Goal: Task Accomplishment & Management: Complete application form

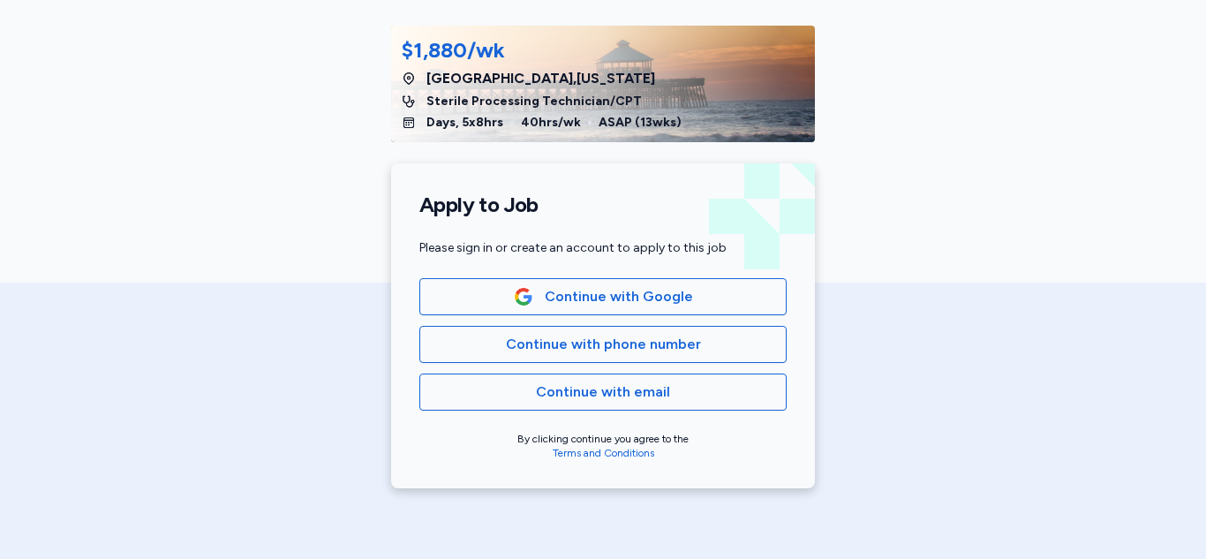
scroll to position [252, 0]
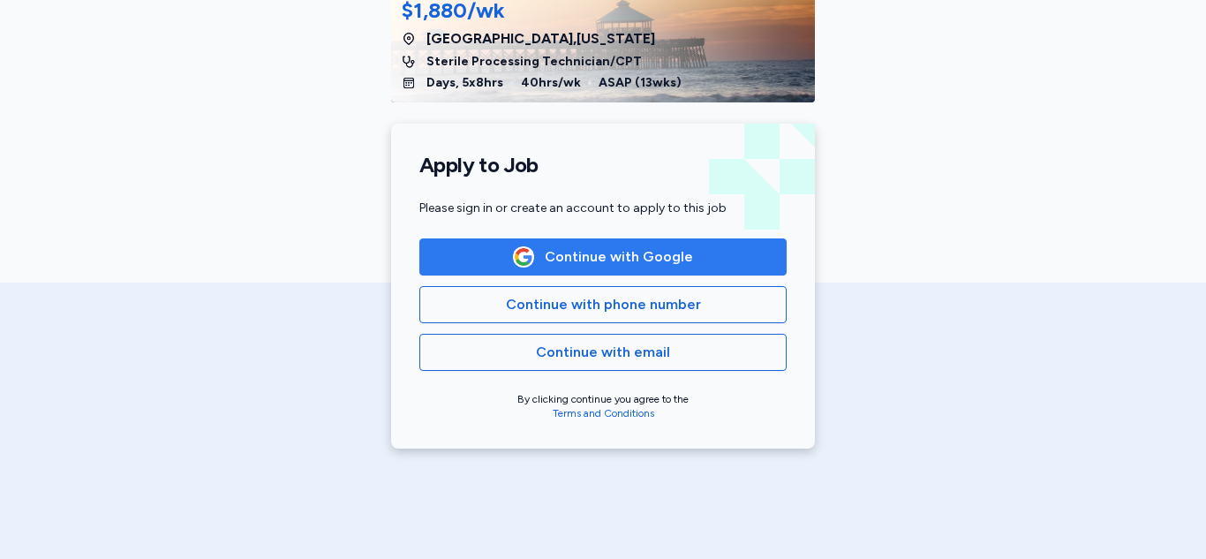
click at [670, 260] on span "Continue with Google" at bounding box center [619, 256] width 148 height 21
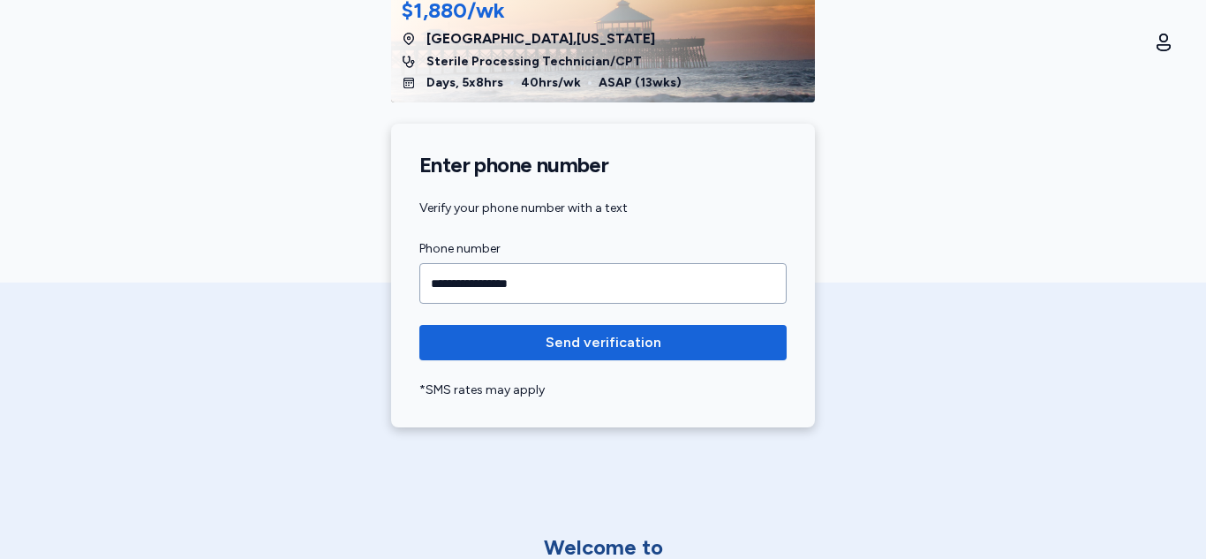
type input "**********"
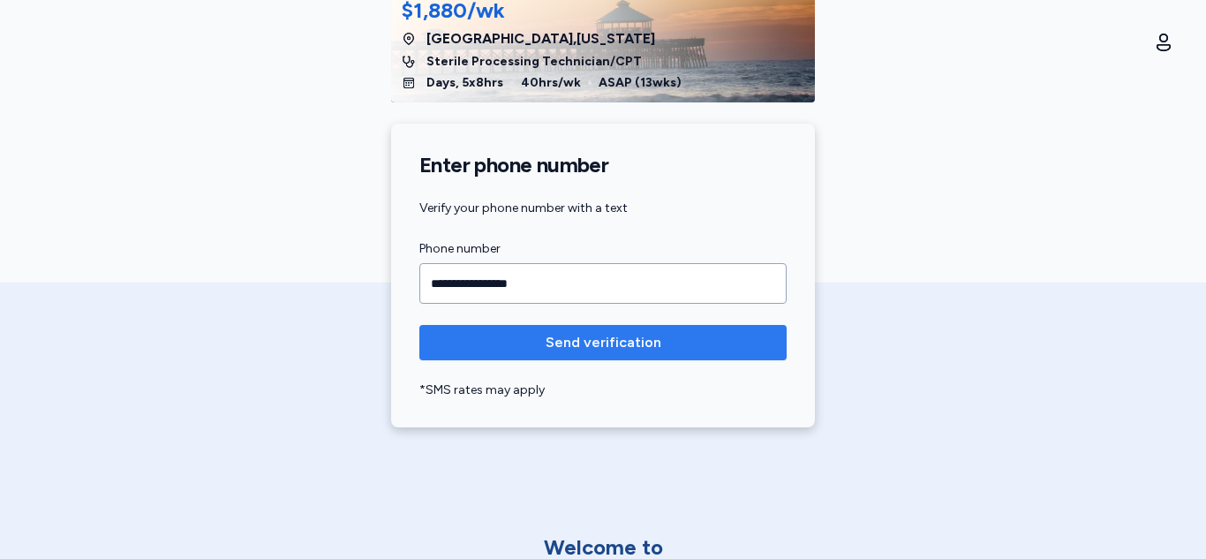
click at [626, 332] on span "Send verification" at bounding box center [604, 342] width 116 height 21
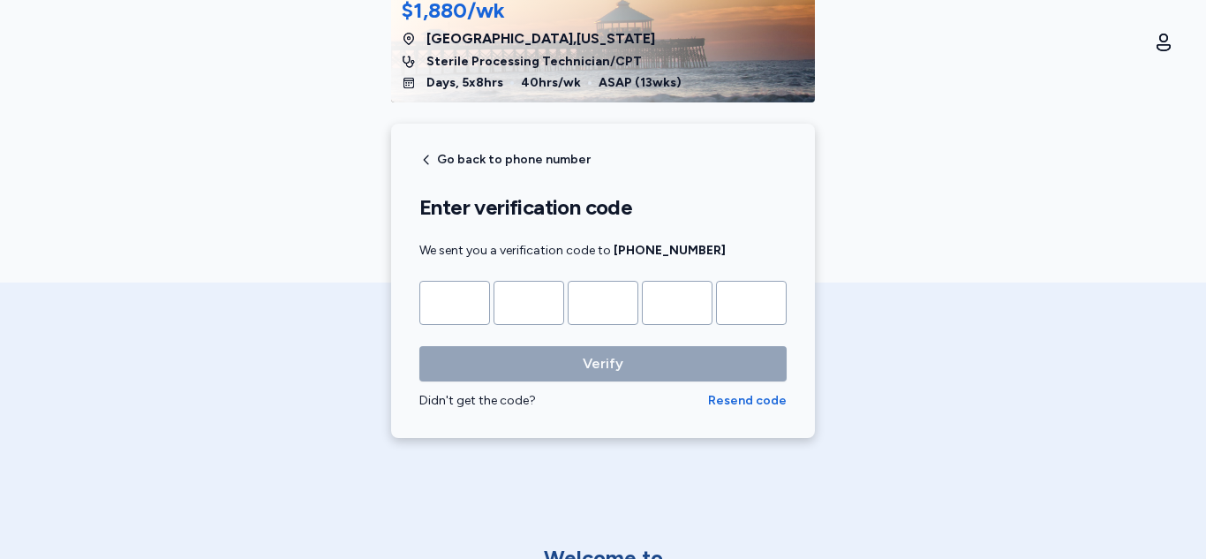
type input "*"
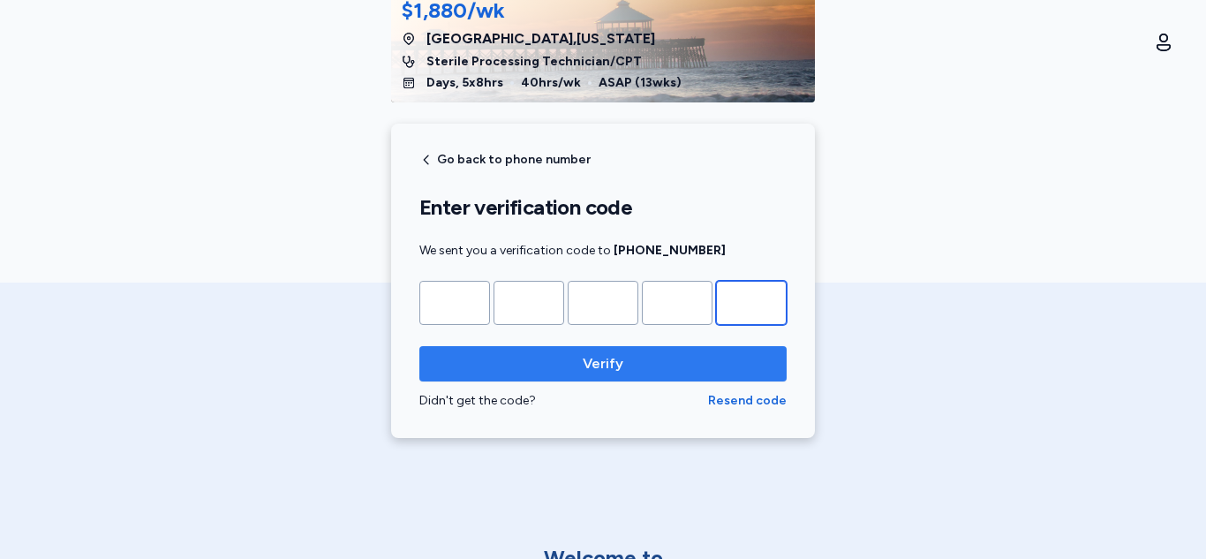
type input "*"
click at [646, 363] on span "Verify" at bounding box center [602, 363] width 339 height 21
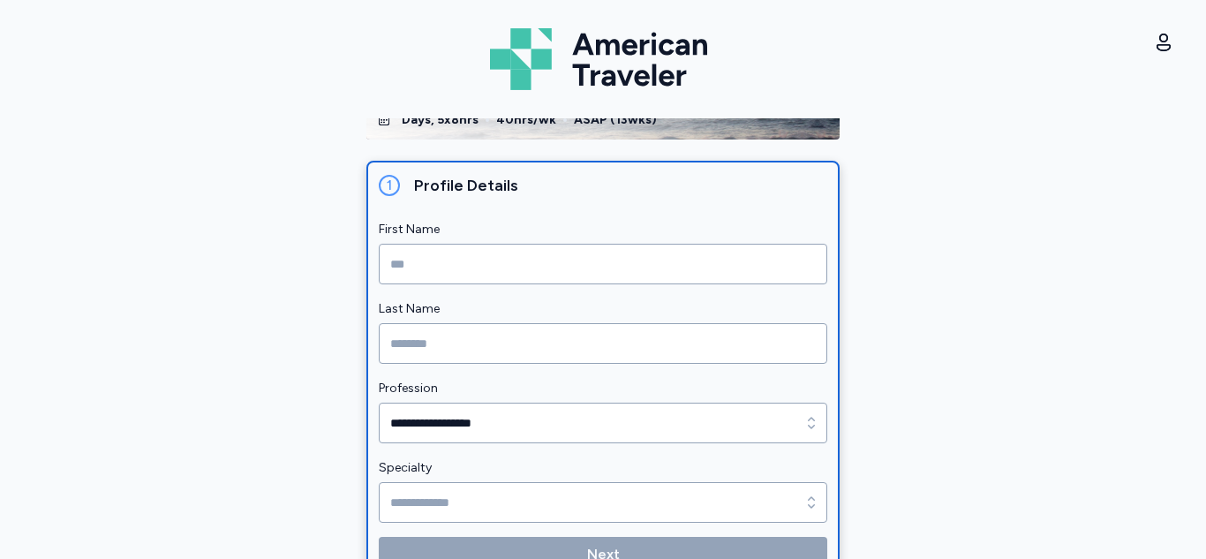
scroll to position [162, 0]
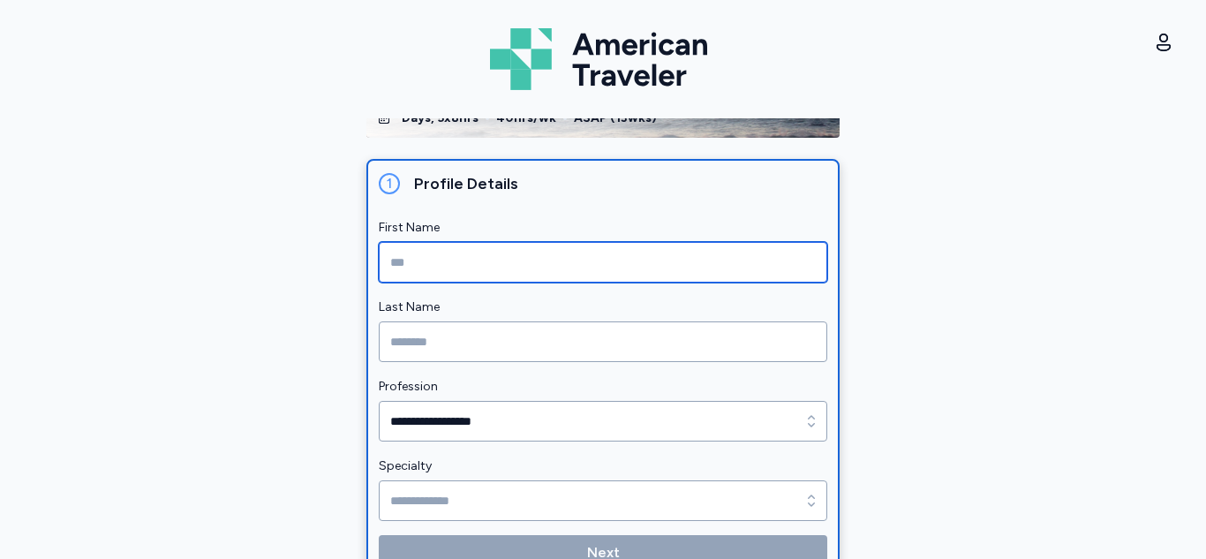
click at [666, 254] on input "First Name" at bounding box center [603, 262] width 448 height 41
type input "*****"
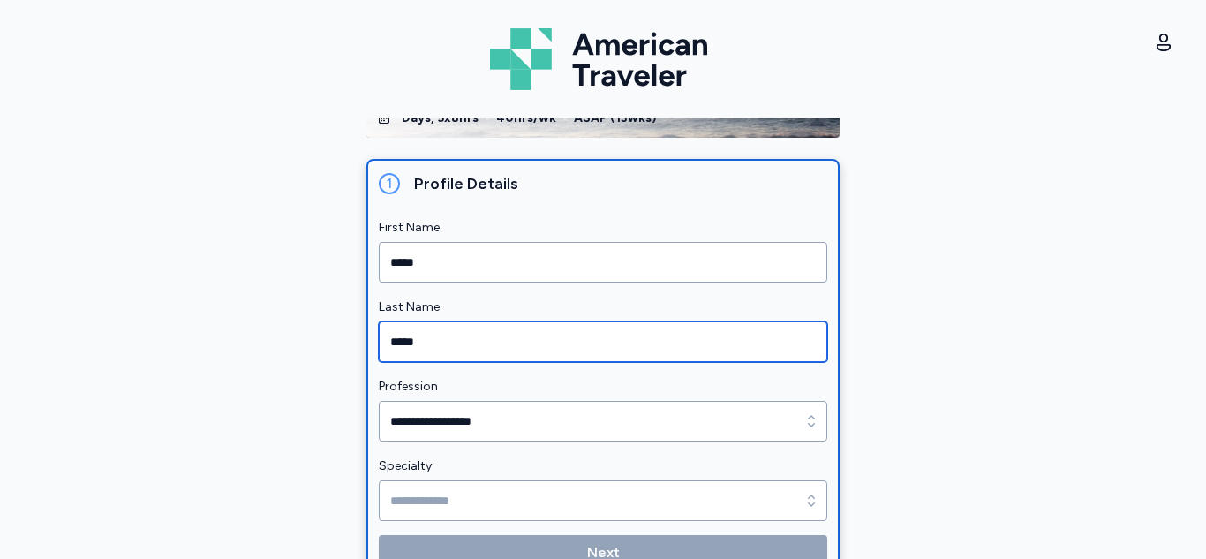
type input "*****"
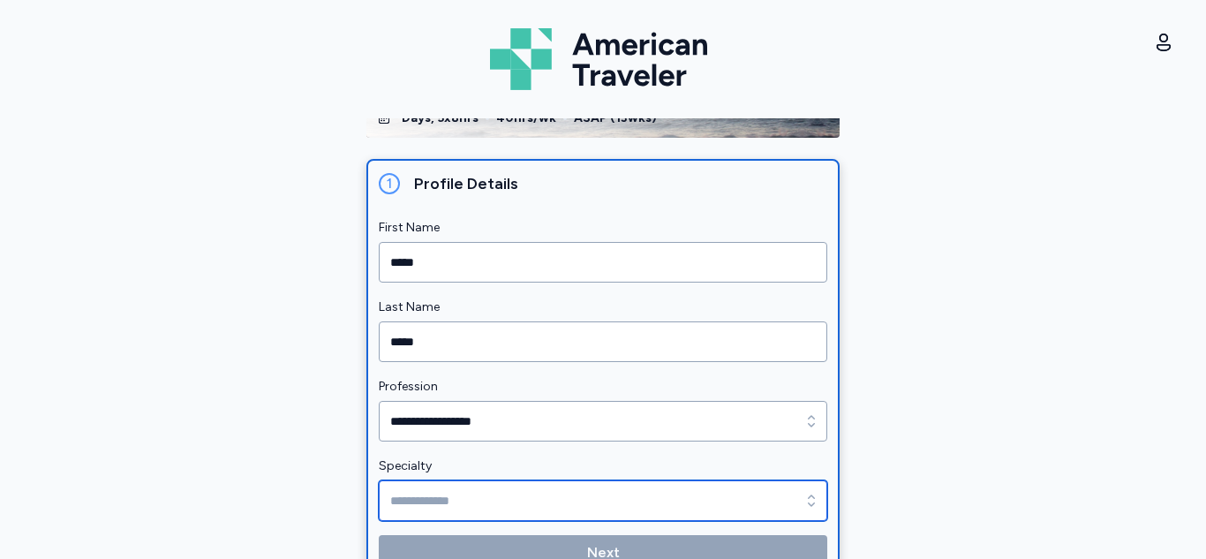
click at [612, 500] on input "Specialty" at bounding box center [603, 500] width 448 height 41
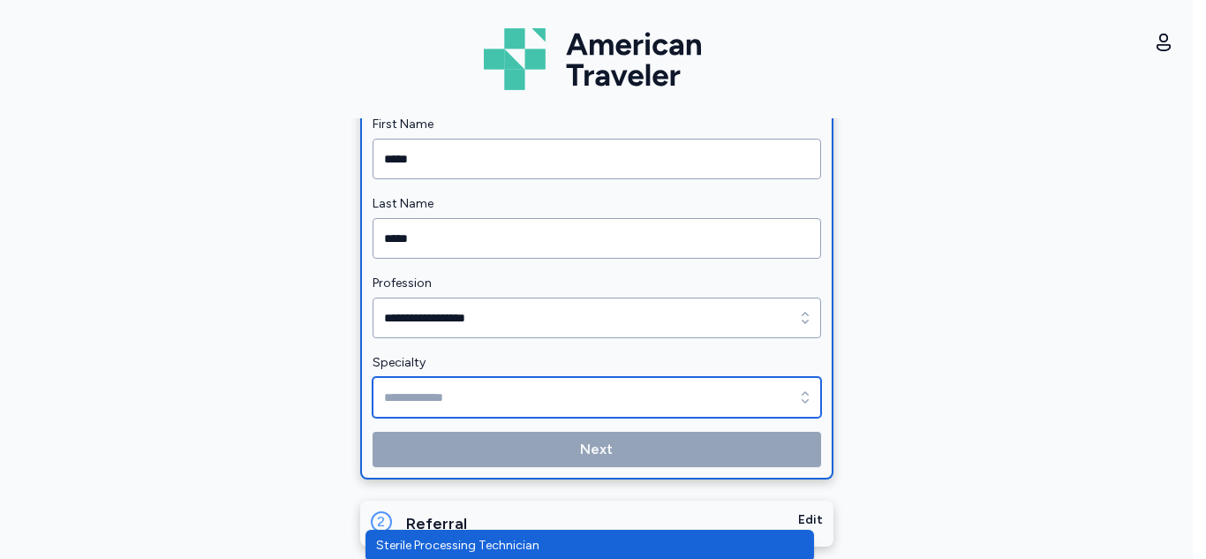
scroll to position [282, 0]
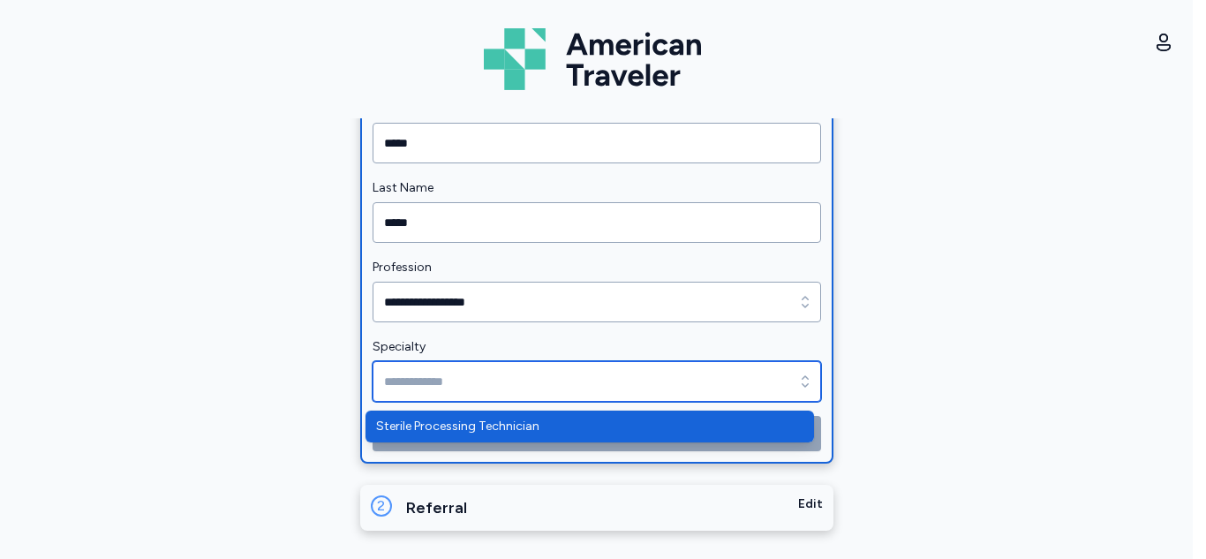
type input "**********"
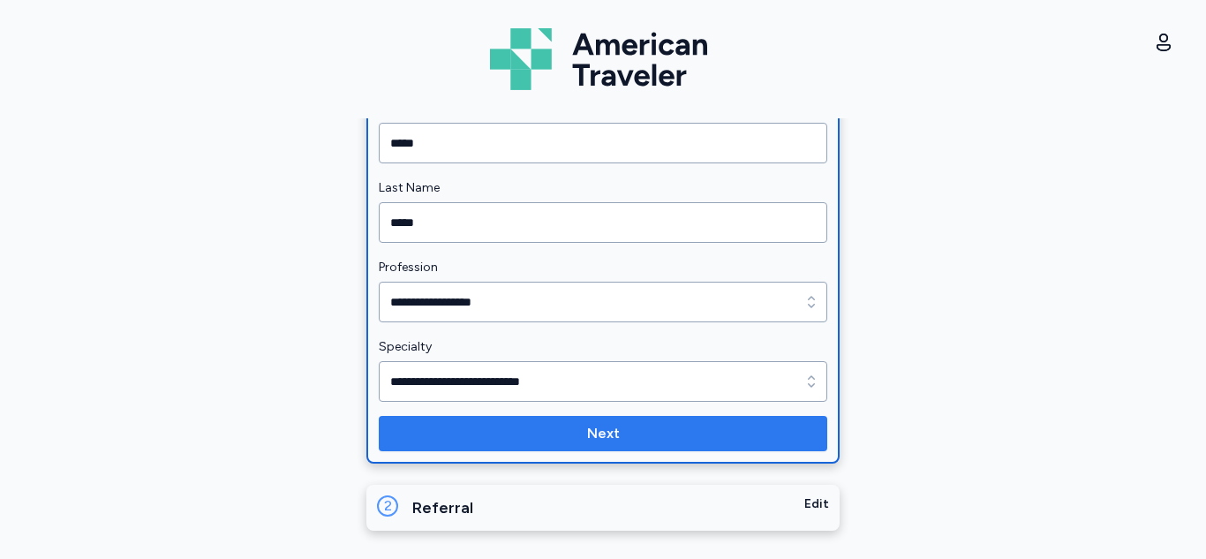
click at [683, 446] on button "Next" at bounding box center [603, 433] width 448 height 35
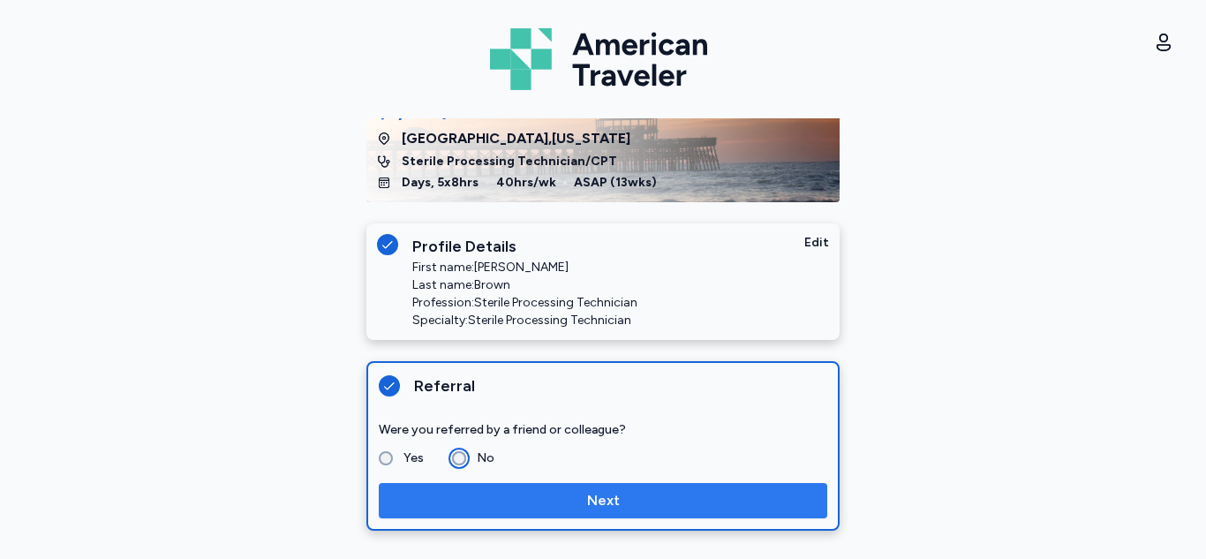
click at [521, 500] on span "Next" at bounding box center [603, 500] width 420 height 21
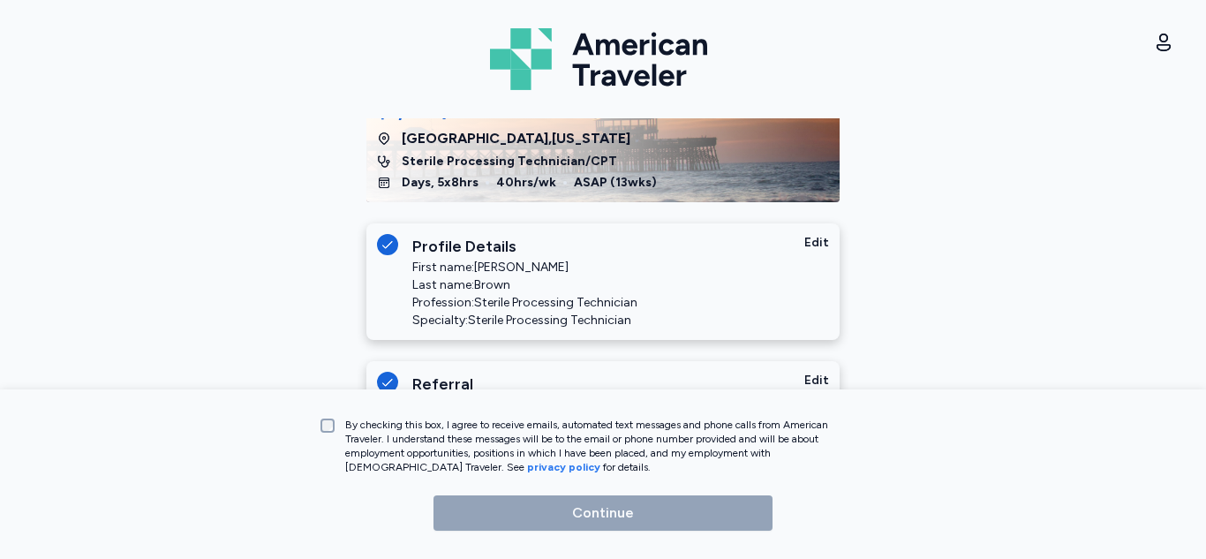
click at [344, 435] on label "By checking this box, I agree to receive emails, automated text messages and ph…" at bounding box center [596, 446] width 523 height 56
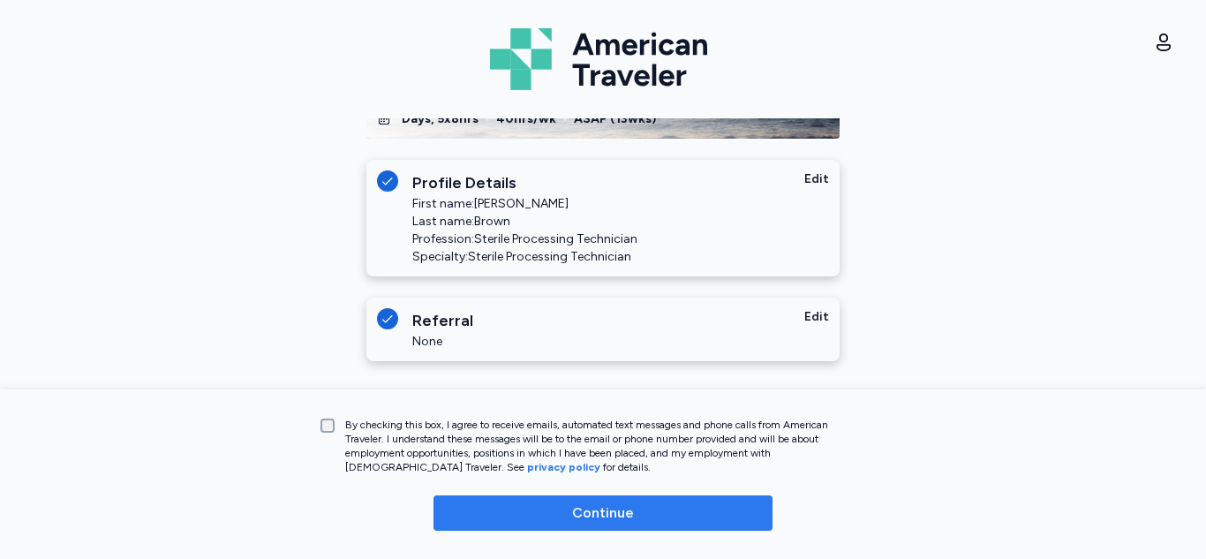
click at [650, 525] on button "Continue" at bounding box center [602, 512] width 339 height 35
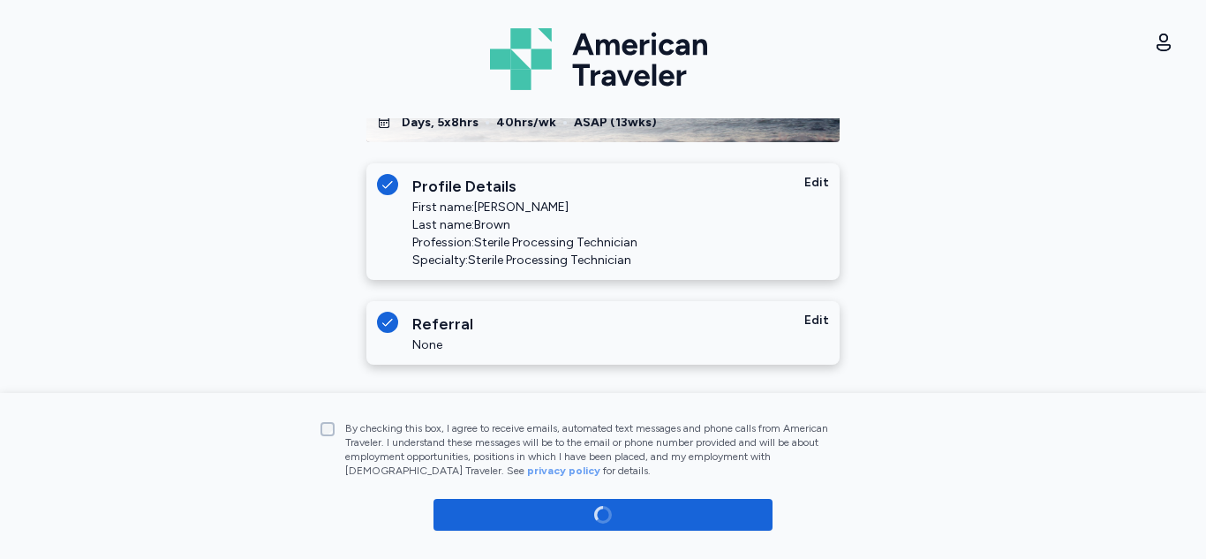
scroll to position [158, 0]
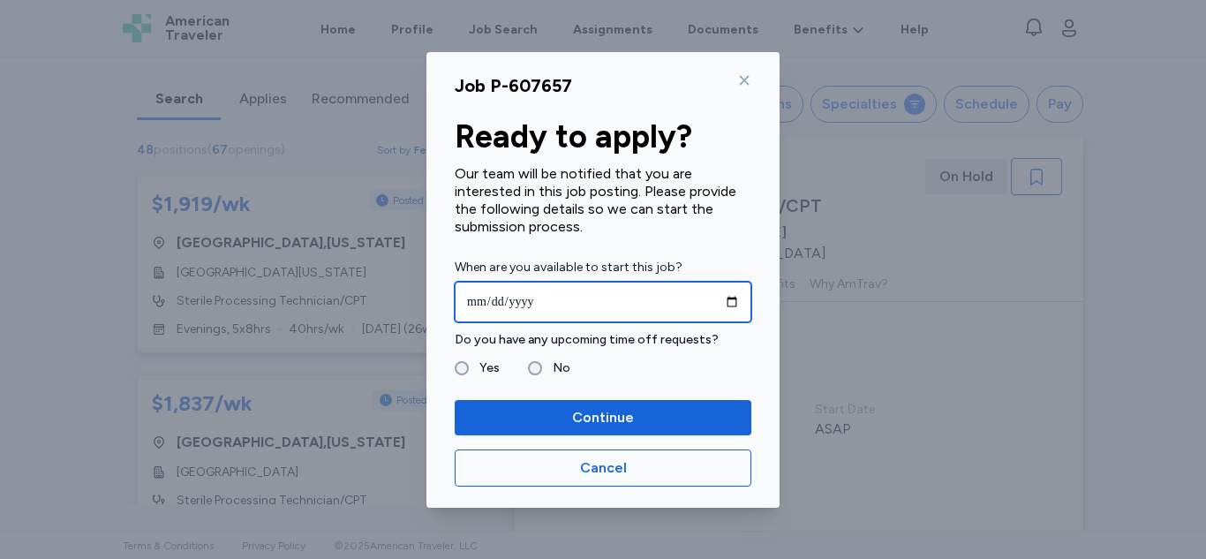
click at [738, 301] on input "date" at bounding box center [603, 302] width 297 height 41
type input "**********"
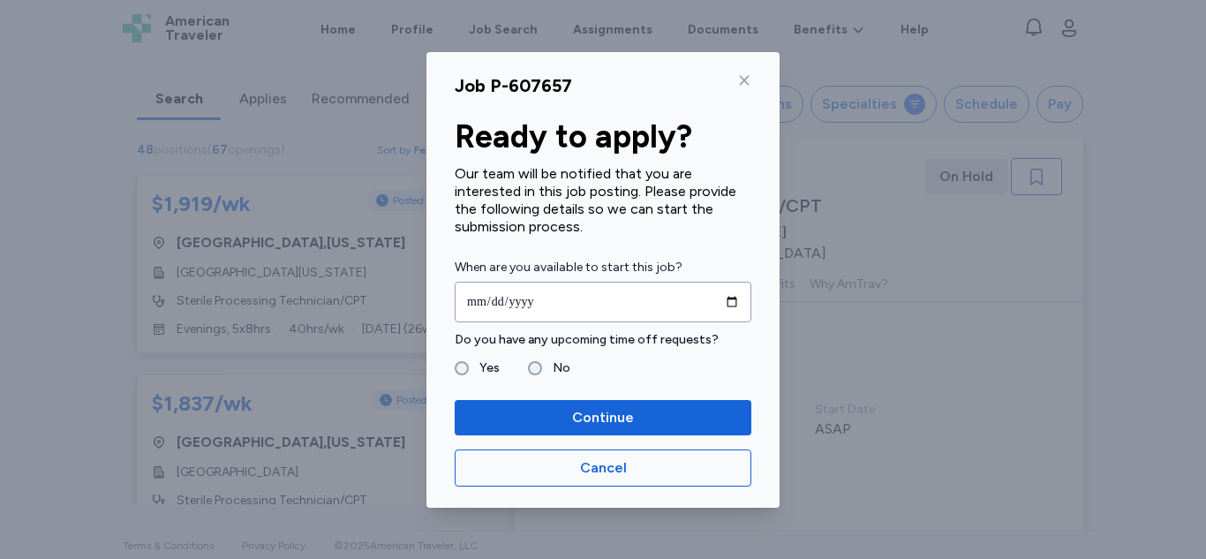
click at [548, 363] on label "No" at bounding box center [556, 367] width 28 height 21
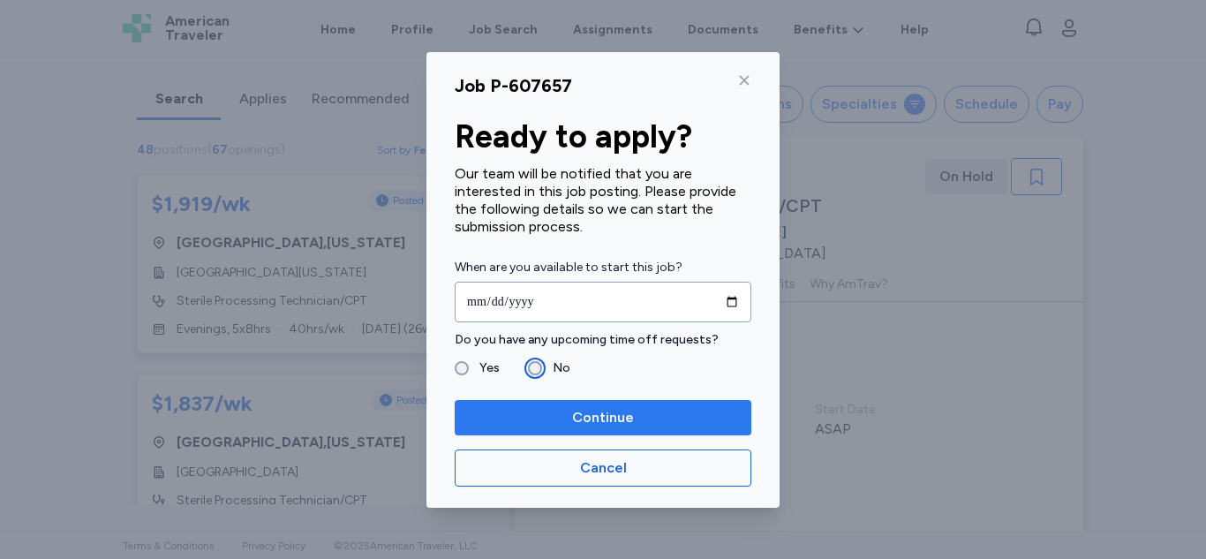
click at [631, 411] on span "Continue" at bounding box center [603, 417] width 62 height 21
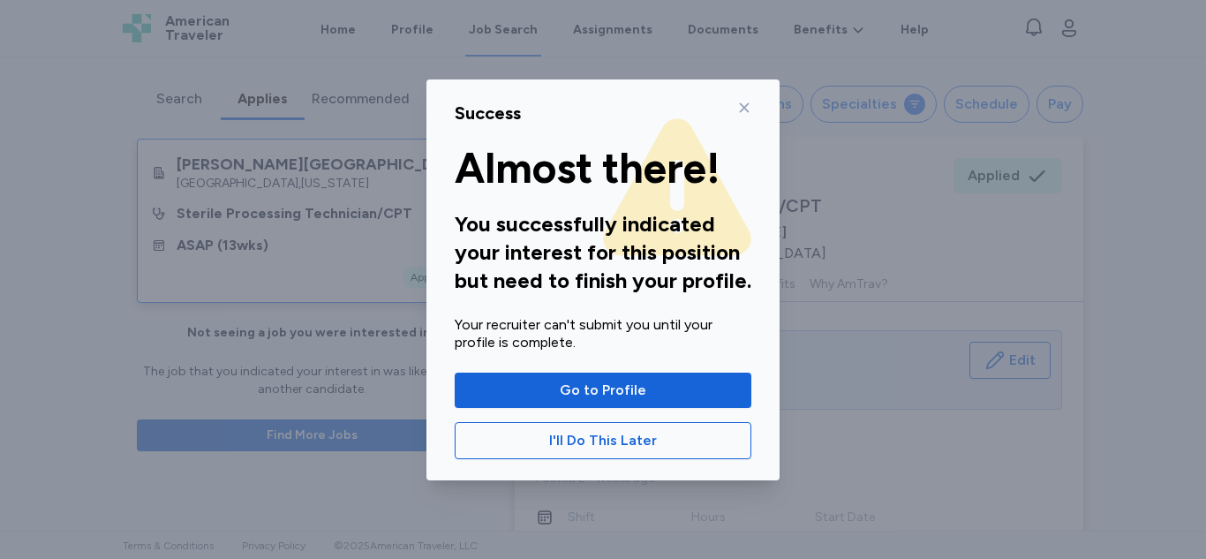
click at [638, 383] on span "Go to Profile" at bounding box center [603, 390] width 87 height 21
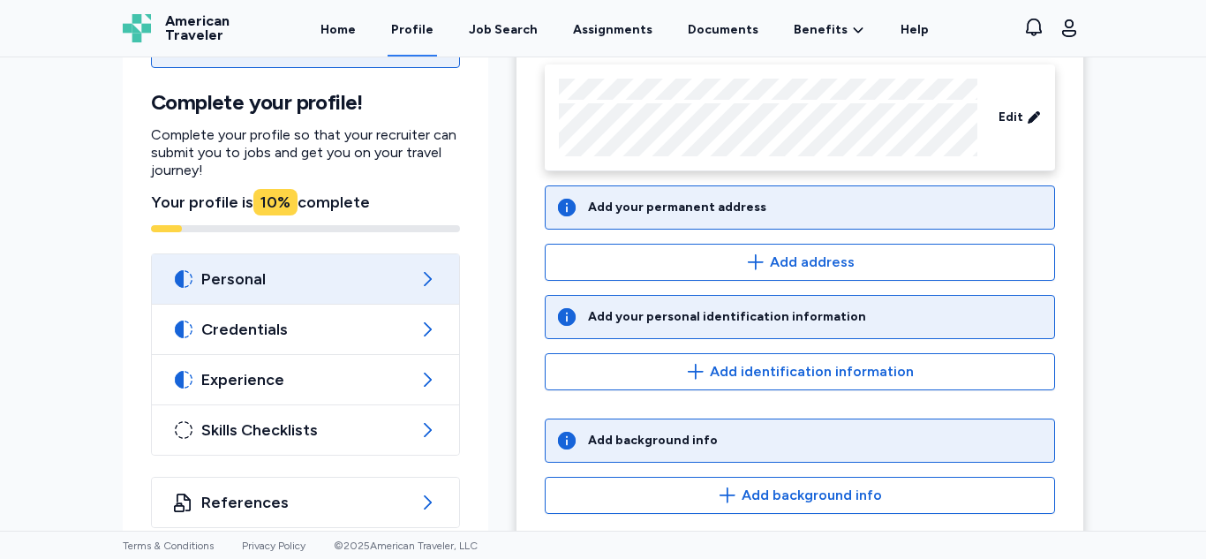
scroll to position [180, 0]
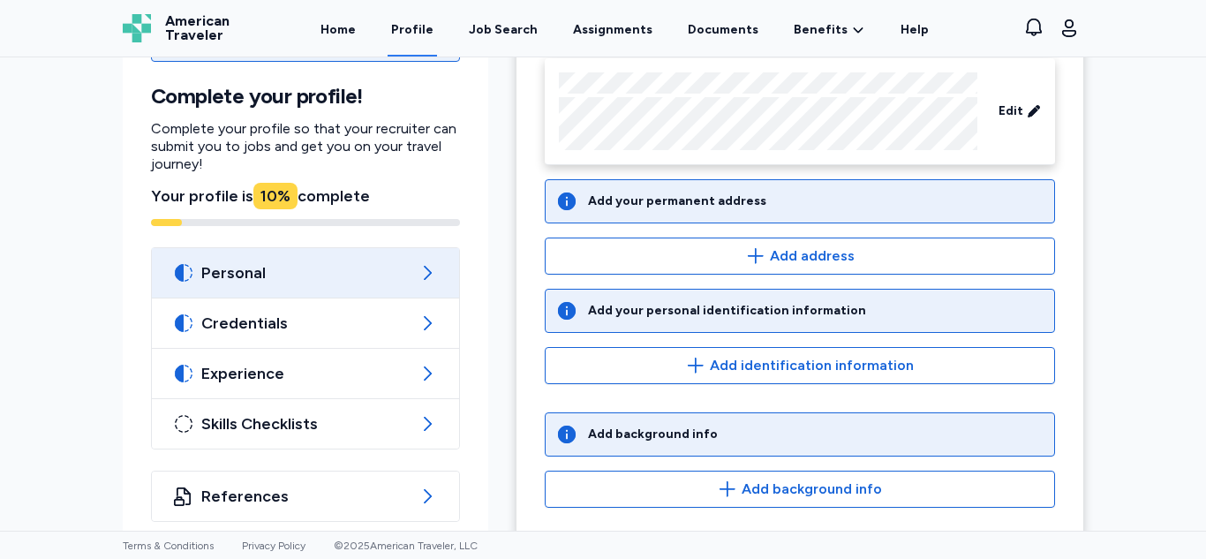
click at [811, 260] on span "Add address" at bounding box center [812, 255] width 85 height 21
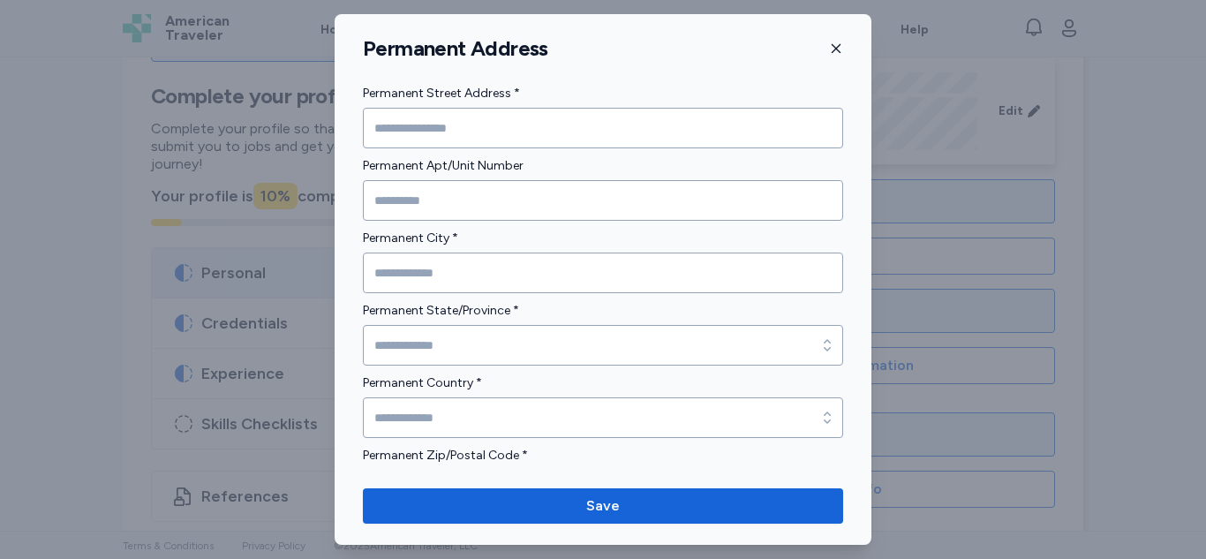
click at [636, 124] on input "Permanent Street Address *" at bounding box center [603, 128] width 480 height 41
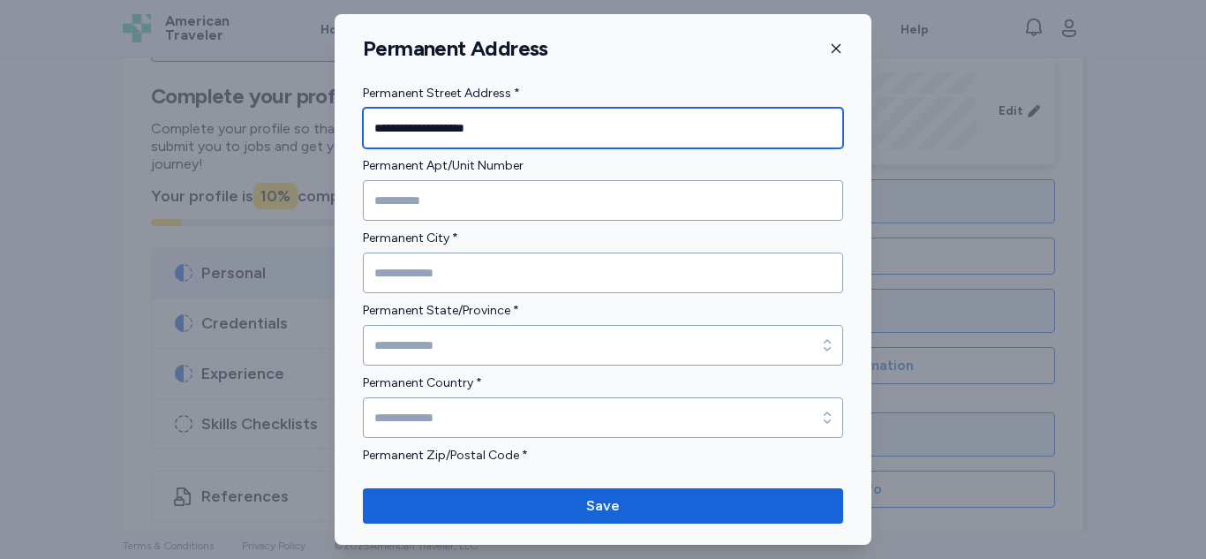
type input "**********"
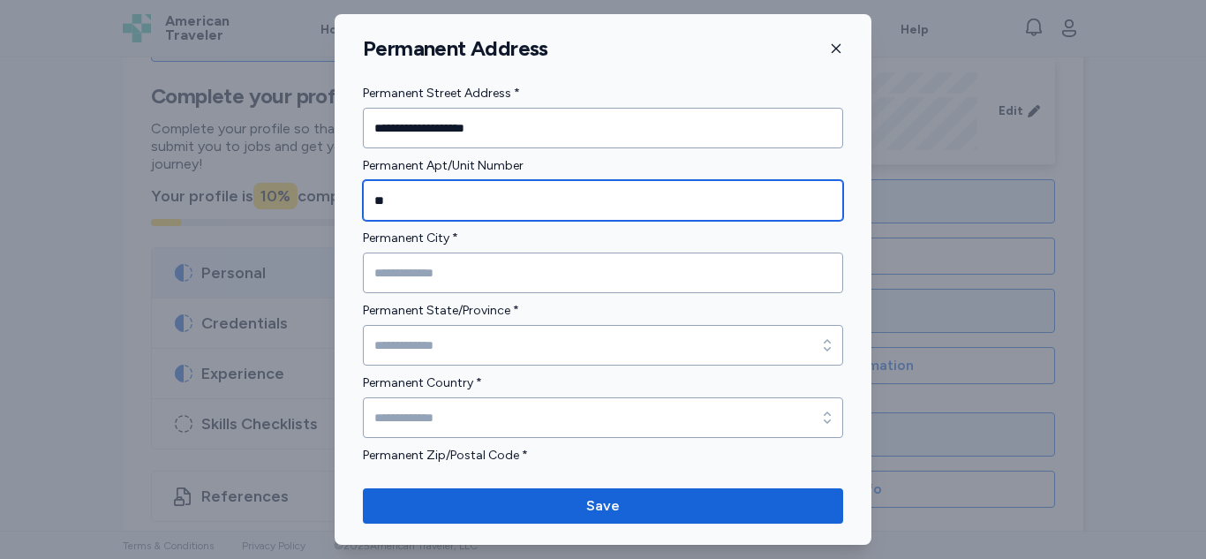
type input "**"
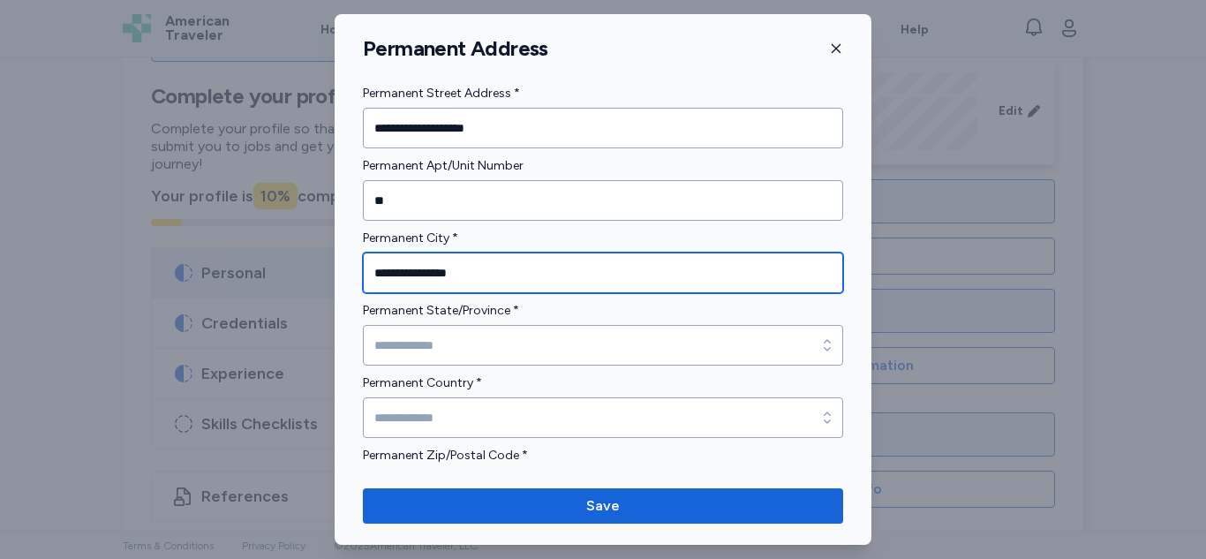
type input "**********"
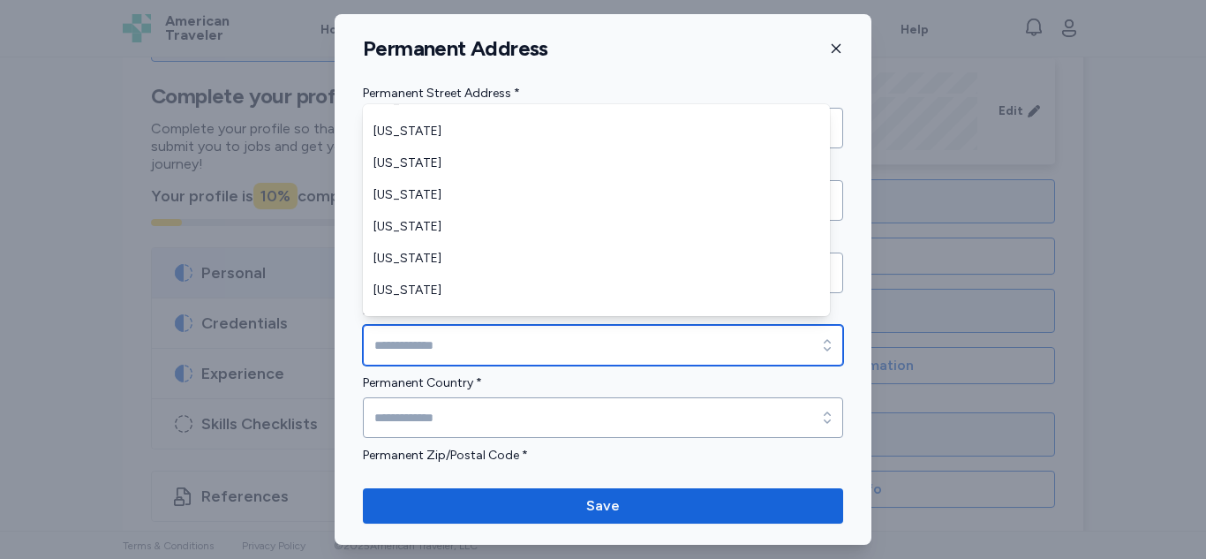
scroll to position [1147, 0]
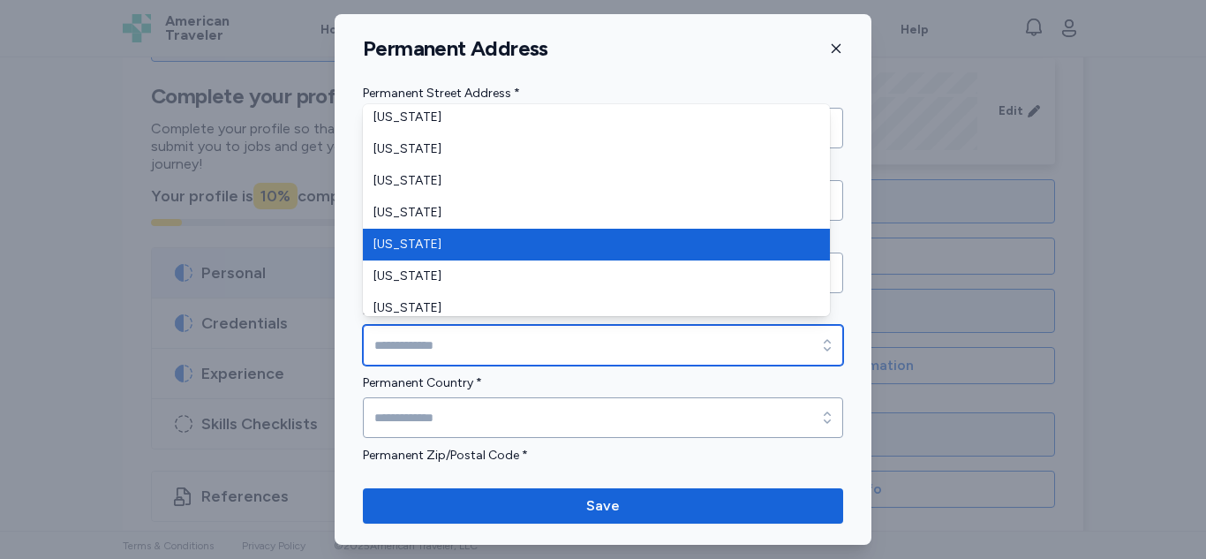
type input "**********"
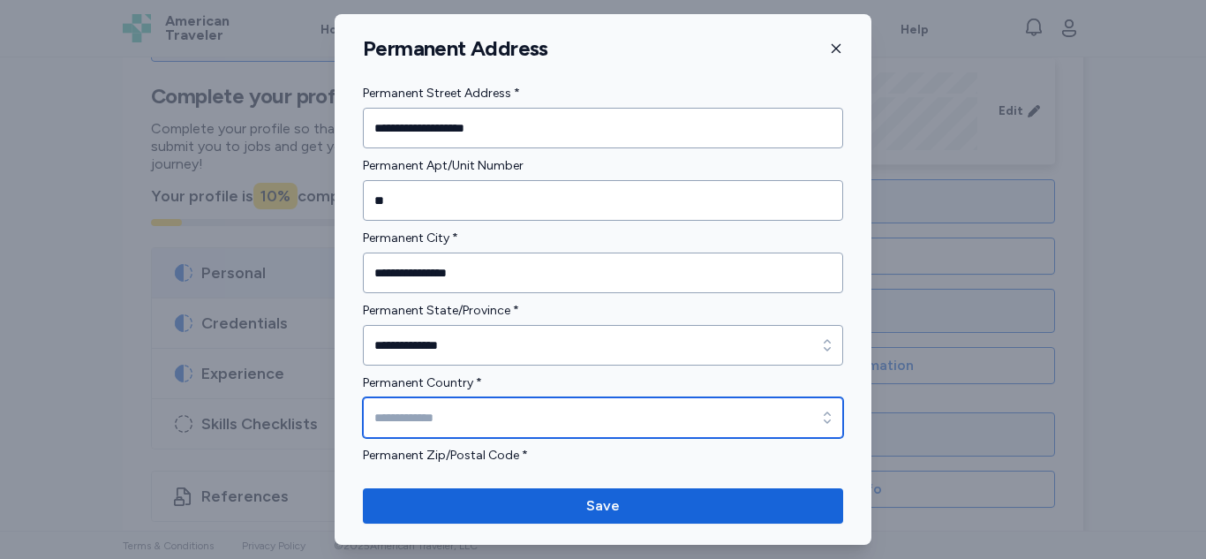
click at [573, 413] on input "Permanent Country *" at bounding box center [603, 417] width 480 height 41
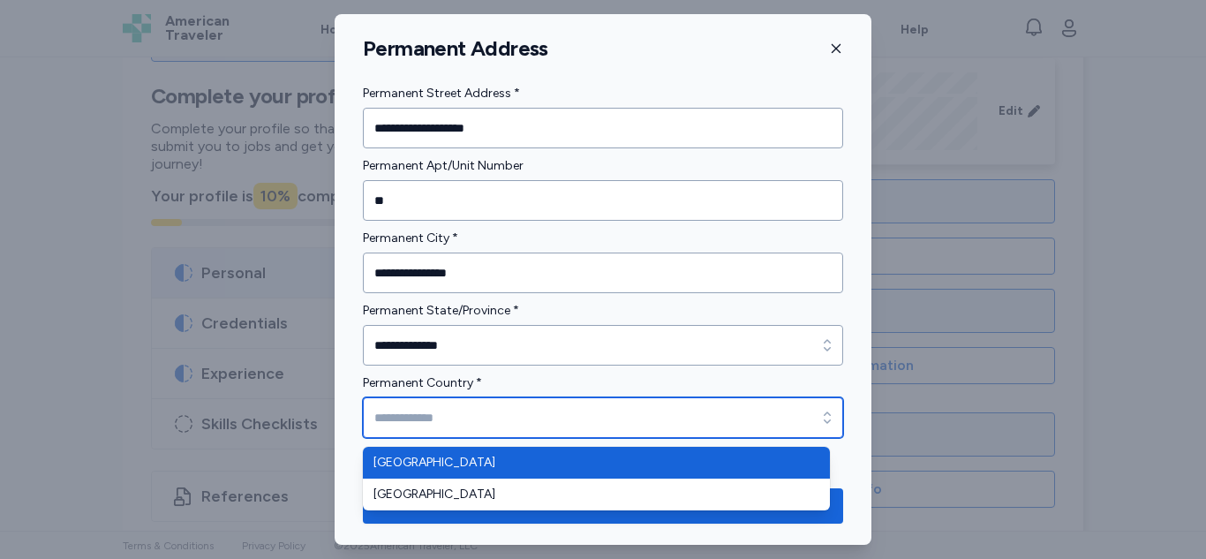
type input "**********"
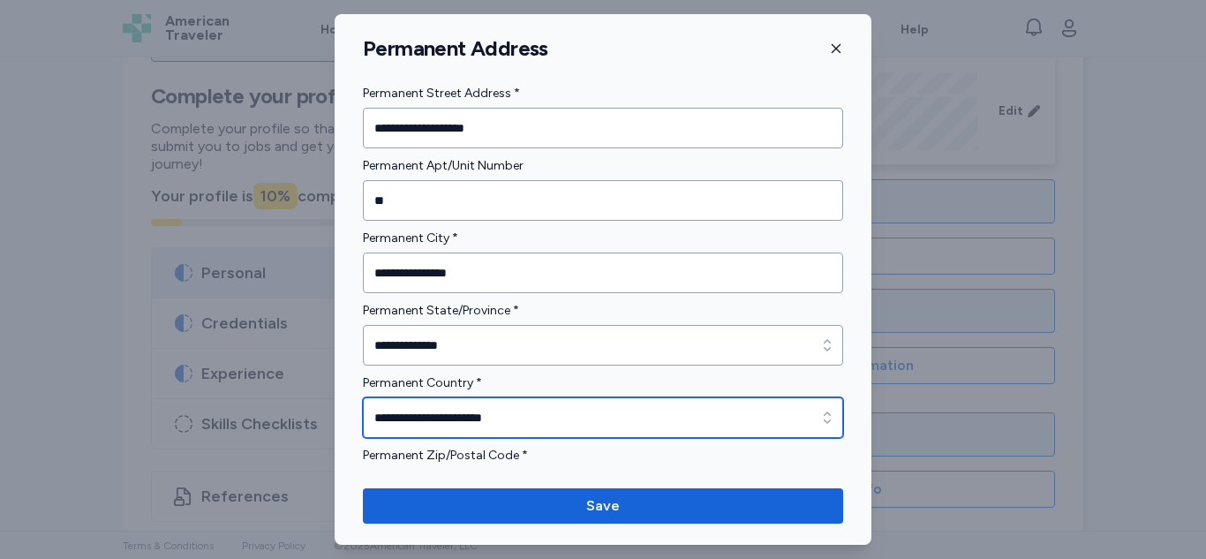
scroll to position [47, 0]
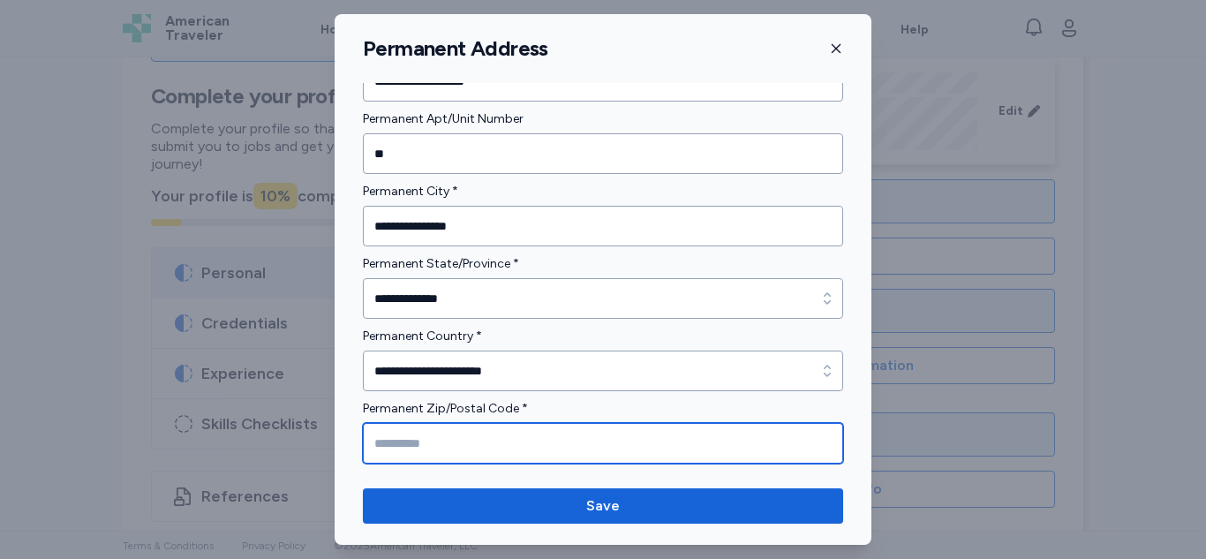
click at [657, 440] on input "Permanent Zip/Postal Code *" at bounding box center [603, 443] width 480 height 41
type input "*****"
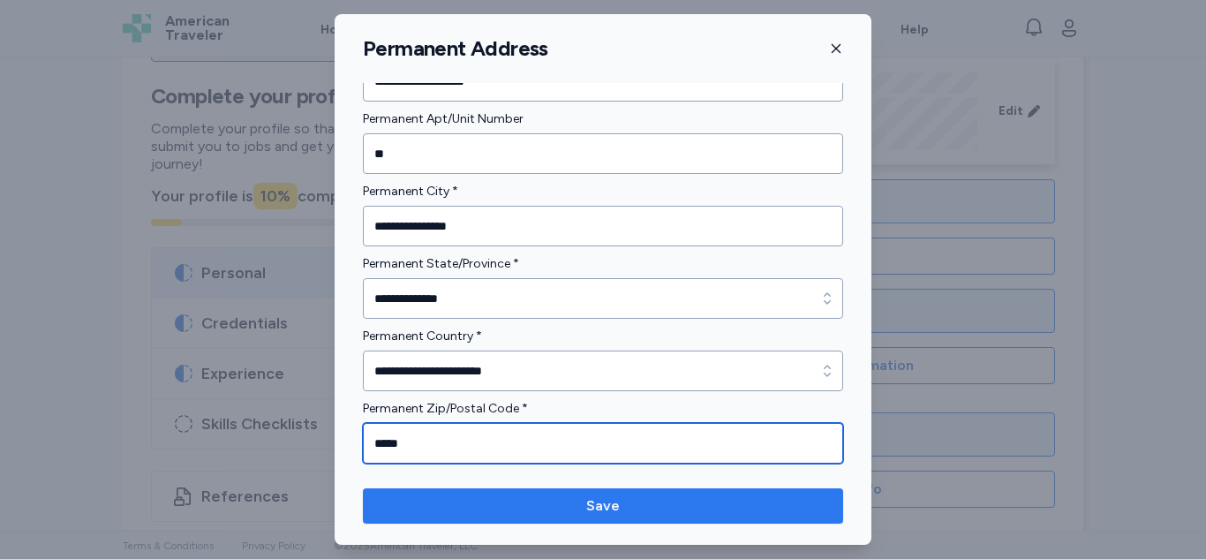
click at [697, 501] on span "Save" at bounding box center [603, 505] width 452 height 21
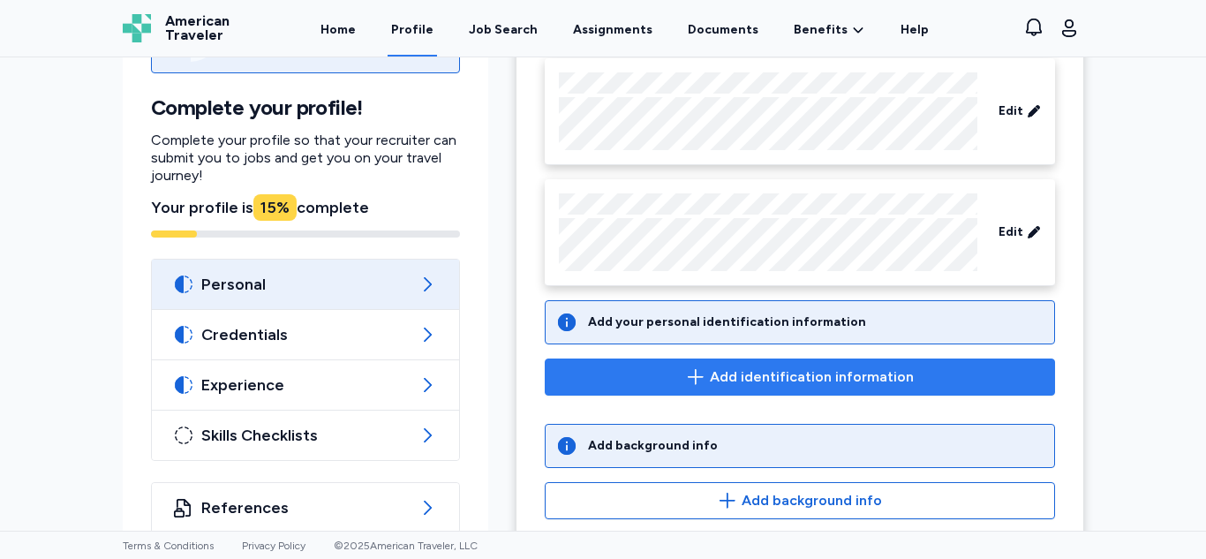
click at [837, 373] on span "Add identification information" at bounding box center [812, 376] width 204 height 21
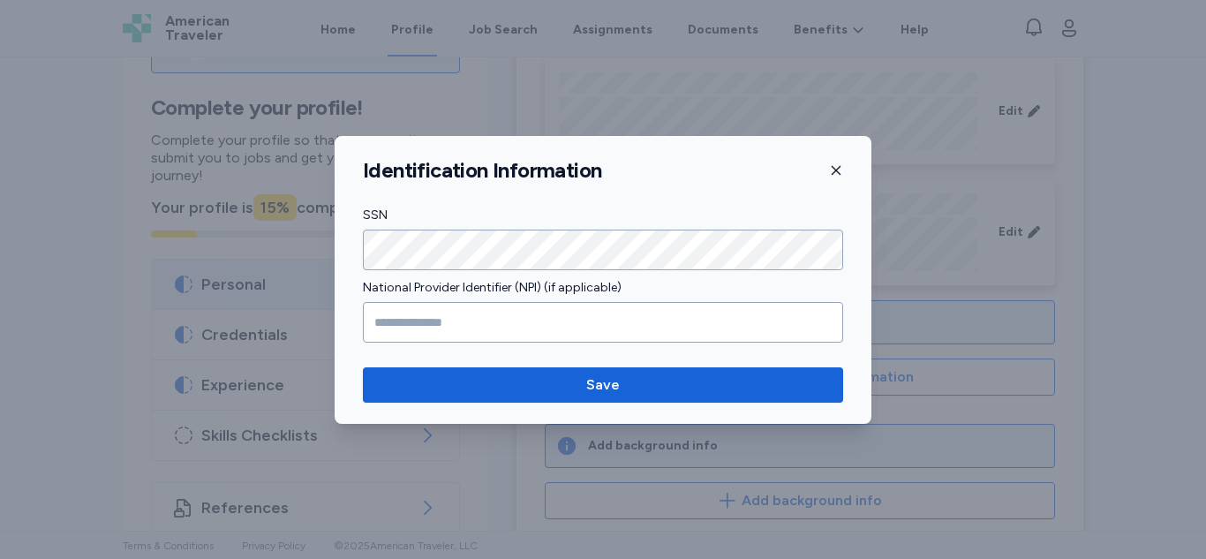
click at [832, 171] on icon "button" at bounding box center [836, 170] width 14 height 14
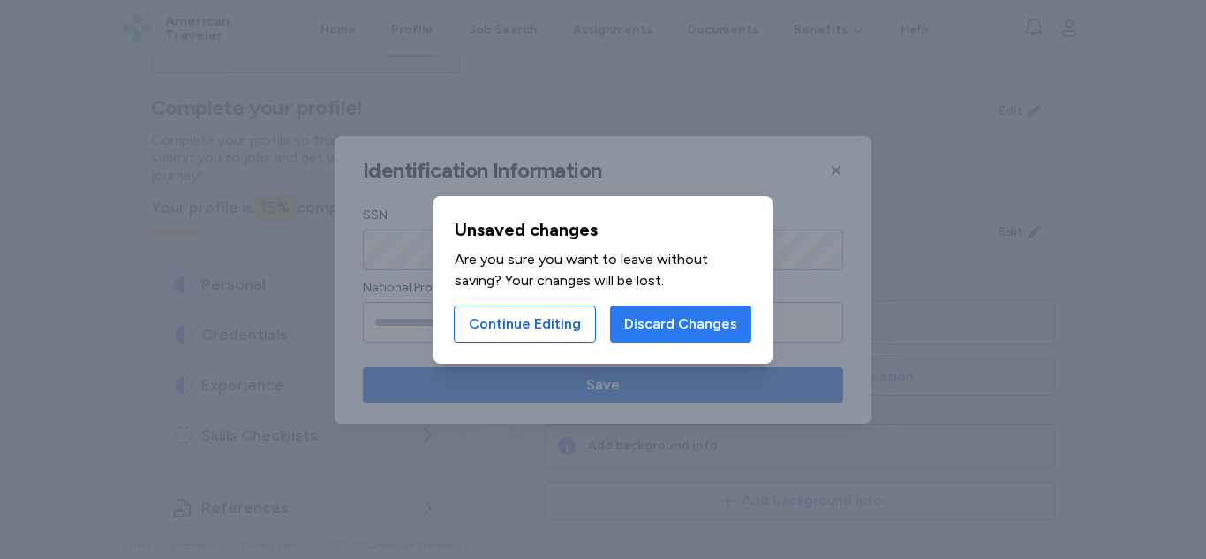
click at [689, 324] on span "Discard Changes" at bounding box center [680, 323] width 113 height 21
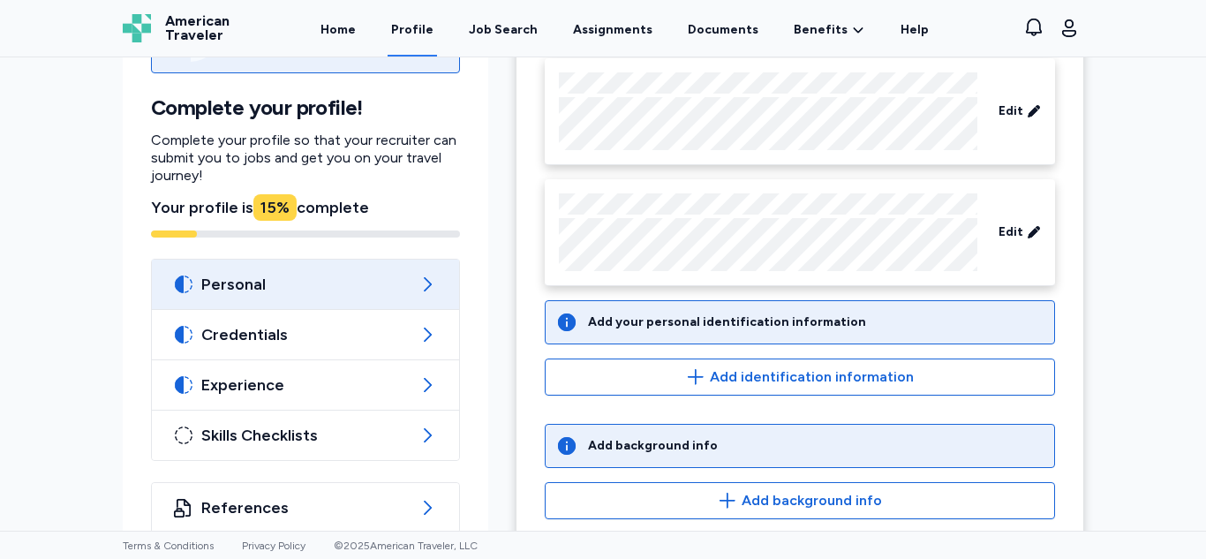
scroll to position [211, 0]
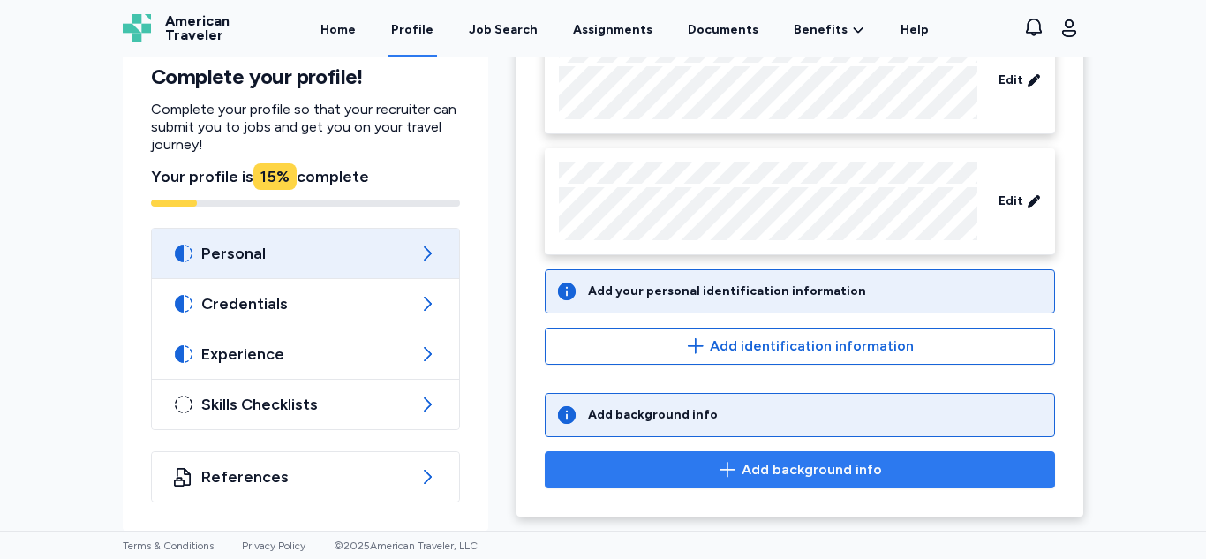
click at [786, 463] on span "Add background info" at bounding box center [811, 469] width 140 height 21
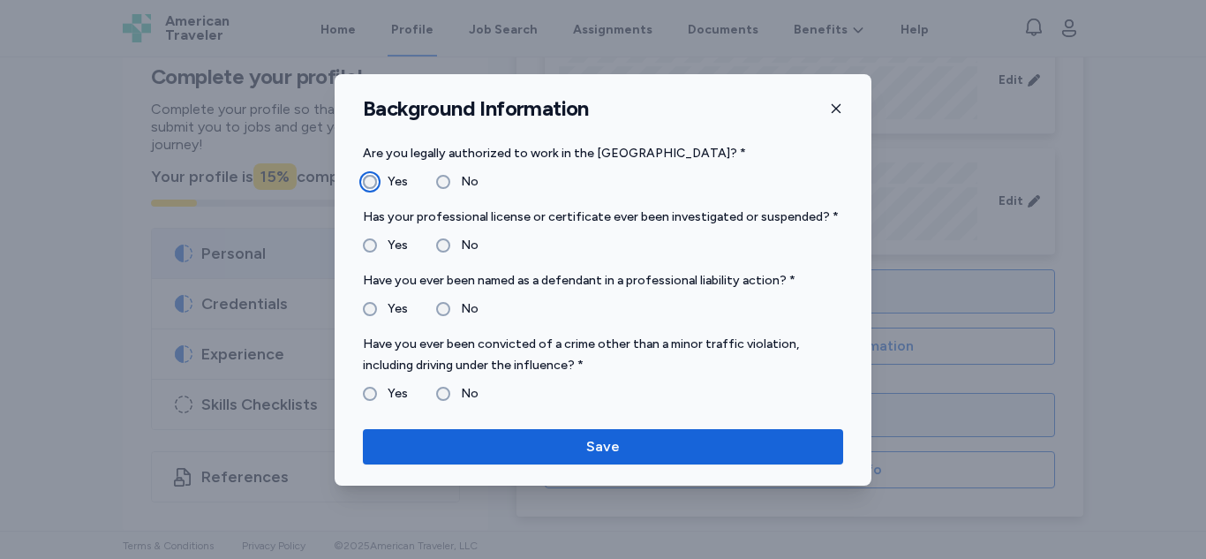
click at [457, 253] on label "No" at bounding box center [464, 245] width 28 height 21
click at [463, 311] on label "No" at bounding box center [464, 308] width 28 height 21
click at [463, 395] on label "No" at bounding box center [464, 393] width 28 height 21
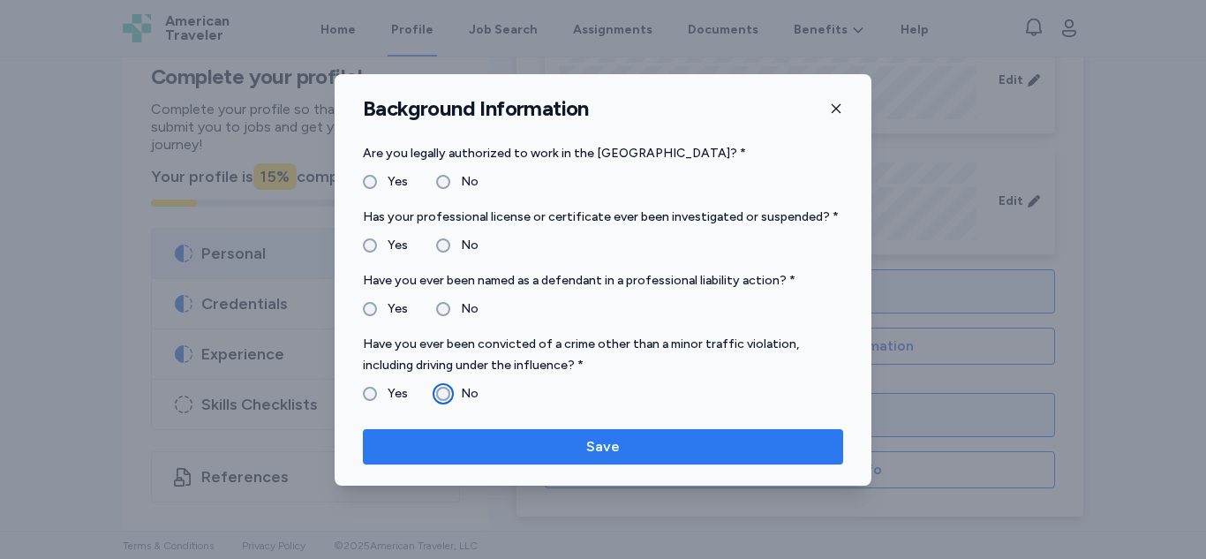
click at [567, 452] on span "Save" at bounding box center [603, 446] width 452 height 21
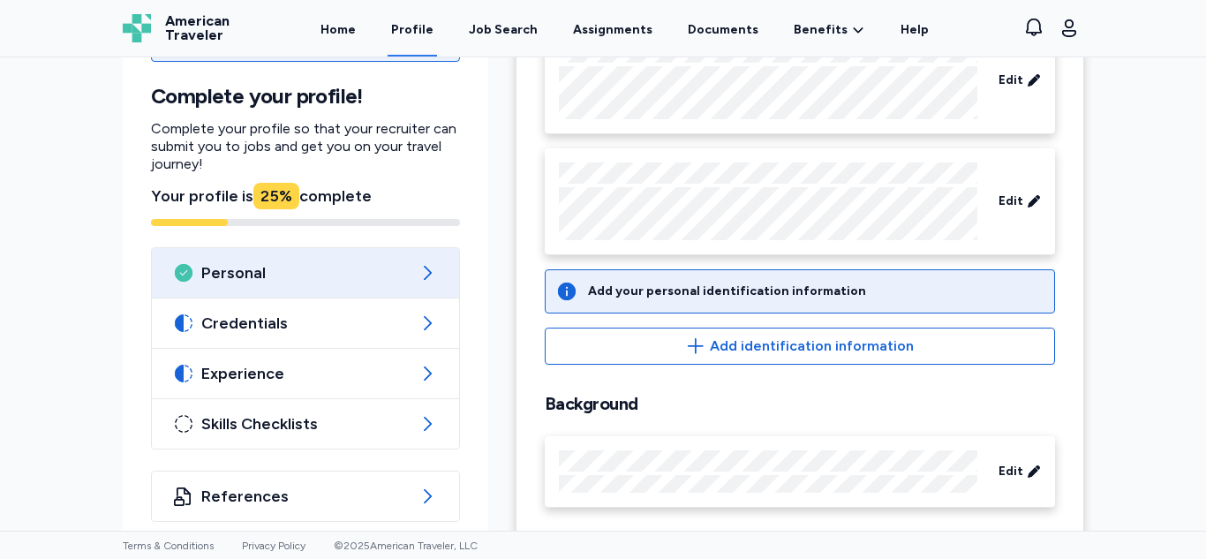
scroll to position [234, 0]
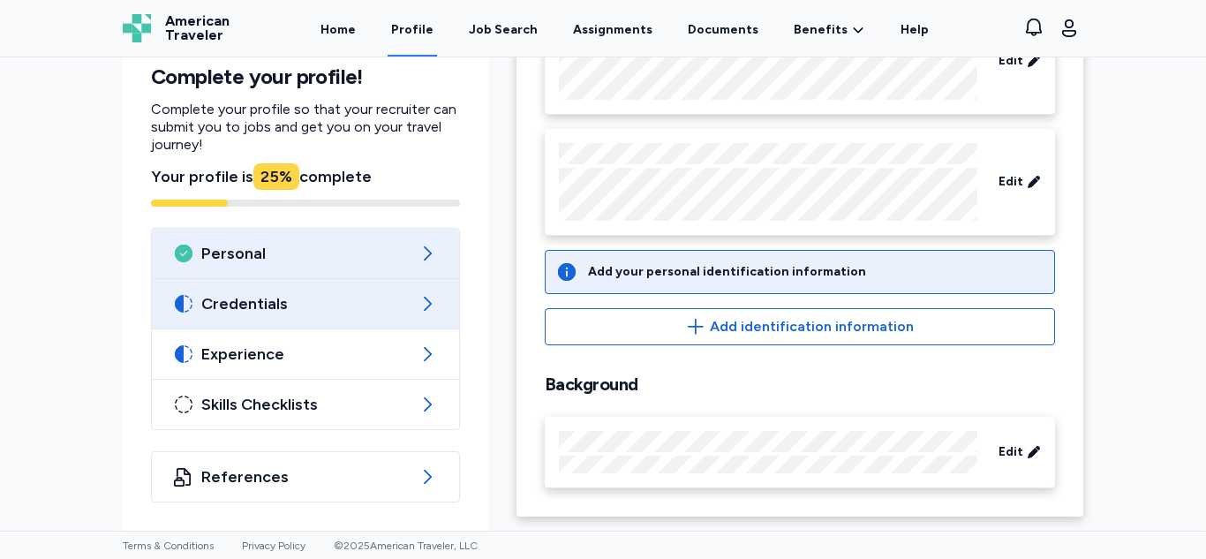
click at [350, 301] on span "Credentials" at bounding box center [305, 303] width 208 height 21
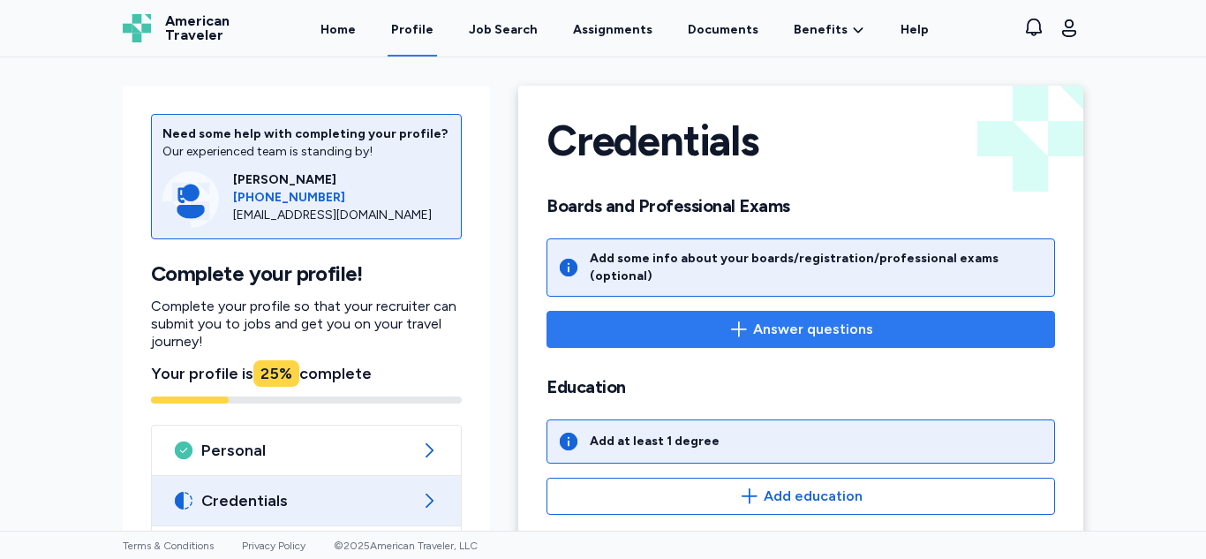
click at [797, 321] on span "Answer questions" at bounding box center [813, 329] width 120 height 21
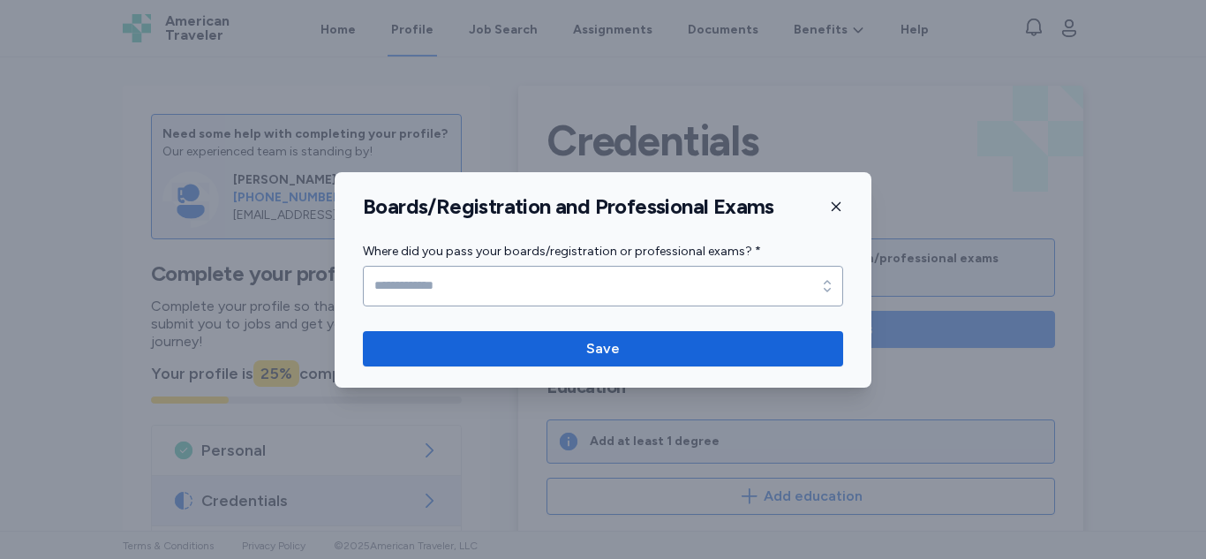
click at [602, 257] on label "Where did you pass your boards/registration or professional exams? *" at bounding box center [603, 251] width 480 height 21
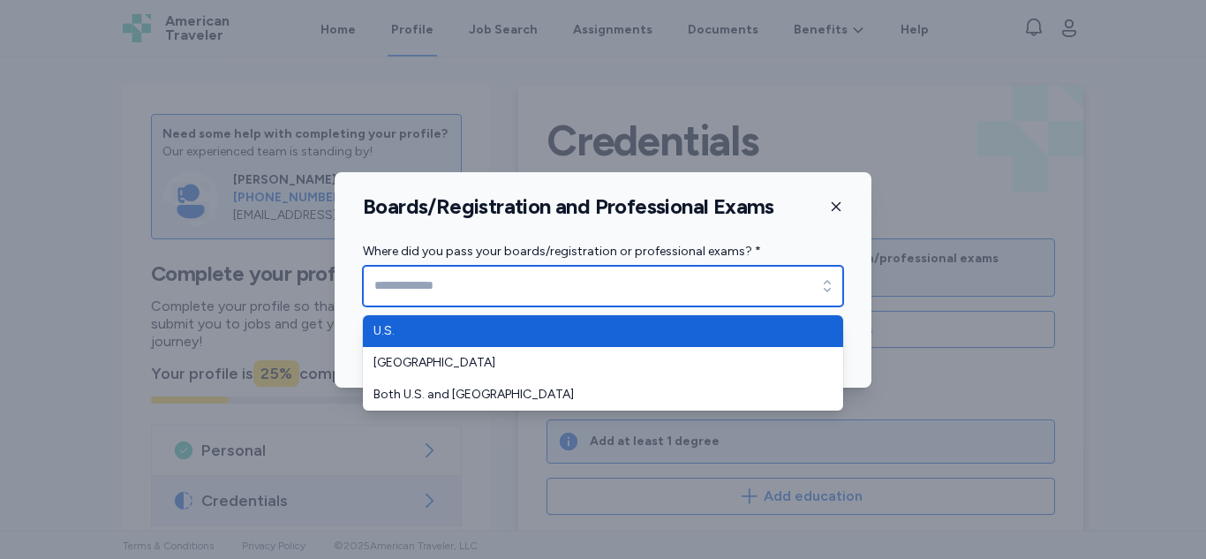
type input "****"
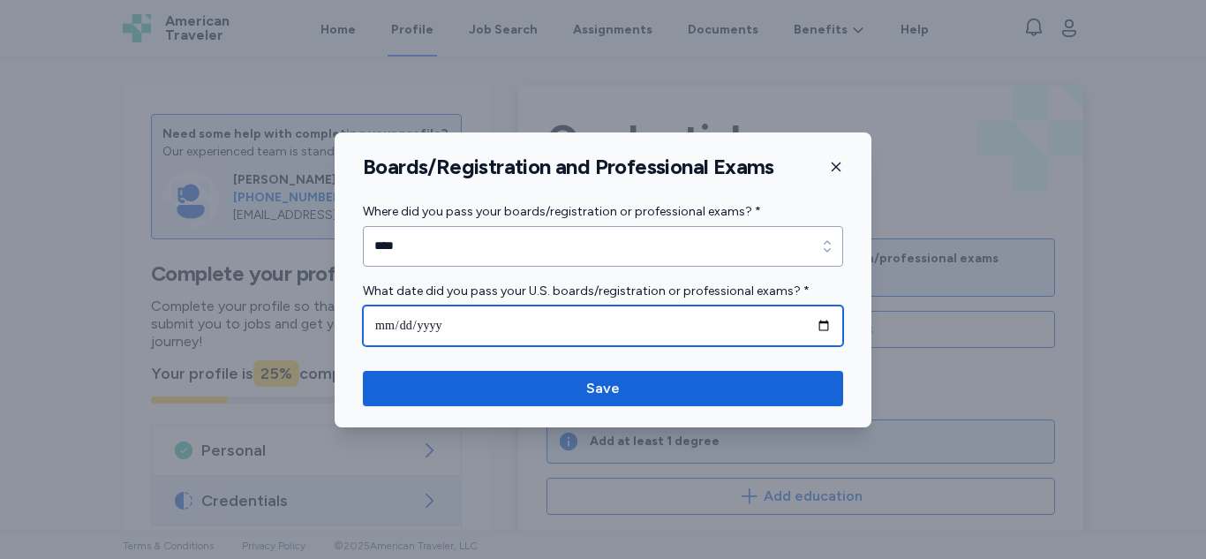
click at [549, 329] on input "date" at bounding box center [603, 325] width 480 height 41
type input "**********"
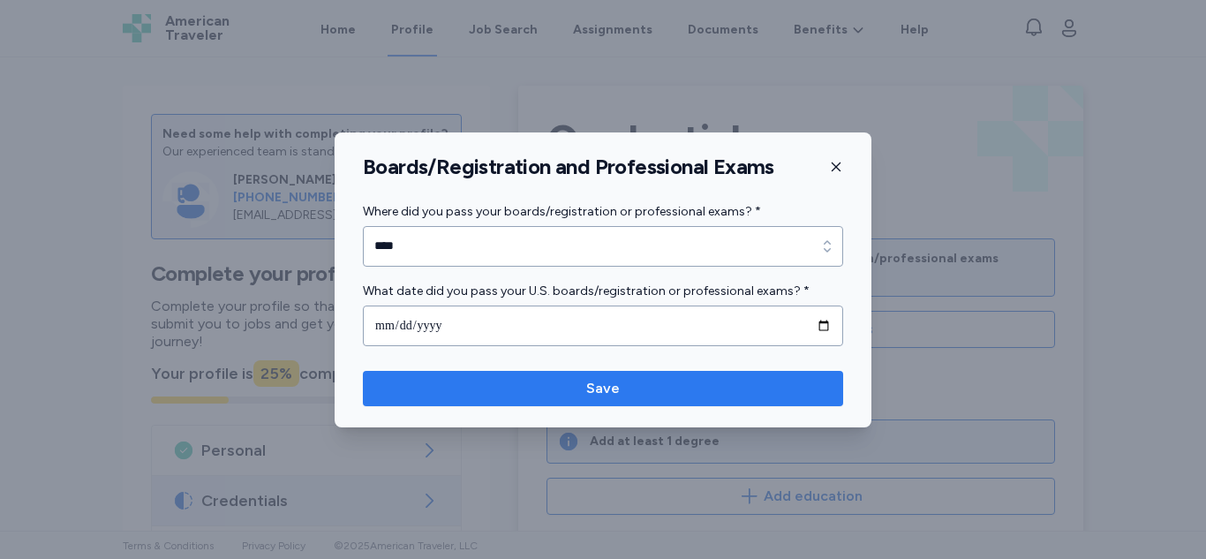
click at [514, 384] on span "Save" at bounding box center [603, 388] width 452 height 21
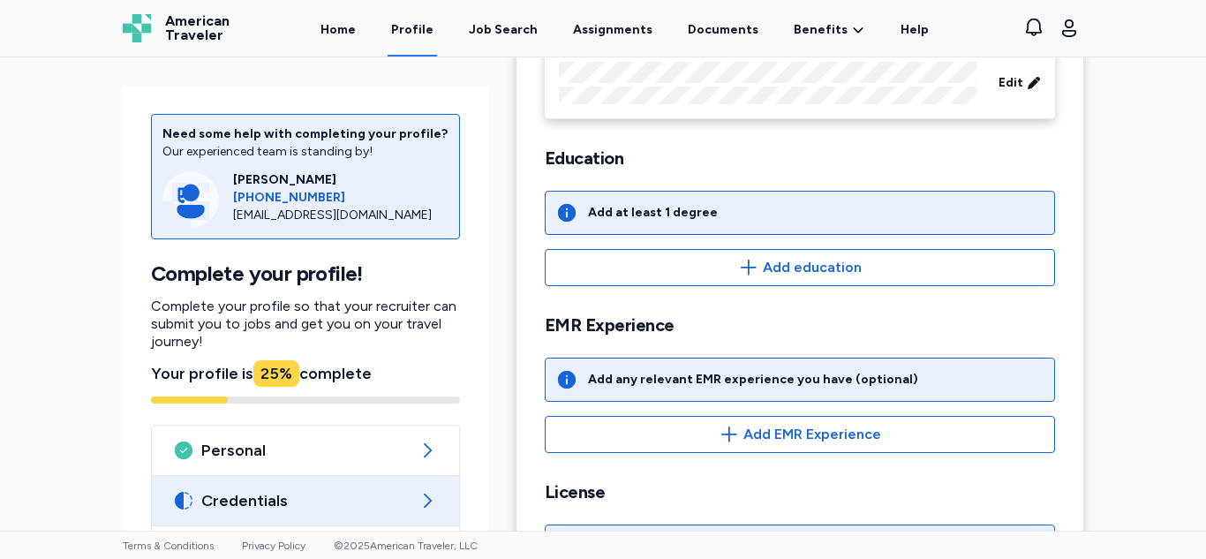
scroll to position [192, 0]
click at [666, 267] on span "Add education" at bounding box center [800, 265] width 480 height 21
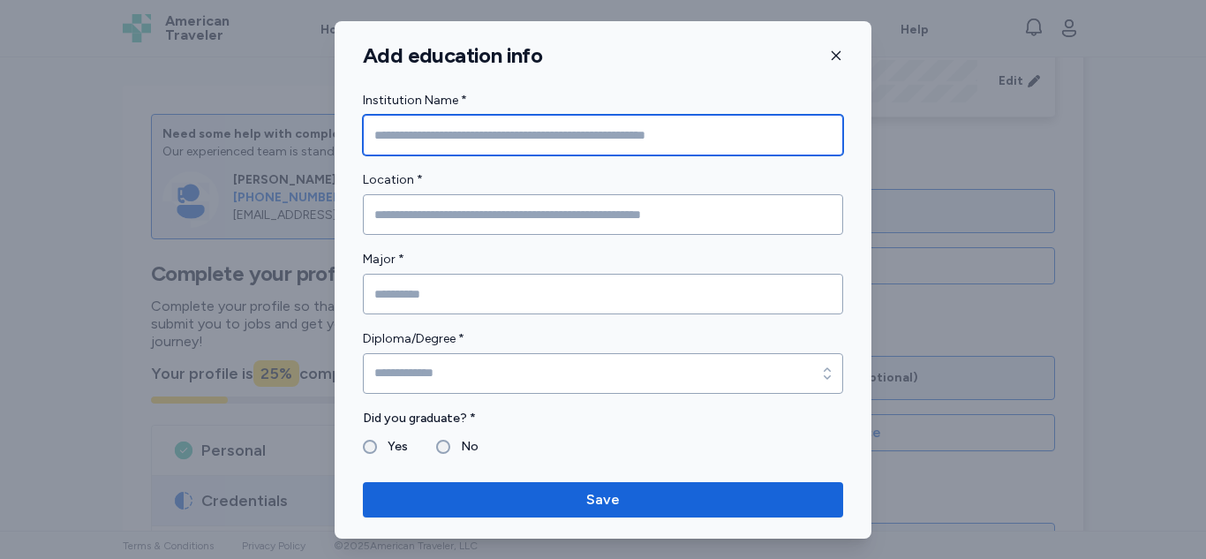
click at [561, 138] on input "Institution Name *" at bounding box center [603, 135] width 480 height 41
type input "**********"
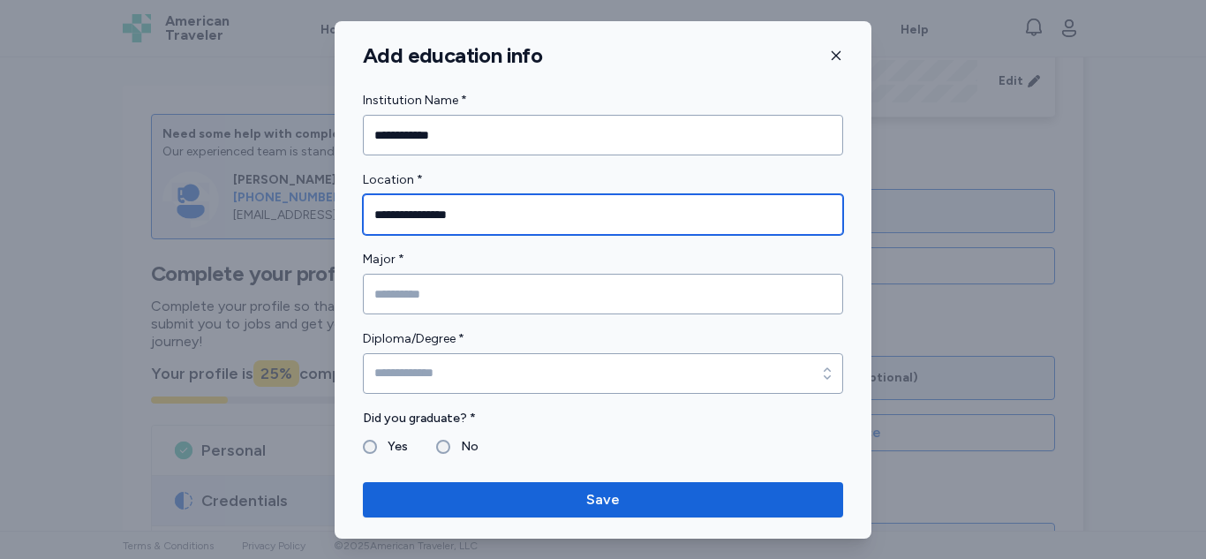
type input "**********"
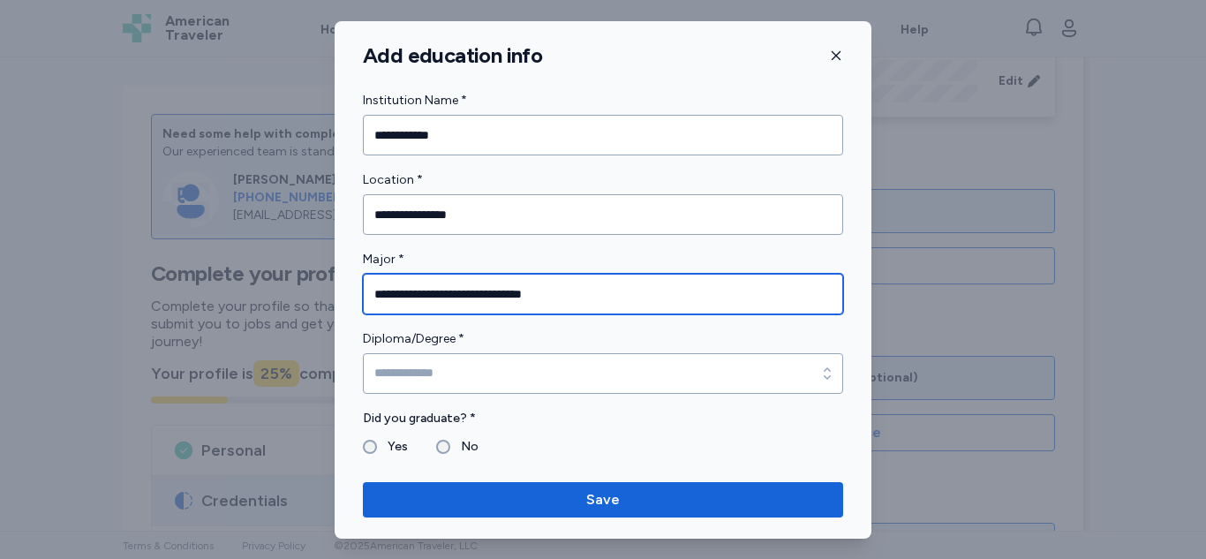
type input "**********"
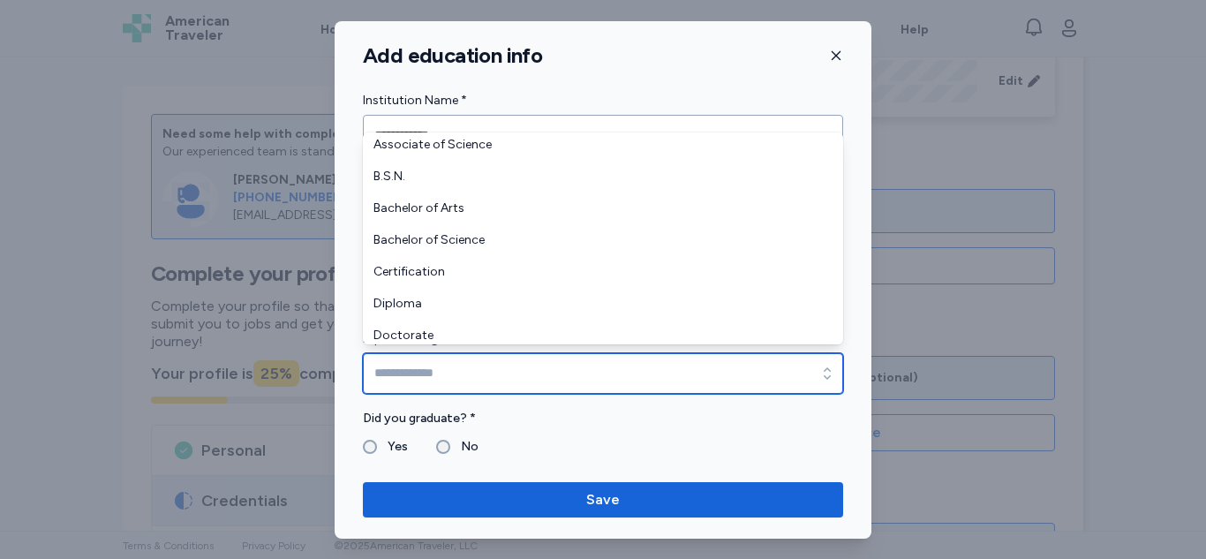
scroll to position [79, 0]
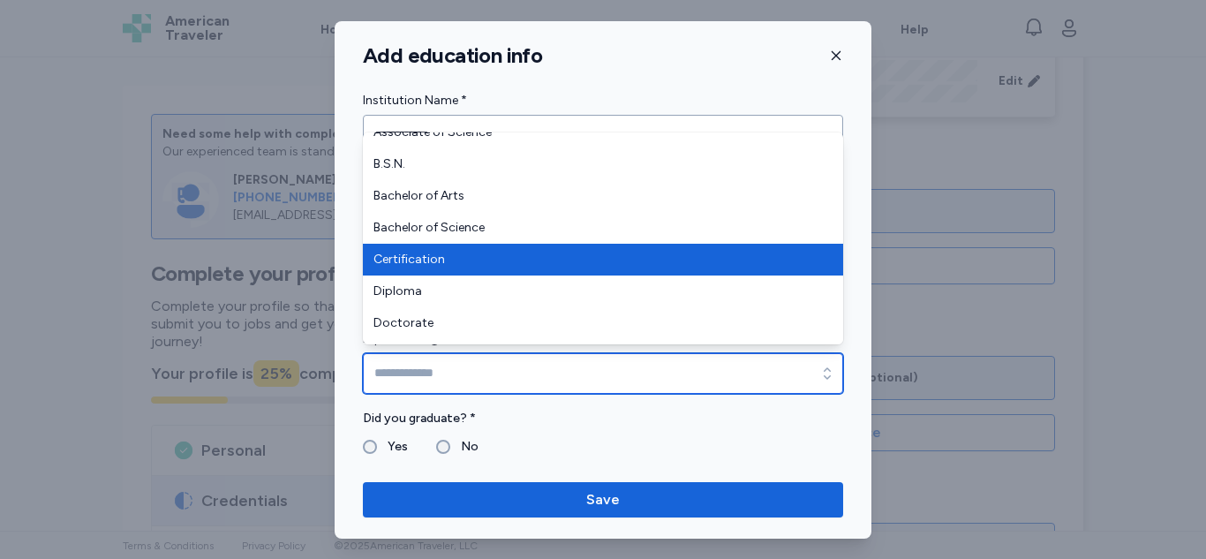
type input "**********"
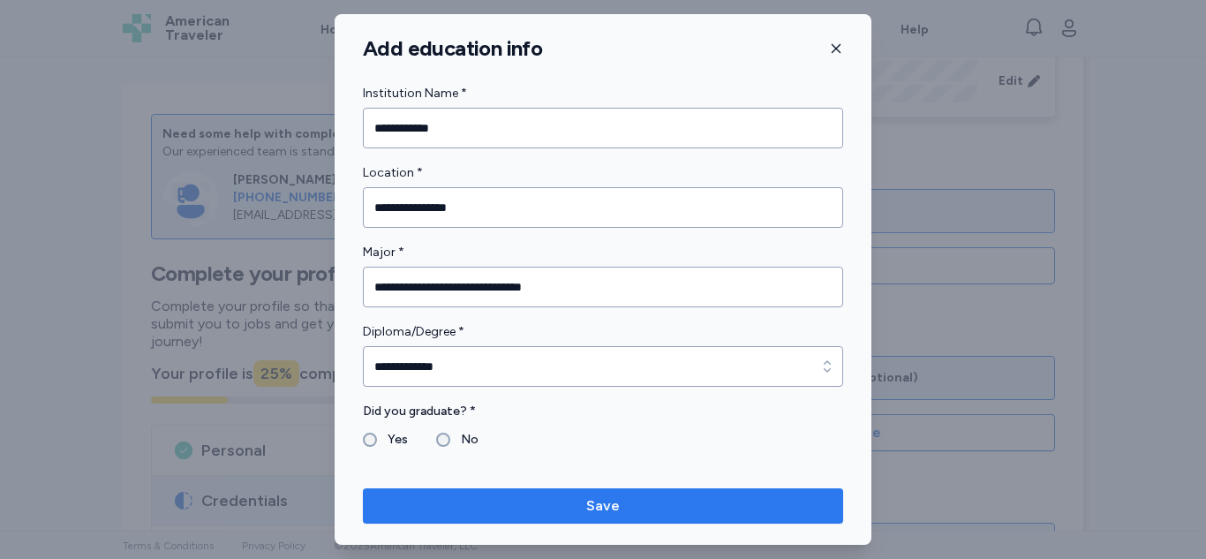
click at [546, 505] on span "Save" at bounding box center [603, 505] width 452 height 21
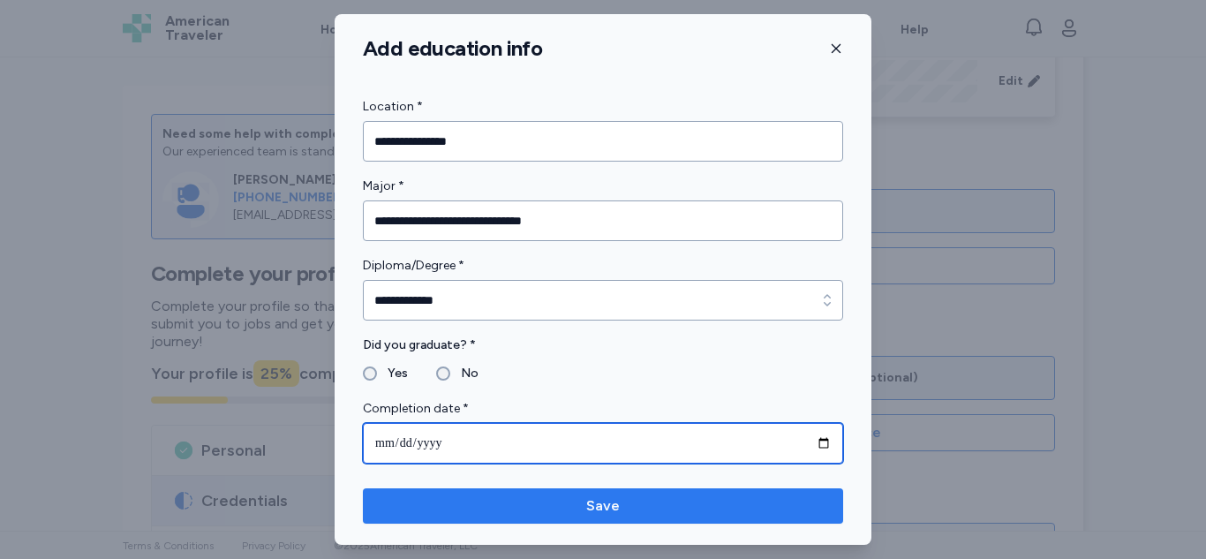
type input "**********"
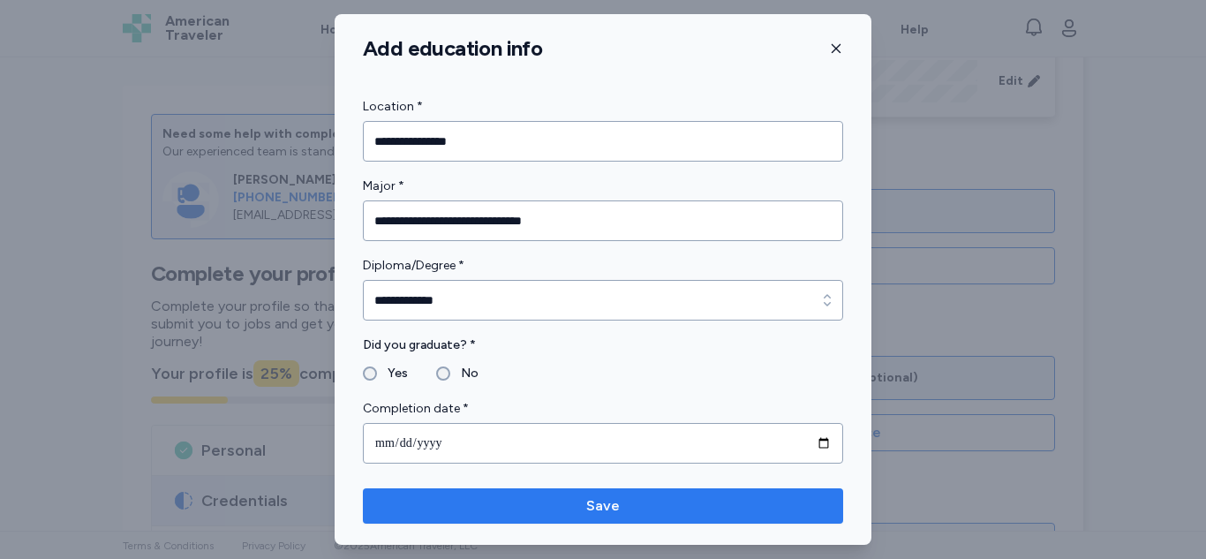
click at [555, 517] on button "Save" at bounding box center [603, 505] width 480 height 35
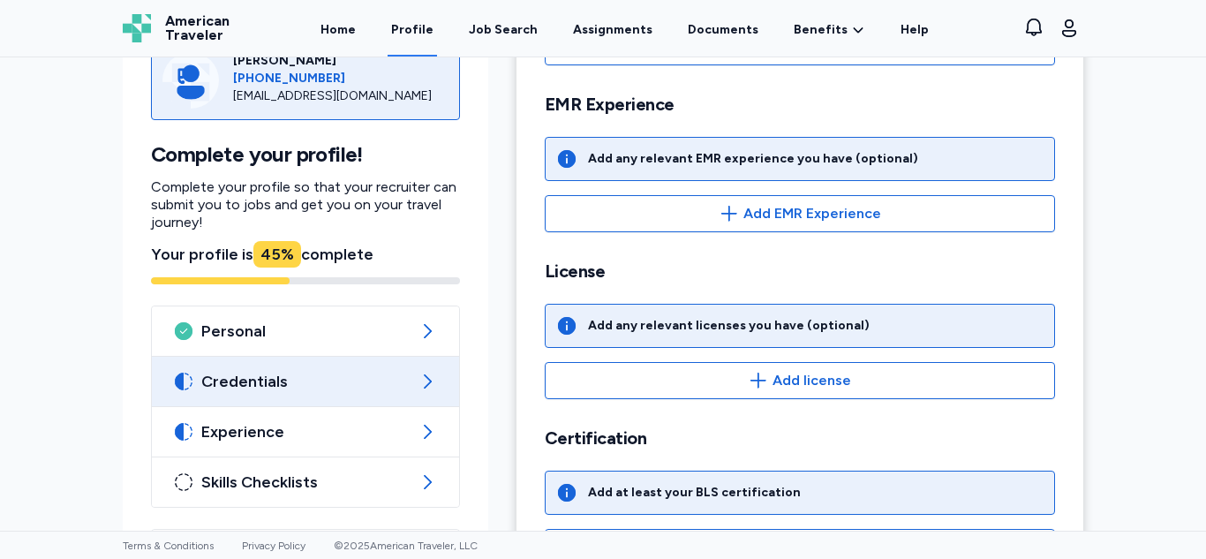
scroll to position [569, 0]
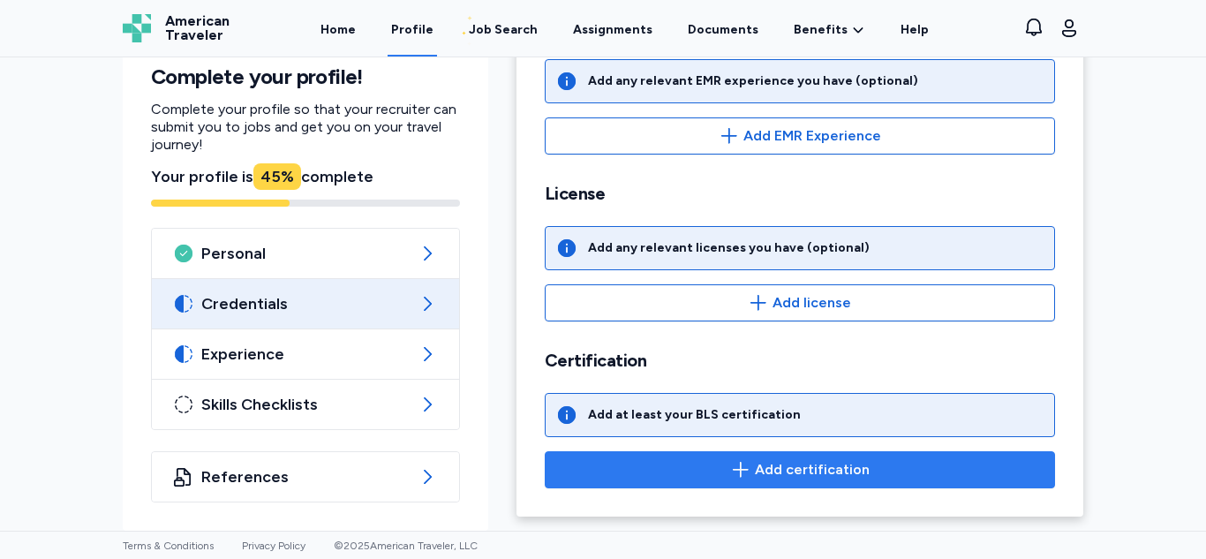
click at [759, 470] on span "Add certification" at bounding box center [812, 469] width 115 height 21
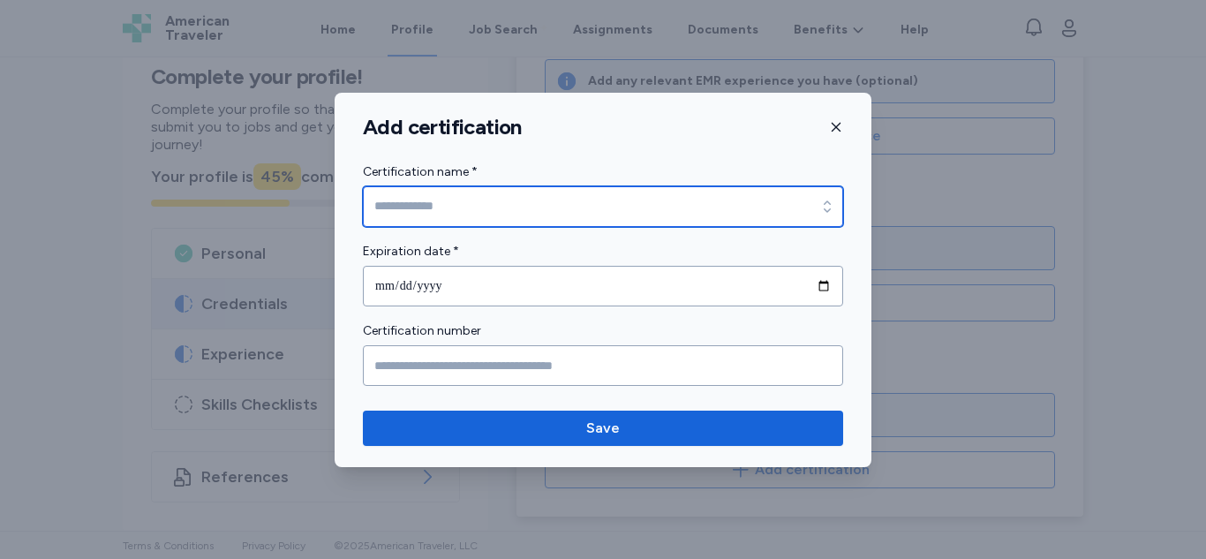
click at [657, 204] on input "Certification name *" at bounding box center [603, 206] width 480 height 41
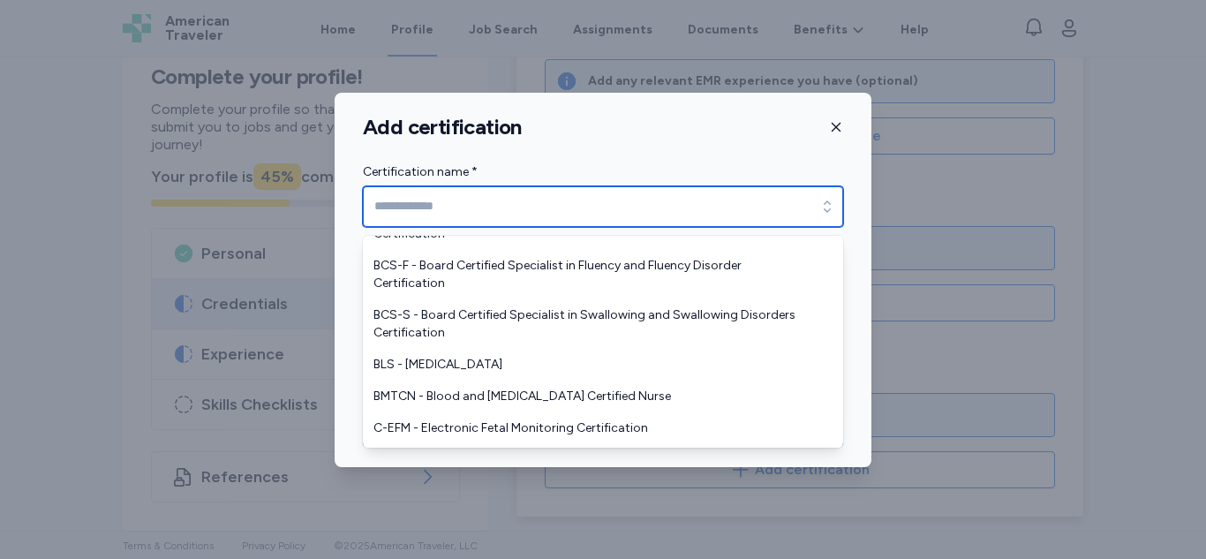
scroll to position [971, 0]
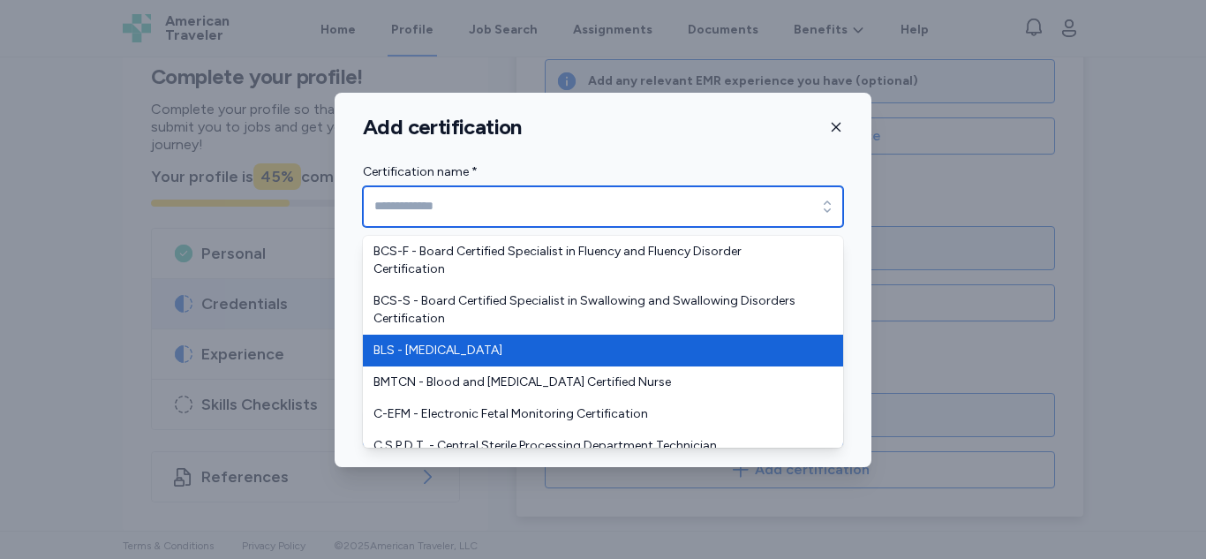
type input "**********"
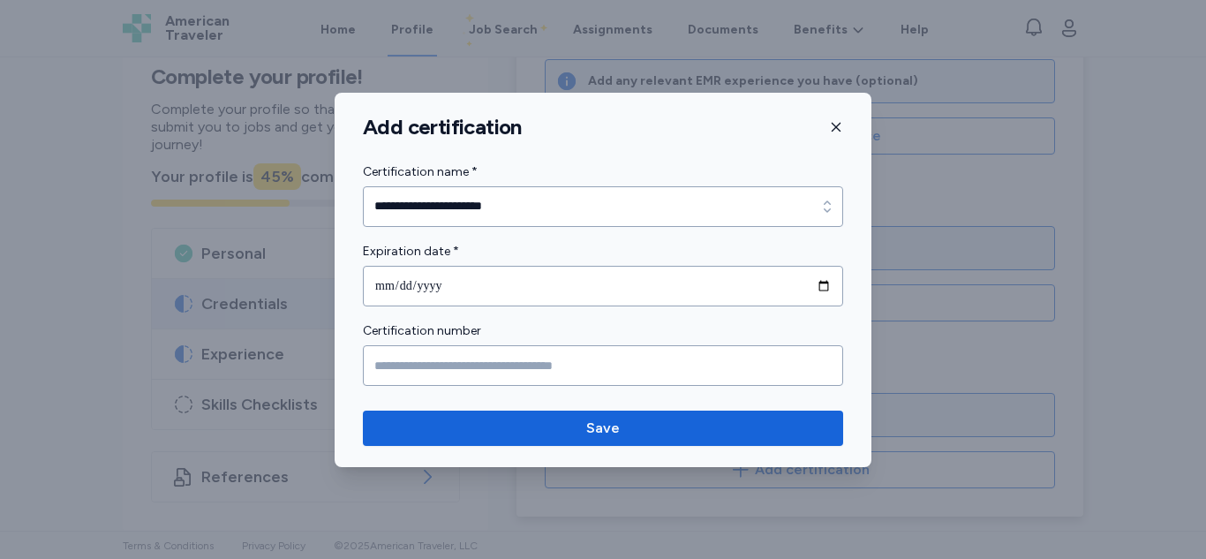
click at [838, 130] on icon "button" at bounding box center [836, 127] width 14 height 14
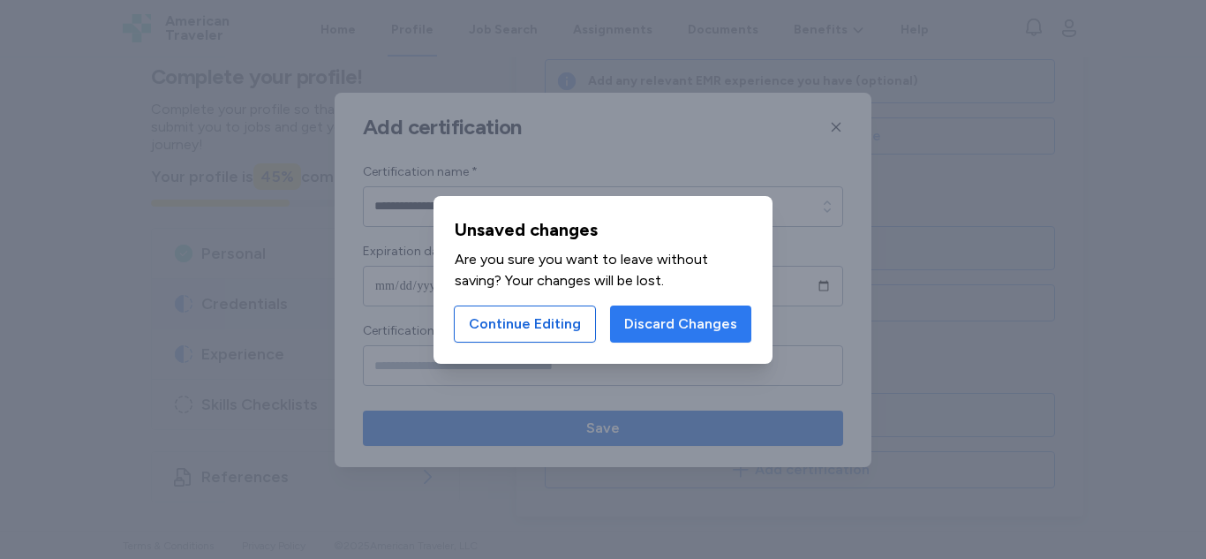
click at [714, 327] on span "Discard Changes" at bounding box center [680, 323] width 113 height 21
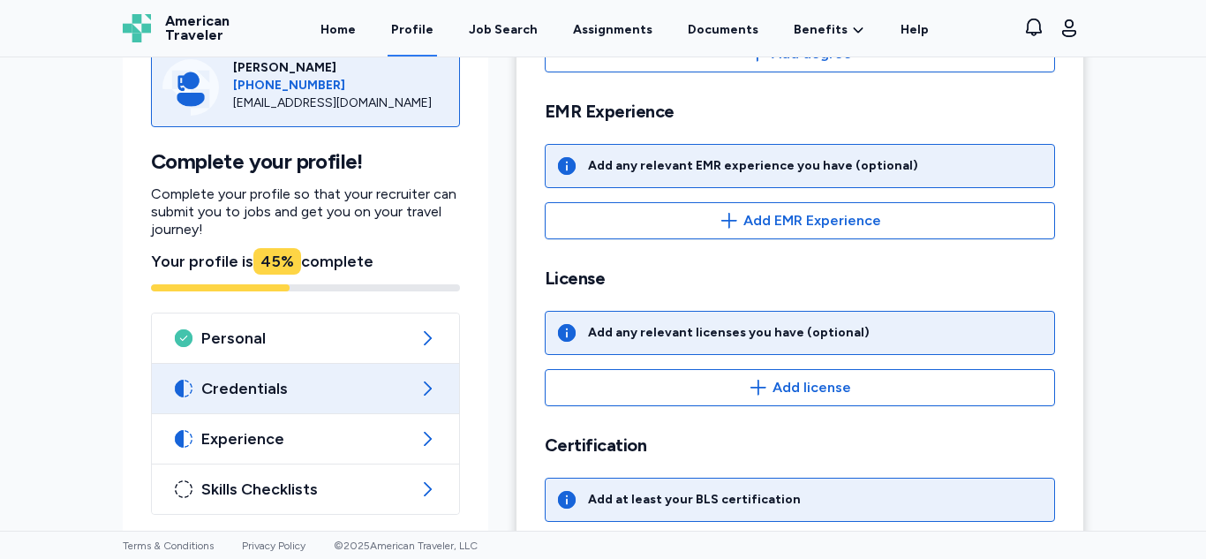
scroll to position [569, 0]
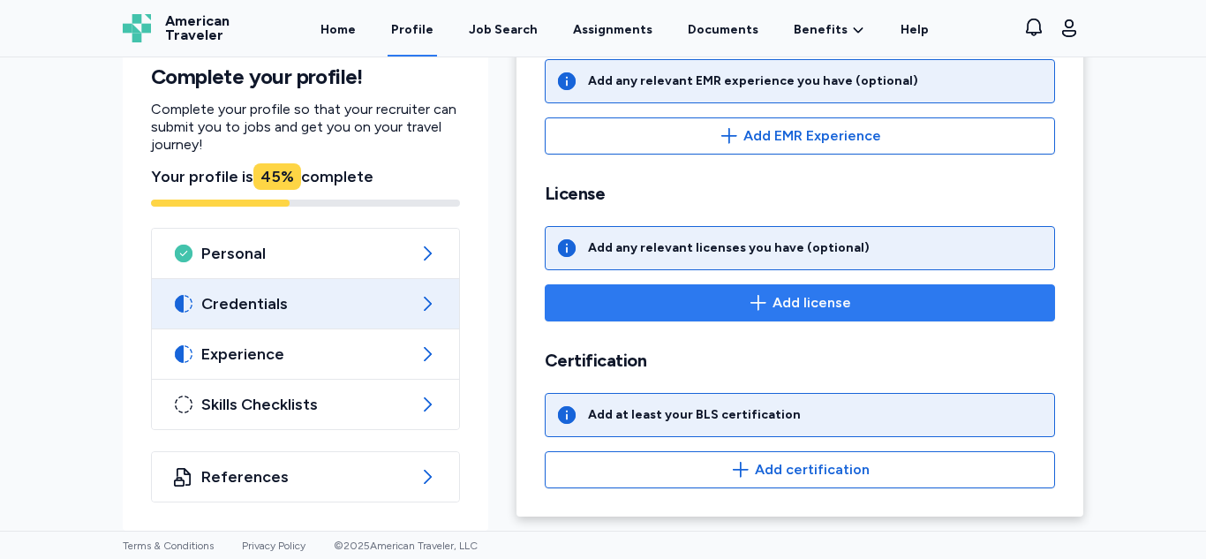
click at [792, 301] on span "Add license" at bounding box center [811, 302] width 79 height 21
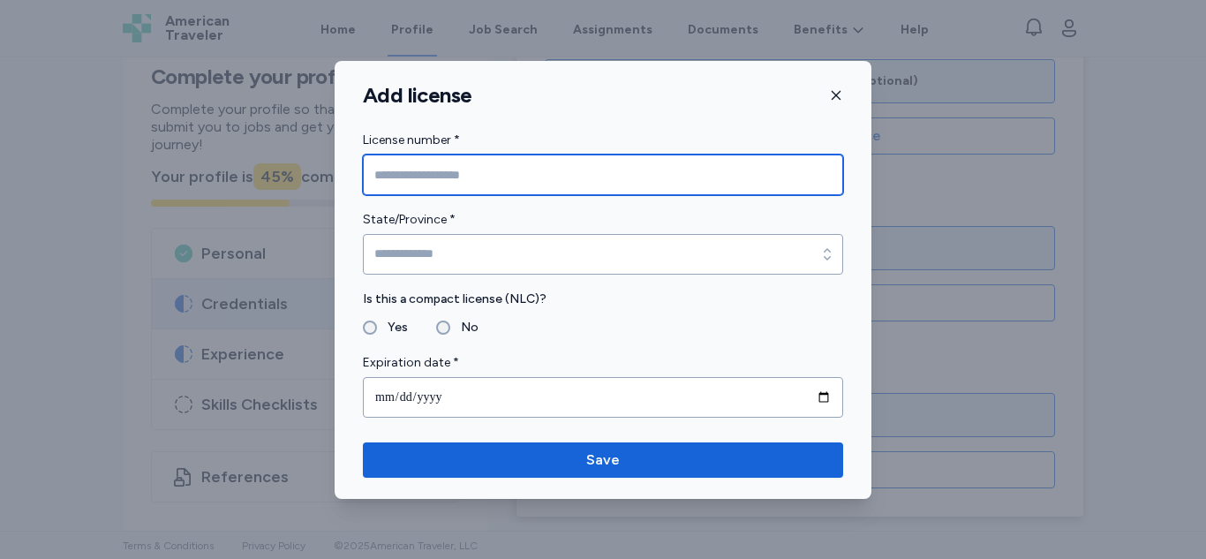
click at [734, 177] on input "License number *" at bounding box center [603, 174] width 480 height 41
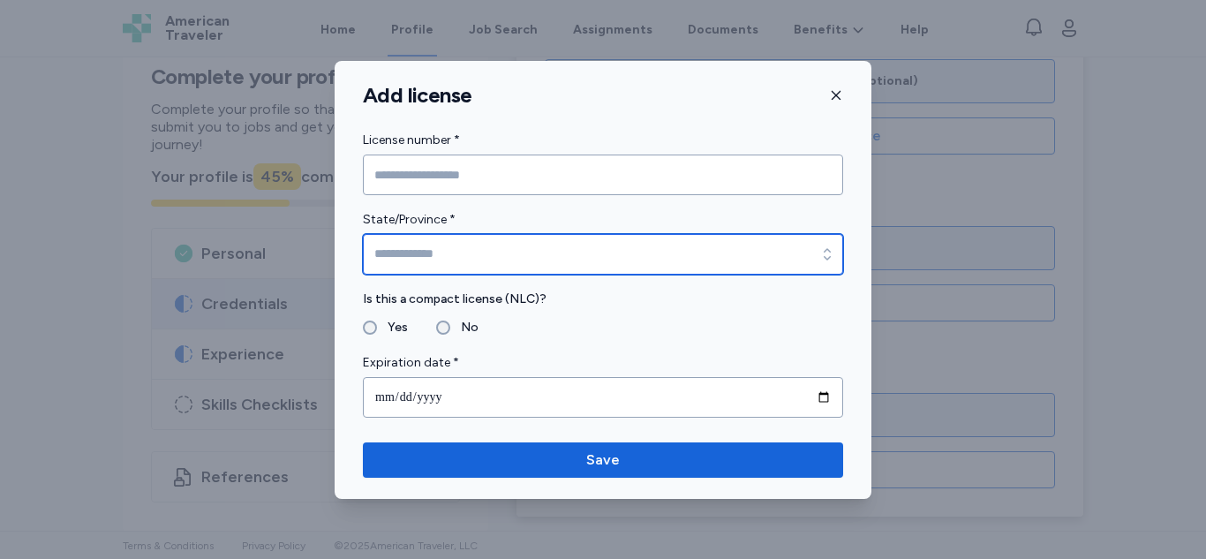
click at [763, 254] on input "State/Province *" at bounding box center [603, 254] width 480 height 41
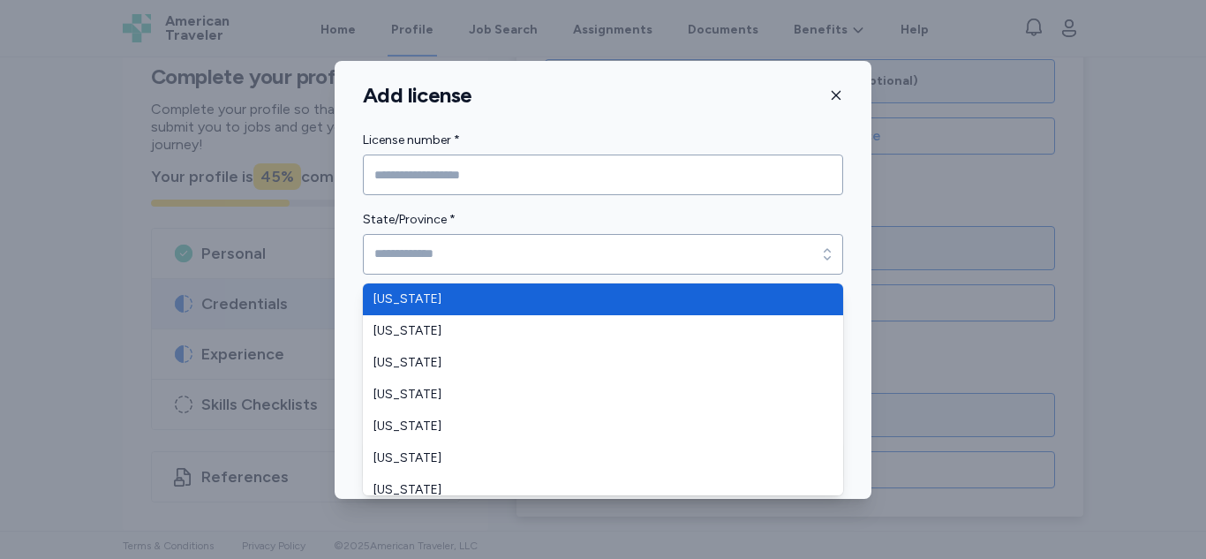
click at [612, 173] on input "License number *" at bounding box center [603, 174] width 480 height 41
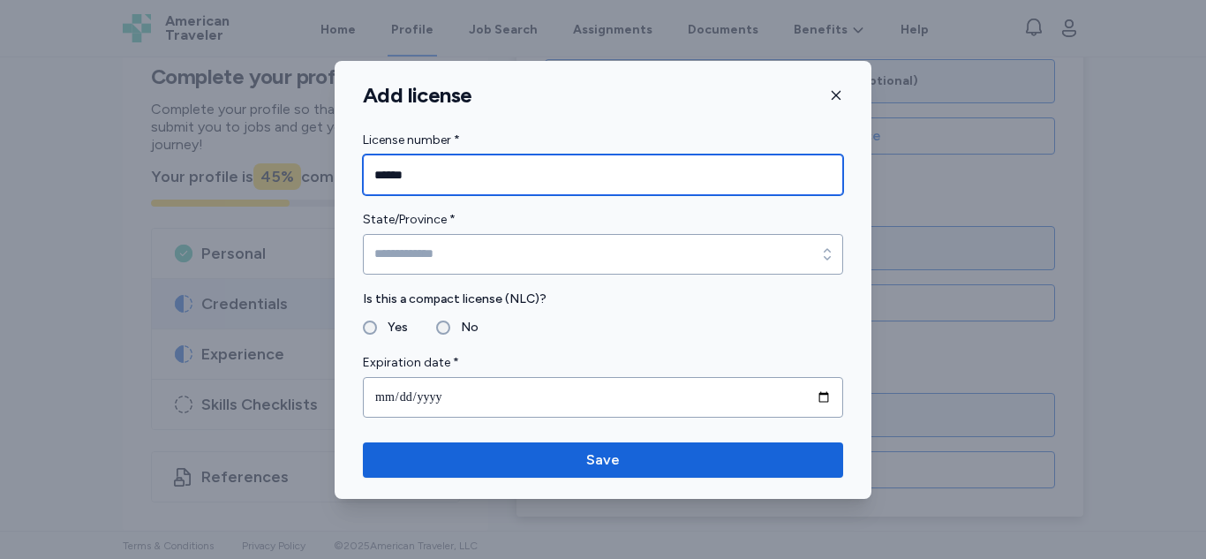
type input "******"
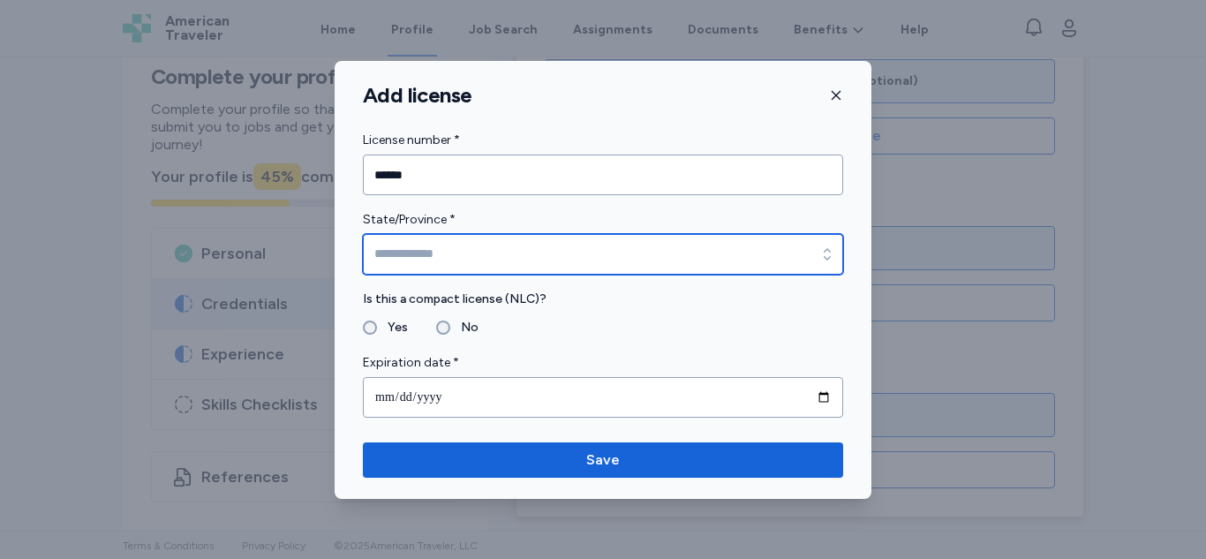
click at [645, 249] on input "State/Province *" at bounding box center [603, 254] width 480 height 41
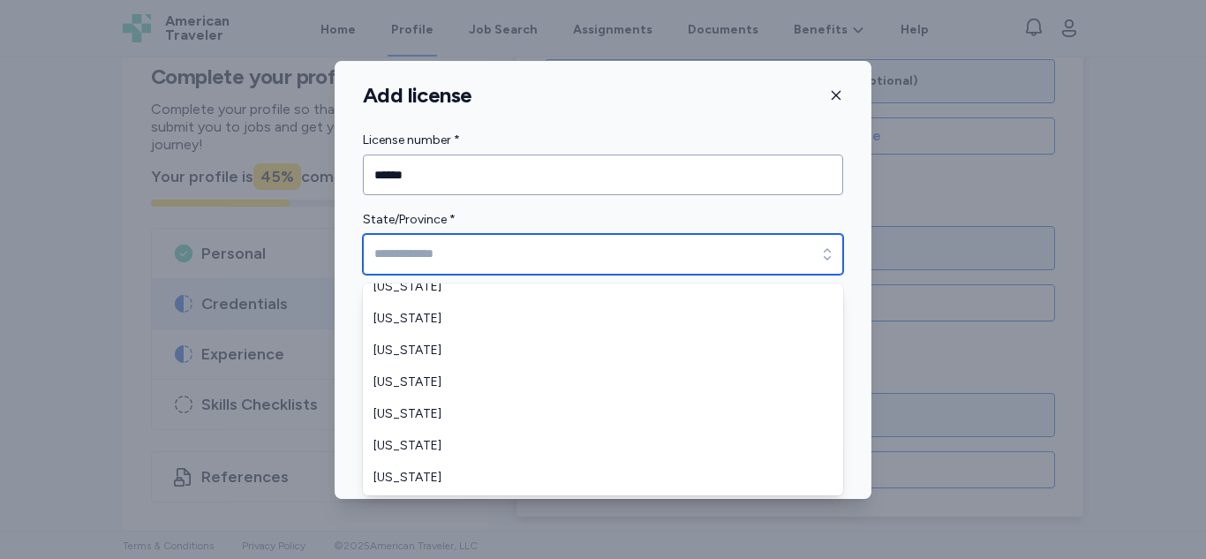
scroll to position [1174, 0]
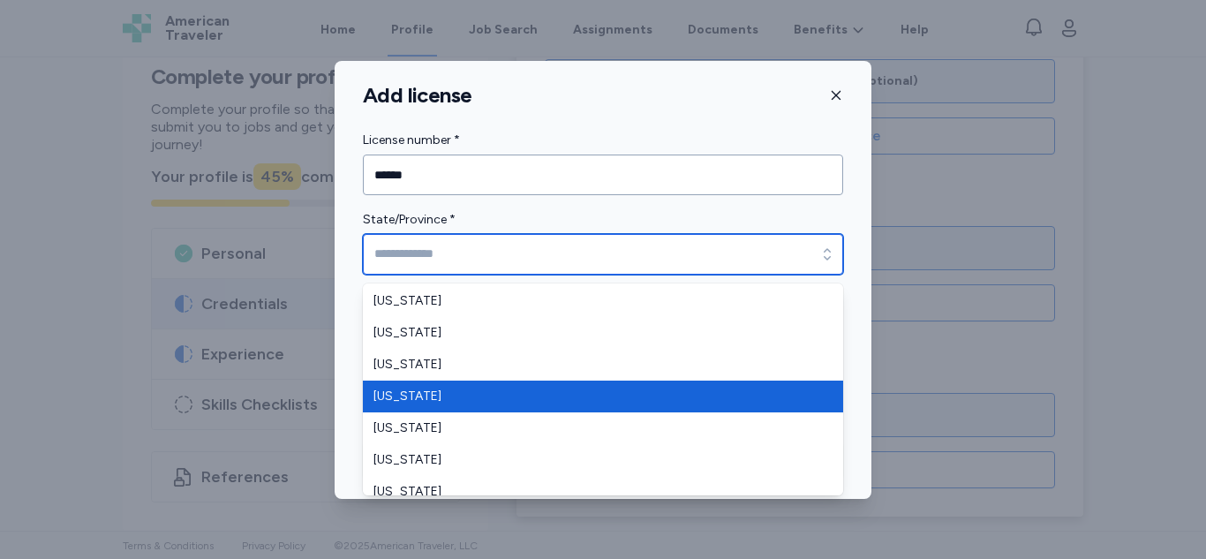
type input "**********"
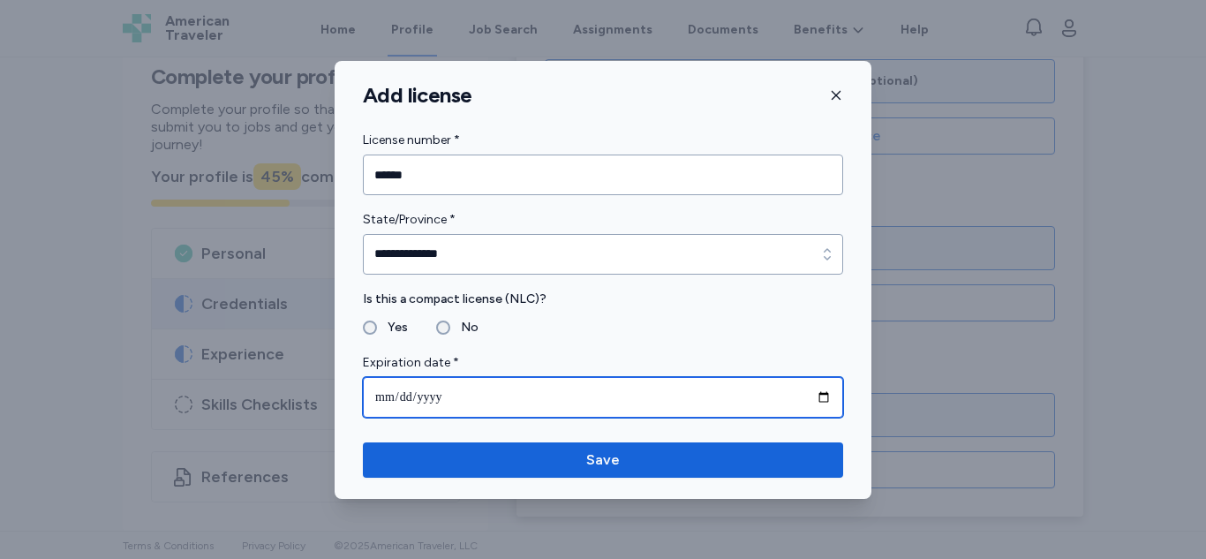
click at [500, 390] on input "date" at bounding box center [603, 397] width 480 height 41
type input "**********"
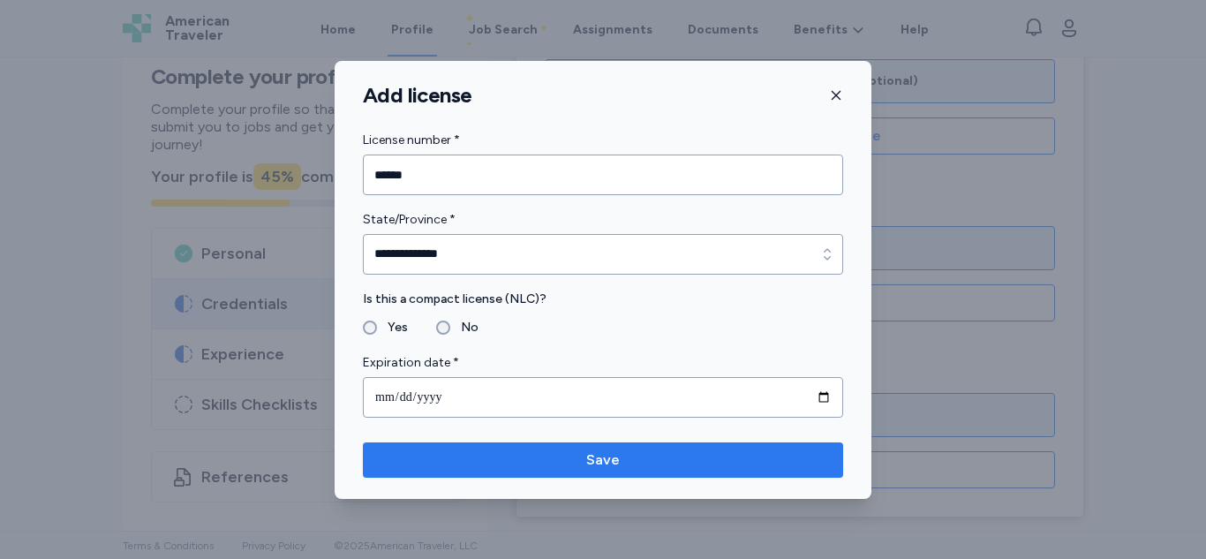
click at [670, 450] on span "Save" at bounding box center [603, 459] width 452 height 21
click at [581, 467] on span "Save" at bounding box center [603, 459] width 452 height 21
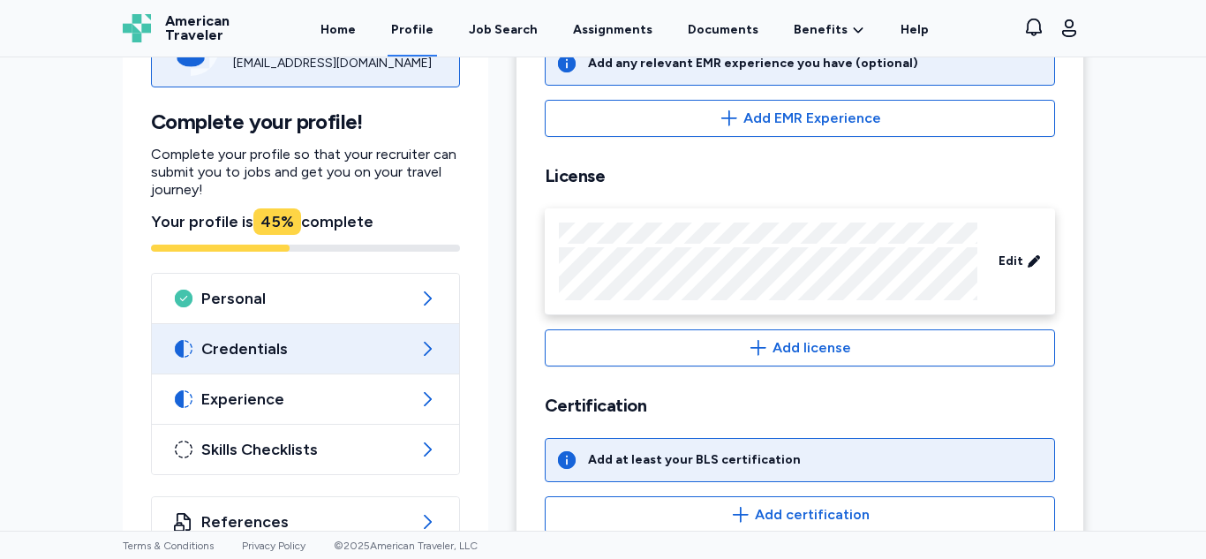
scroll to position [632, 0]
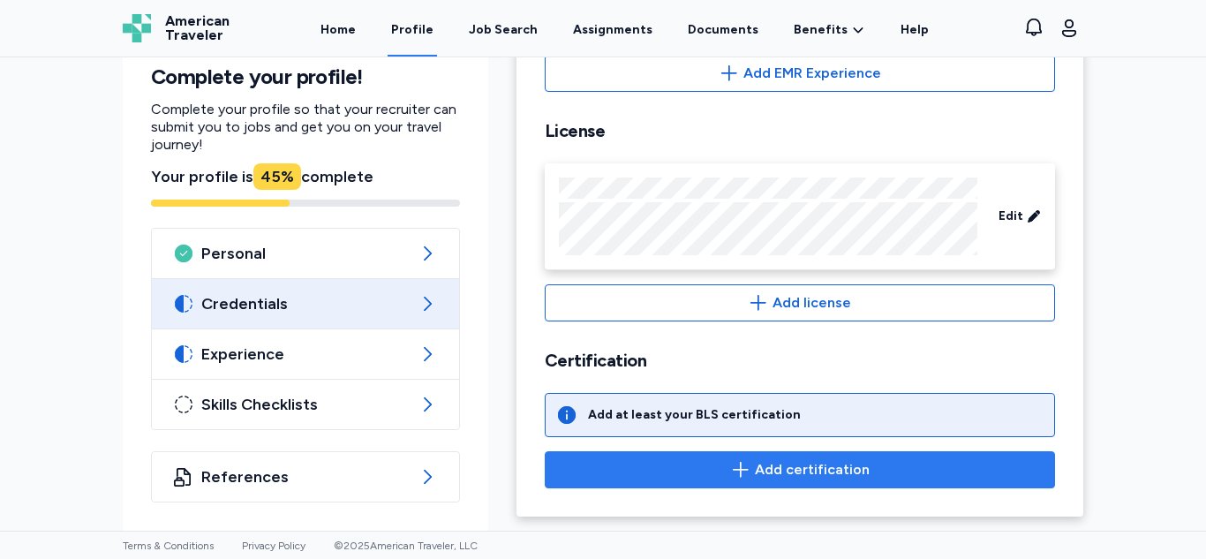
click at [755, 475] on span "Add certification" at bounding box center [812, 469] width 115 height 21
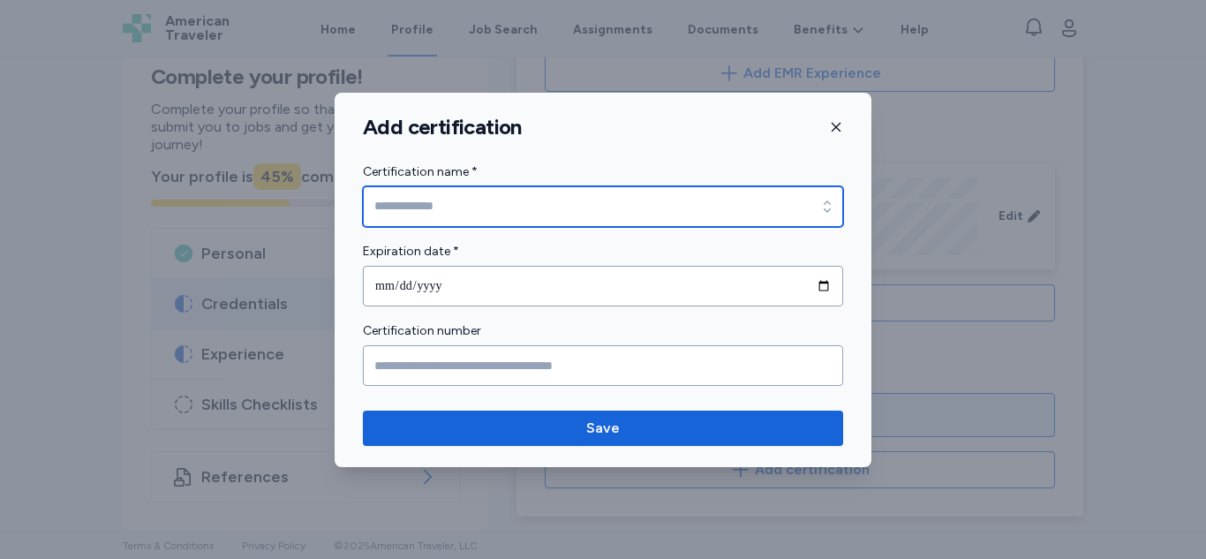
click at [827, 206] on icon "button" at bounding box center [827, 207] width 18 height 18
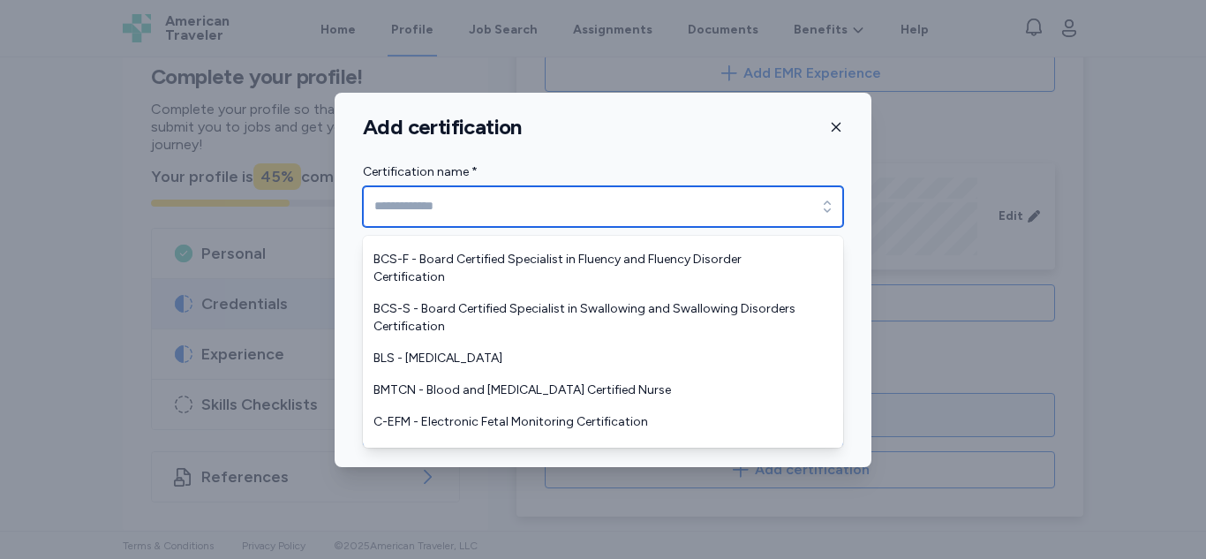
scroll to position [962, 0]
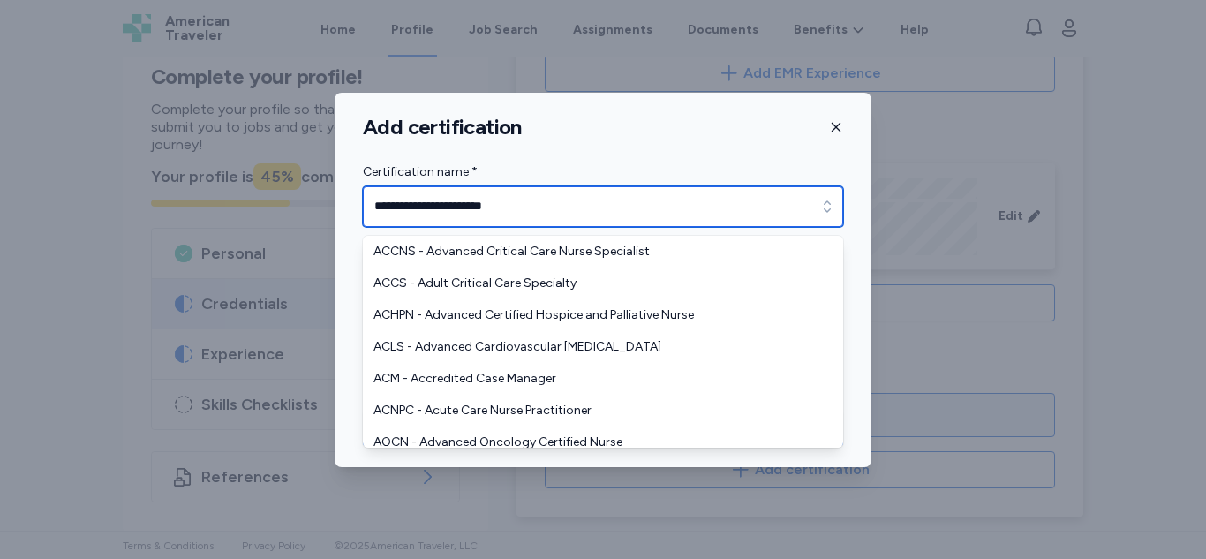
type input "**********"
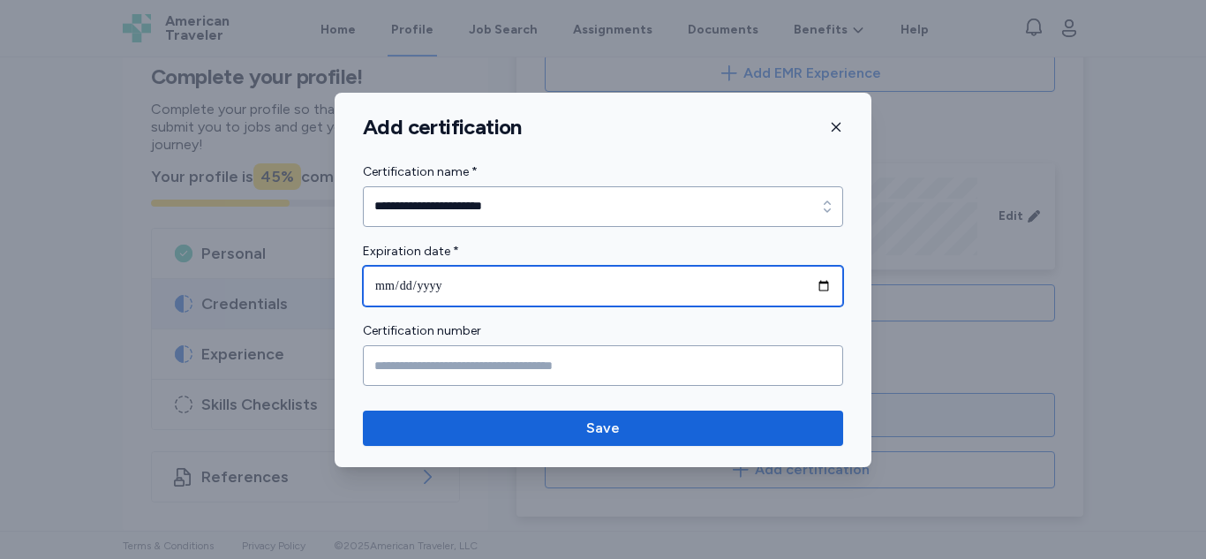
click at [818, 295] on input "date" at bounding box center [603, 286] width 480 height 41
click at [531, 273] on input "date" at bounding box center [603, 286] width 480 height 41
type input "**********"
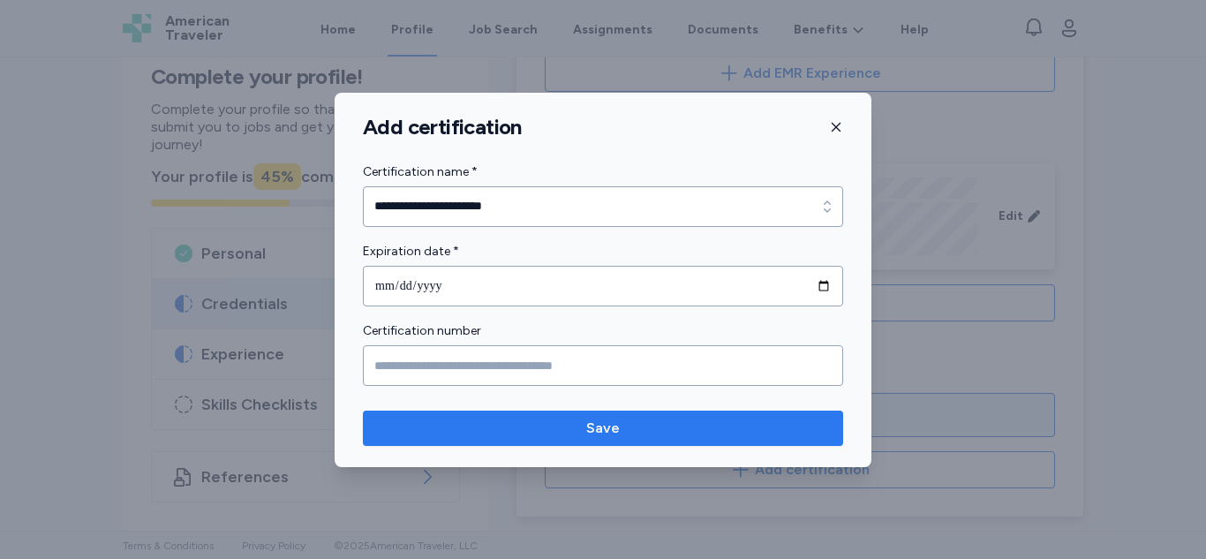
click at [604, 415] on button "Save" at bounding box center [603, 427] width 480 height 35
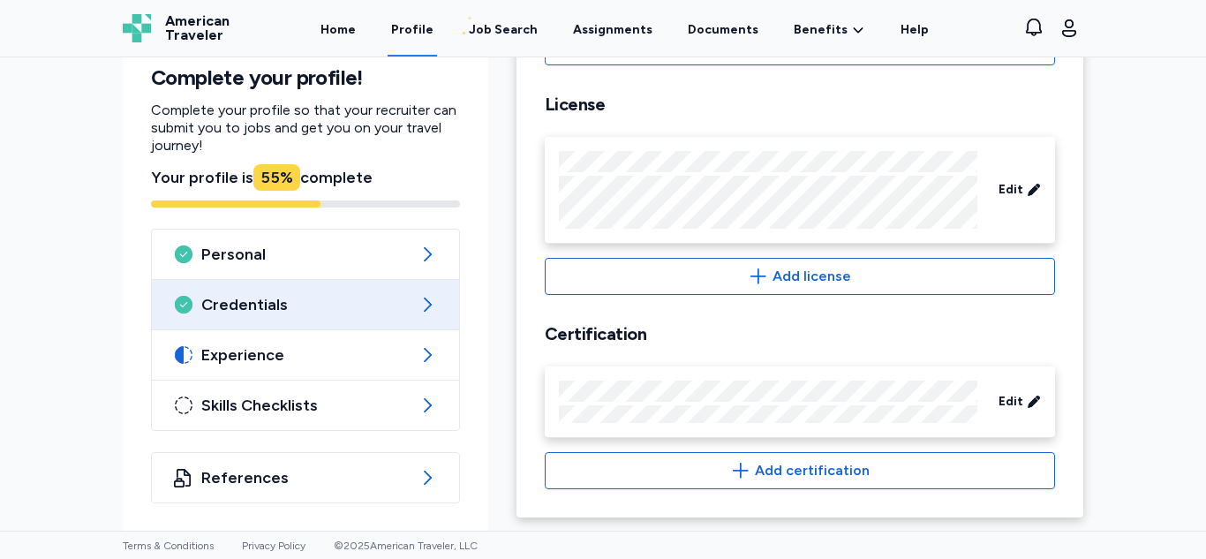
scroll to position [663, 0]
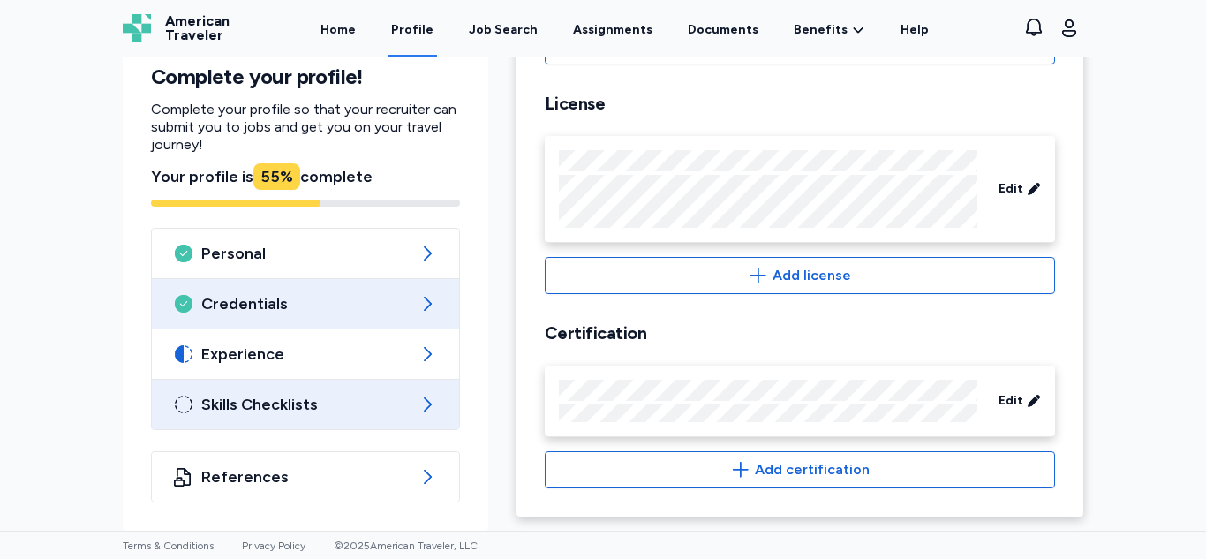
click at [391, 380] on div "Skills Checklists" at bounding box center [305, 404] width 307 height 49
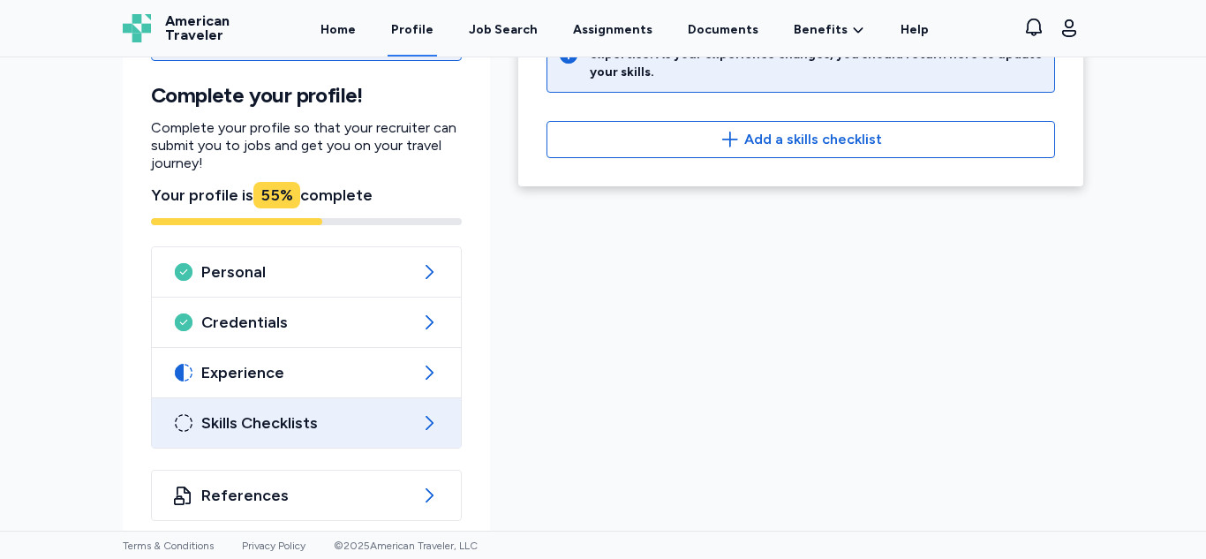
scroll to position [197, 0]
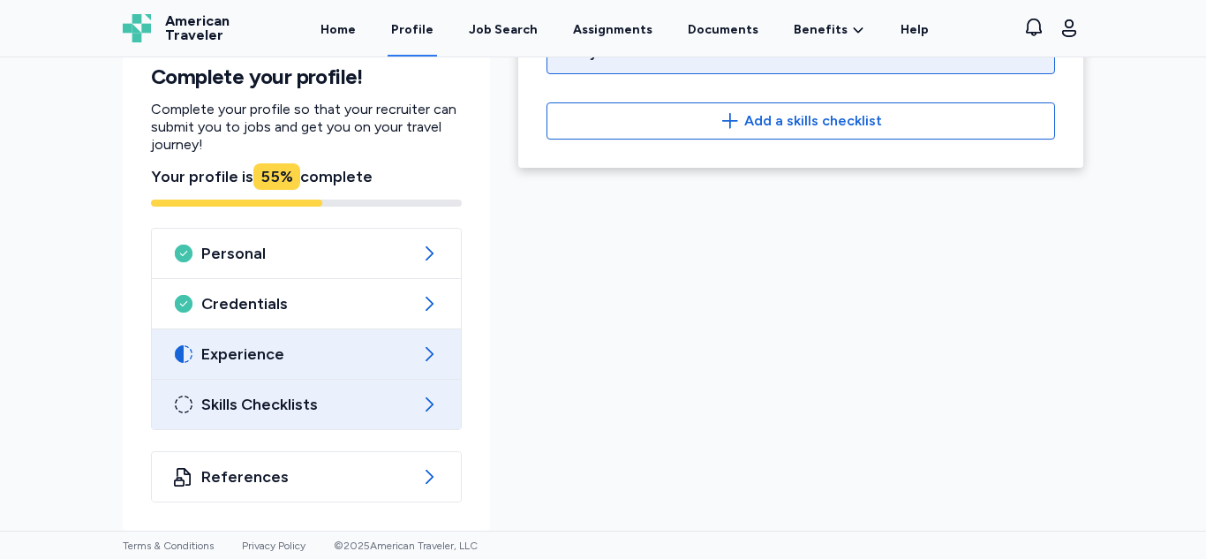
click at [377, 362] on span "Experience" at bounding box center [306, 353] width 210 height 21
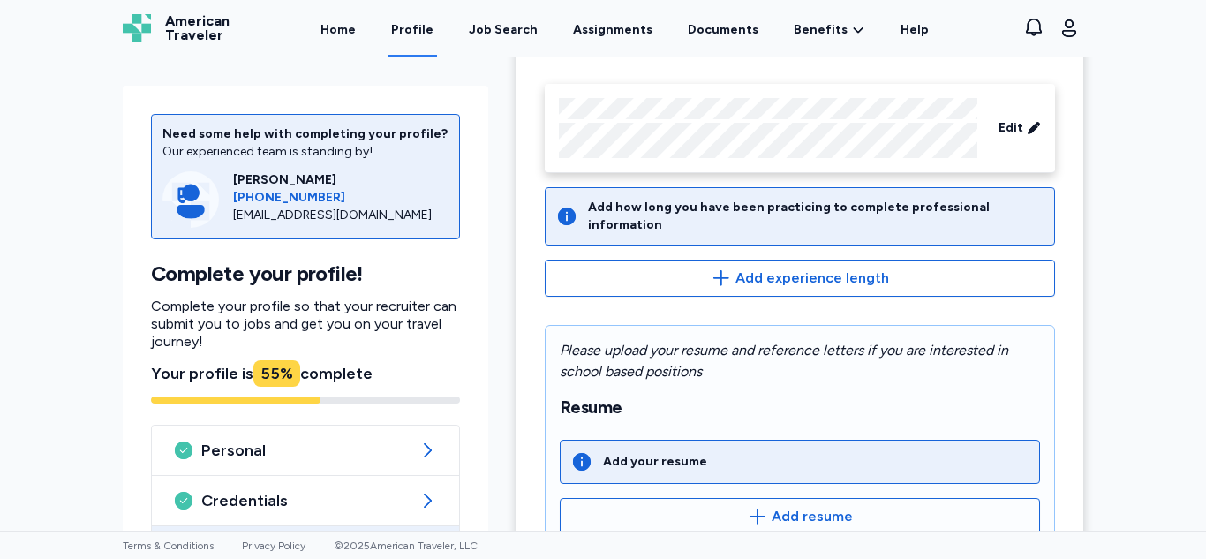
scroll to position [162, 0]
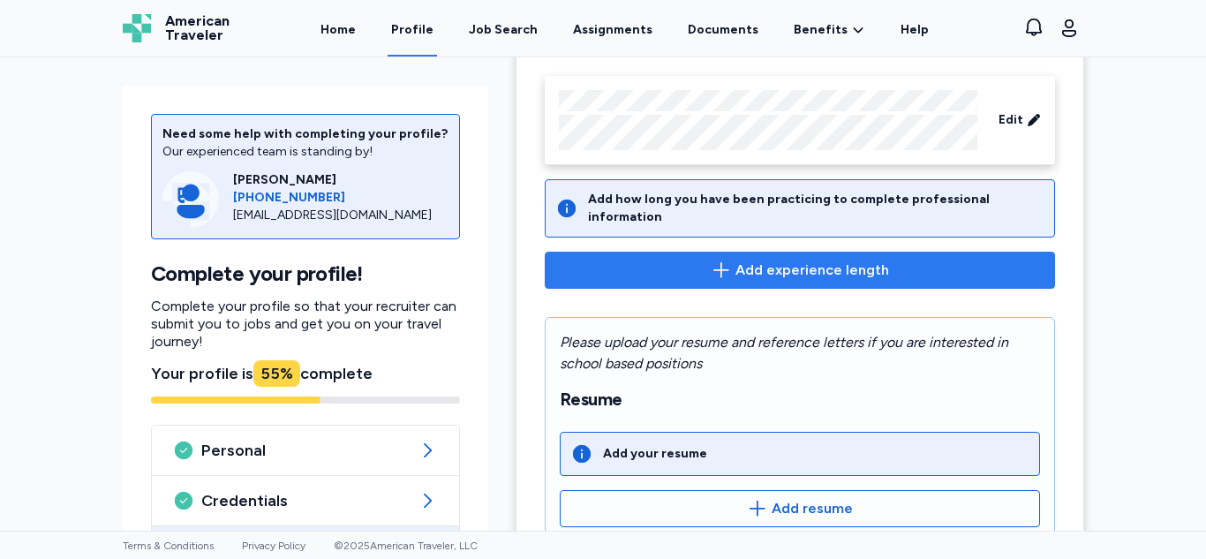
click at [719, 260] on icon "button" at bounding box center [721, 270] width 21 height 21
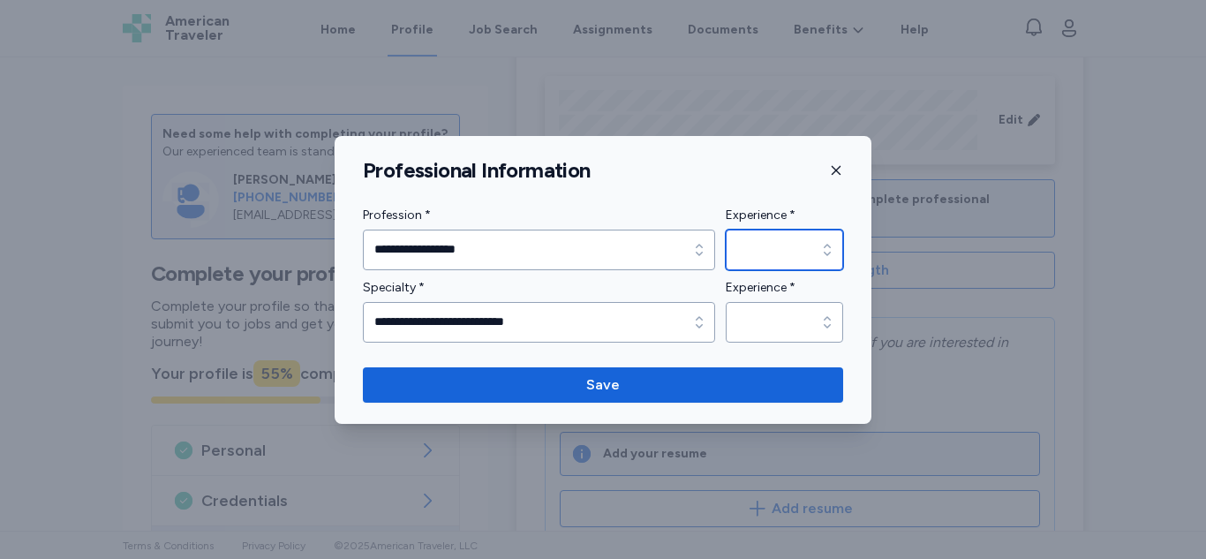
click at [824, 248] on icon "button" at bounding box center [827, 250] width 18 height 18
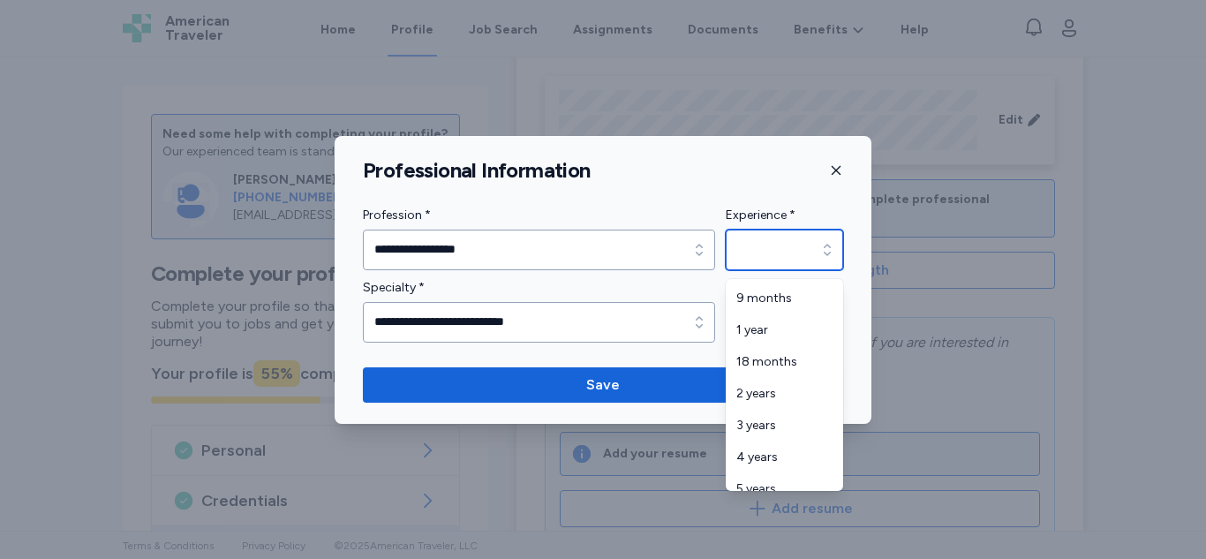
scroll to position [87, 0]
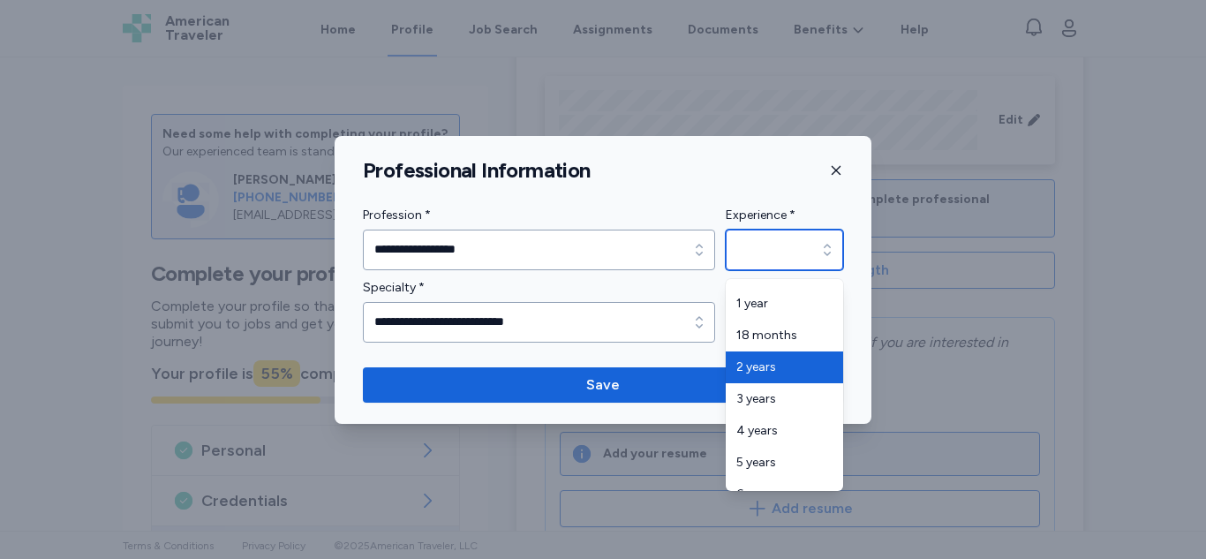
type input "*******"
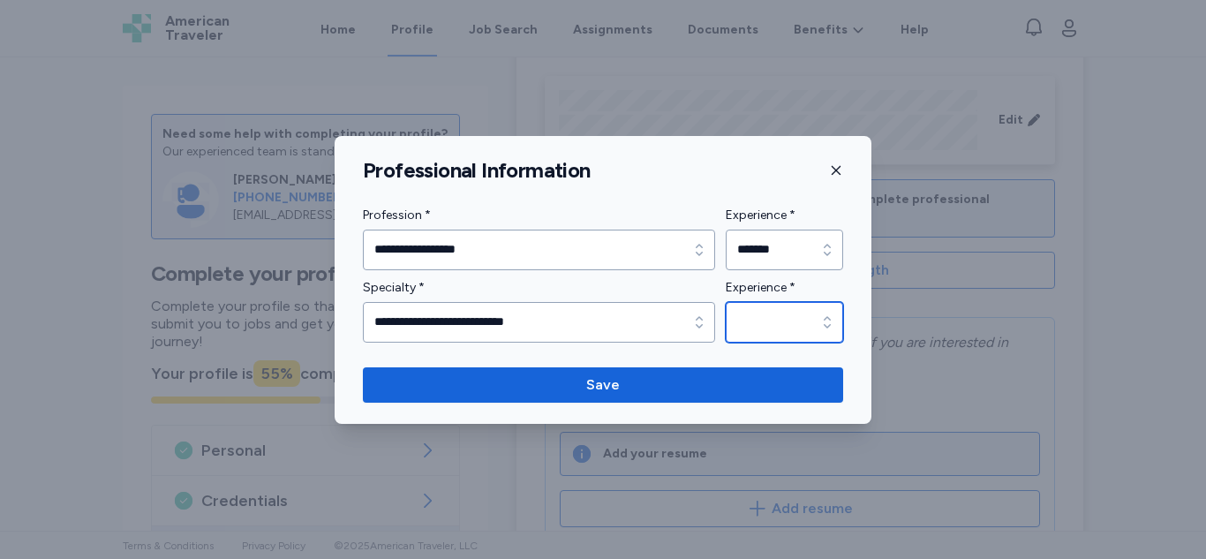
click at [806, 327] on input "Experience *" at bounding box center [784, 322] width 117 height 41
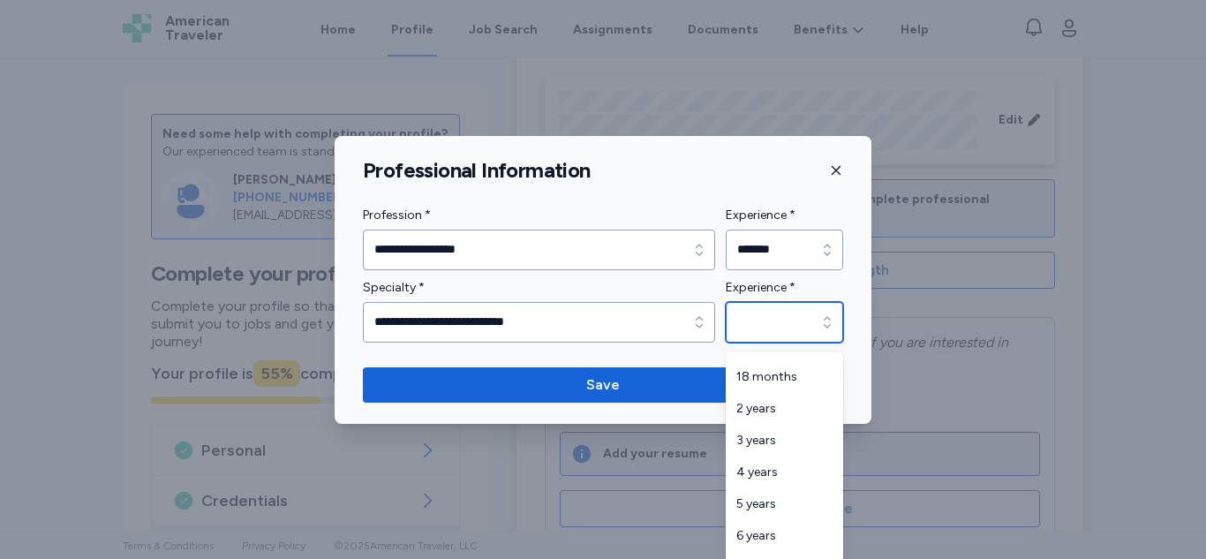
scroll to position [119, 0]
type input "*******"
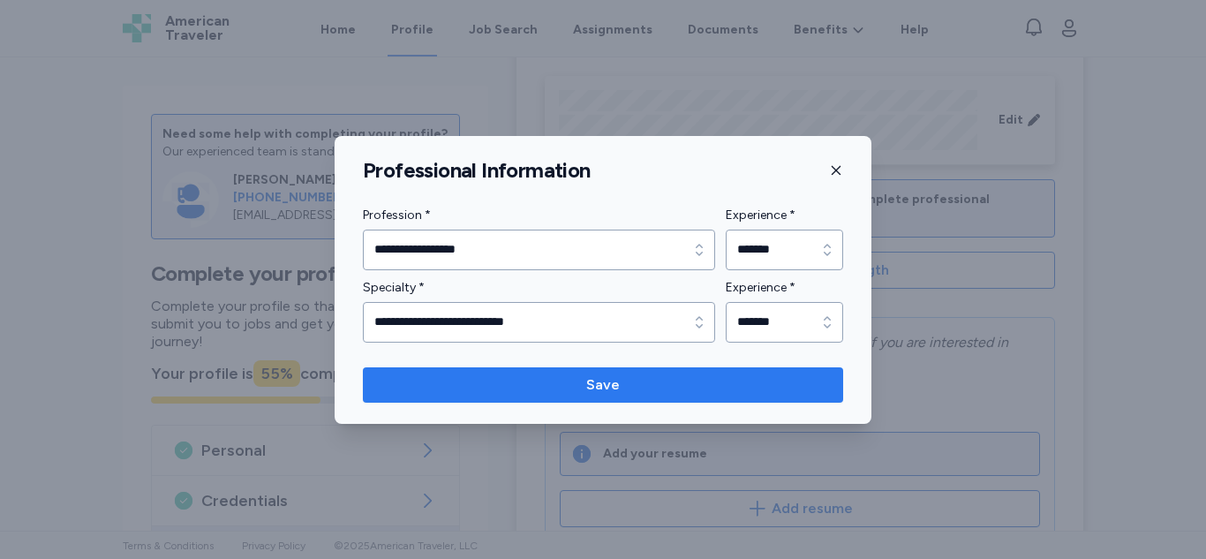
click at [689, 389] on span "Save" at bounding box center [603, 384] width 452 height 21
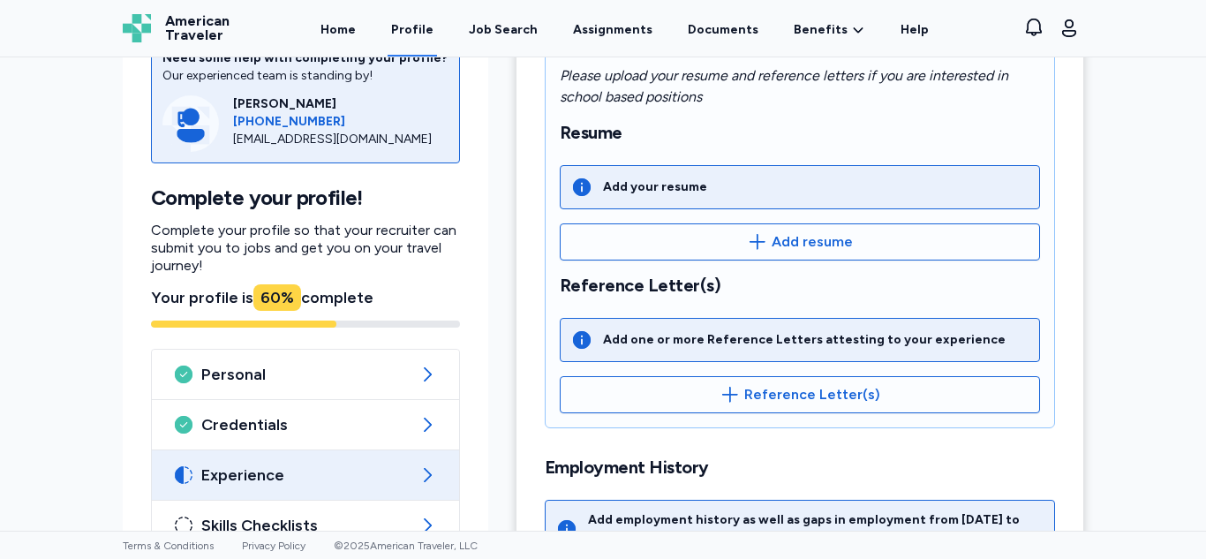
scroll to position [327, 0]
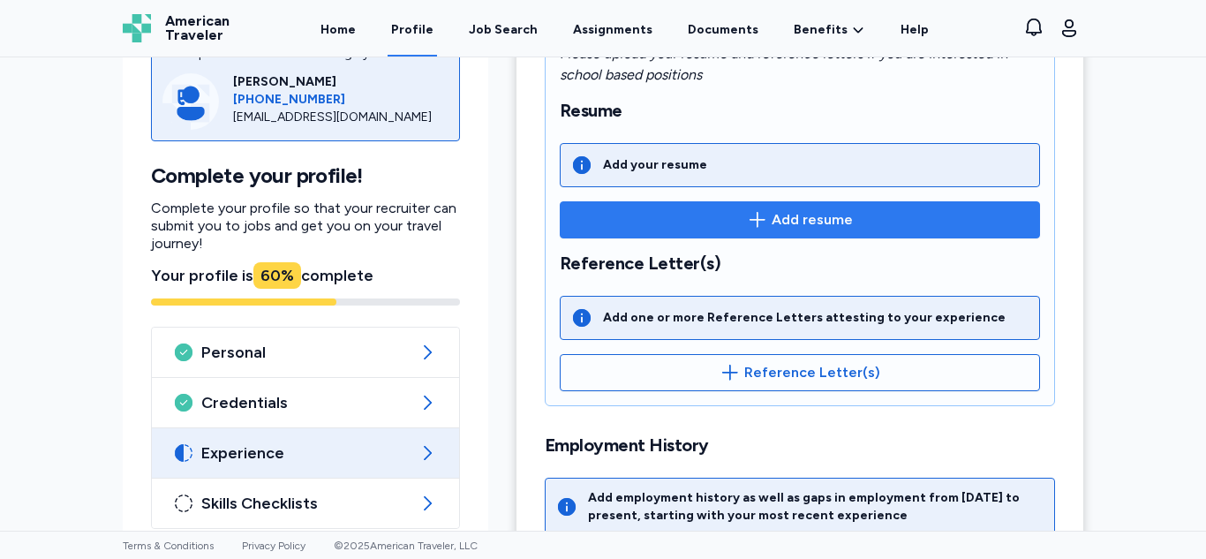
click at [807, 234] on button "Add resume" at bounding box center [800, 219] width 480 height 37
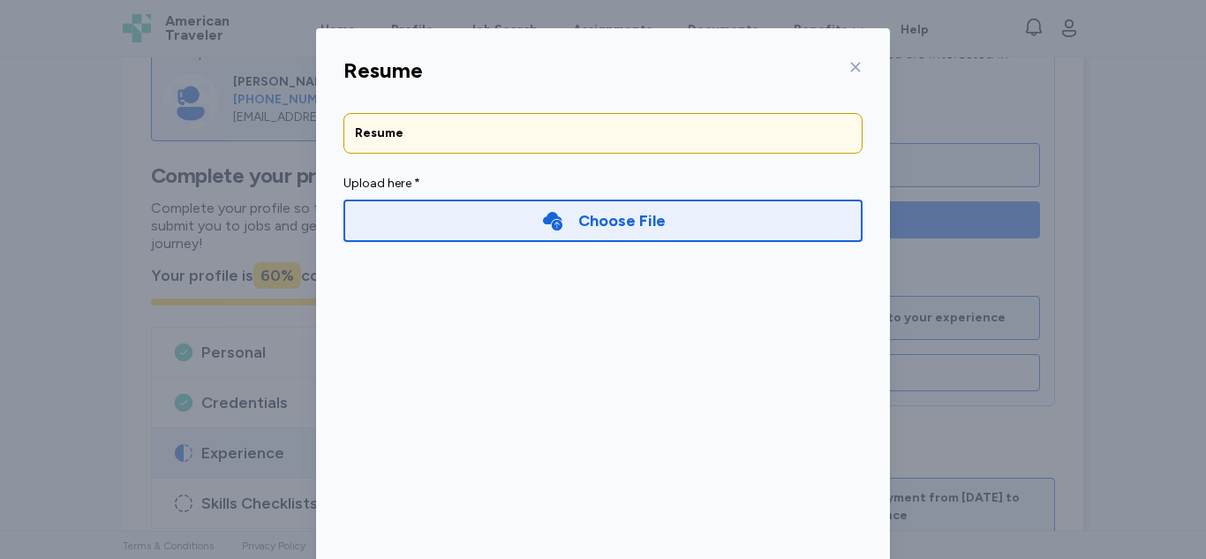
click at [704, 235] on div "Choose File" at bounding box center [602, 220] width 519 height 42
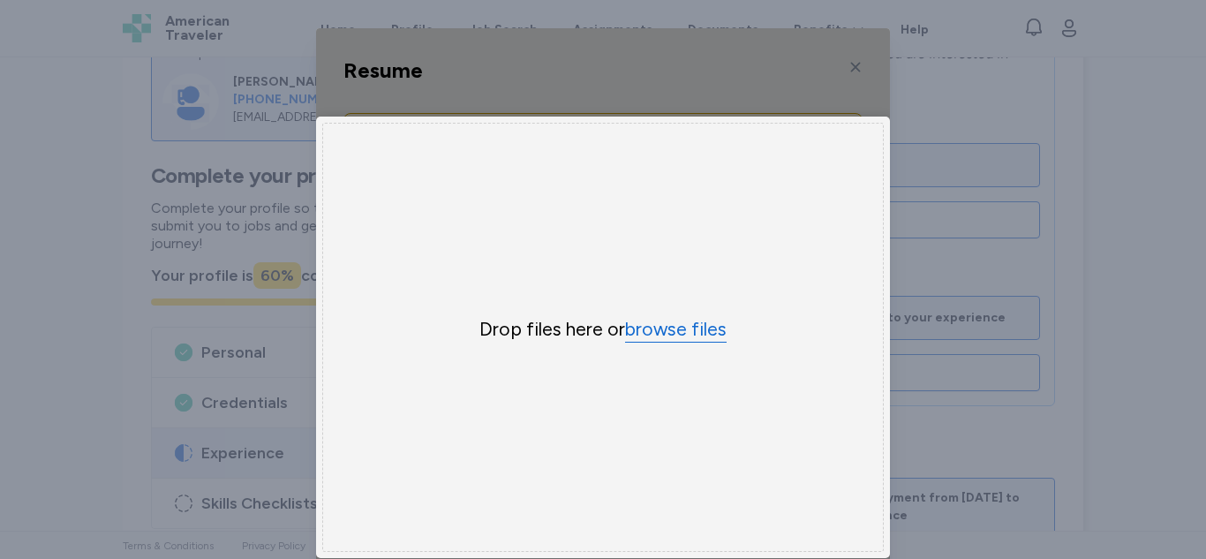
click at [664, 331] on button "browse files" at bounding box center [676, 330] width 102 height 26
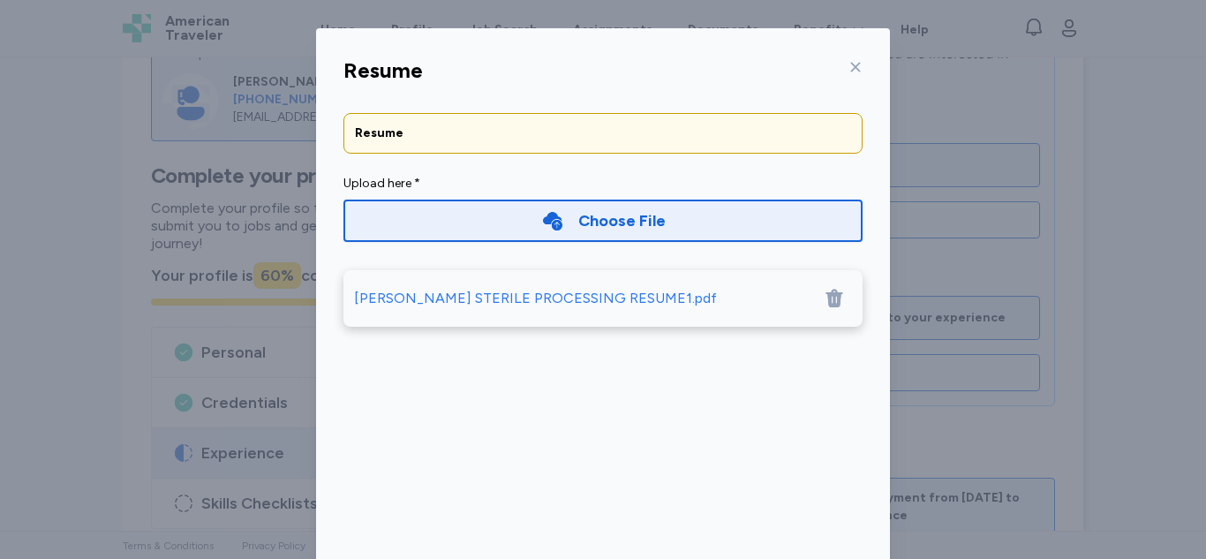
scroll to position [116, 0]
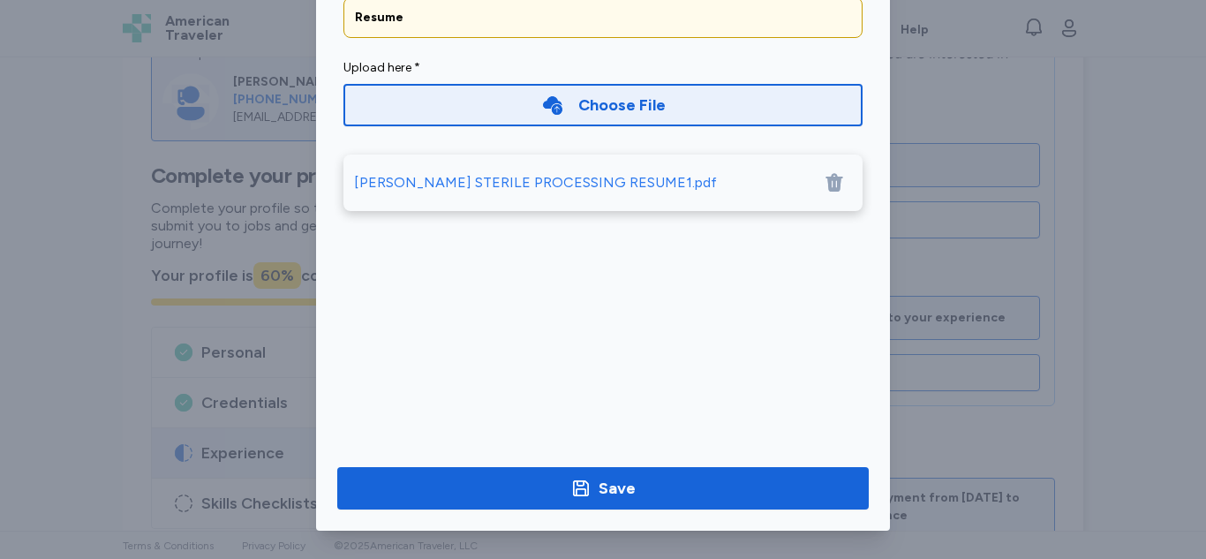
click at [717, 486] on span "Save" at bounding box center [602, 488] width 503 height 25
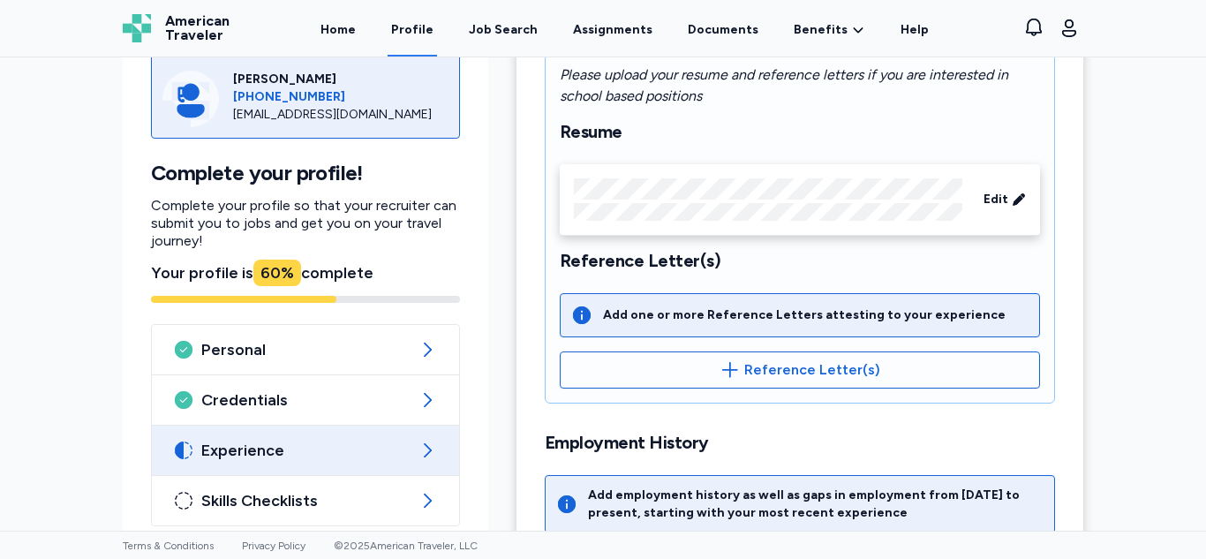
scroll to position [299, 0]
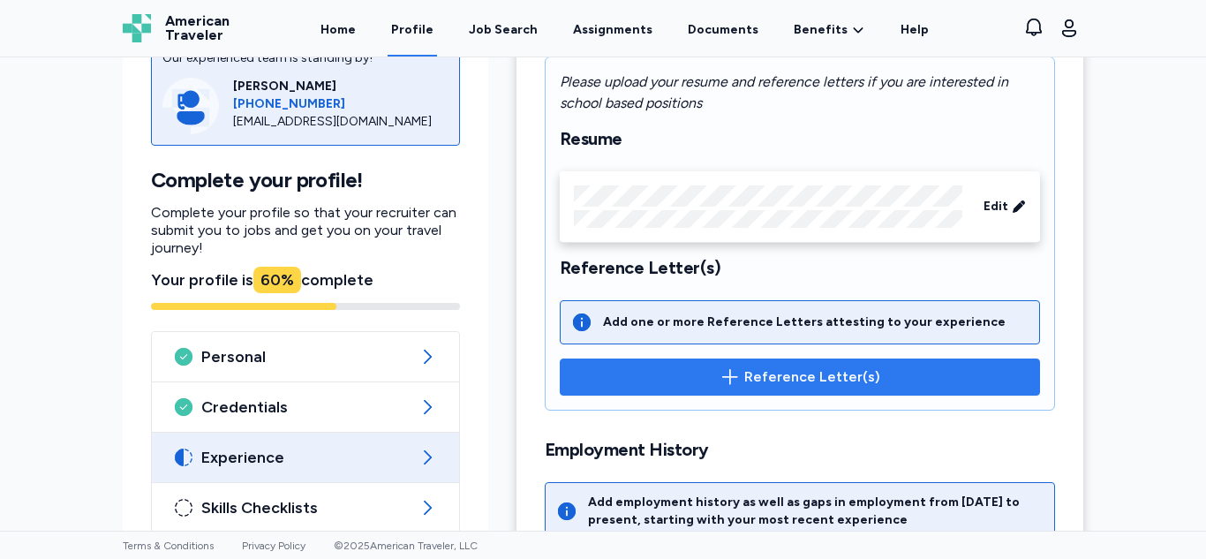
click at [758, 390] on button "Reference Letter(s)" at bounding box center [800, 376] width 480 height 37
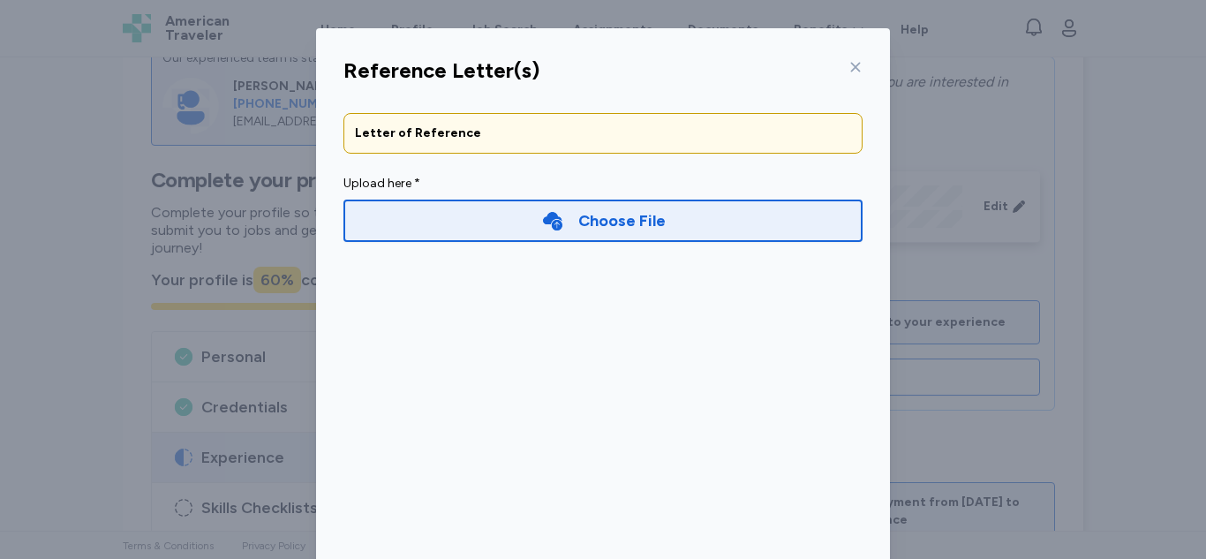
click at [848, 63] on icon at bounding box center [855, 67] width 14 height 14
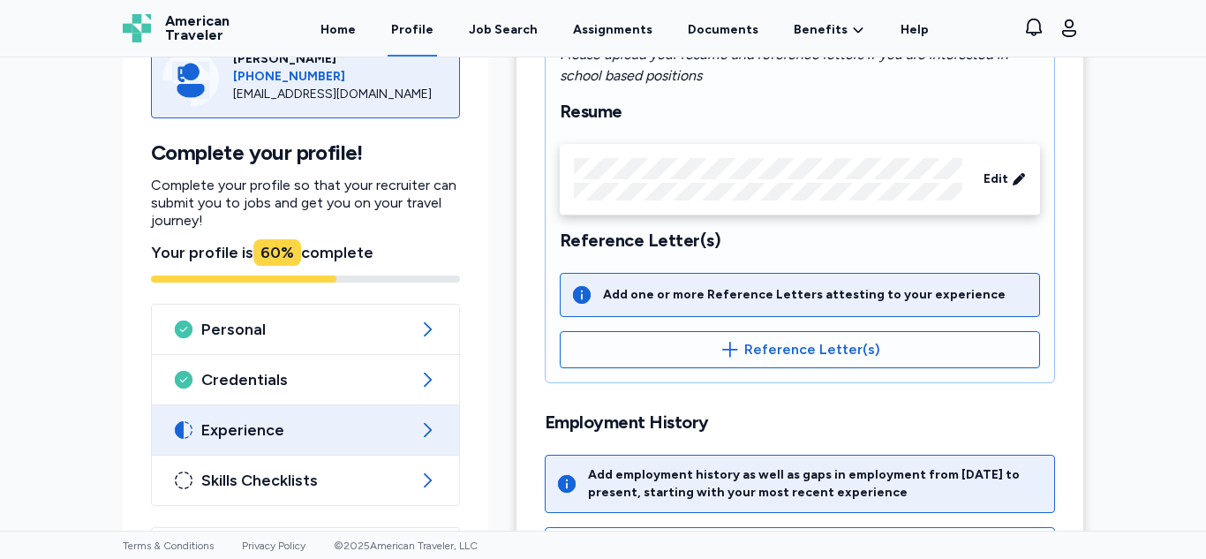
scroll to position [403, 0]
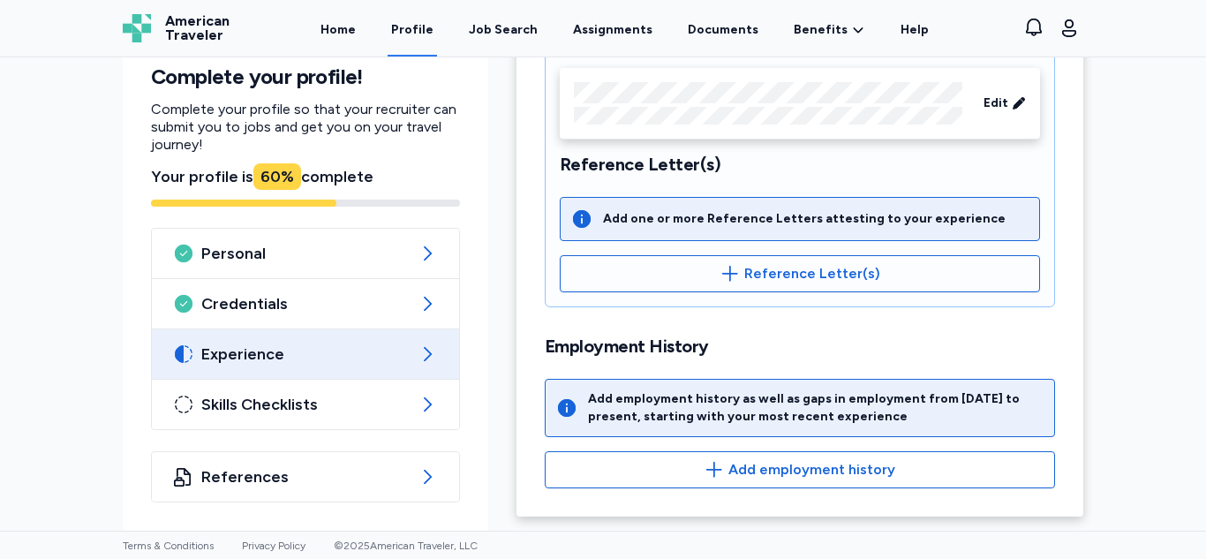
click at [831, 477] on span "Add employment history" at bounding box center [811, 469] width 167 height 21
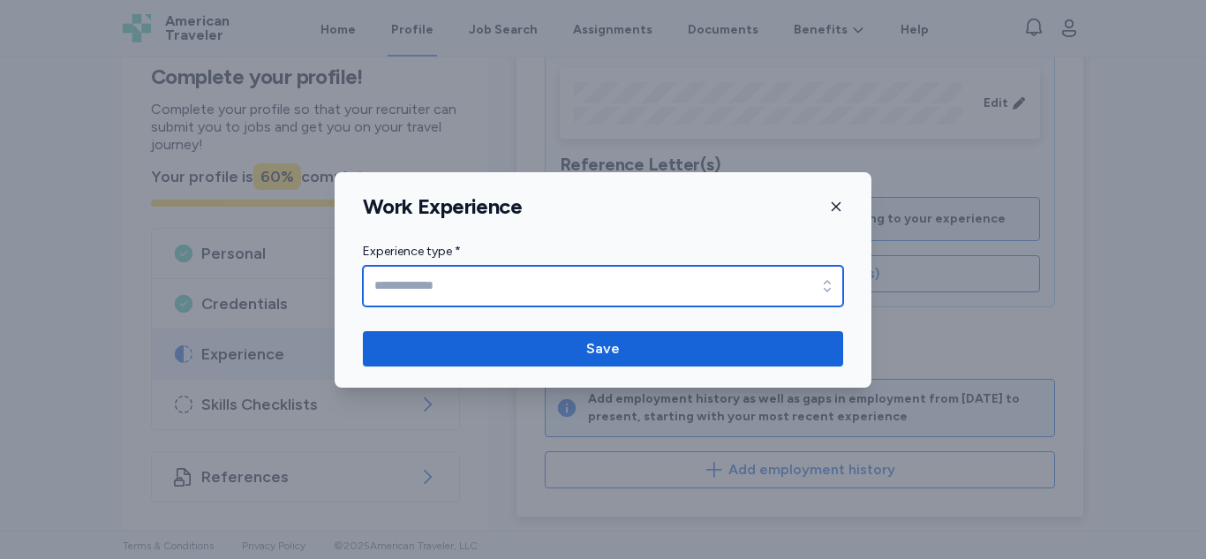
click at [790, 290] on input "Experience type *" at bounding box center [603, 286] width 480 height 41
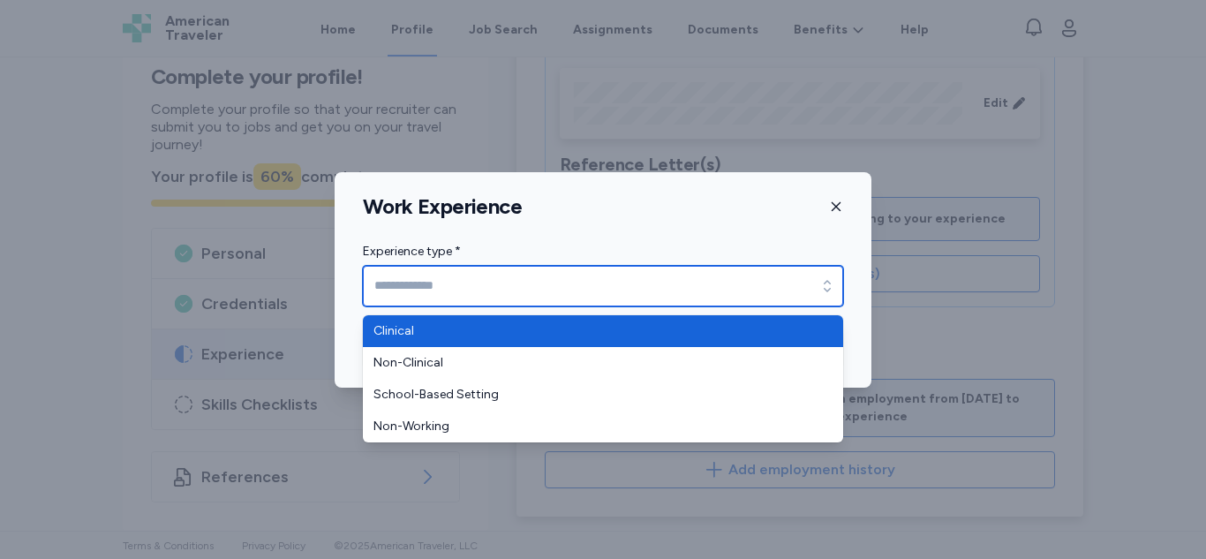
type input "********"
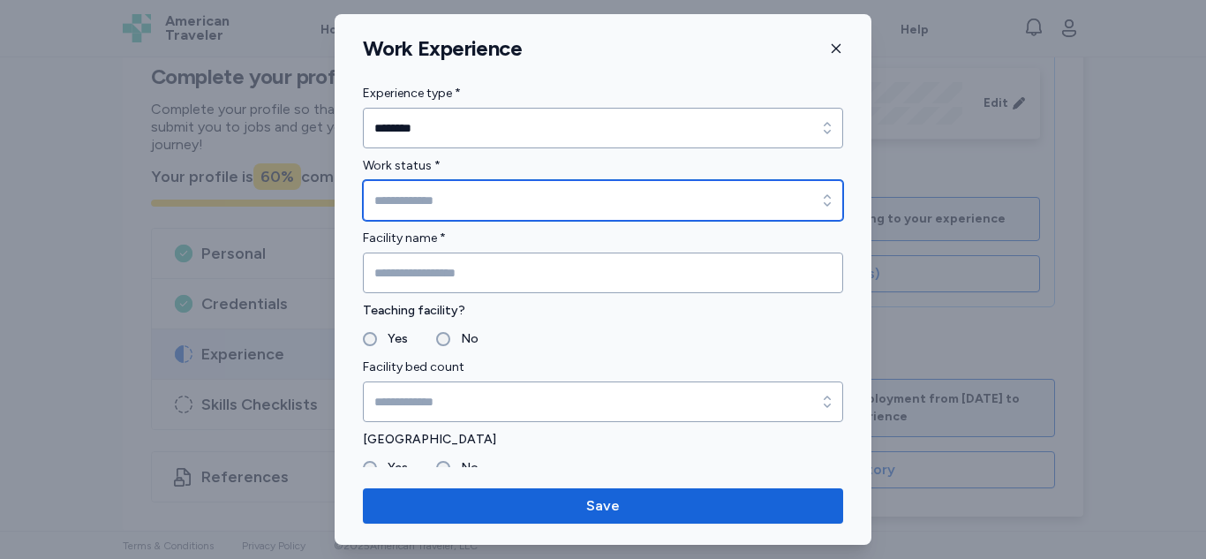
click at [642, 195] on input "Work status *" at bounding box center [603, 200] width 480 height 41
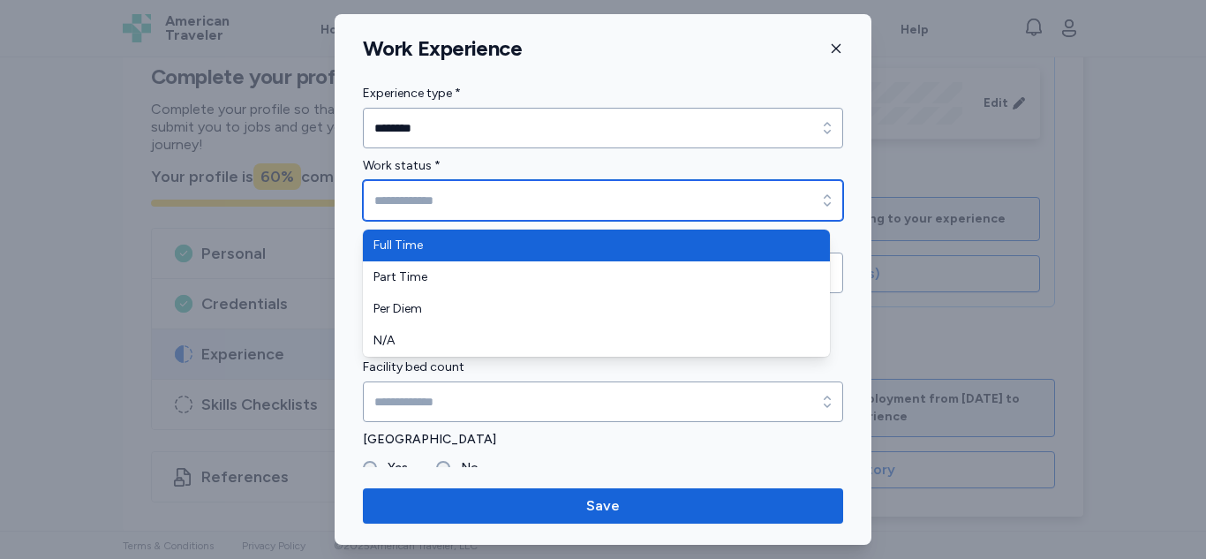
type input "*********"
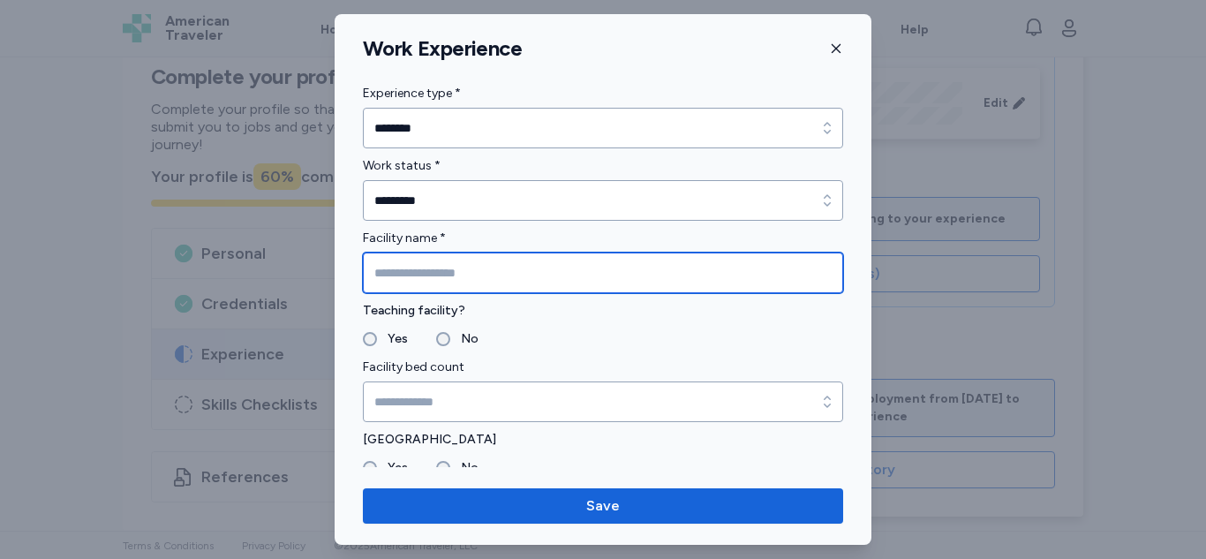
click at [639, 274] on input "Facility name *" at bounding box center [603, 272] width 480 height 41
type input "**********"
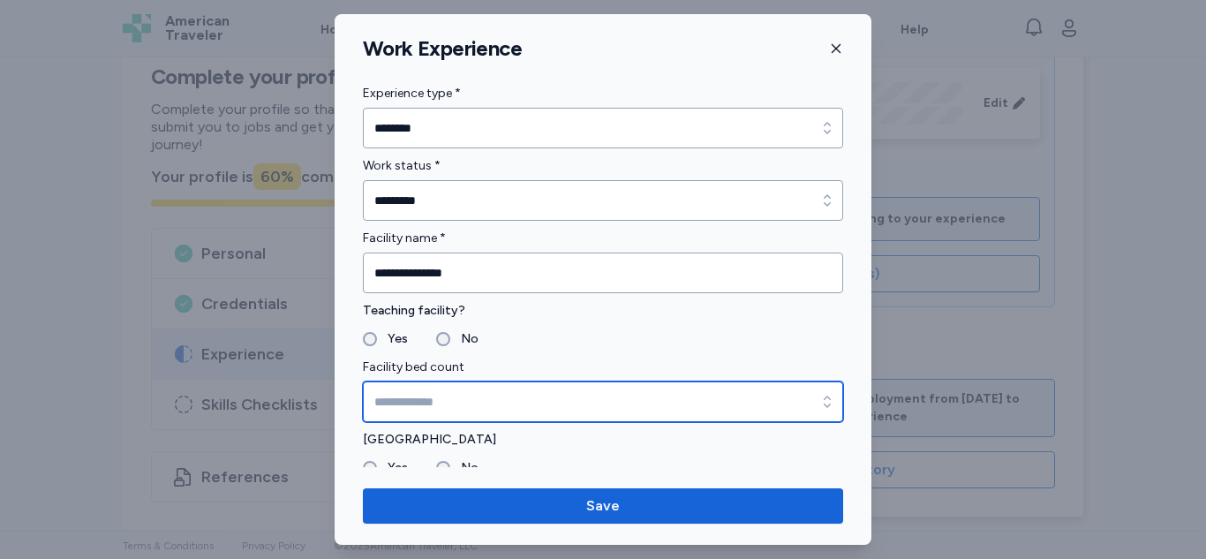
click at [581, 397] on input "Facility bed count" at bounding box center [603, 401] width 480 height 41
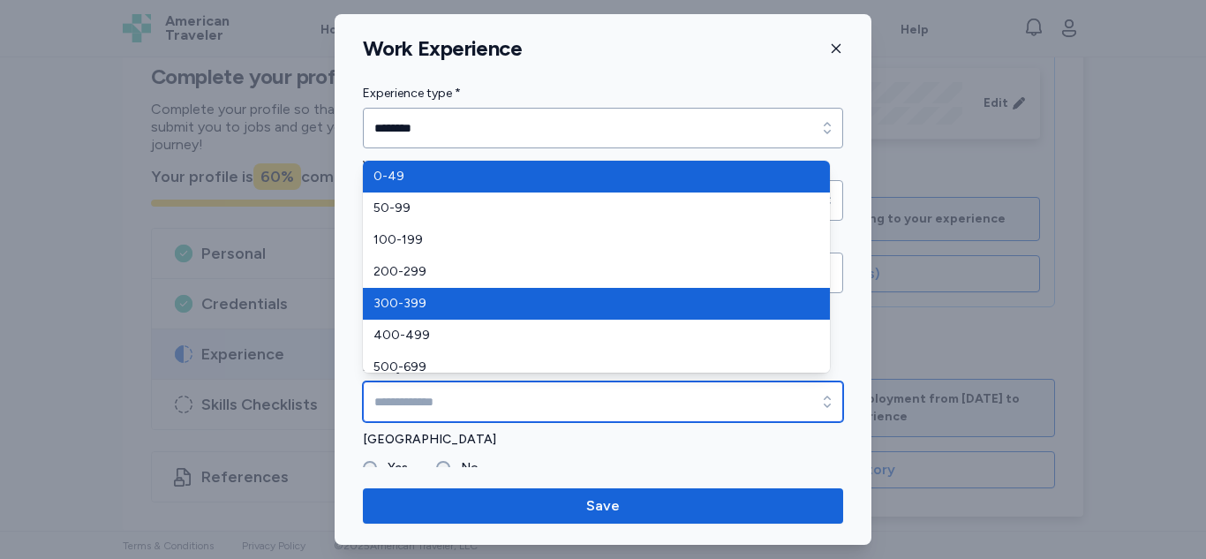
type input "*******"
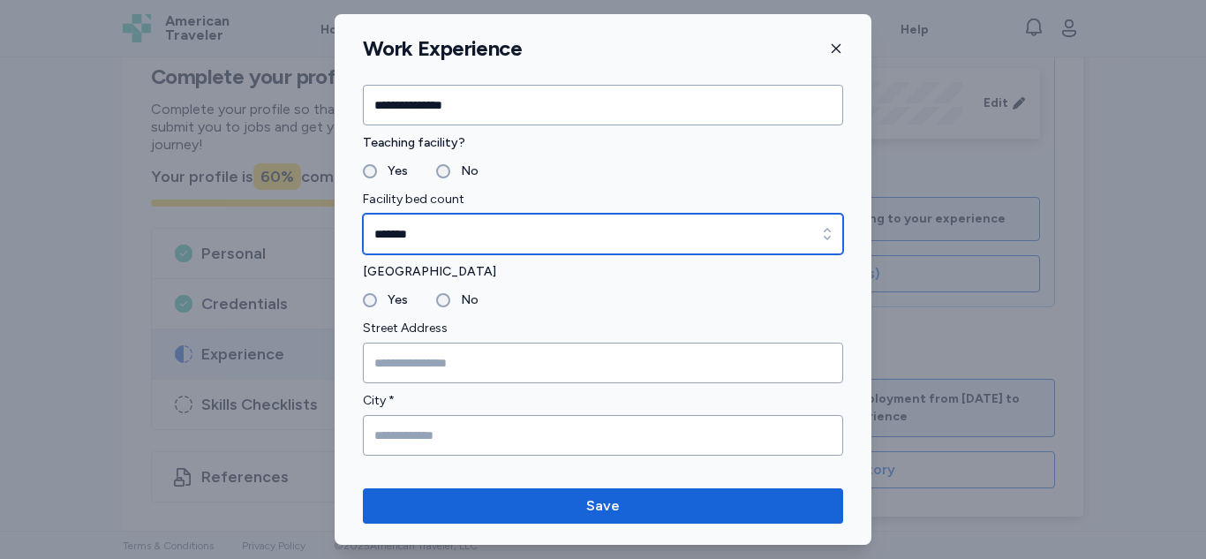
scroll to position [169, 0]
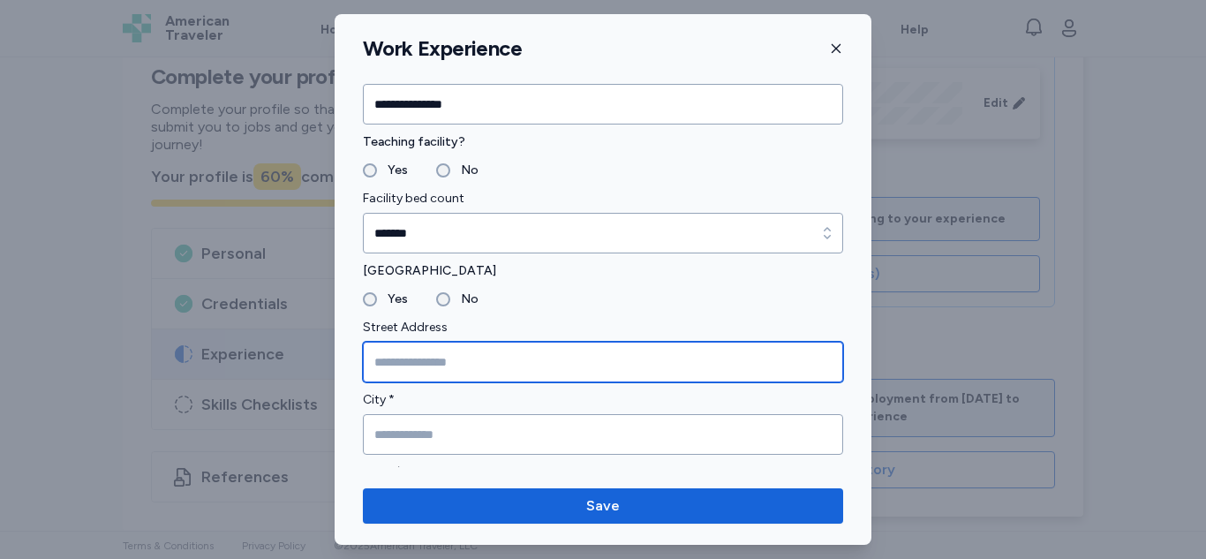
click at [622, 366] on input "Street Address" at bounding box center [603, 362] width 480 height 41
type input "**********"
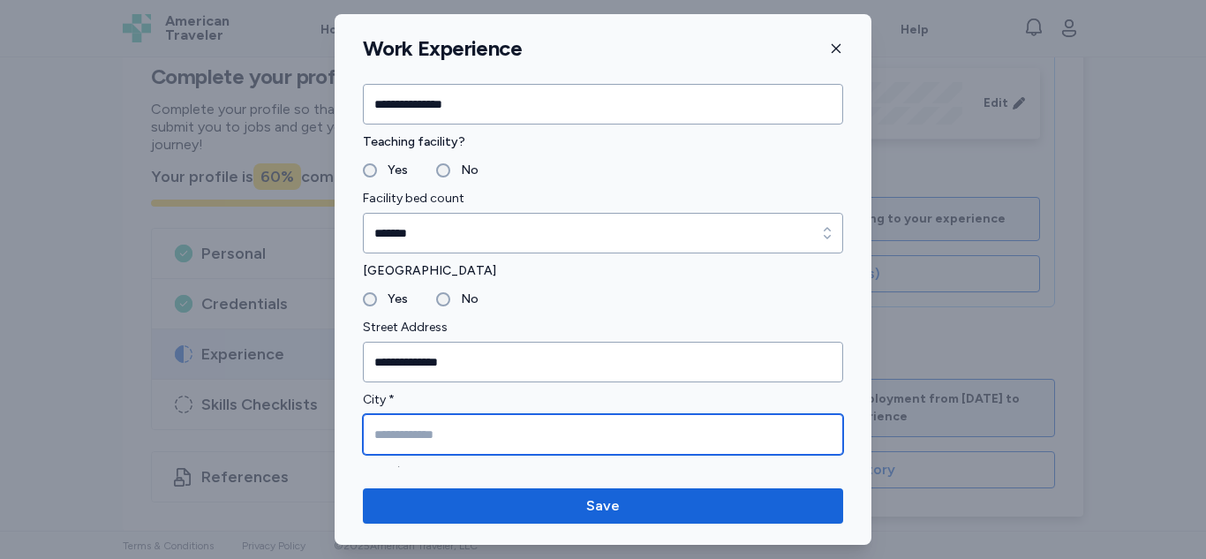
click at [581, 432] on input "City *" at bounding box center [603, 434] width 480 height 41
type input "*"
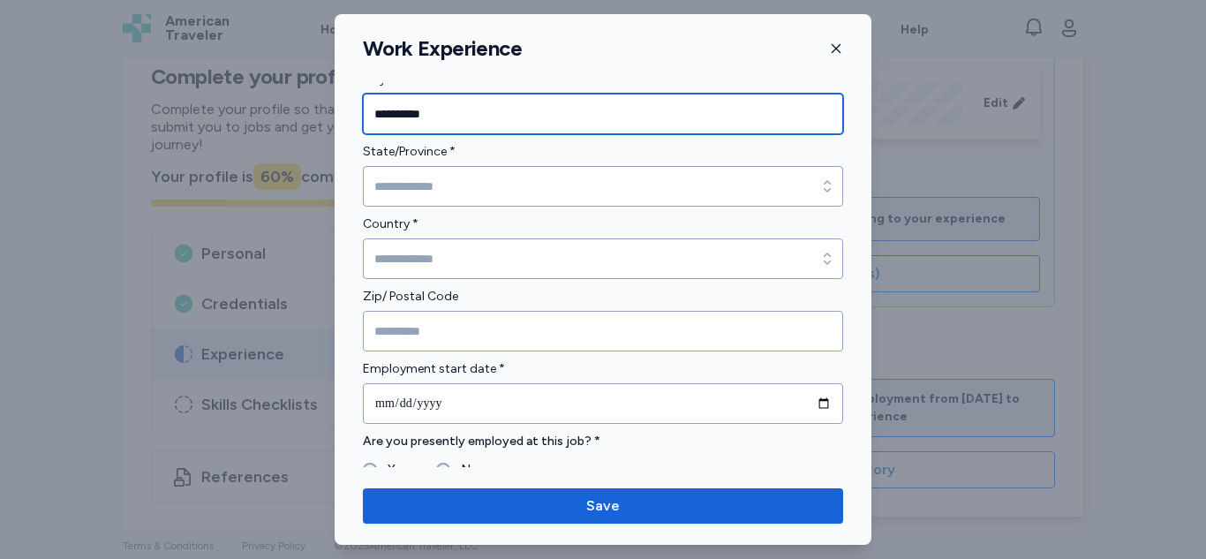
scroll to position [511, 0]
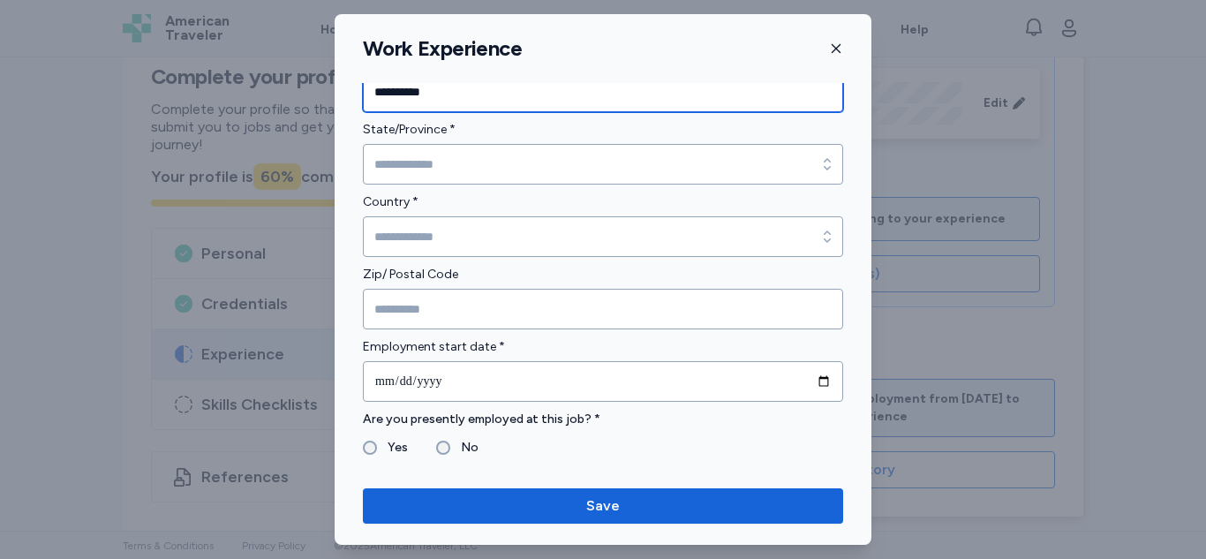
type input "**********"
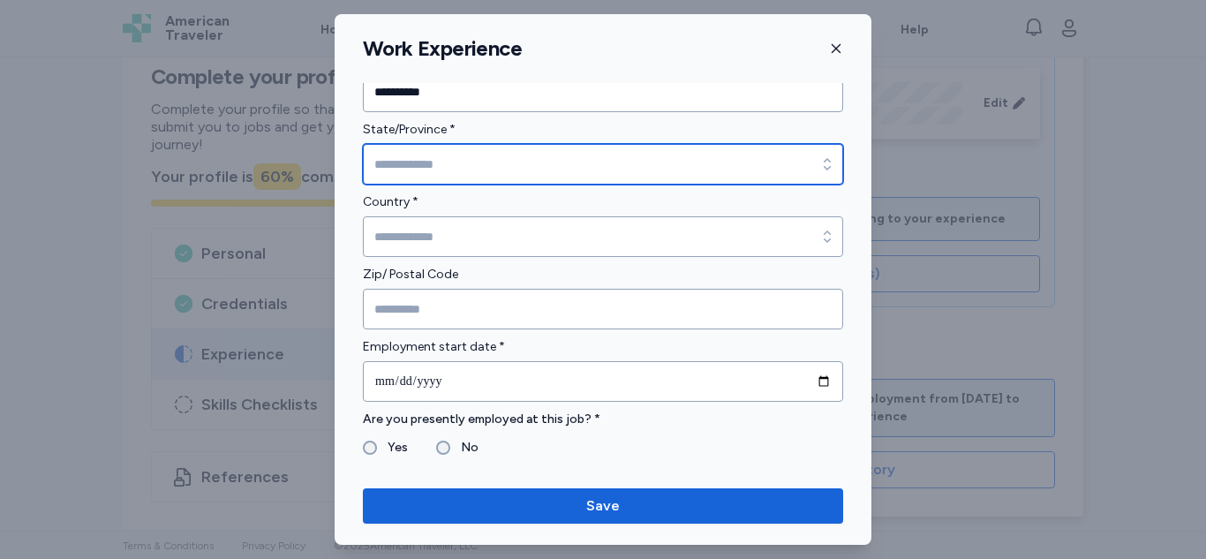
click at [628, 162] on input "State/Province *" at bounding box center [603, 164] width 480 height 41
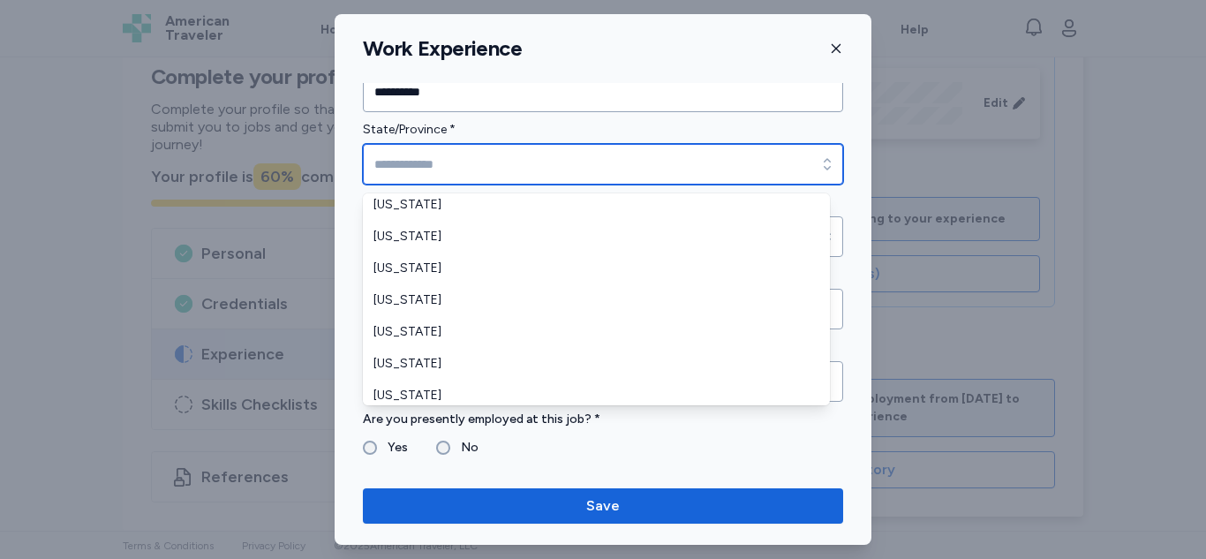
scroll to position [1138, 0]
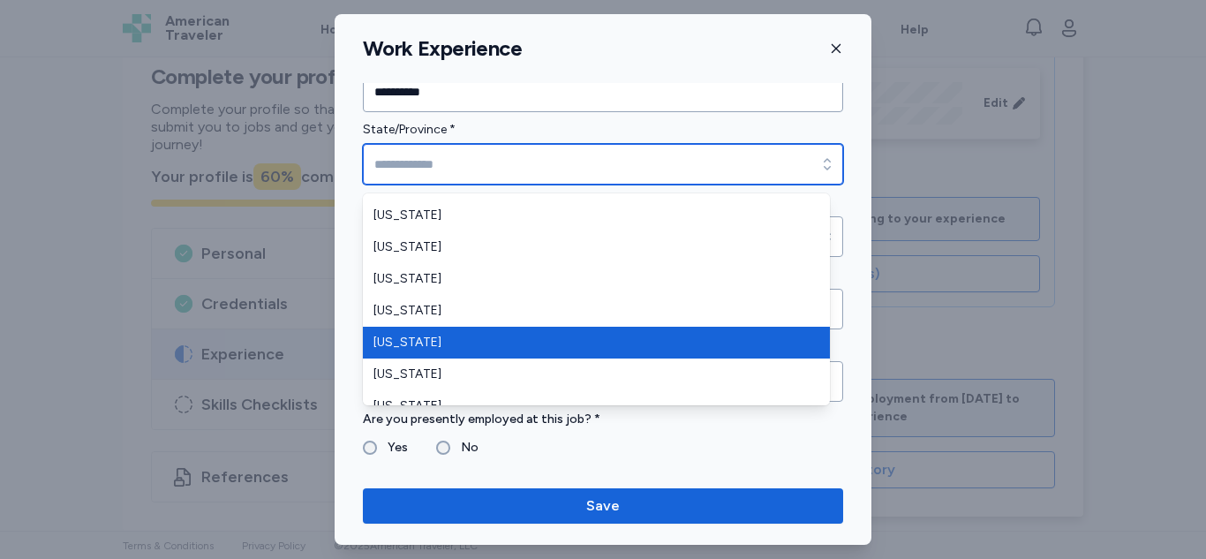
type input "**********"
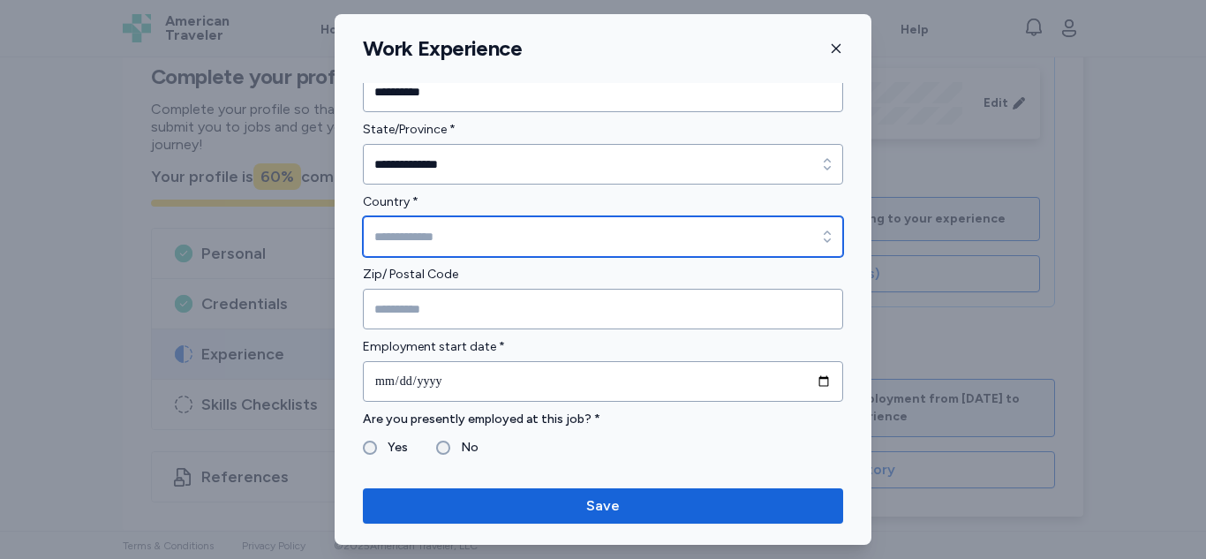
click at [711, 238] on input "Country *" at bounding box center [603, 236] width 480 height 41
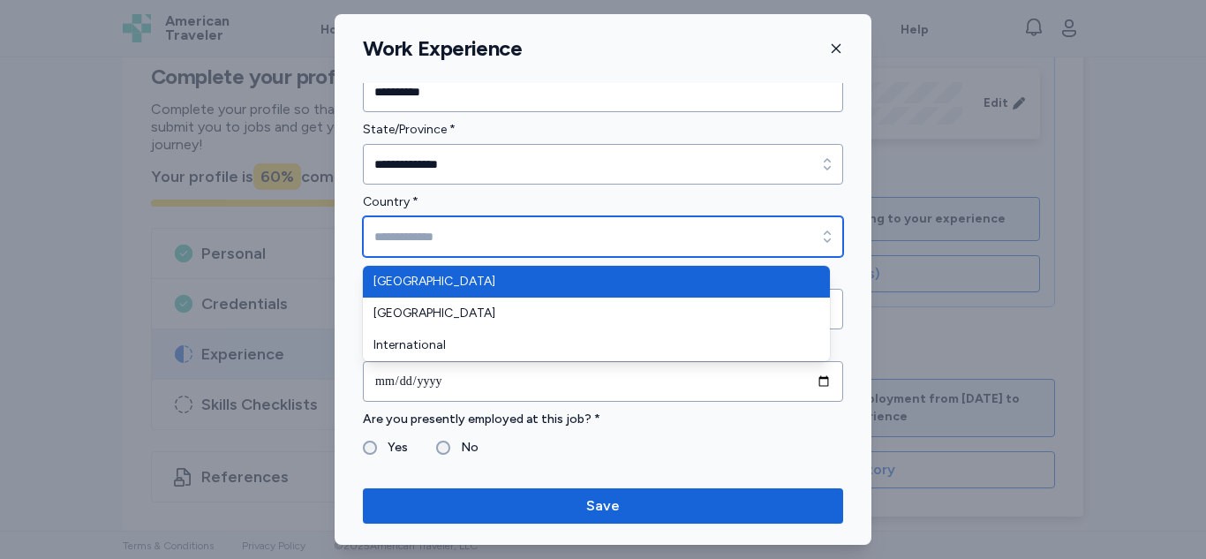
type input "**********"
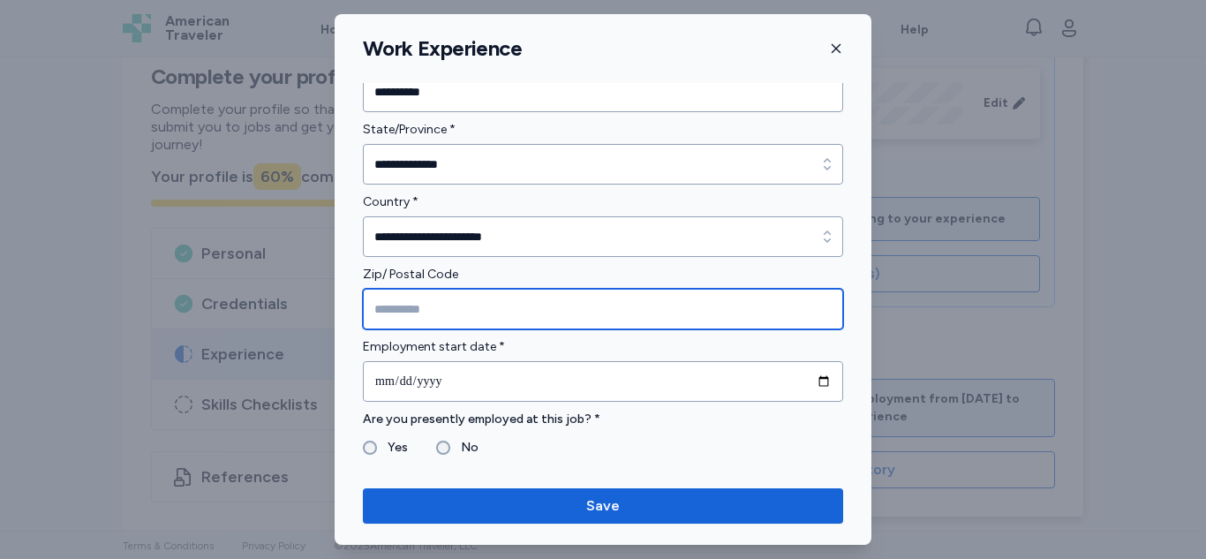
click at [588, 305] on input "Zip/ Postal Code" at bounding box center [603, 309] width 480 height 41
type input "*****"
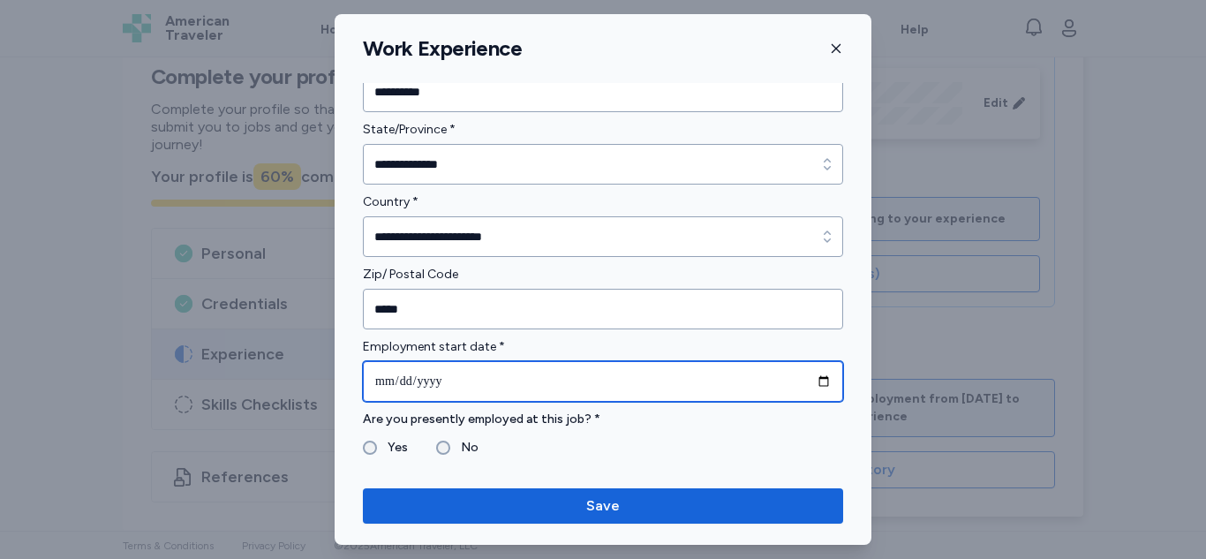
click at [659, 386] on input "date" at bounding box center [603, 381] width 480 height 41
click at [385, 384] on input "date" at bounding box center [603, 381] width 480 height 41
click at [403, 380] on input "date" at bounding box center [603, 381] width 480 height 41
click at [389, 379] on input "date" at bounding box center [603, 381] width 480 height 41
type input "**********"
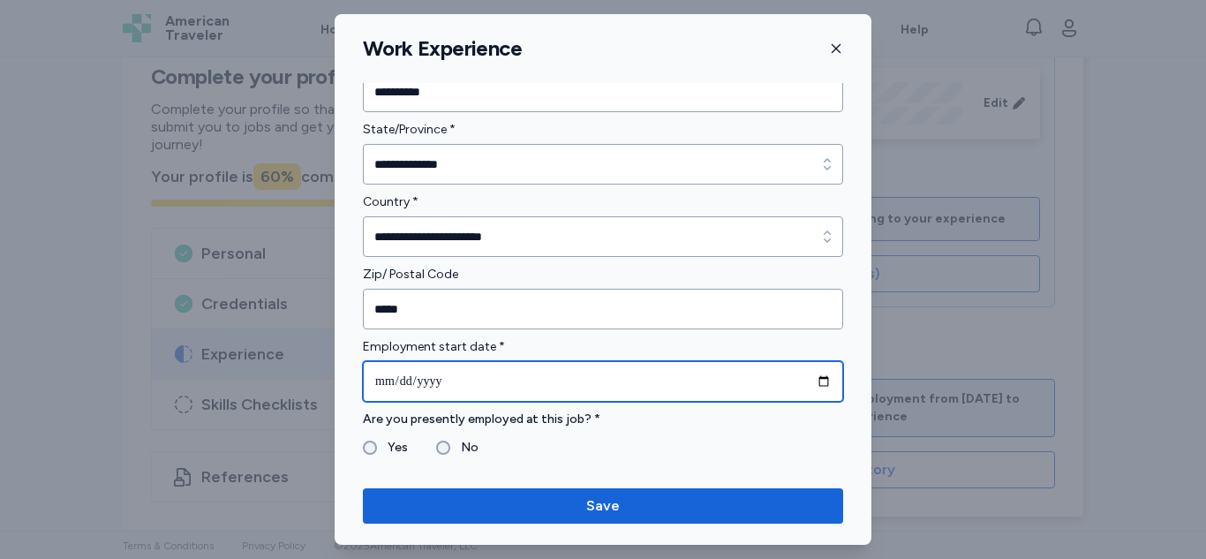
type input "**********"
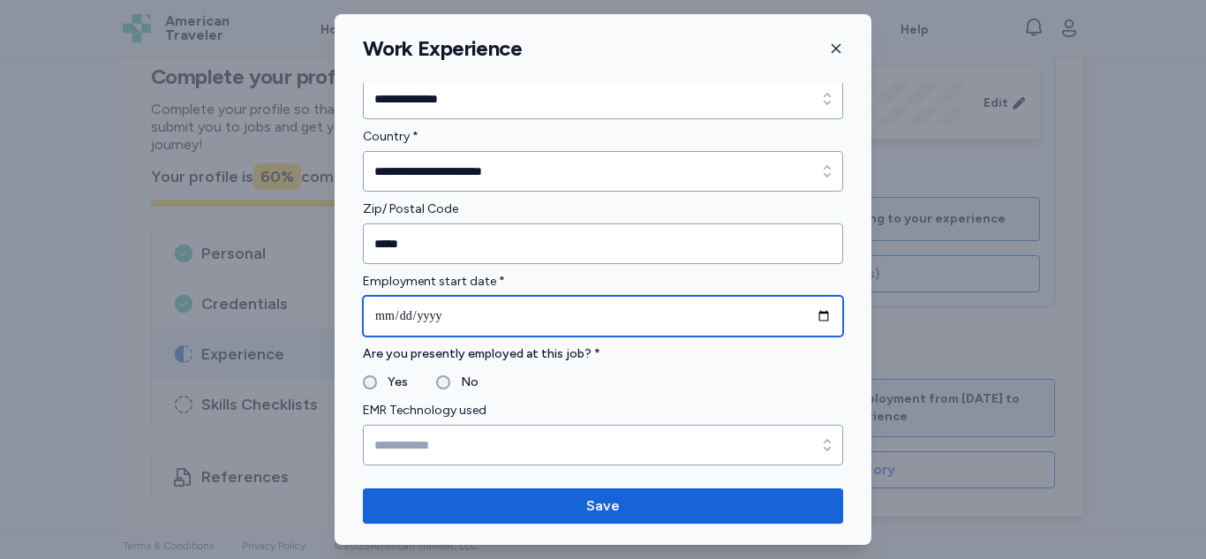
scroll to position [652, 0]
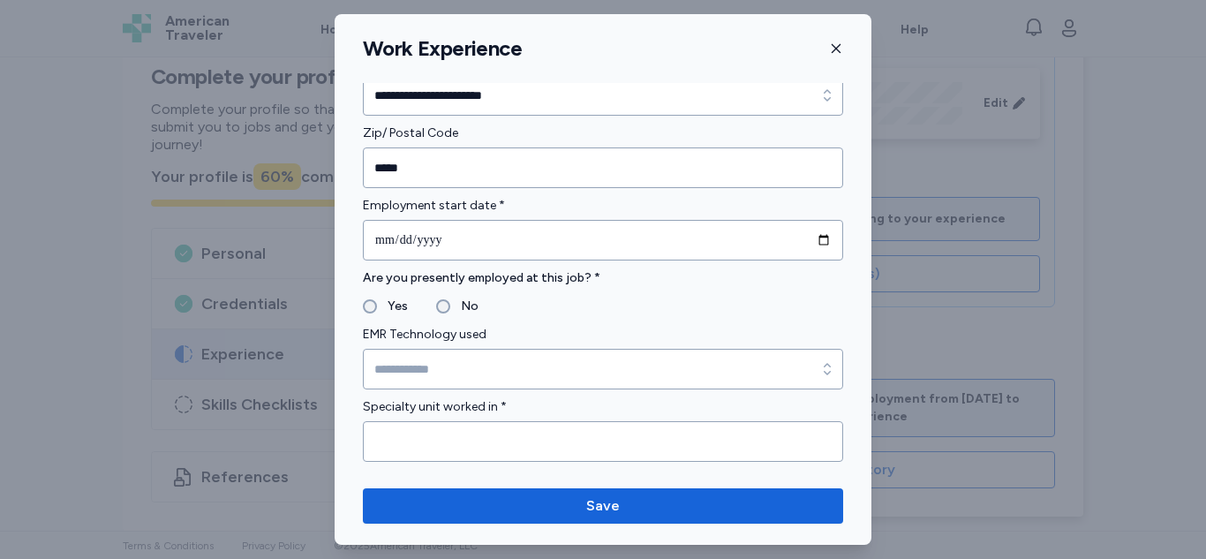
click at [455, 301] on label "No" at bounding box center [464, 306] width 28 height 21
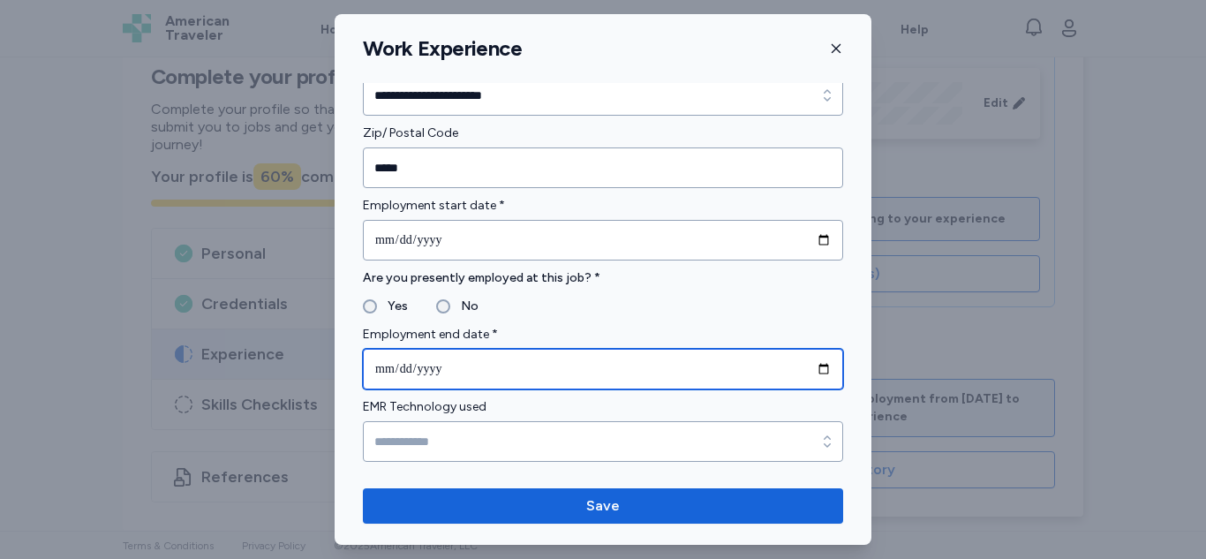
click at [814, 372] on input "date" at bounding box center [603, 369] width 480 height 41
type input "**********"
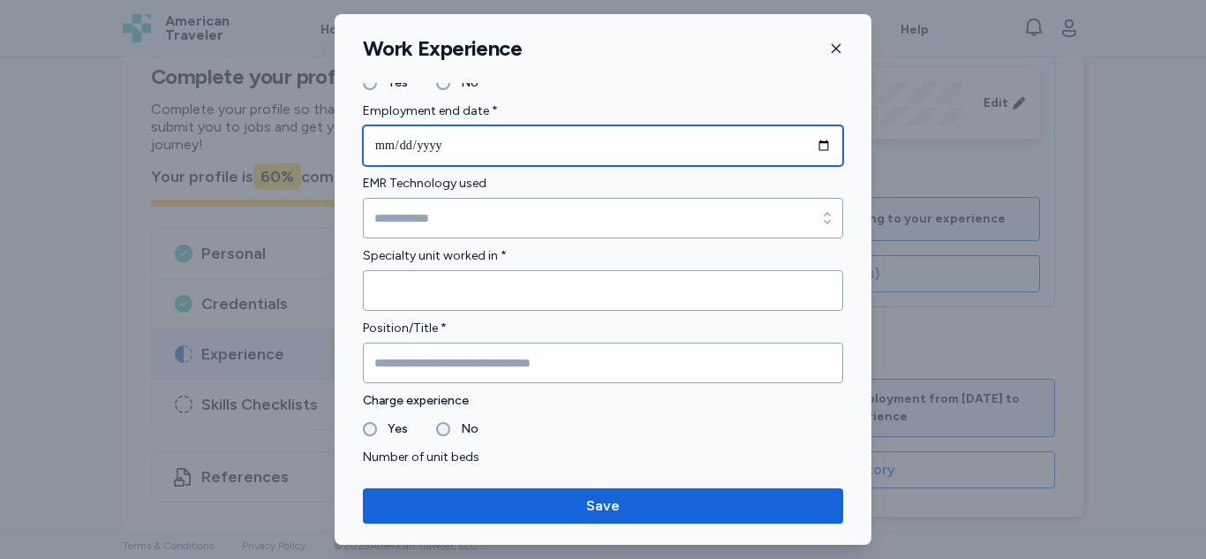
scroll to position [878, 0]
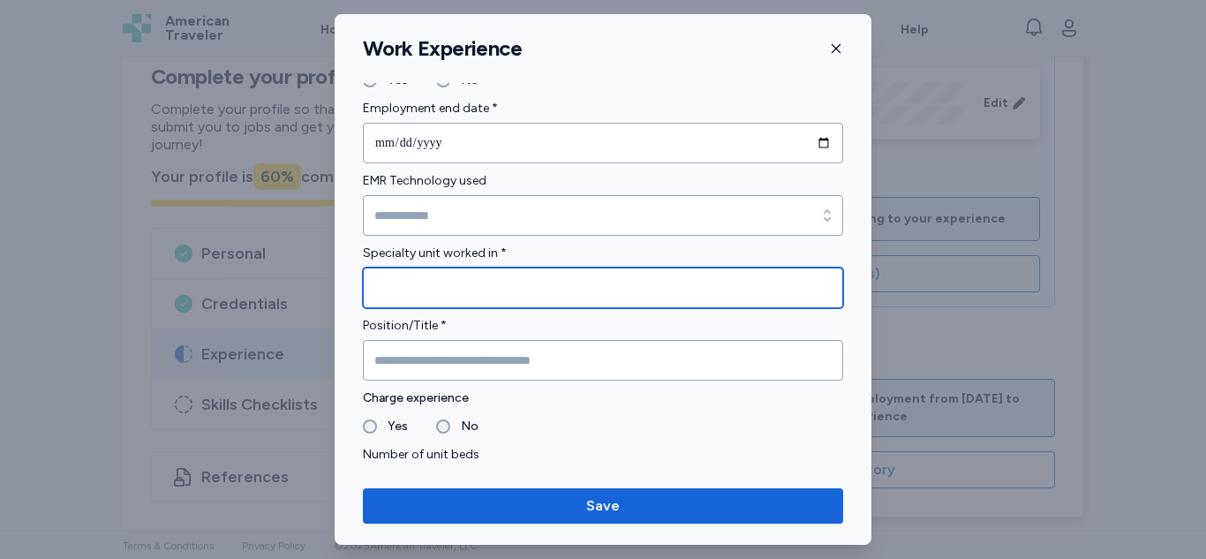
click at [689, 283] on input "Specialty unit worked in *" at bounding box center [603, 287] width 480 height 41
type input "**********"
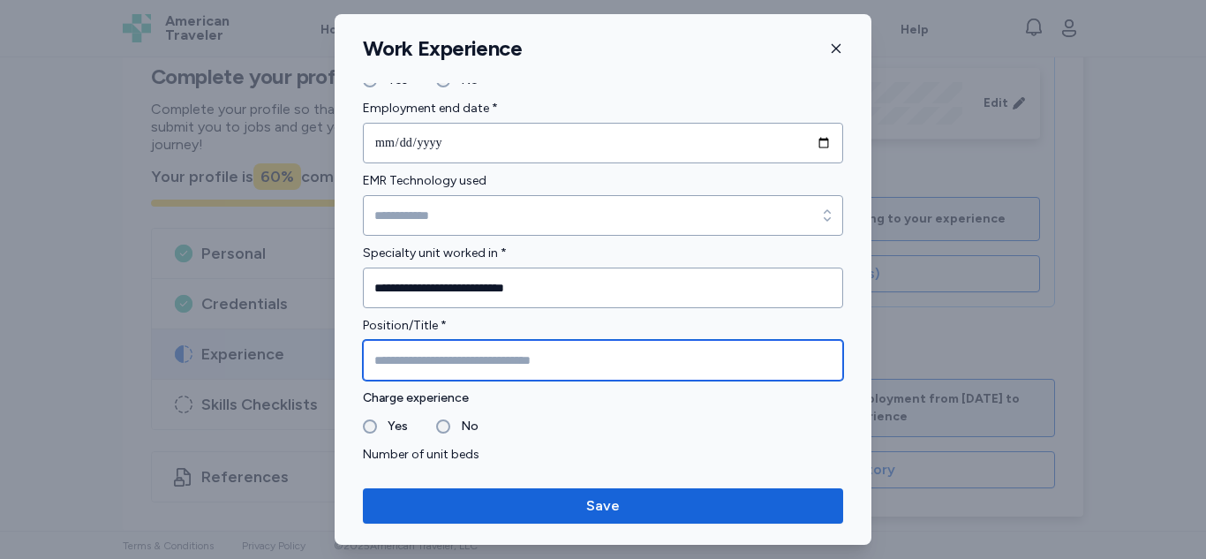
click at [646, 355] on input "Position/Title *" at bounding box center [603, 360] width 480 height 41
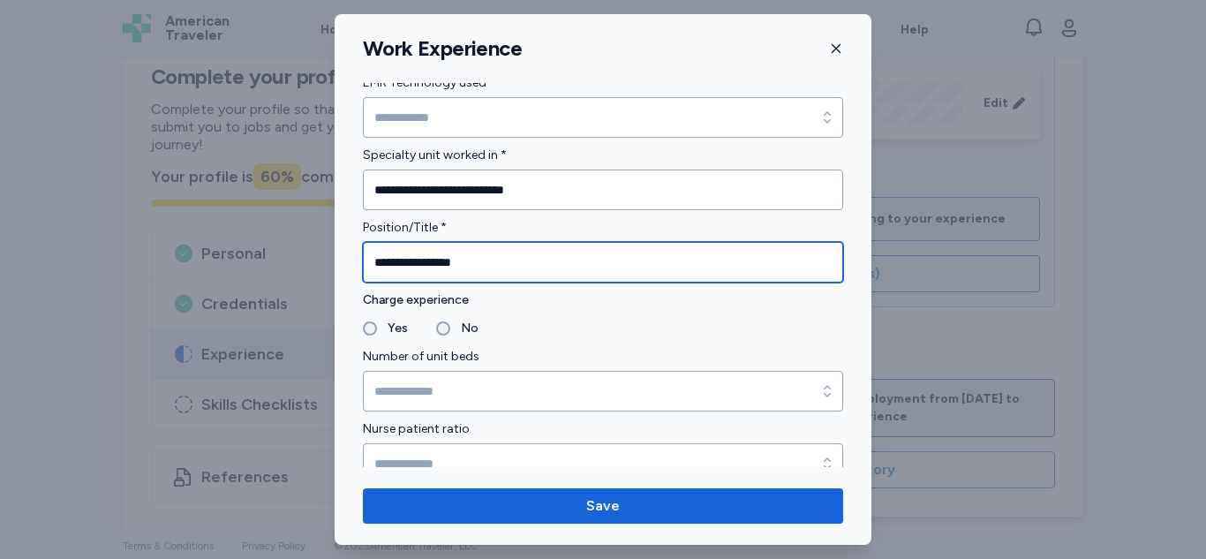
scroll to position [1039, 0]
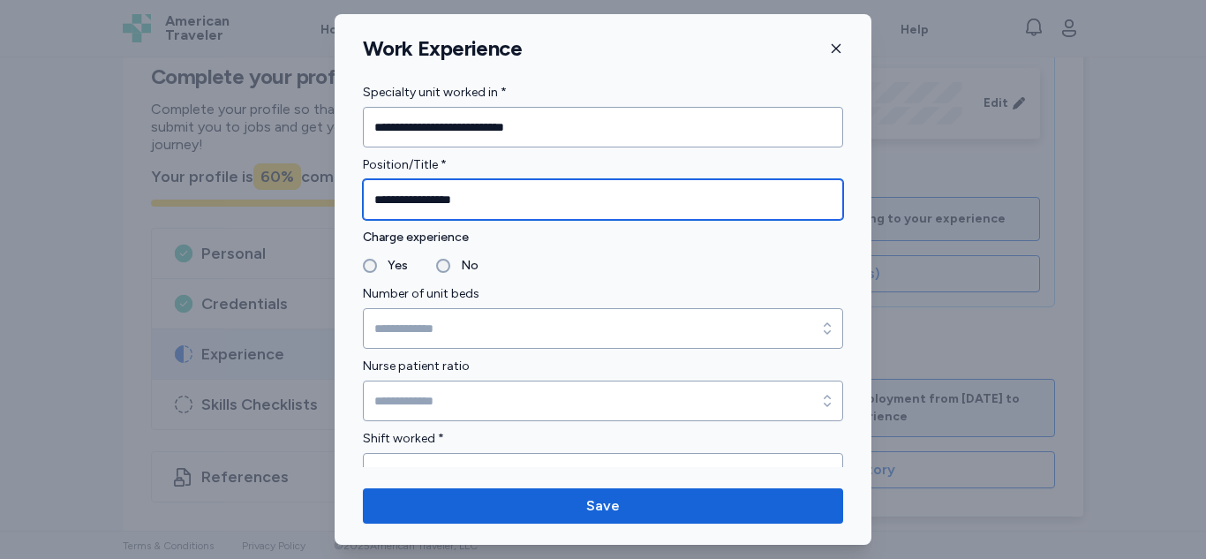
type input "**********"
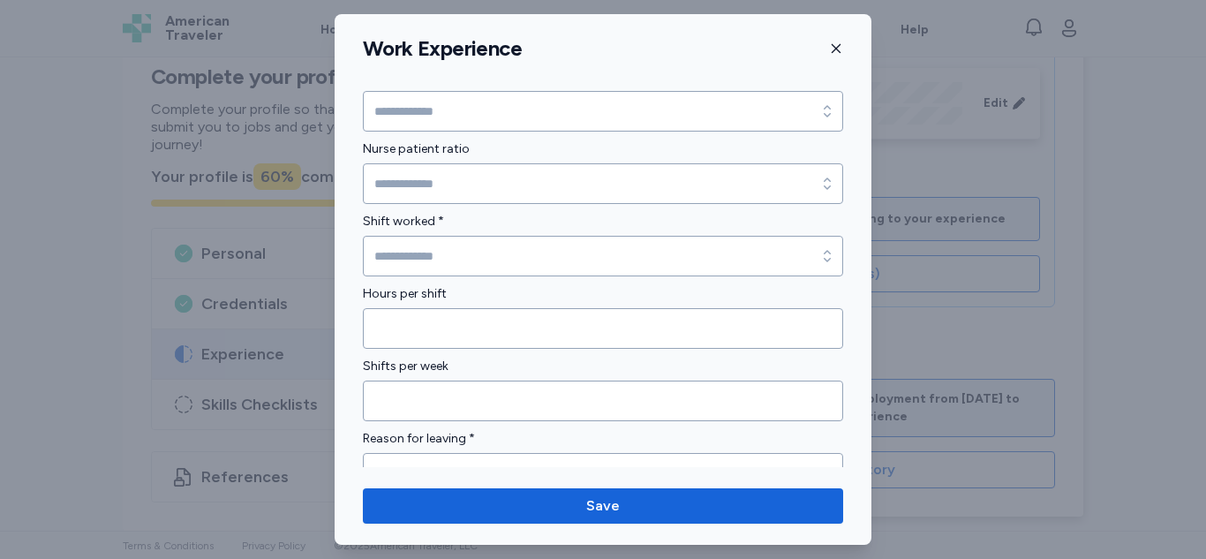
scroll to position [1263, 0]
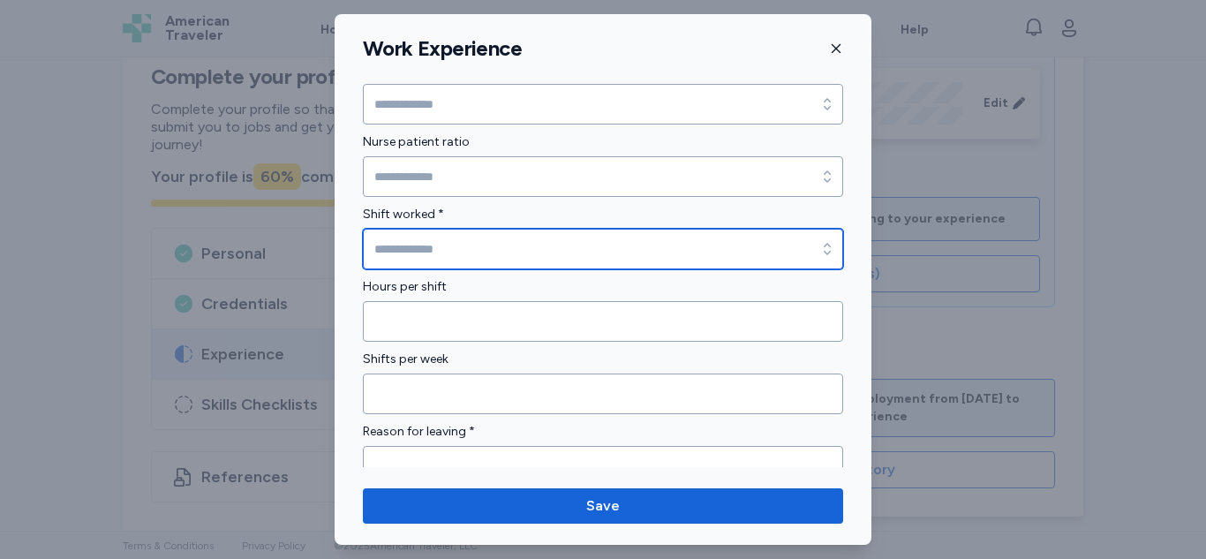
click at [781, 247] on input "Shift worked *" at bounding box center [603, 249] width 480 height 41
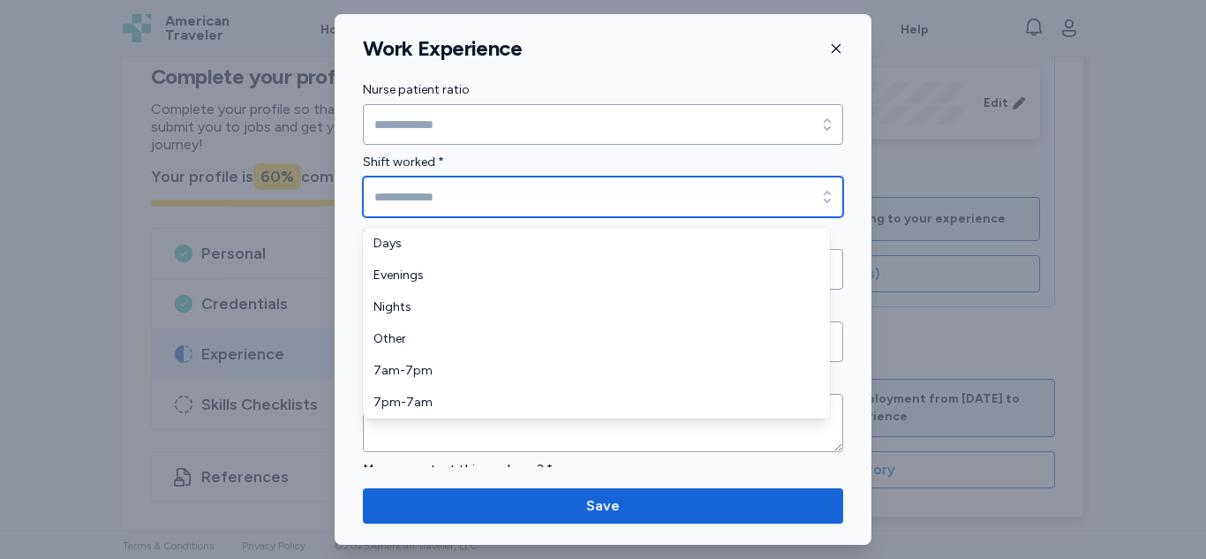
scroll to position [1306, 0]
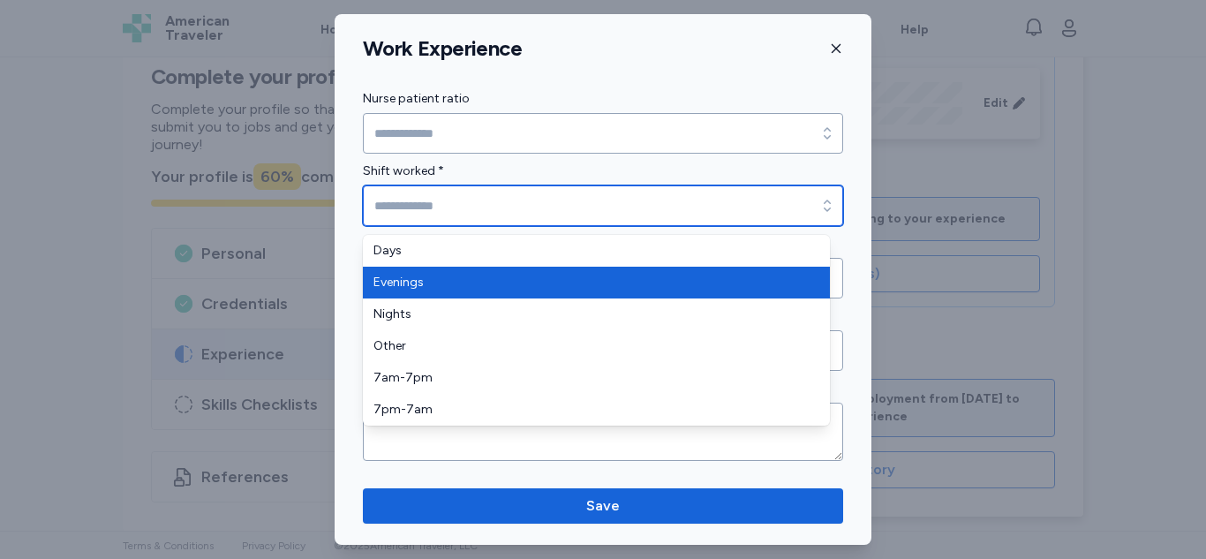
type input "********"
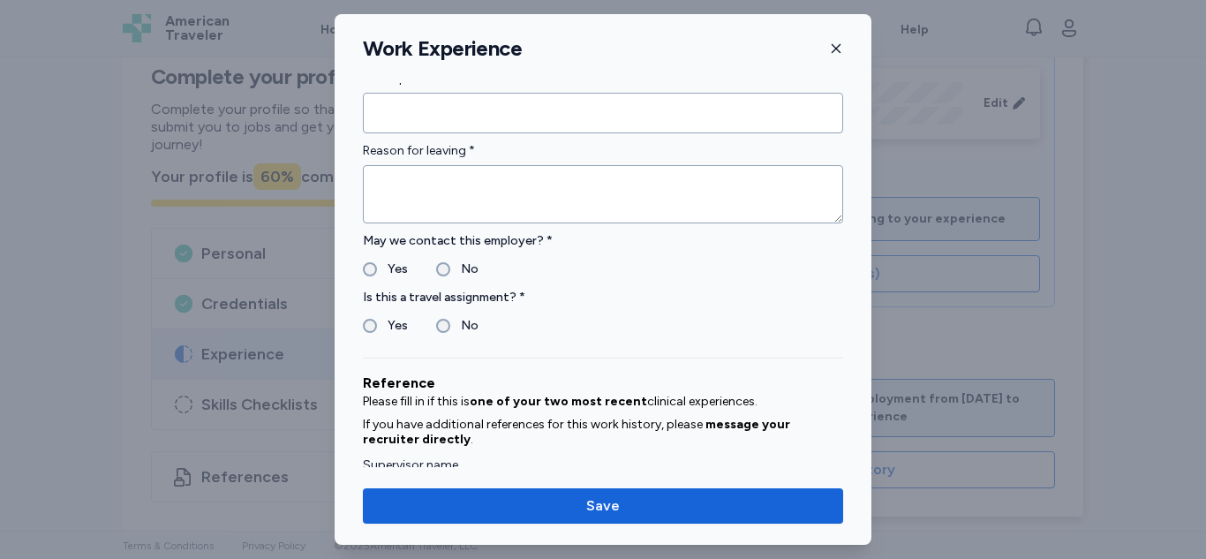
scroll to position [1533, 0]
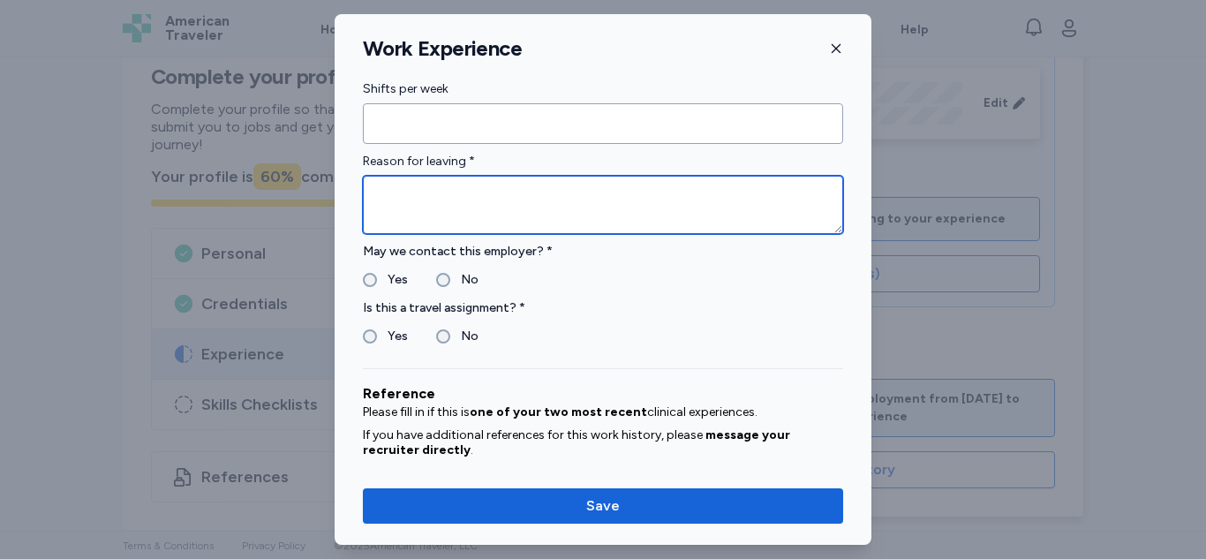
click at [658, 194] on textarea at bounding box center [603, 205] width 480 height 58
type textarea "*"
type textarea "*********"
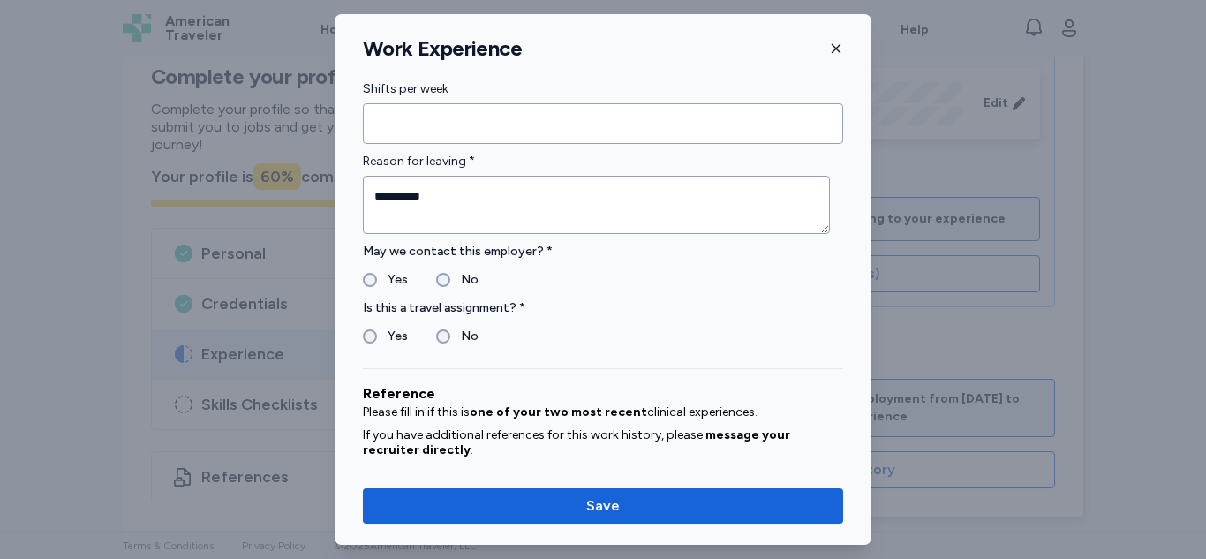
click at [450, 338] on label "No" at bounding box center [464, 336] width 28 height 21
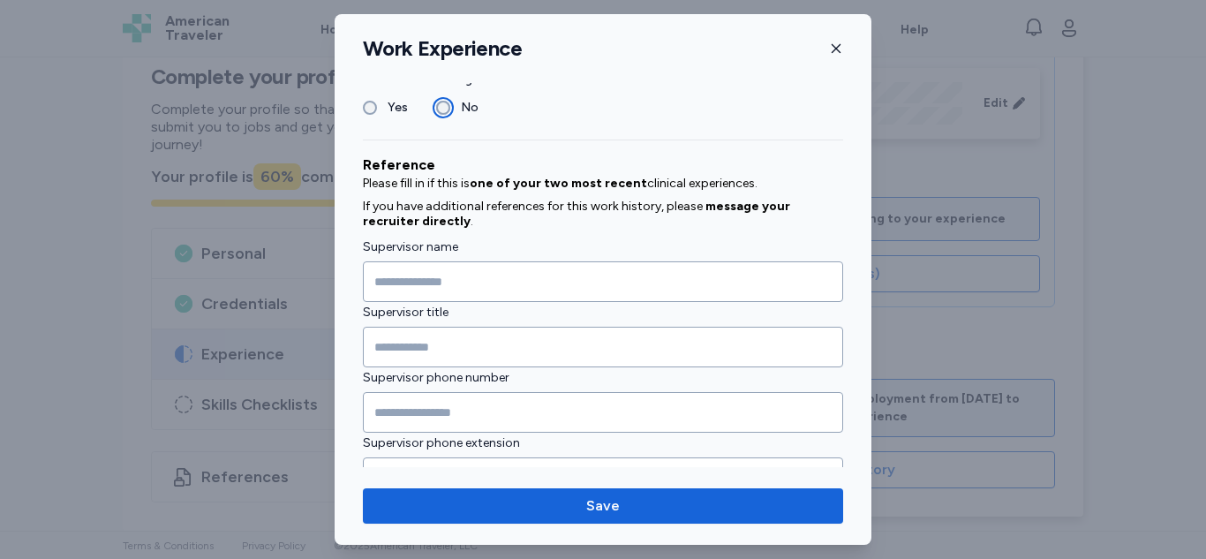
scroll to position [1764, 0]
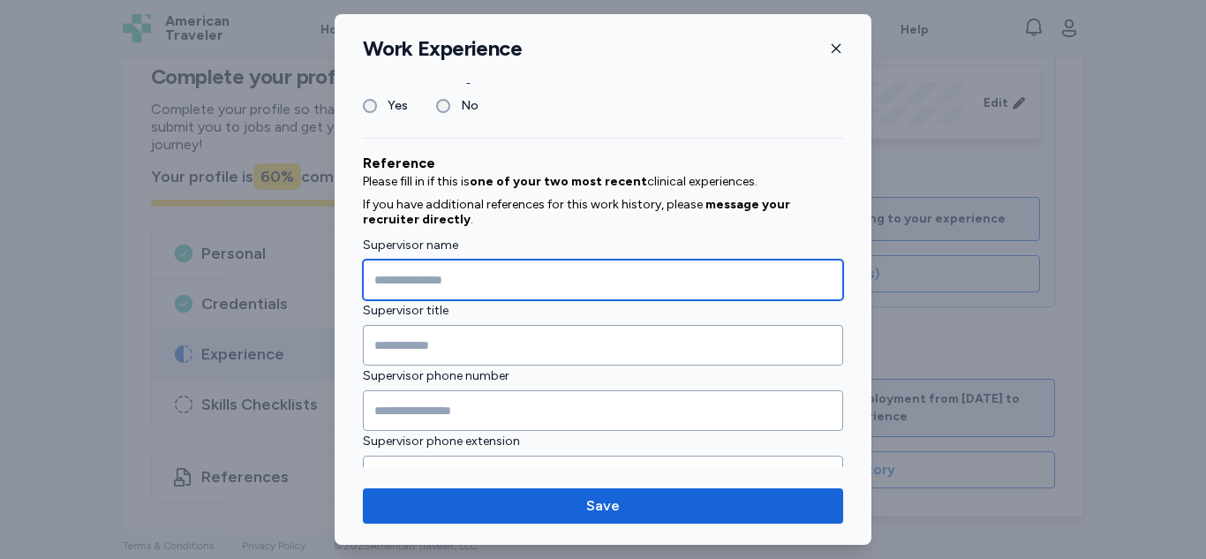
click at [625, 275] on input "Supervisor name" at bounding box center [603, 280] width 480 height 41
type input "*"
type input "**********"
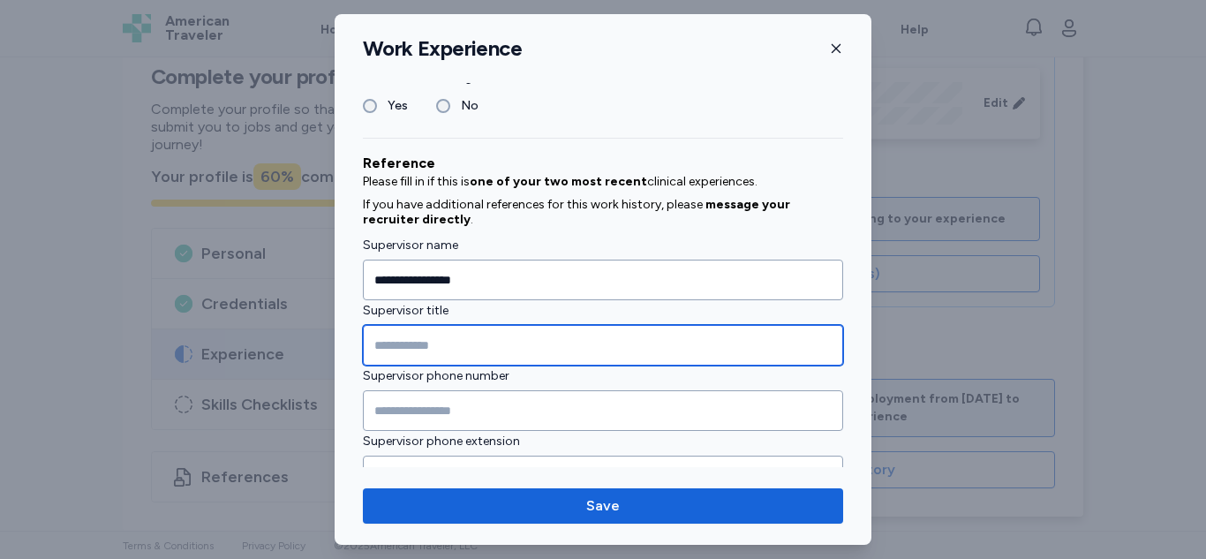
click at [621, 350] on input "Supervisor title" at bounding box center [603, 345] width 480 height 41
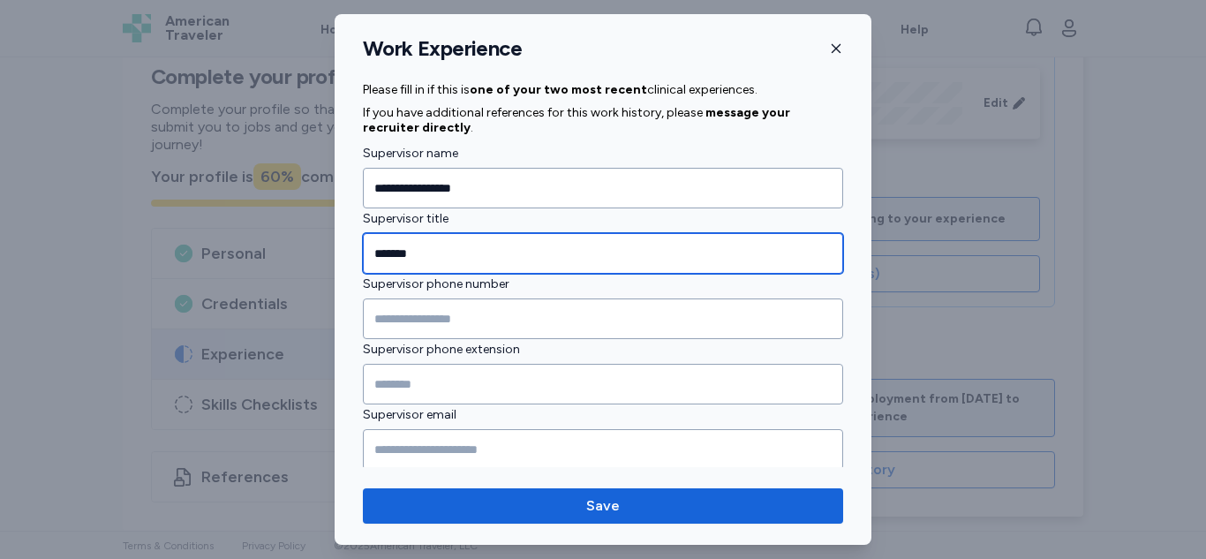
type input "*******"
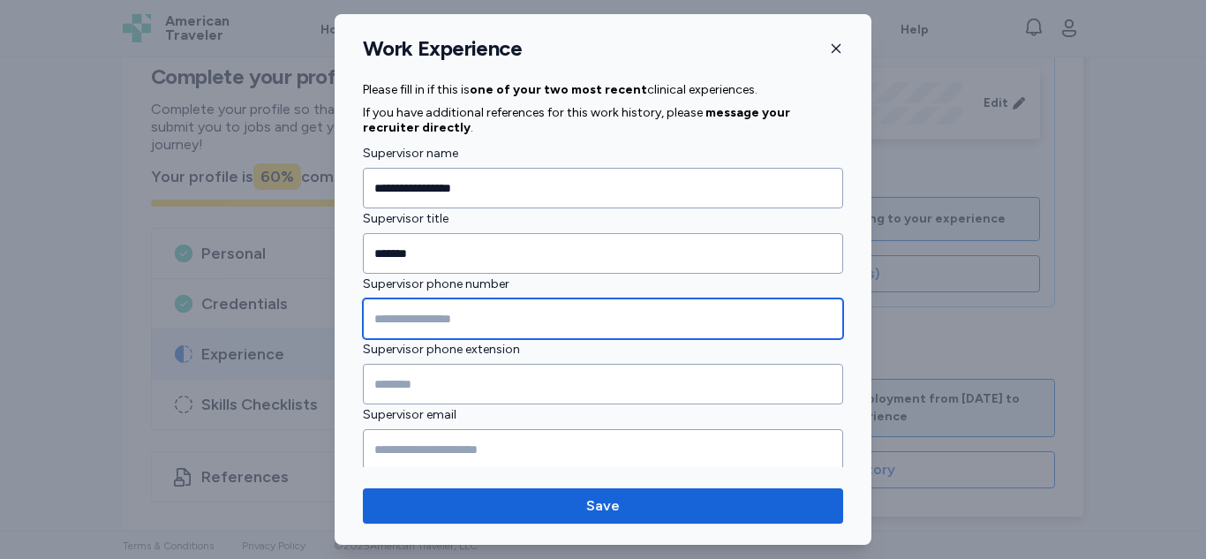
click at [453, 314] on input "Supervisor phone number" at bounding box center [603, 318] width 480 height 41
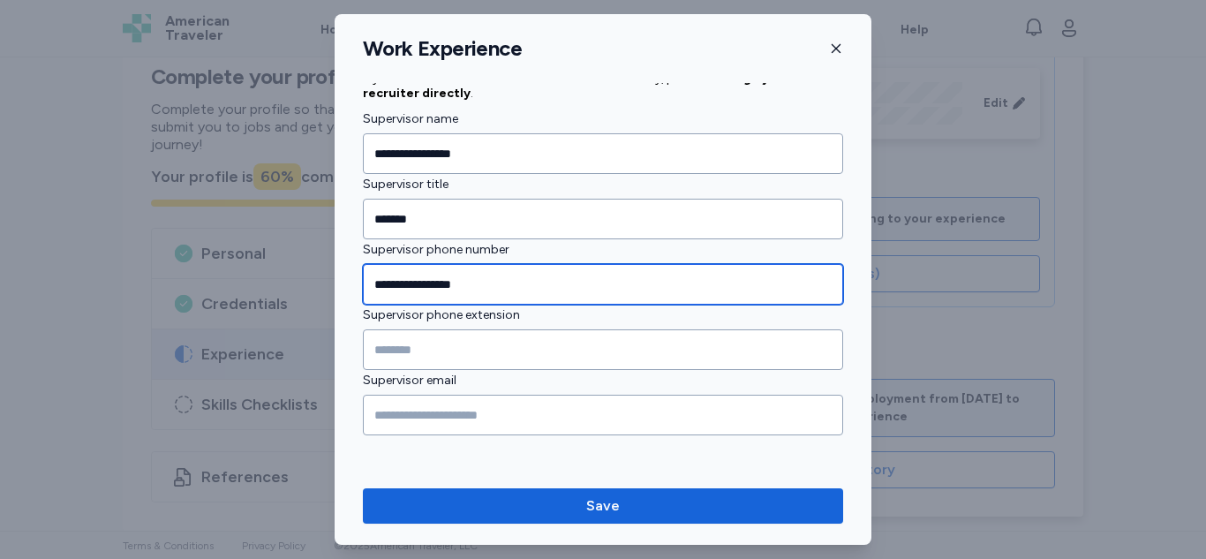
type input "**********"
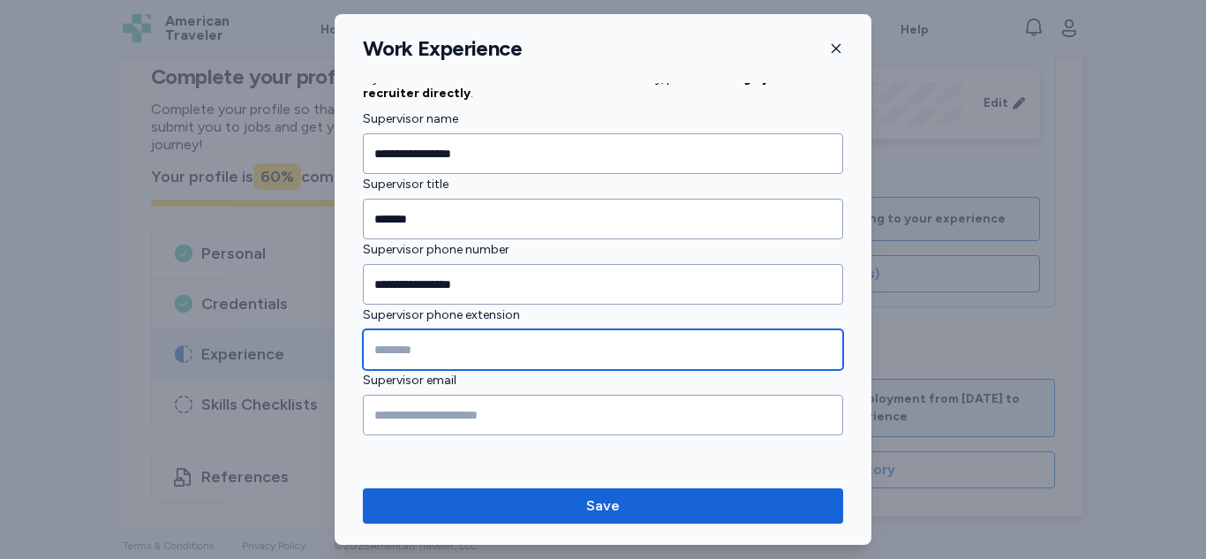
click at [670, 351] on input "Supervisor phone extension" at bounding box center [603, 349] width 480 height 41
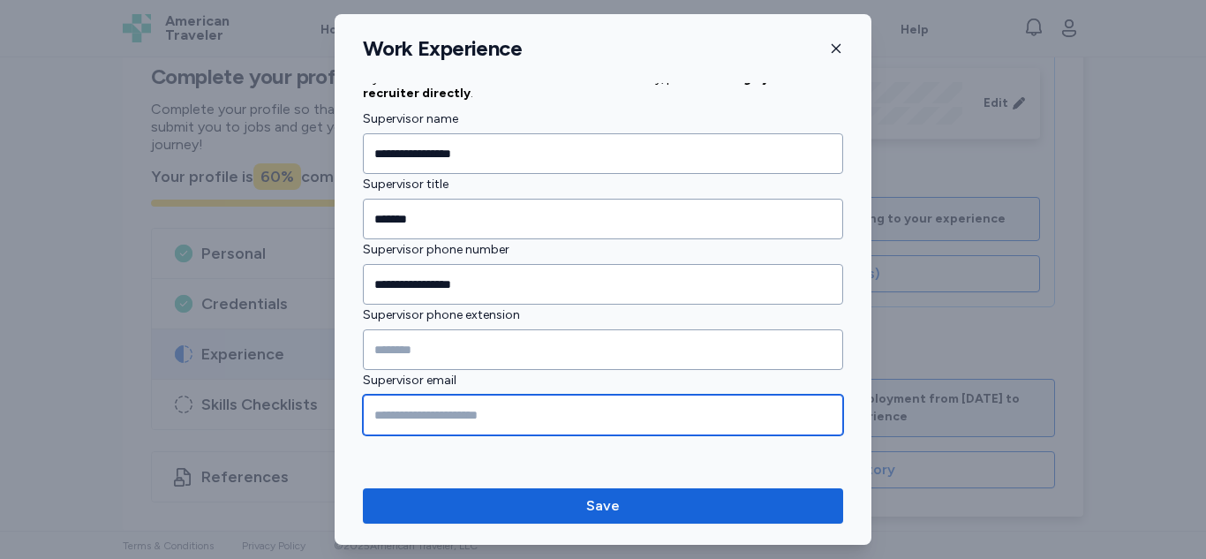
click at [641, 409] on input "Supervisor email" at bounding box center [603, 415] width 480 height 41
type input "****"
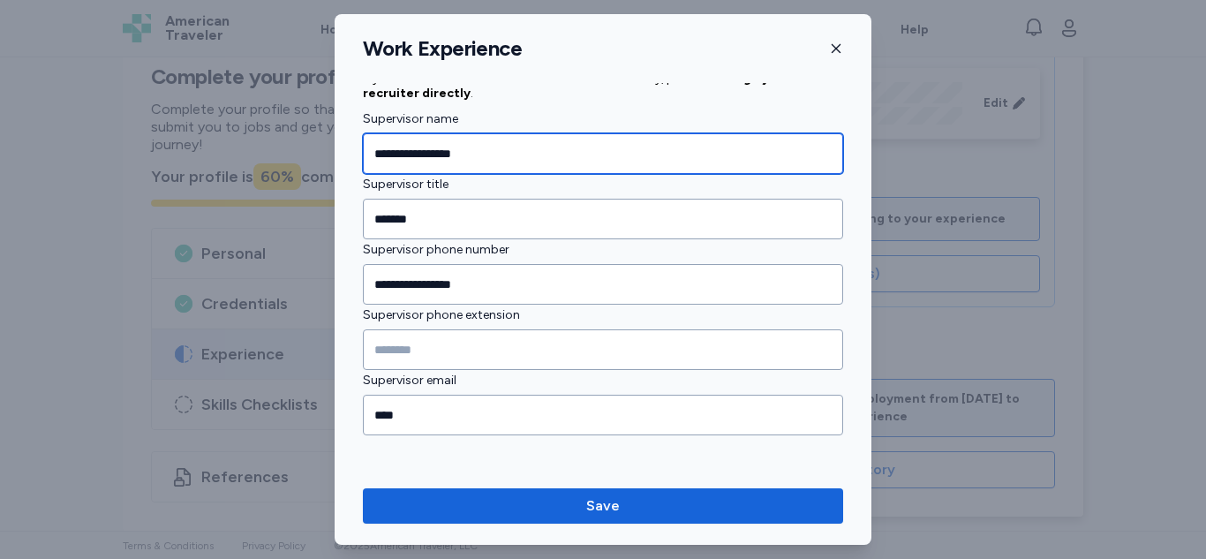
click at [597, 149] on input "**********" at bounding box center [603, 153] width 480 height 41
type input "*"
type input "**********"
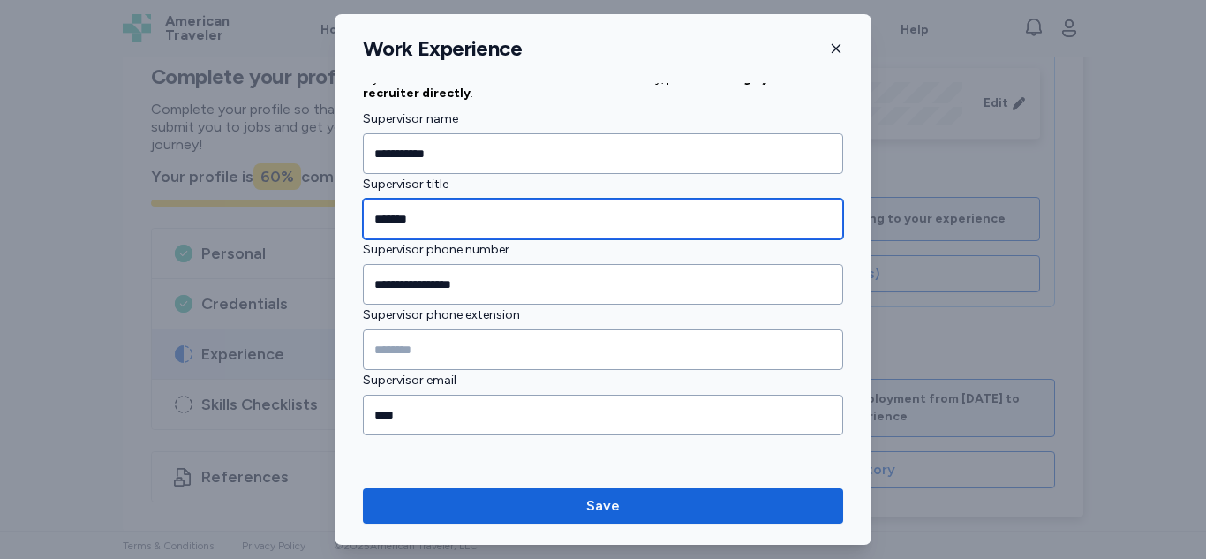
click at [566, 210] on input "*******" at bounding box center [603, 219] width 480 height 41
type input "*"
type input "**********"
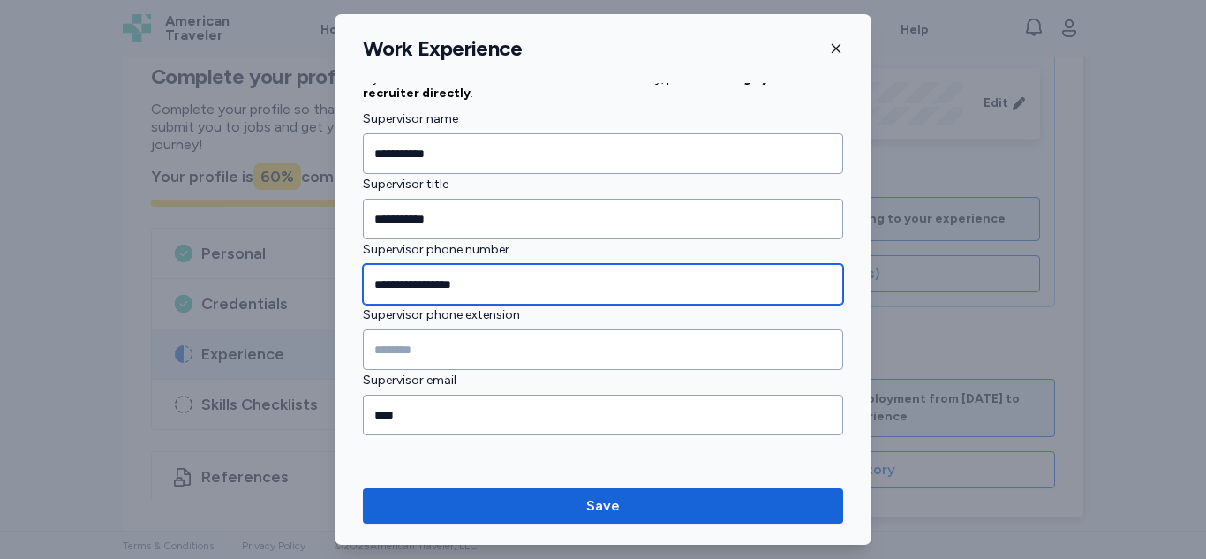
click at [574, 282] on input "**********" at bounding box center [603, 284] width 480 height 41
click at [624, 286] on input "**********" at bounding box center [603, 284] width 480 height 41
type input "**********"
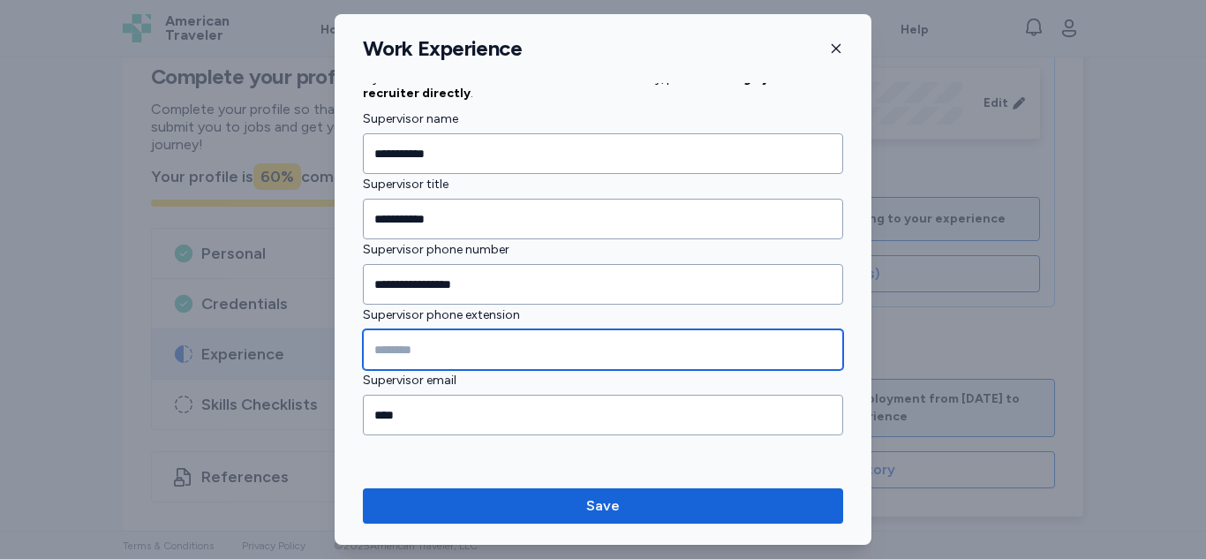
click at [680, 346] on input "Supervisor phone extension" at bounding box center [603, 349] width 480 height 41
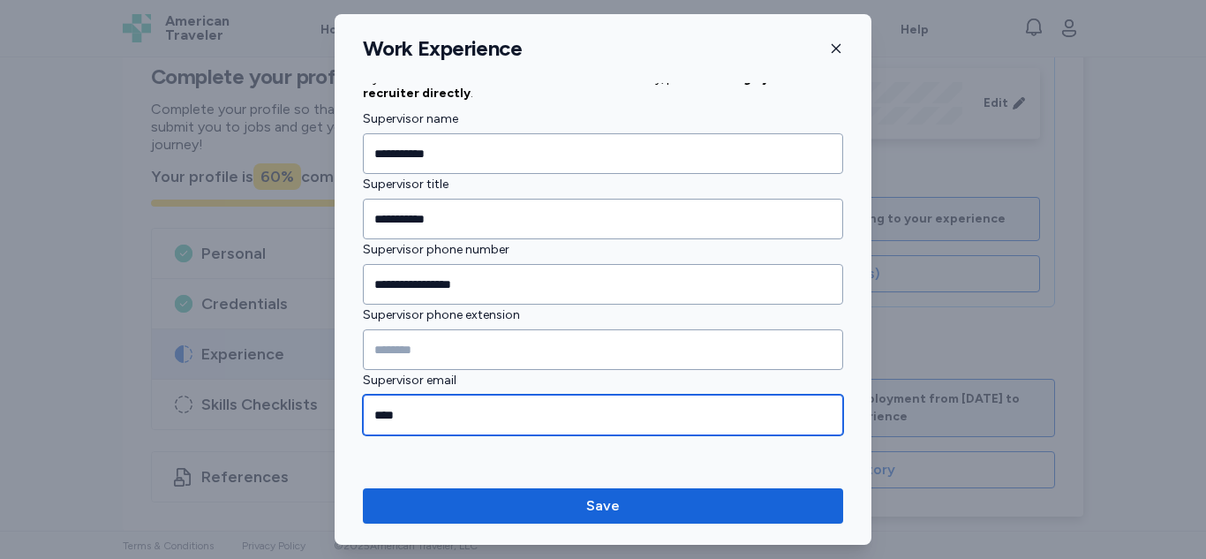
click at [621, 415] on input "****" at bounding box center [603, 415] width 480 height 41
type input "*"
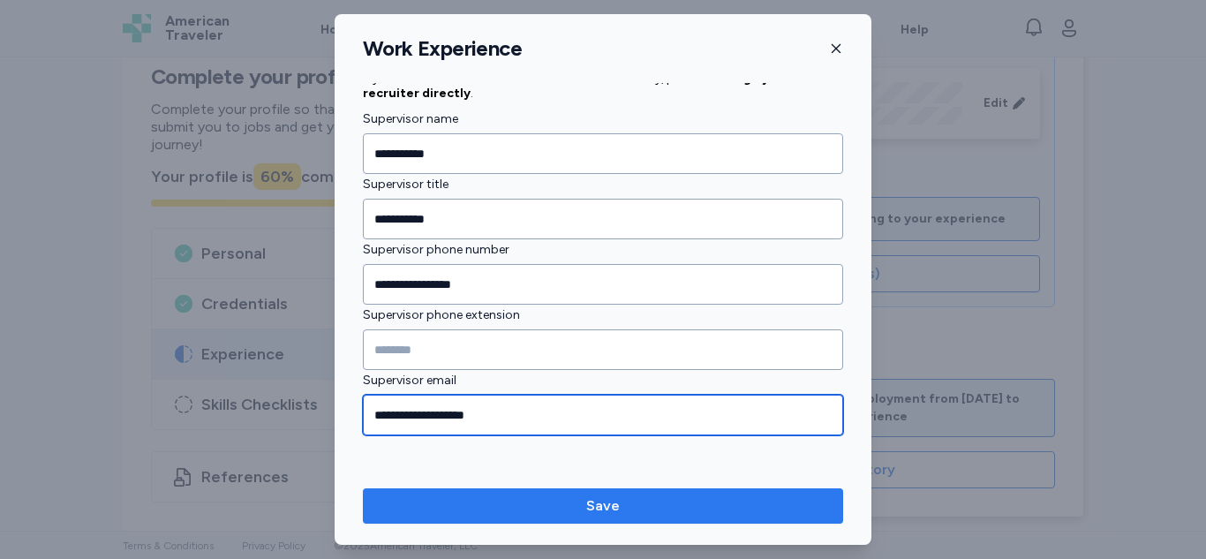
type input "**********"
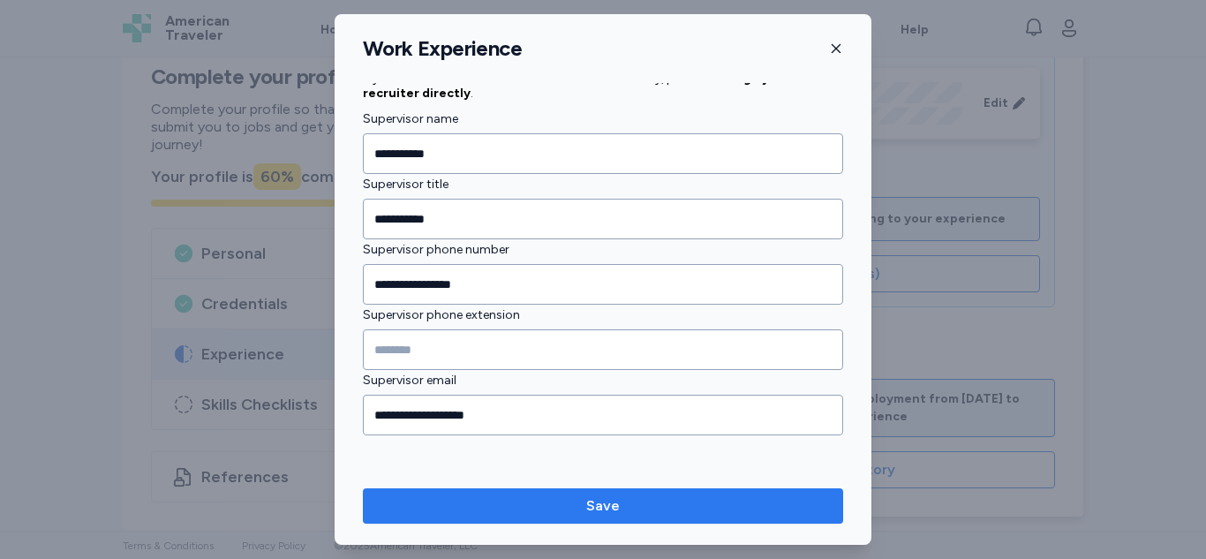
click at [627, 515] on span "Save" at bounding box center [603, 505] width 452 height 21
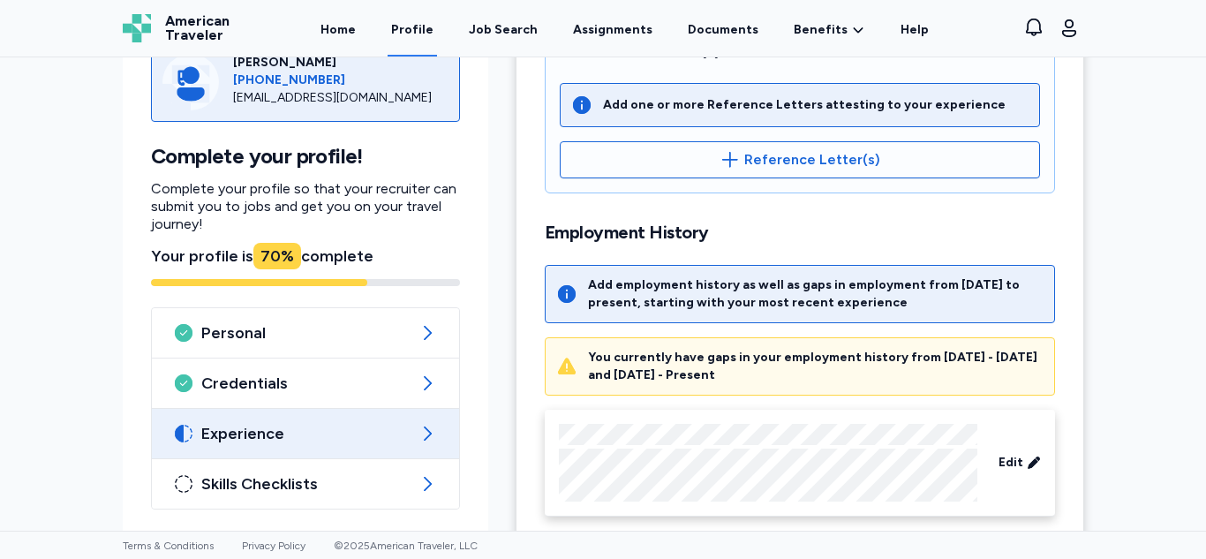
scroll to position [596, 0]
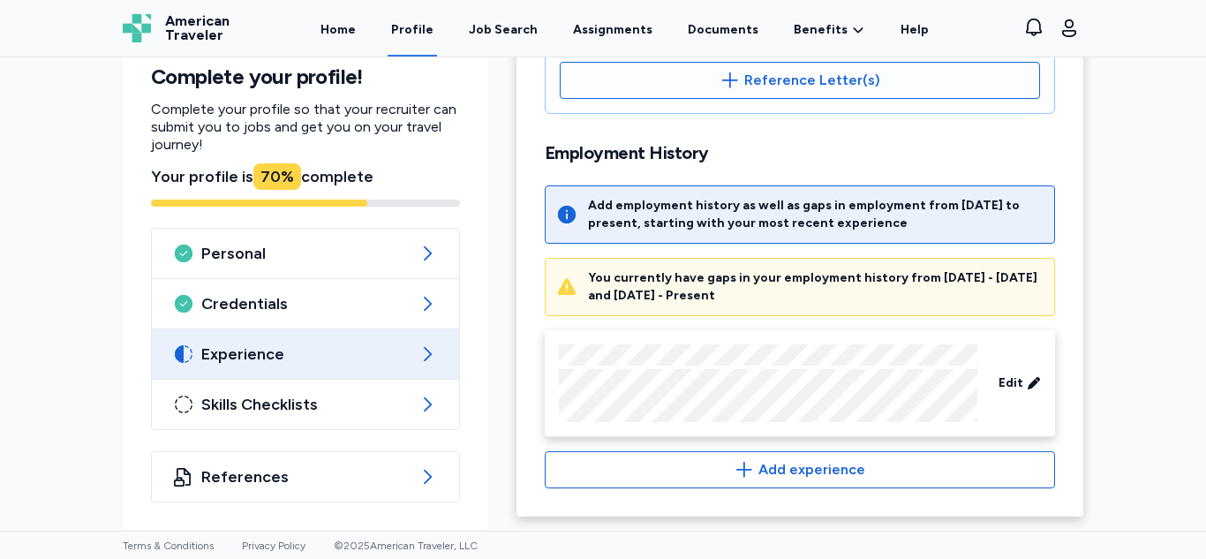
click at [866, 297] on div "You currently have gaps in your employment history from [DATE] - [DATE] and [DA…" at bounding box center [815, 286] width 455 height 35
click at [817, 473] on span "Add experience" at bounding box center [811, 469] width 107 height 21
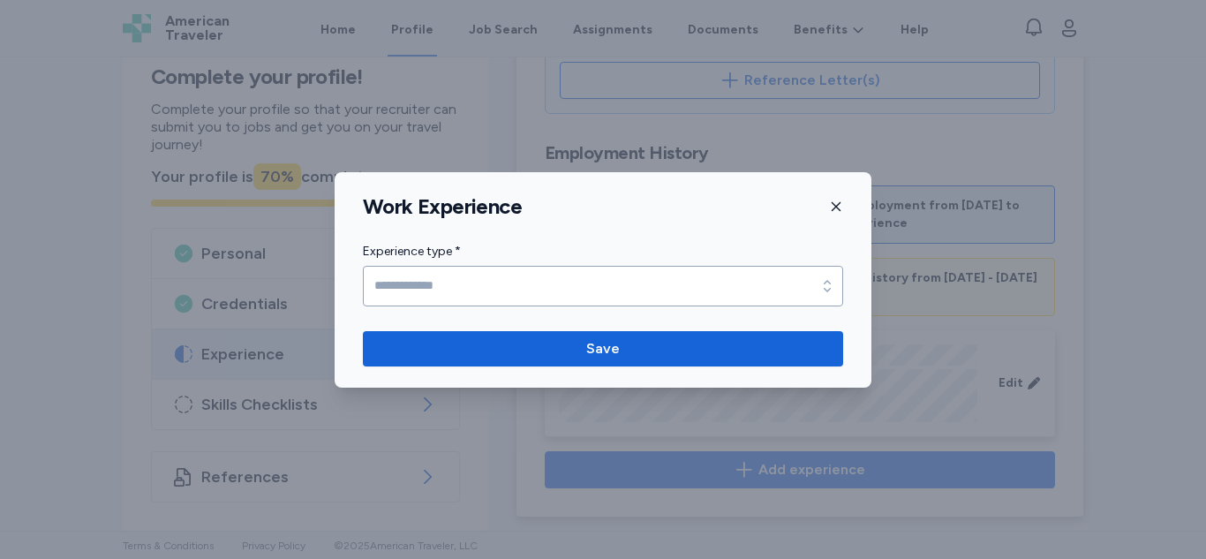
click at [759, 258] on label "Experience type *" at bounding box center [603, 251] width 480 height 21
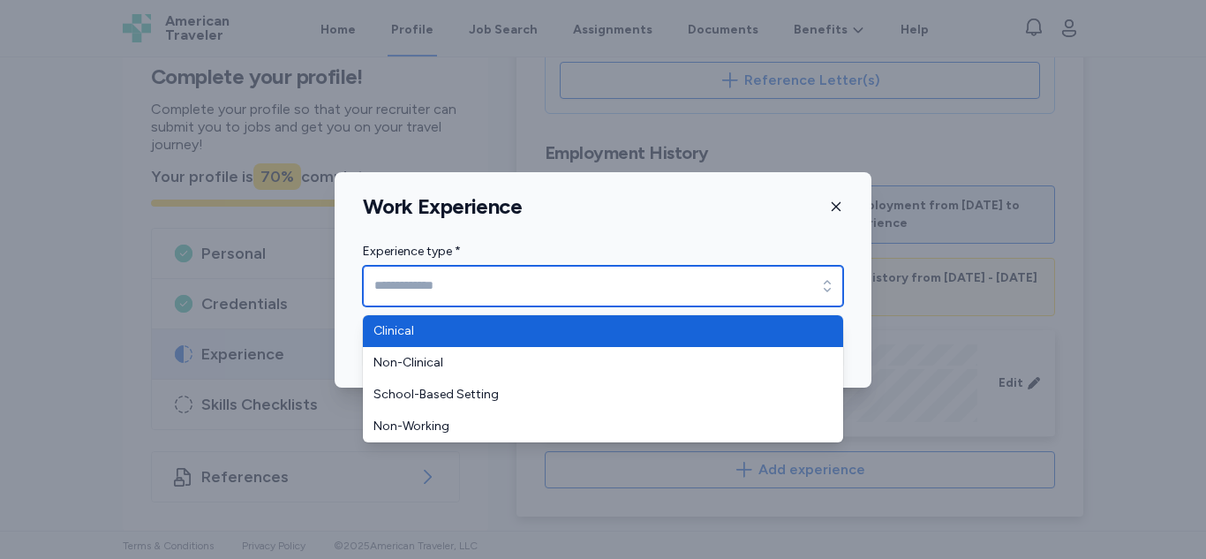
type input "********"
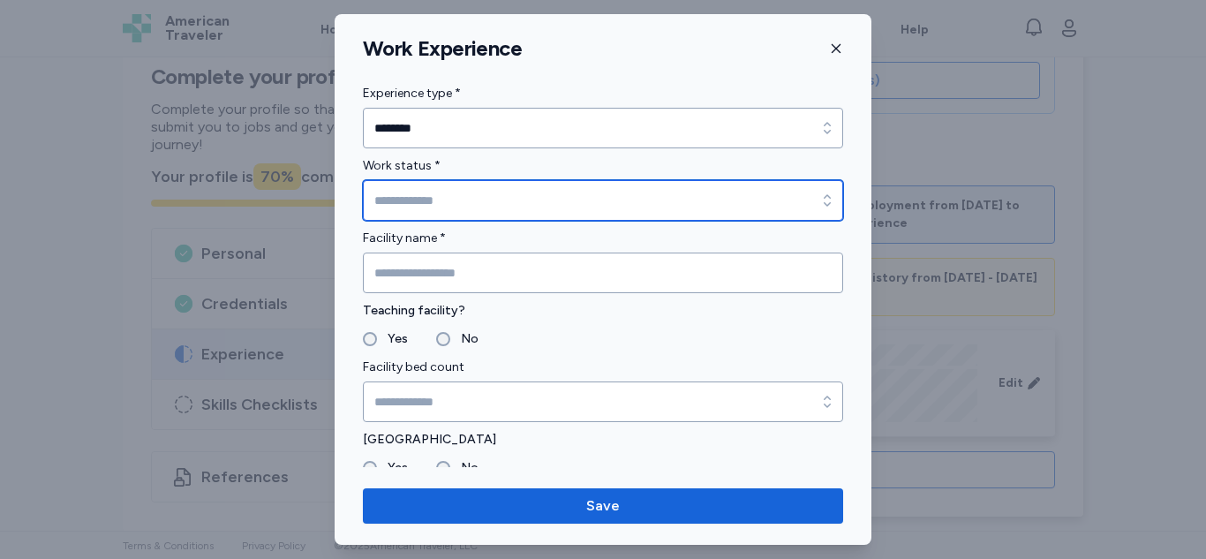
click at [529, 204] on input "Work status *" at bounding box center [603, 200] width 480 height 41
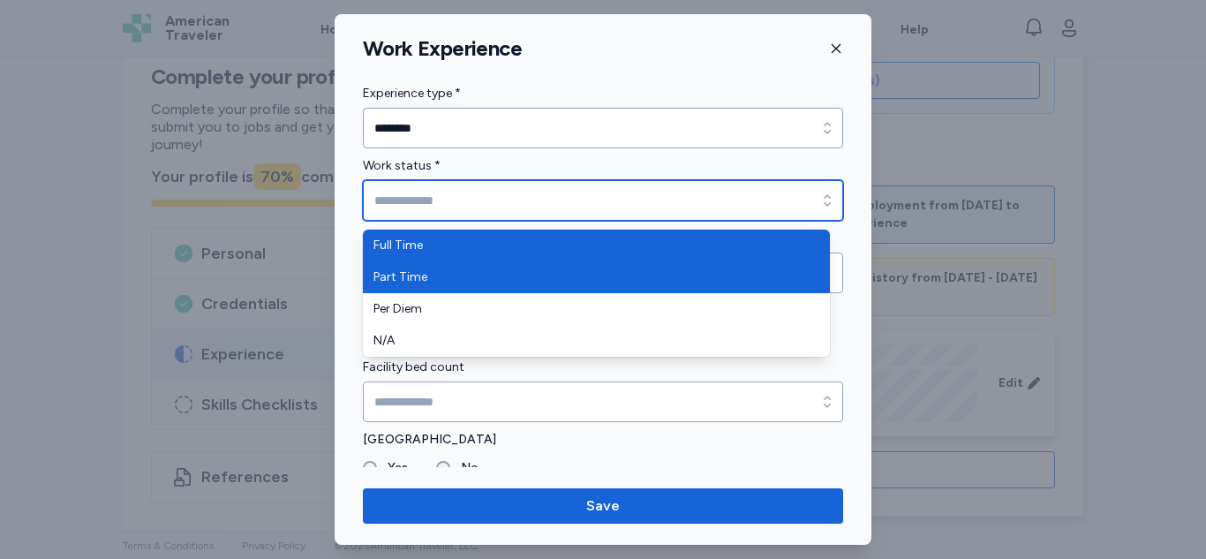
type input "*********"
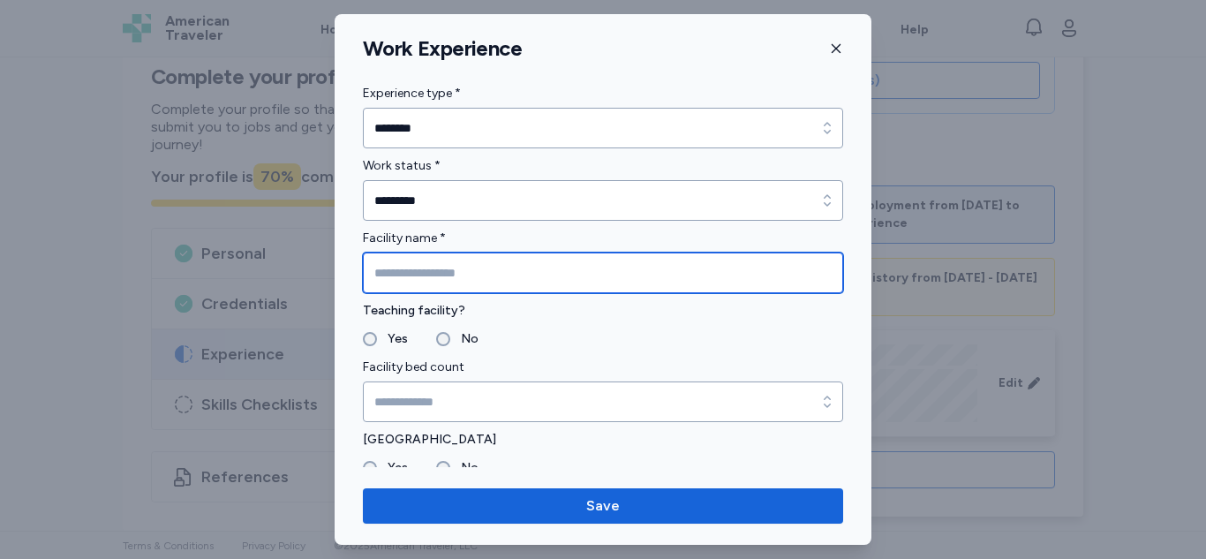
click at [540, 276] on input "Facility name *" at bounding box center [603, 272] width 480 height 41
type input "*********"
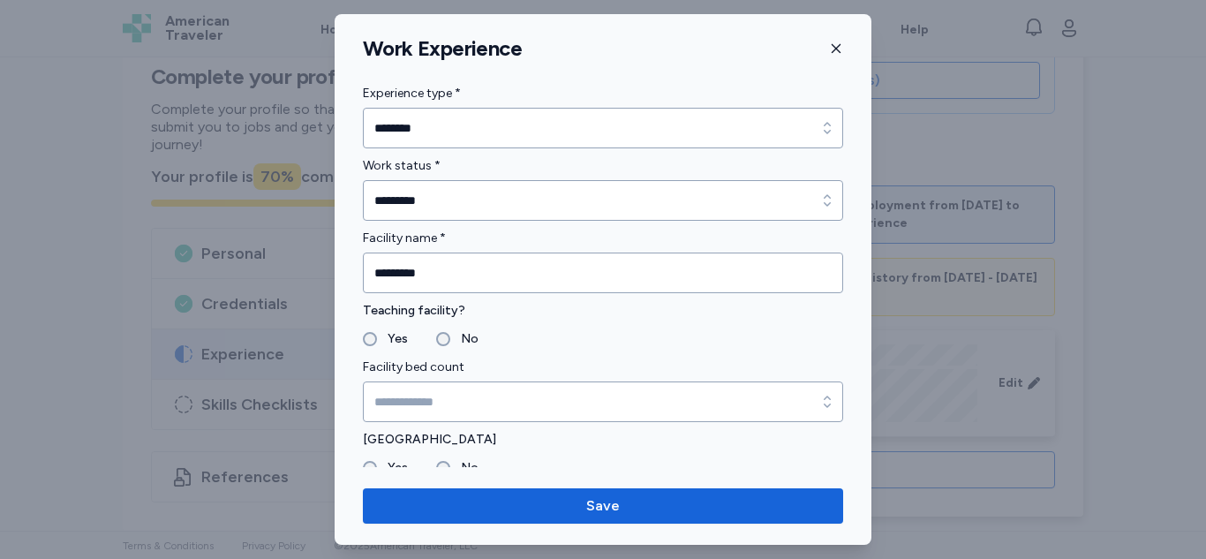
click at [448, 362] on label "Facility bed count" at bounding box center [603, 367] width 480 height 21
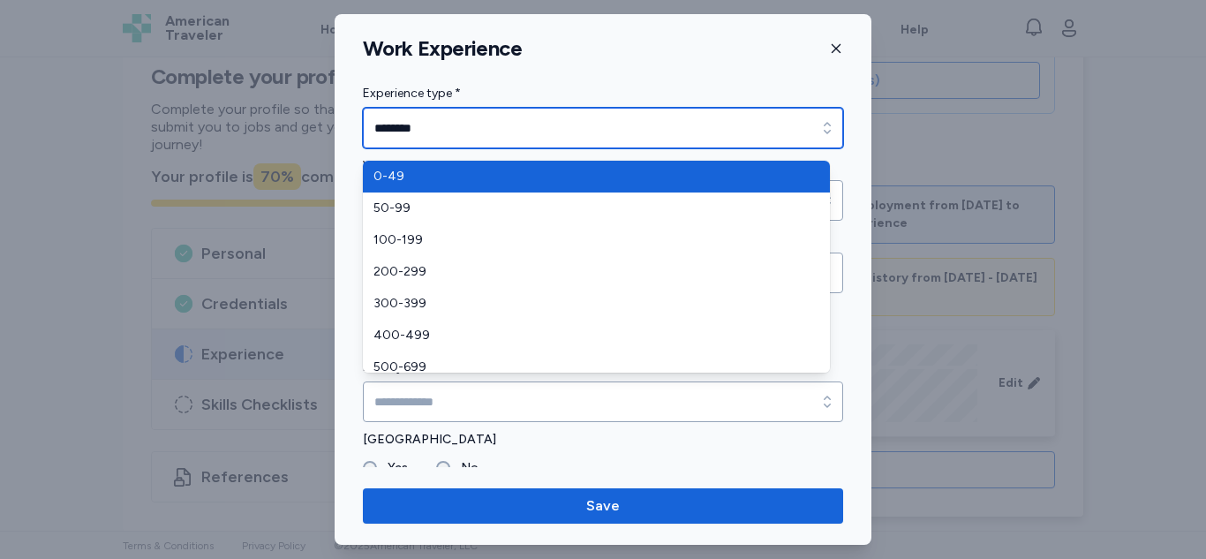
click at [646, 109] on input "********" at bounding box center [603, 128] width 480 height 41
type input "********"
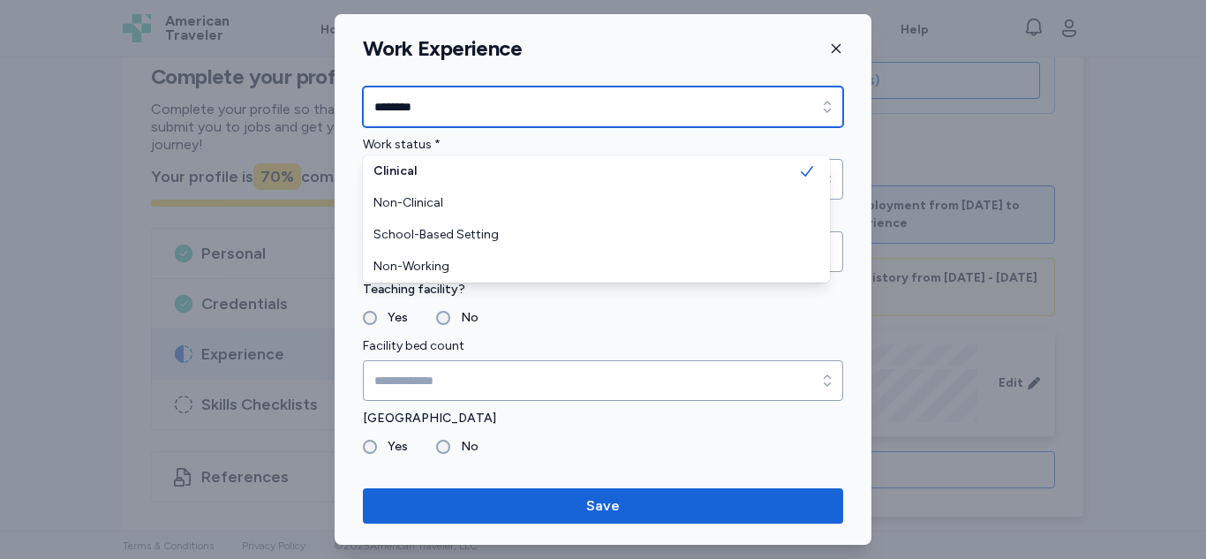
scroll to position [0, 0]
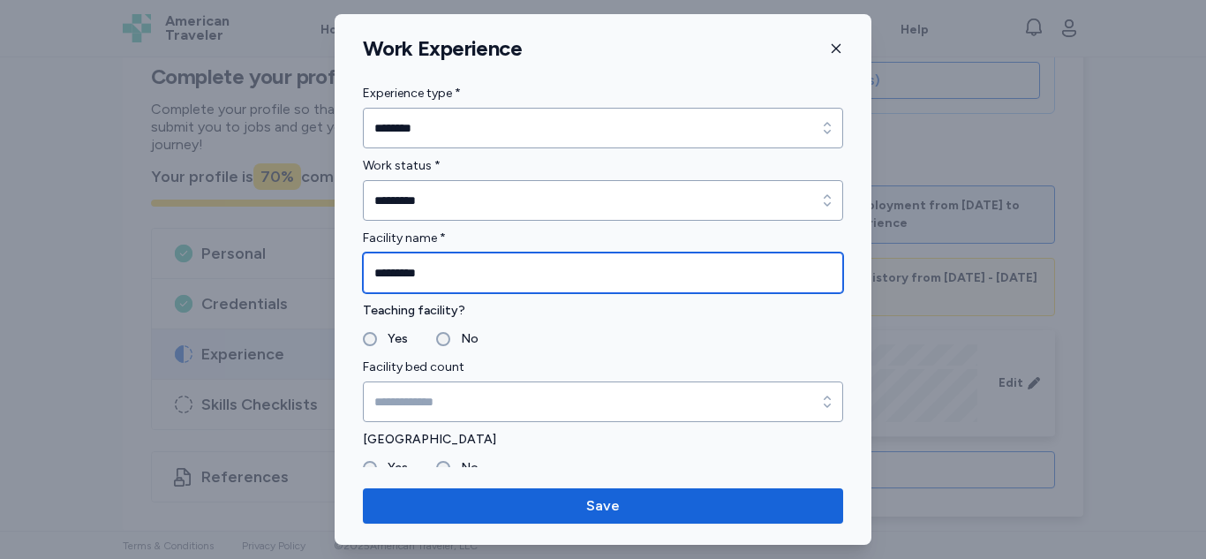
click at [634, 270] on input "*********" at bounding box center [603, 272] width 480 height 41
click at [456, 277] on input "**********" at bounding box center [603, 272] width 480 height 41
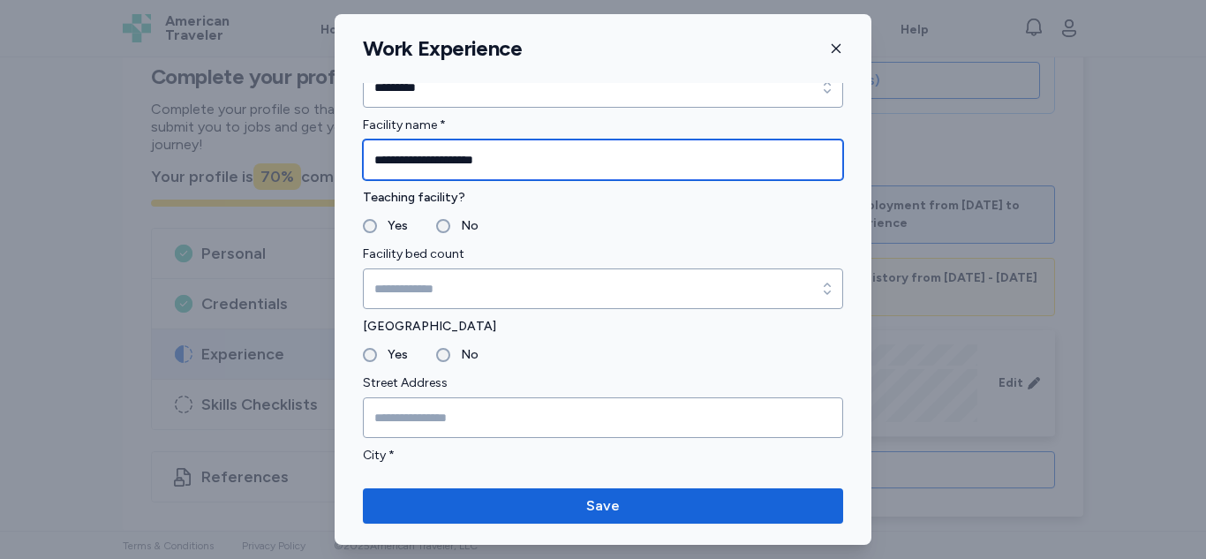
scroll to position [161, 0]
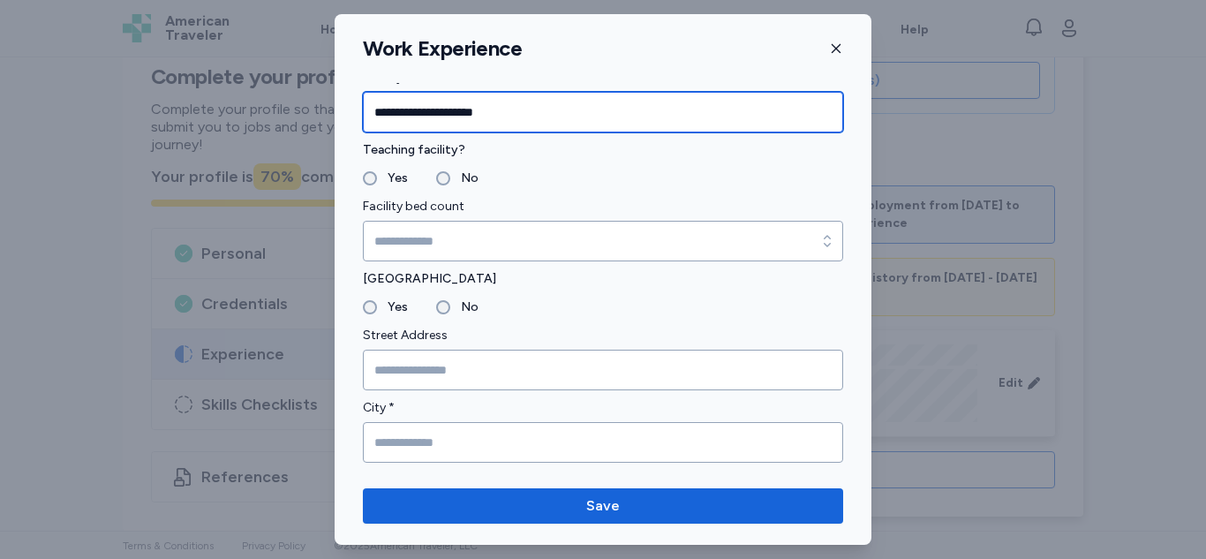
type input "**********"
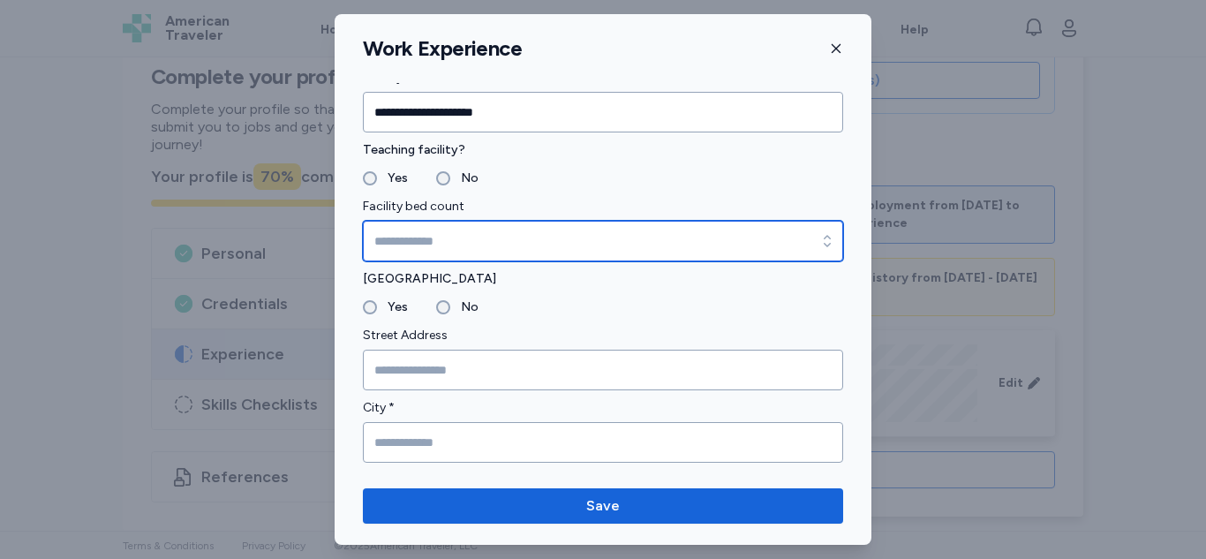
click at [624, 237] on input "Facility bed count" at bounding box center [603, 241] width 480 height 41
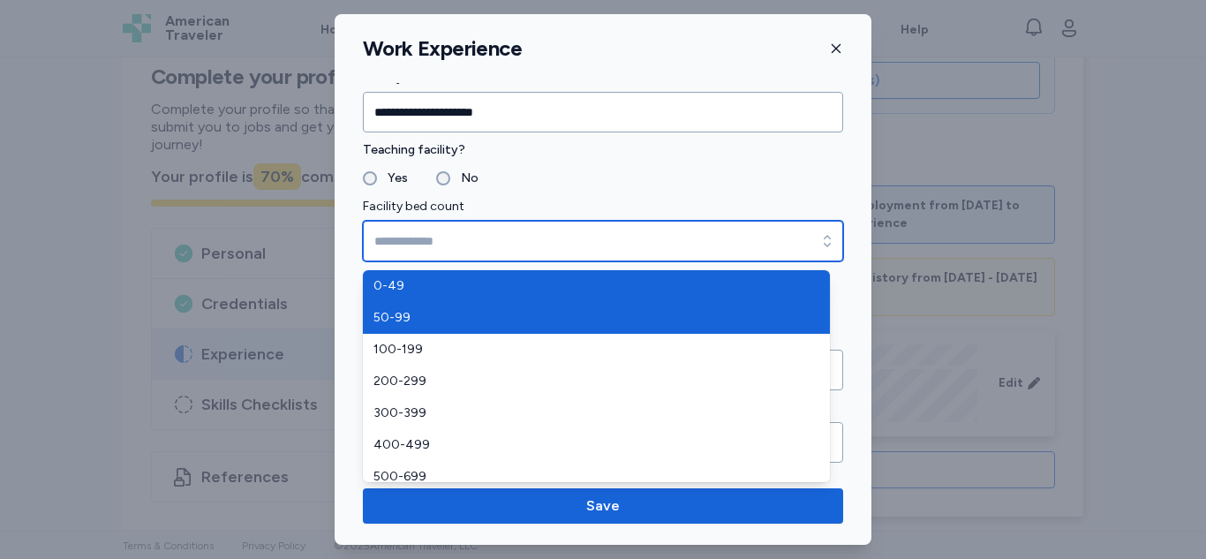
type input "*****"
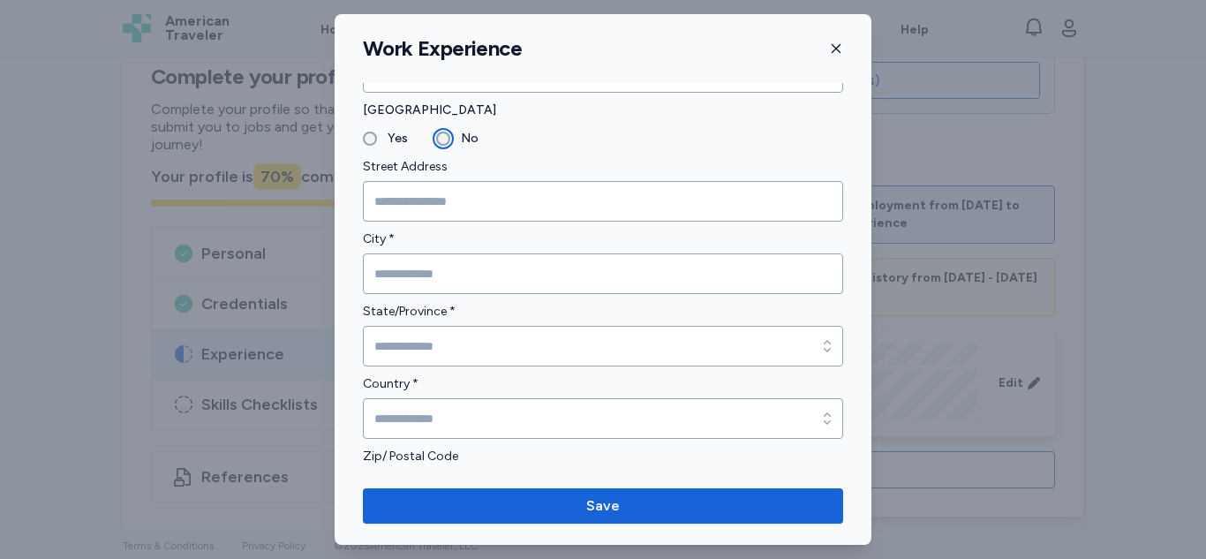
scroll to position [332, 0]
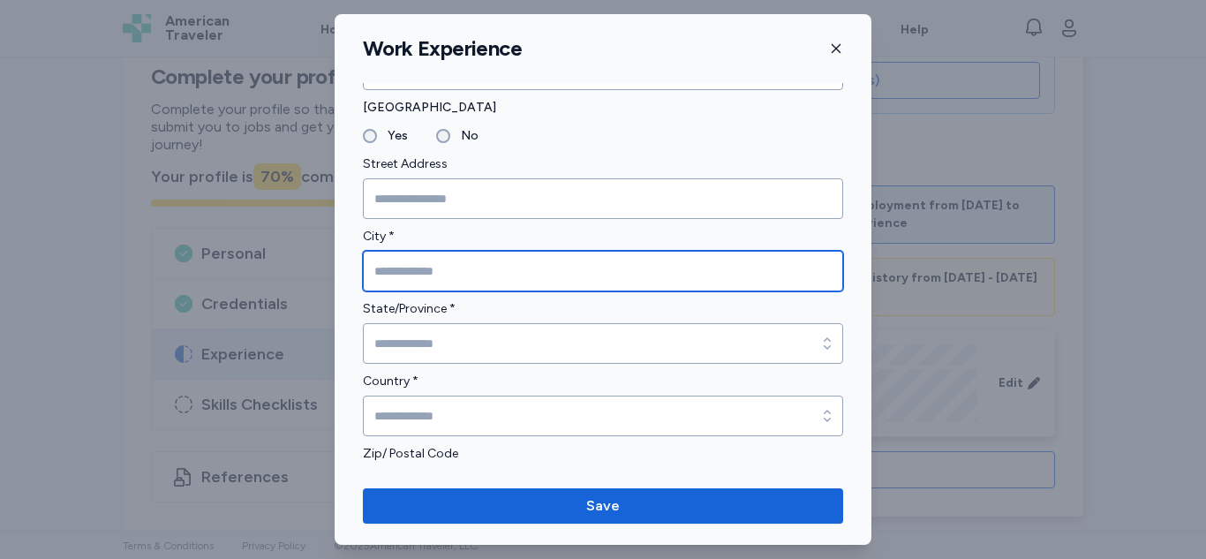
click at [460, 273] on input "City *" at bounding box center [603, 271] width 480 height 41
type input "**********"
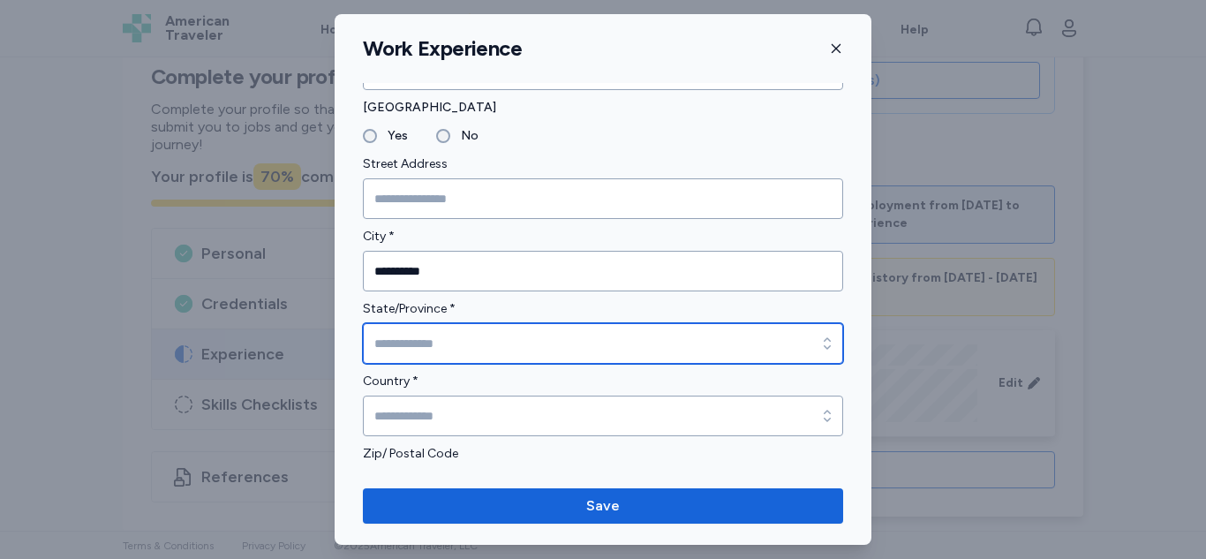
click at [561, 341] on input "State/Province *" at bounding box center [603, 343] width 480 height 41
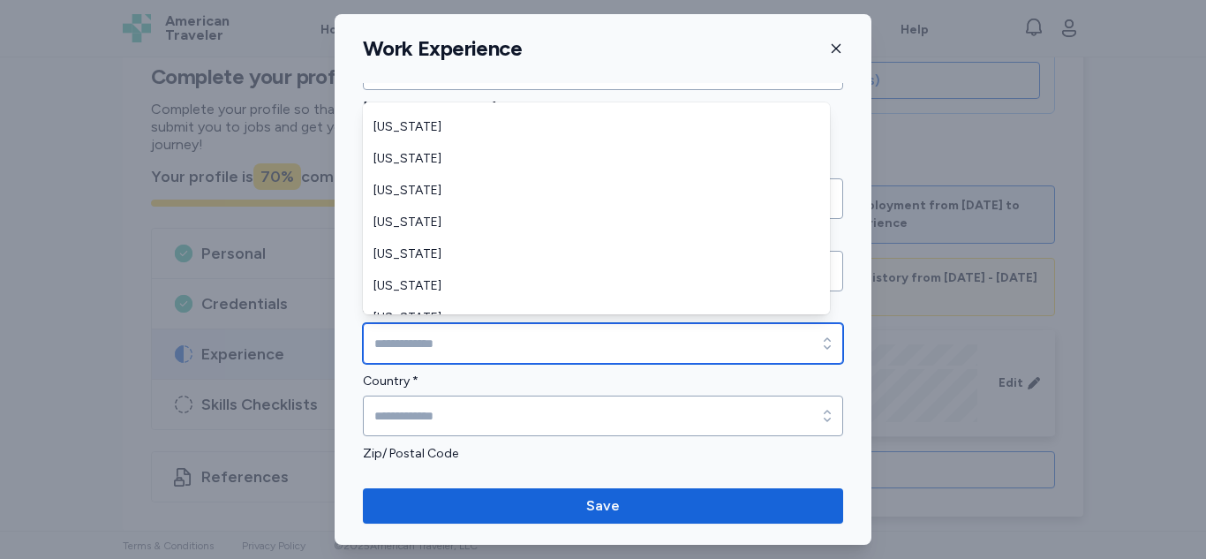
scroll to position [1224, 0]
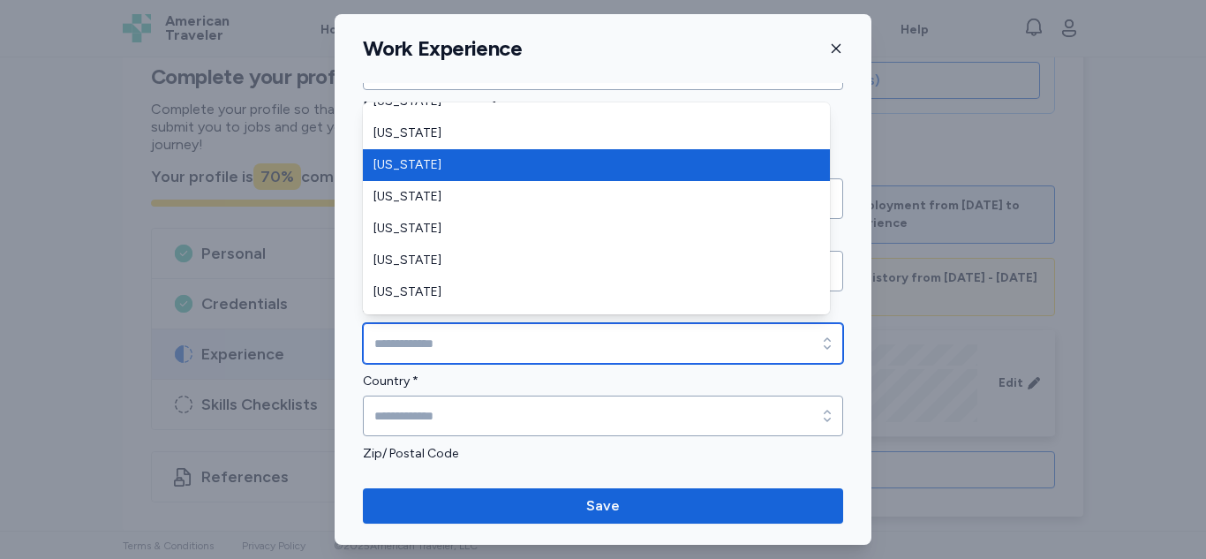
type input "**********"
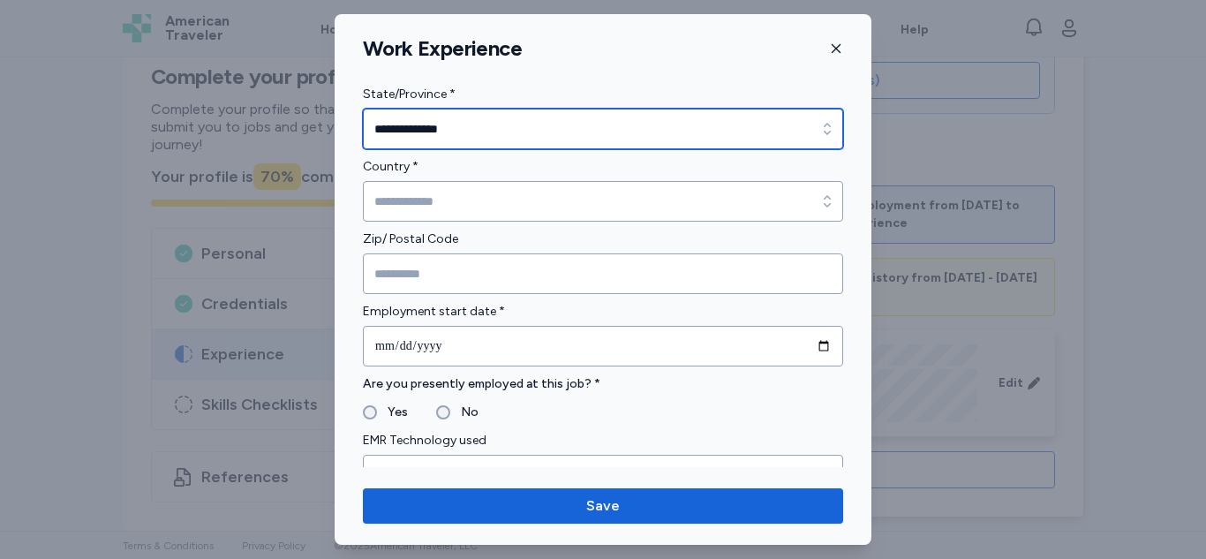
scroll to position [599, 0]
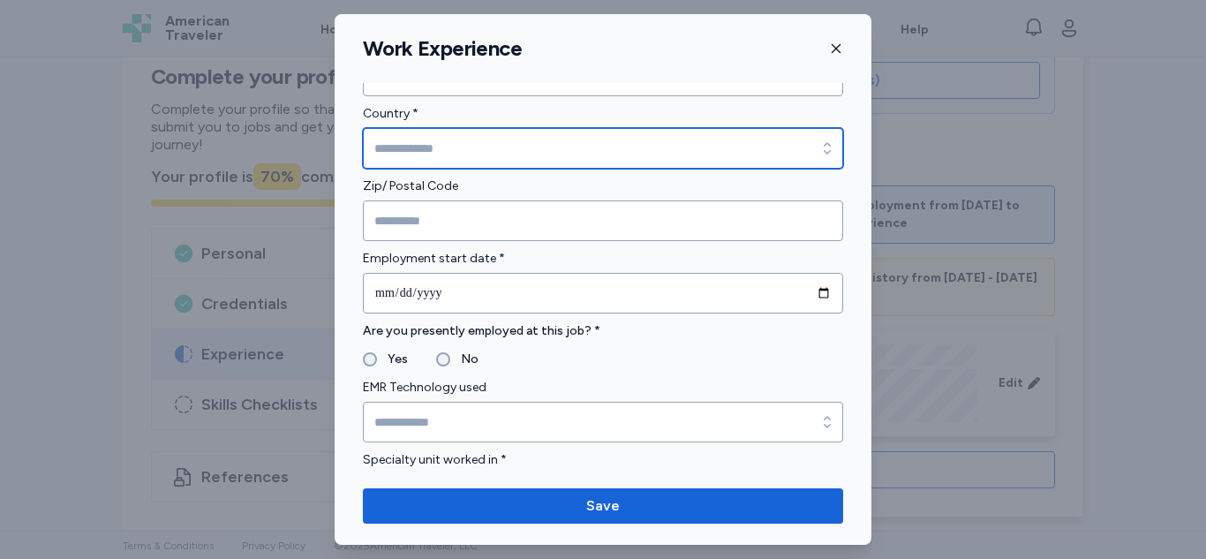
click at [585, 144] on input "Country *" at bounding box center [603, 148] width 480 height 41
click at [553, 144] on input "******" at bounding box center [603, 148] width 480 height 41
click at [551, 151] on input "******" at bounding box center [603, 148] width 480 height 41
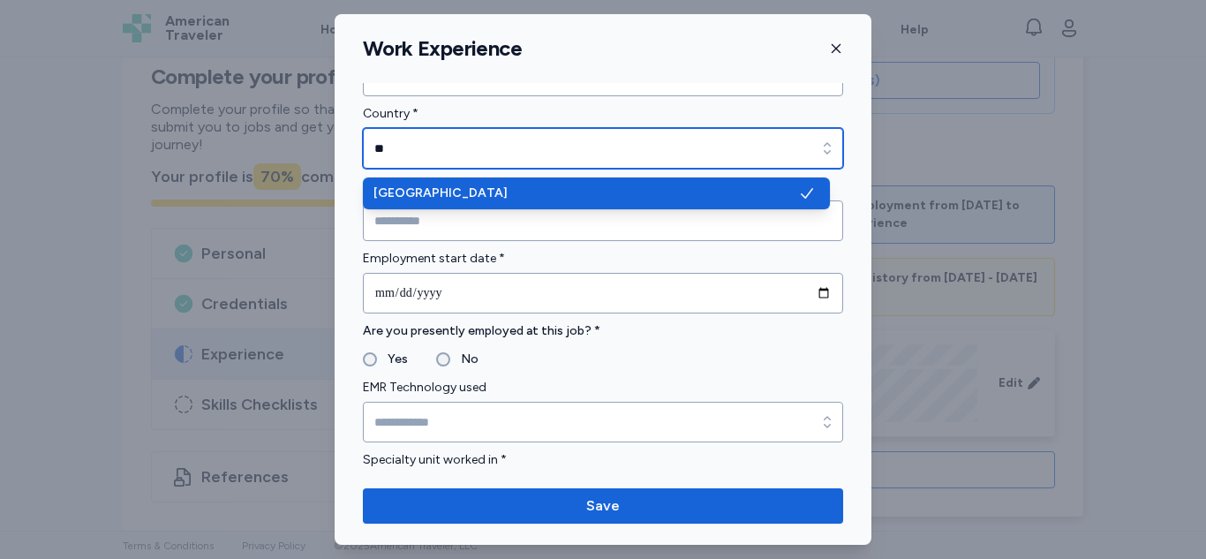
type input "*"
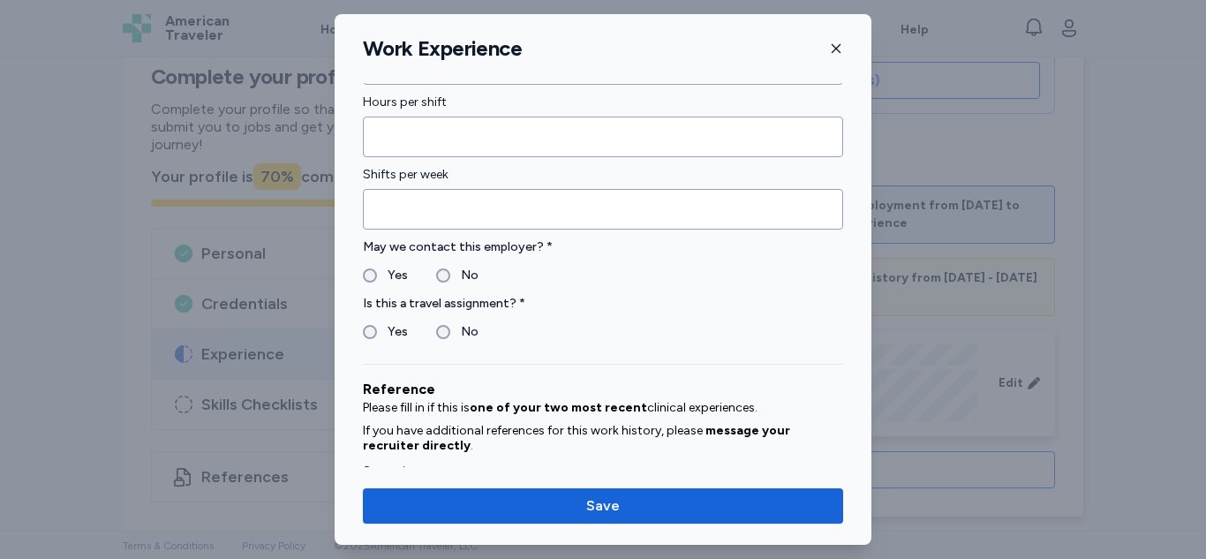
scroll to position [1373, 0]
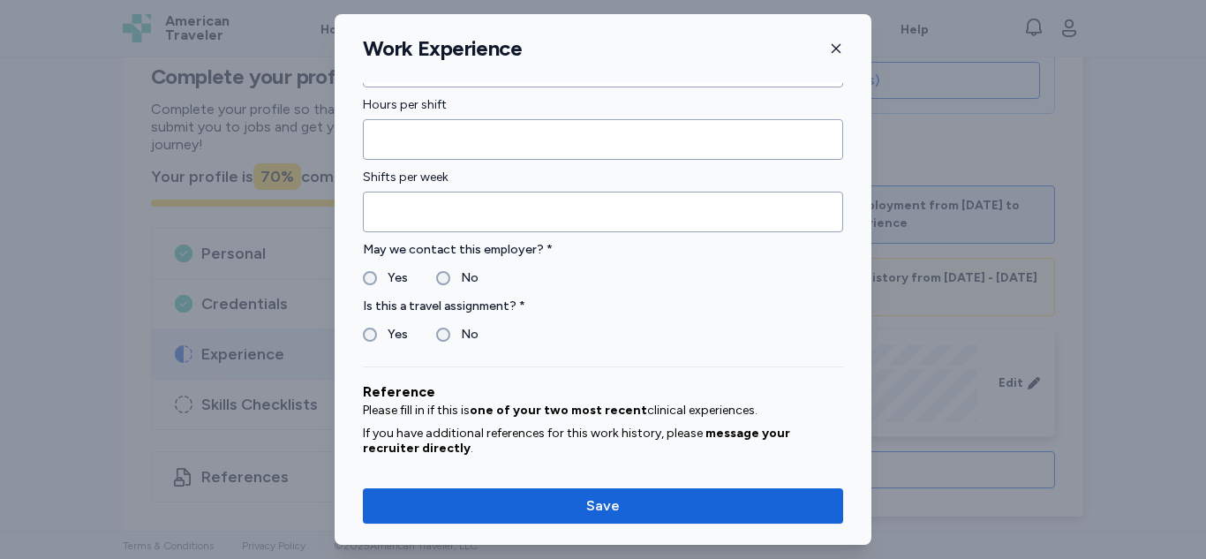
type input "**********"
click at [468, 336] on label "No" at bounding box center [464, 334] width 28 height 21
click at [466, 278] on label "No" at bounding box center [464, 277] width 28 height 21
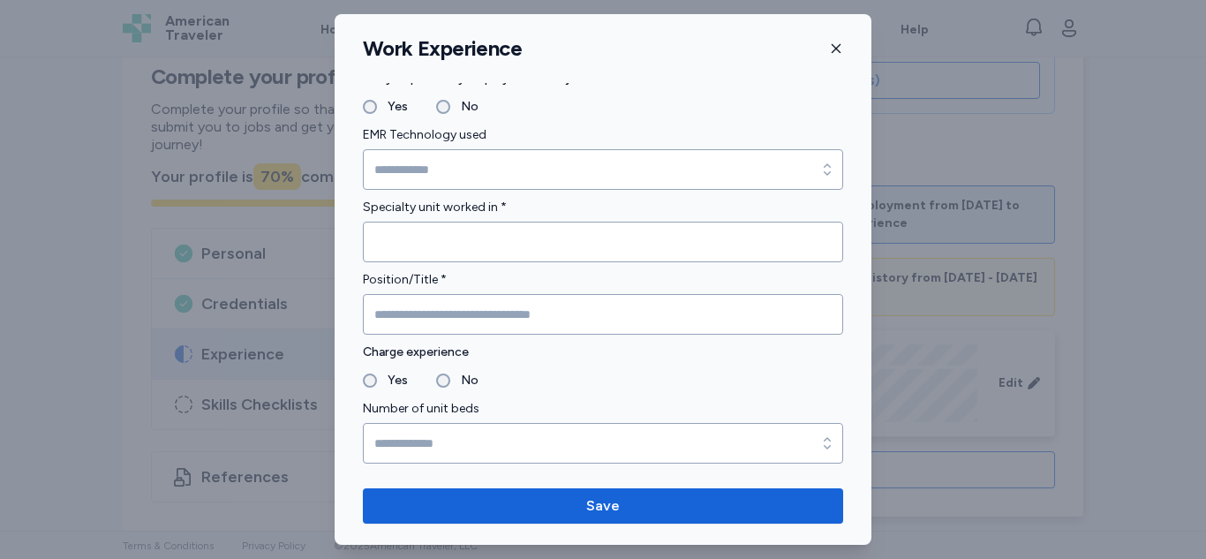
scroll to position [853, 0]
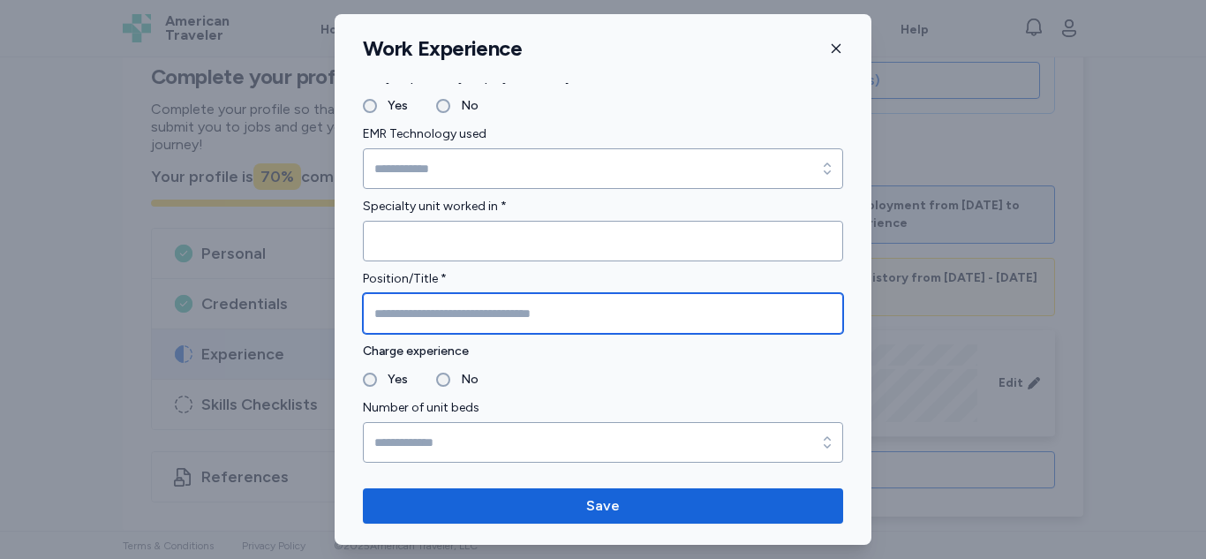
click at [651, 309] on input "Position/Title *" at bounding box center [603, 313] width 480 height 41
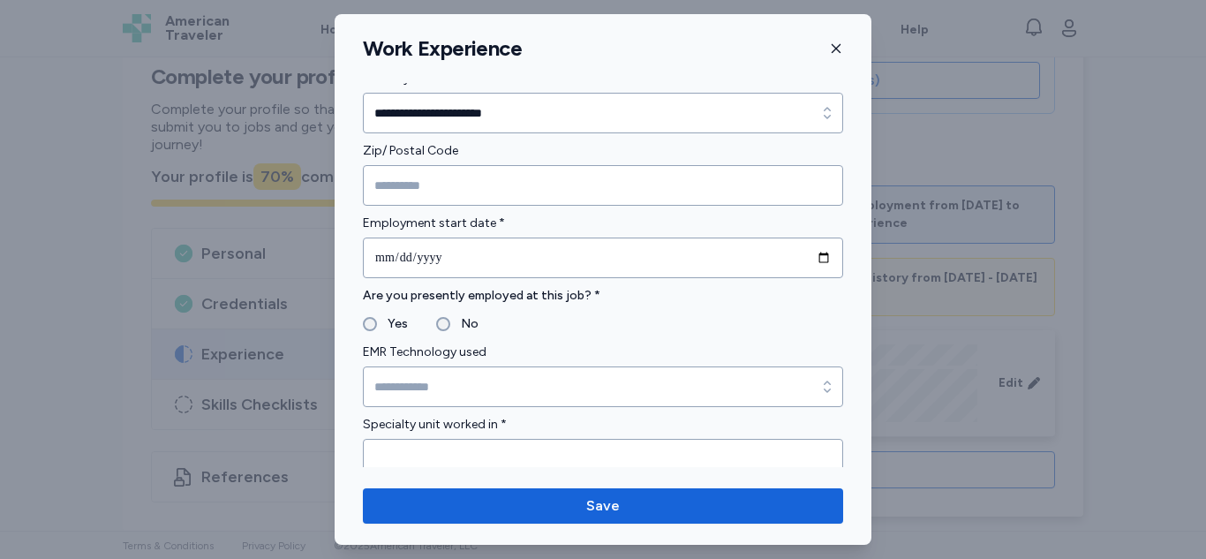
scroll to position [621, 0]
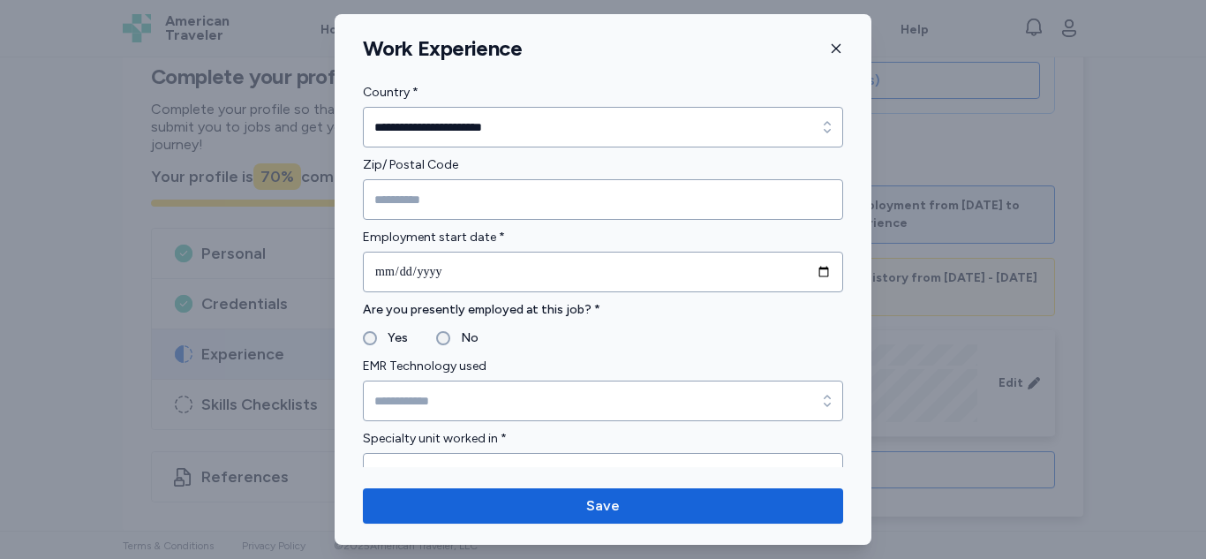
type input "***"
click at [450, 337] on label "No" at bounding box center [464, 337] width 28 height 21
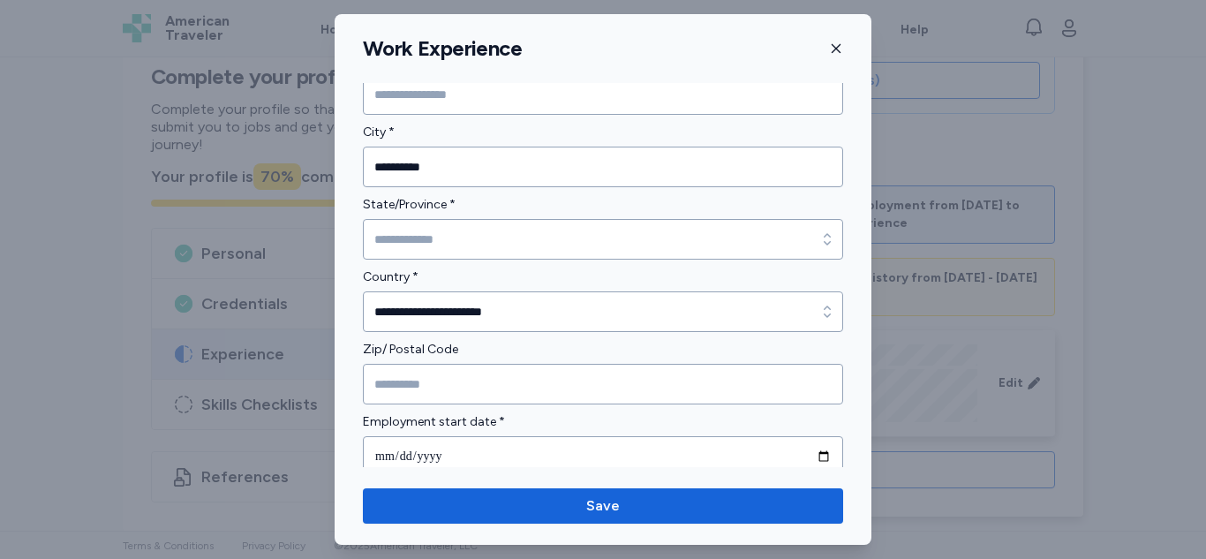
scroll to position [434, 0]
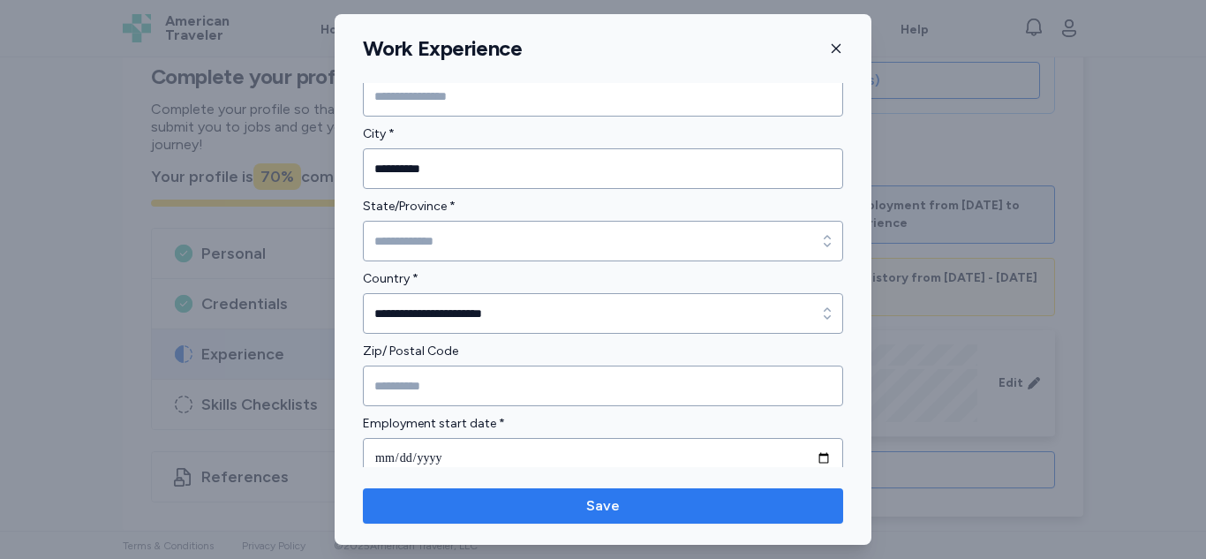
click at [609, 515] on span "Save" at bounding box center [603, 505] width 34 height 21
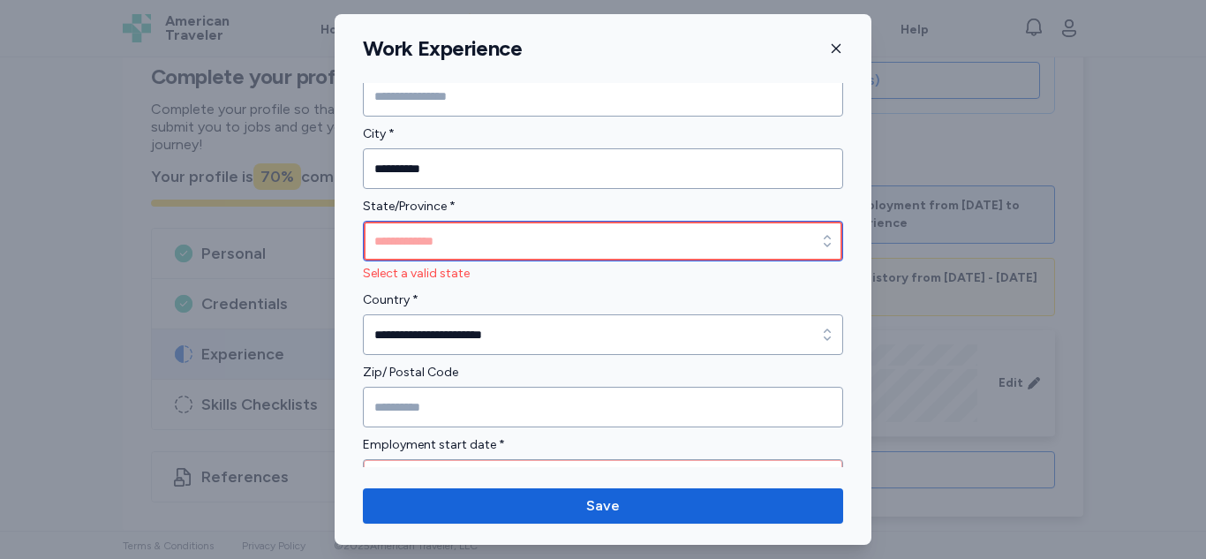
click at [787, 237] on input "State/Province *" at bounding box center [603, 241] width 480 height 41
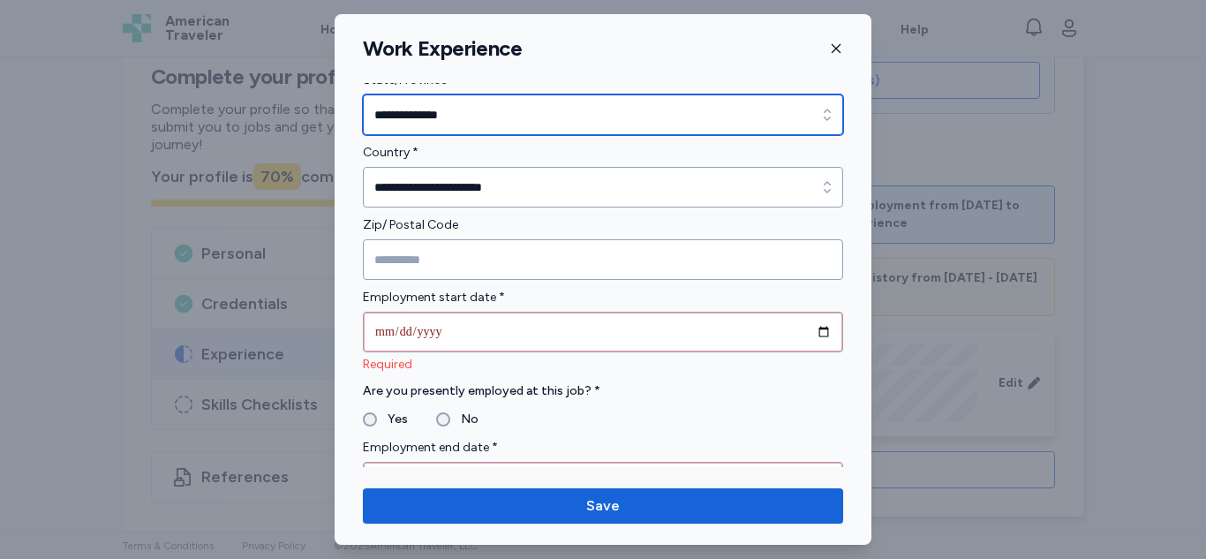
scroll to position [563, 0]
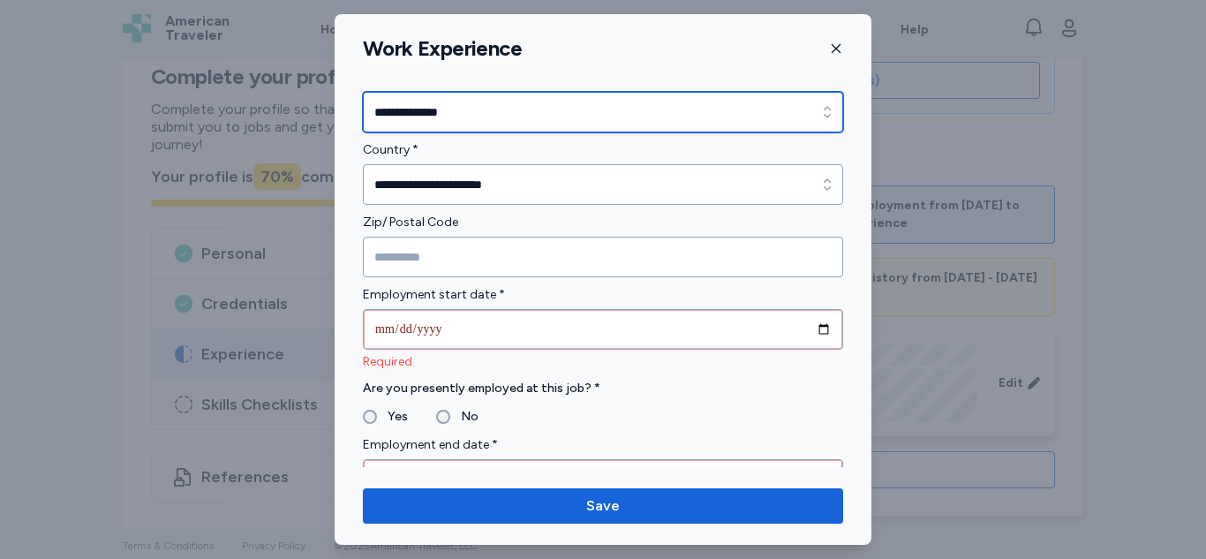
type input "**********"
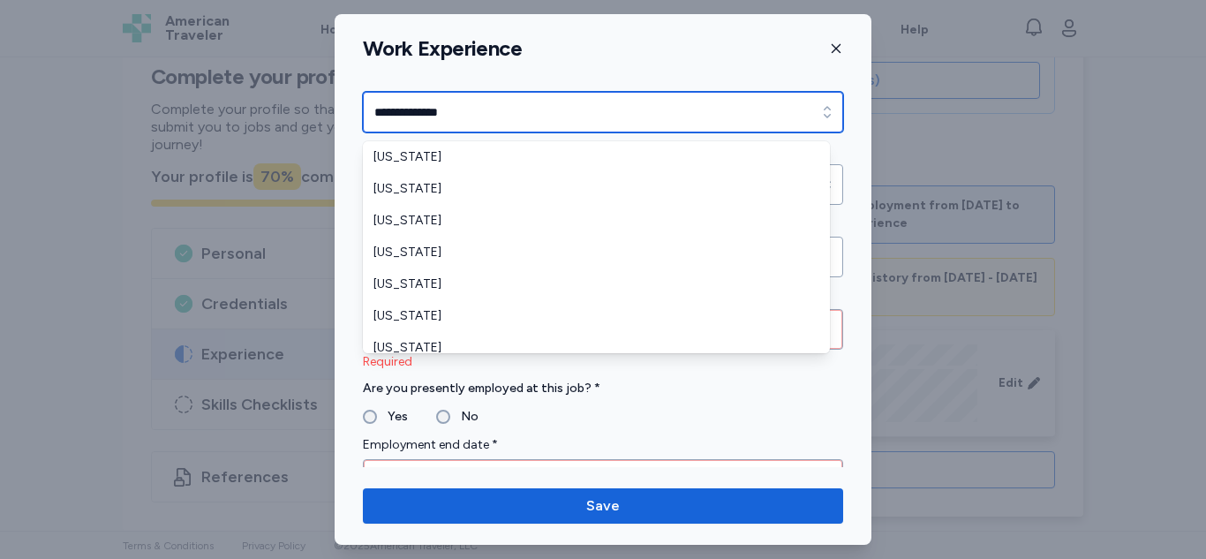
scroll to position [1091, 0]
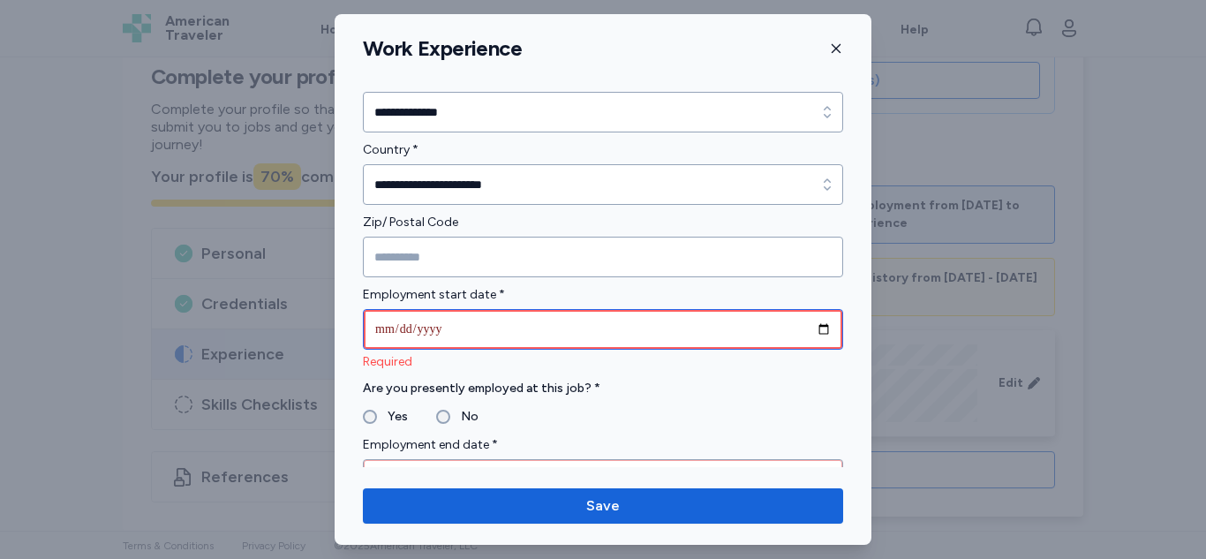
click at [803, 331] on input "date" at bounding box center [603, 329] width 480 height 41
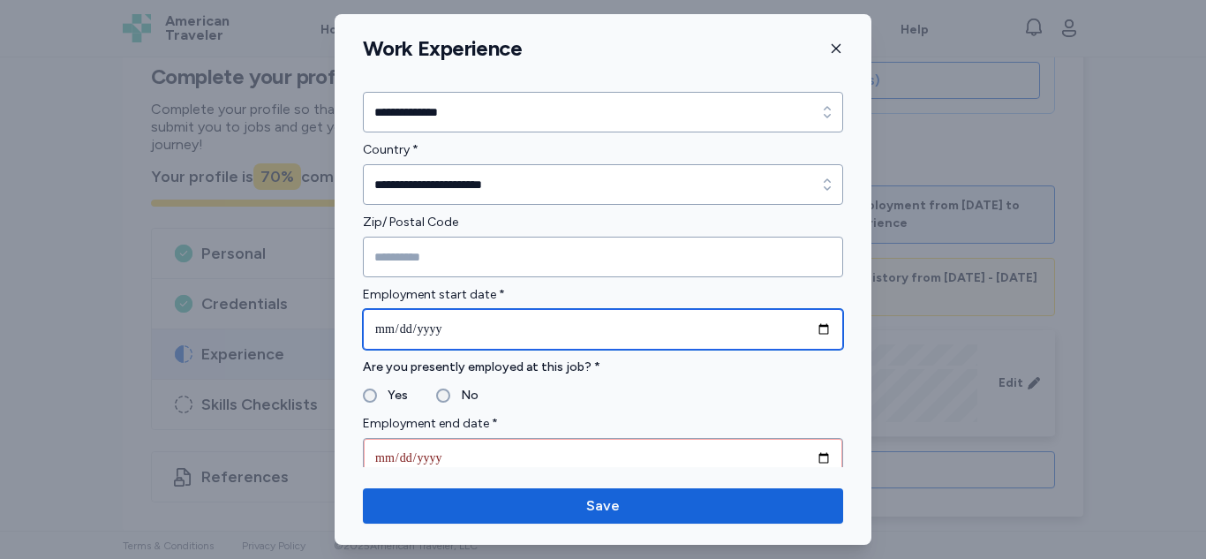
type input "**********"
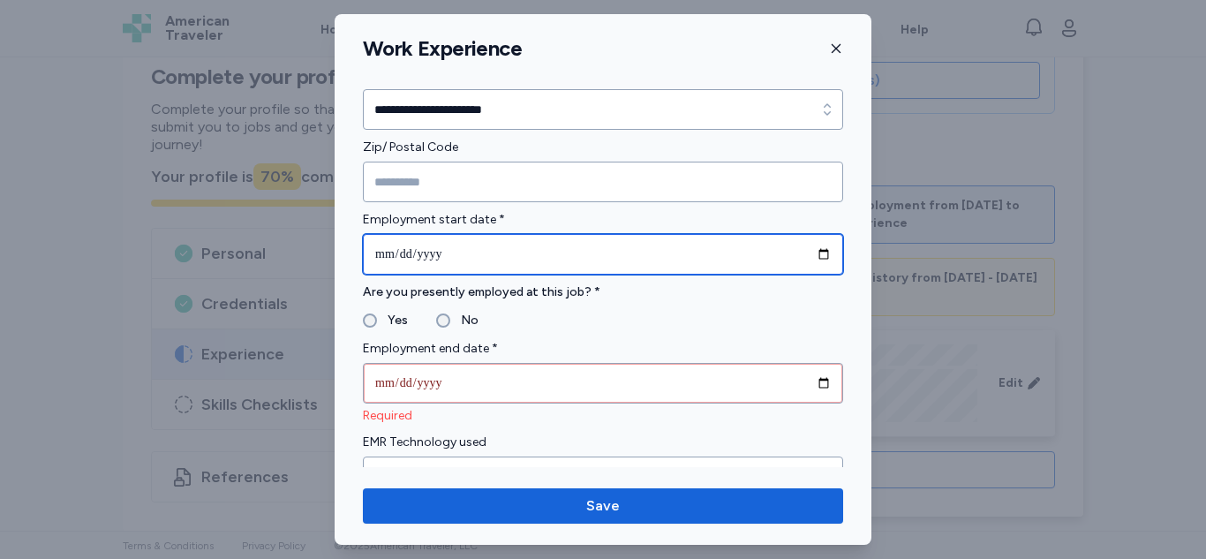
scroll to position [704, 0]
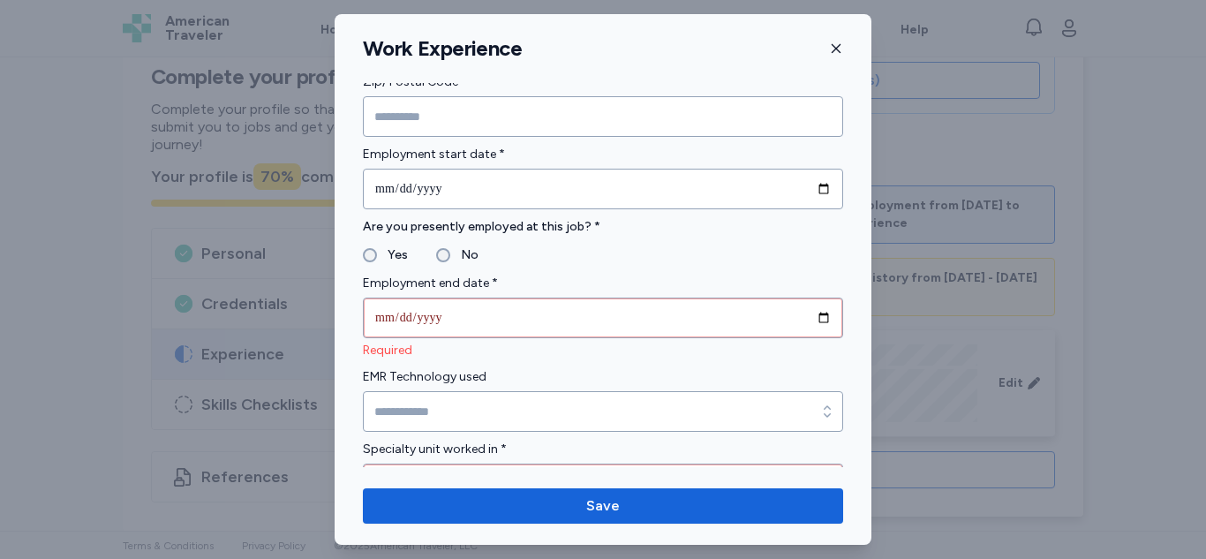
click at [816, 323] on input "date" at bounding box center [603, 317] width 480 height 41
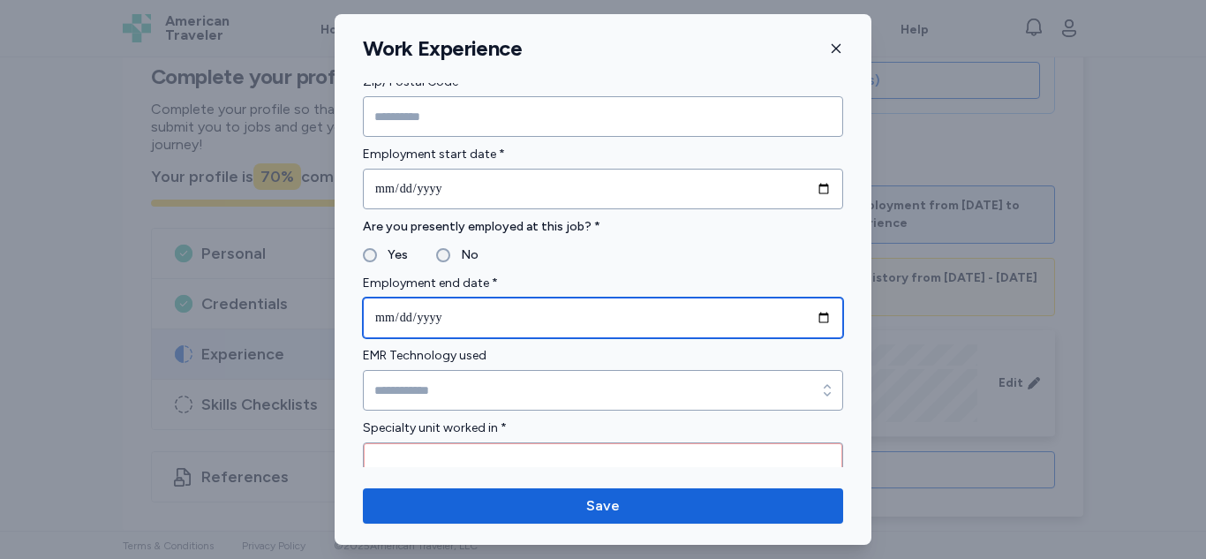
type input "**********"
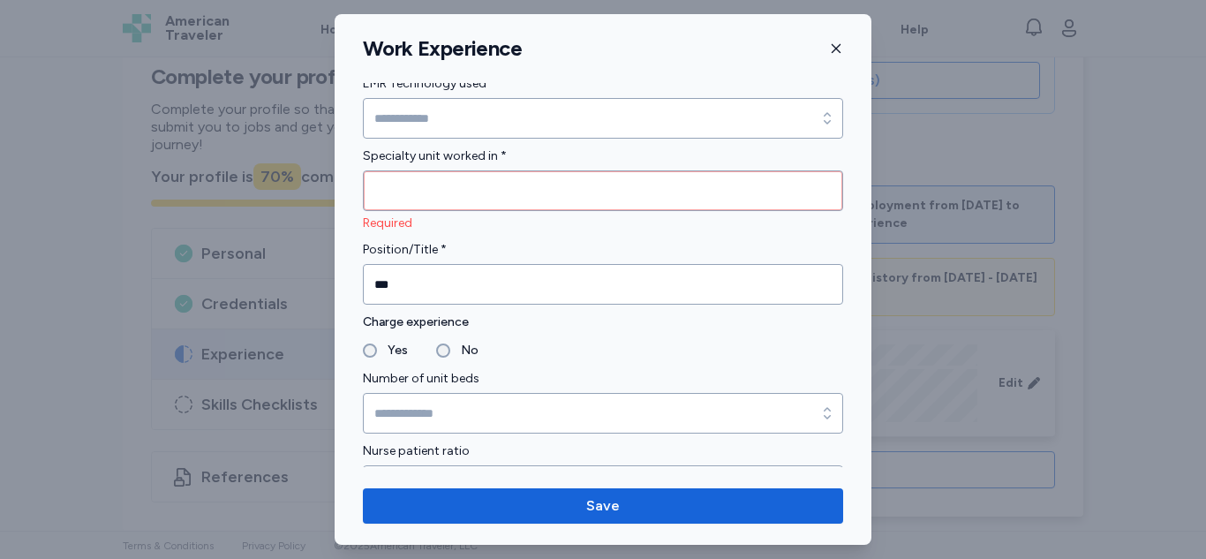
scroll to position [1016, 0]
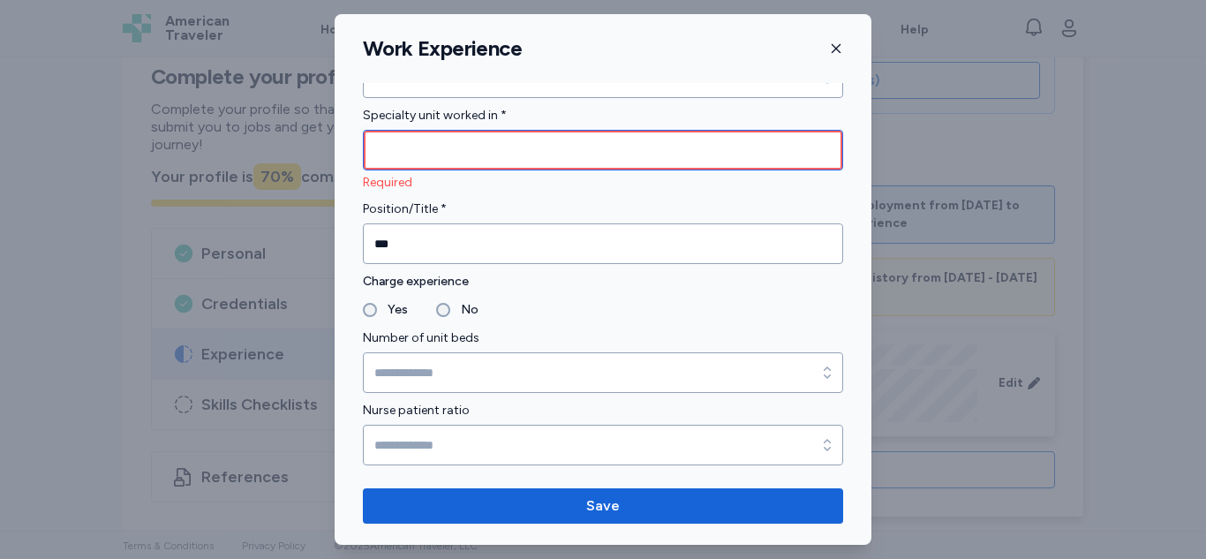
click at [665, 155] on input "Specialty unit worked in *" at bounding box center [603, 150] width 480 height 41
type input "*"
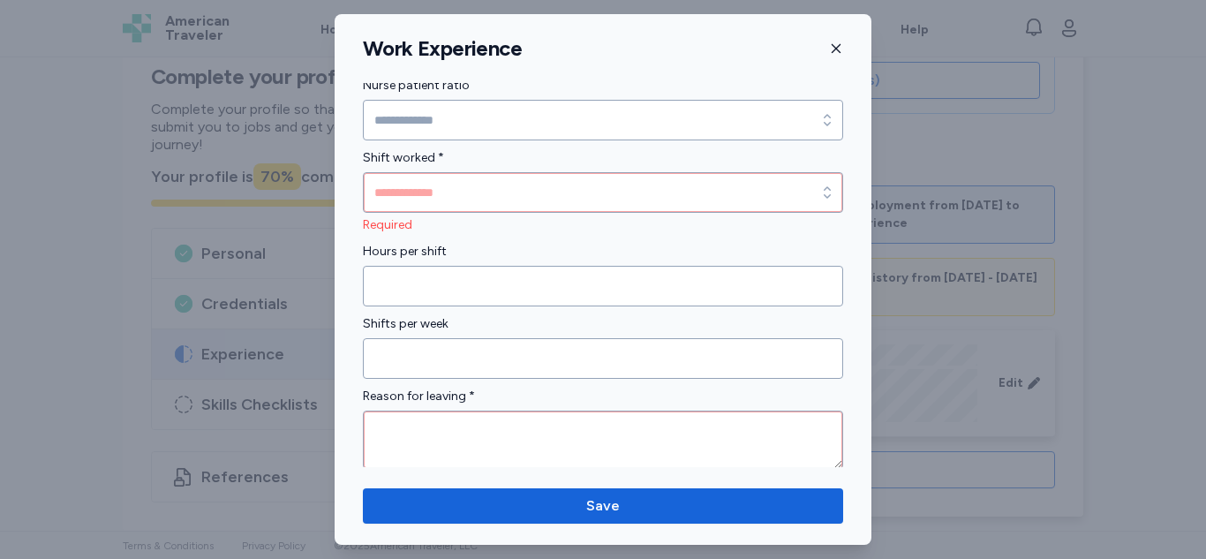
scroll to position [1321, 0]
type input "*****"
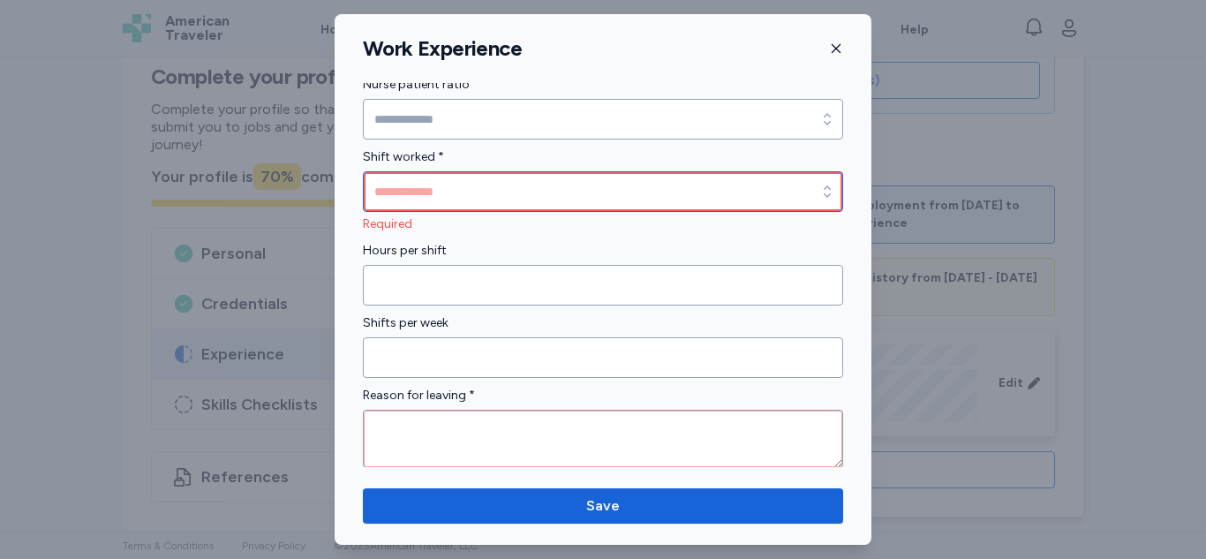
click at [618, 187] on input "Shift worked *" at bounding box center [603, 191] width 480 height 41
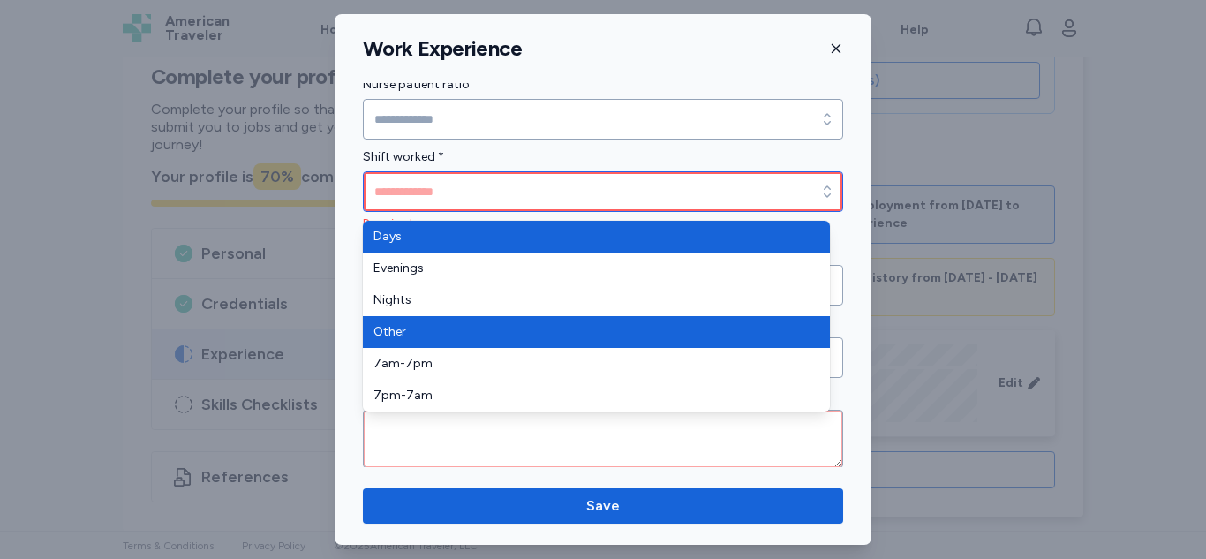
type input "*****"
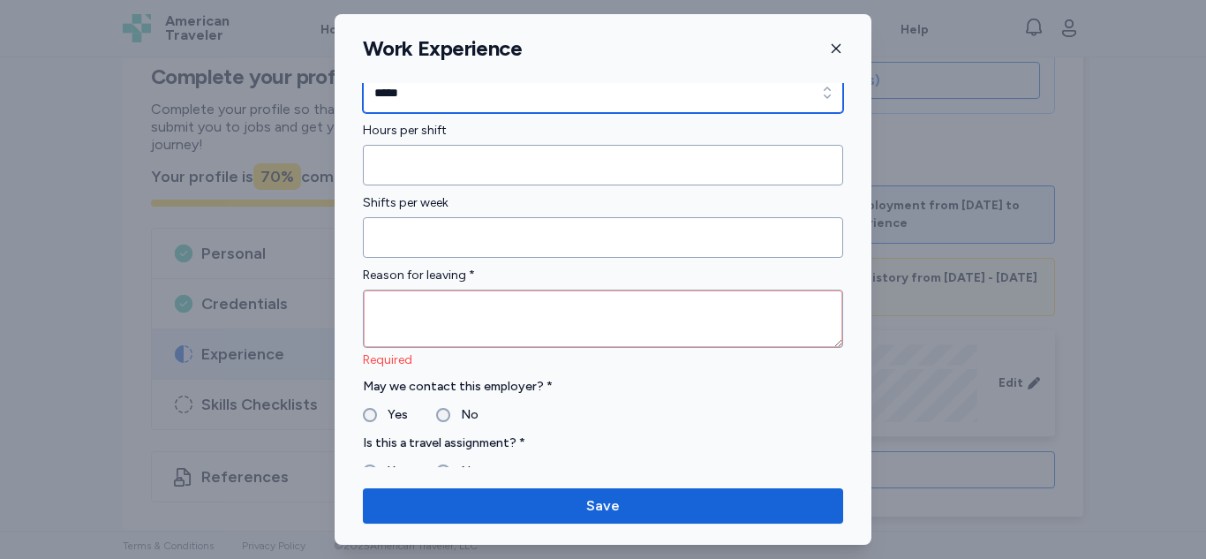
scroll to position [1428, 0]
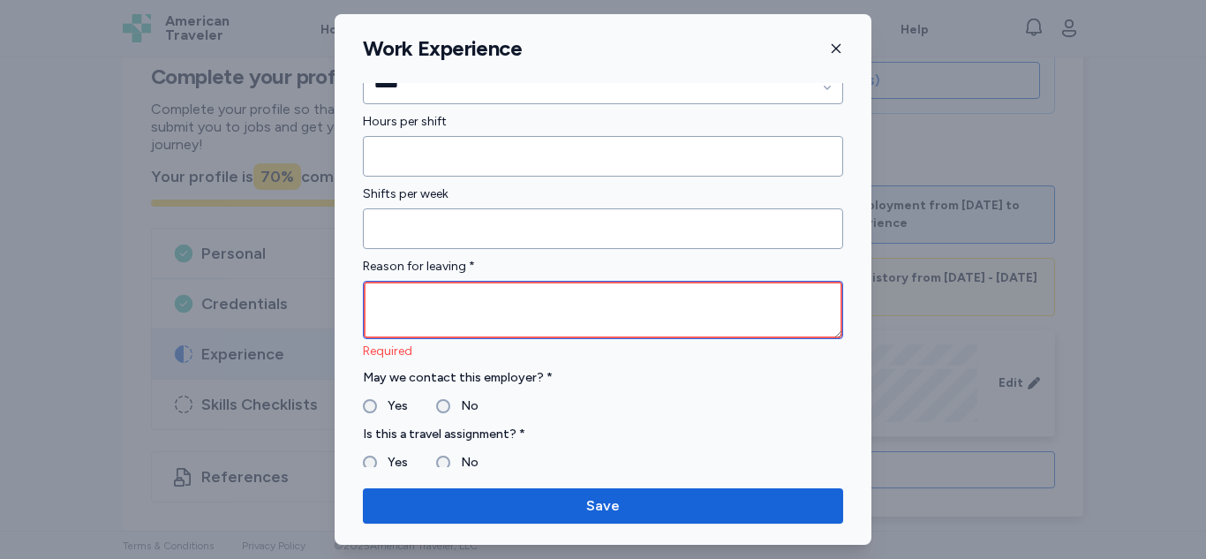
click at [596, 305] on textarea at bounding box center [603, 310] width 480 height 58
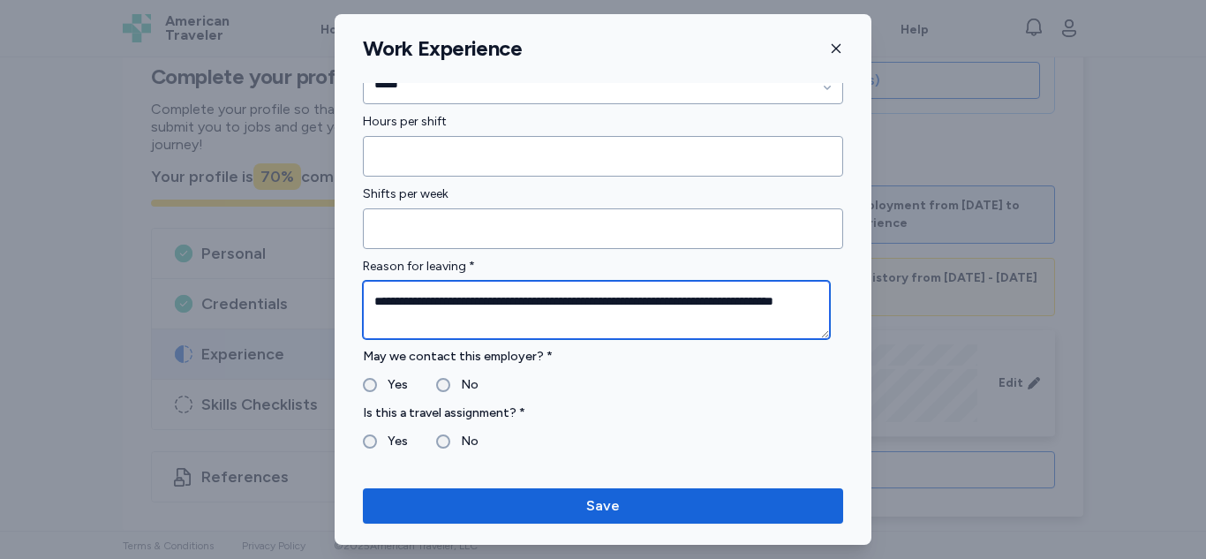
click at [761, 296] on textarea "**********" at bounding box center [596, 310] width 467 height 58
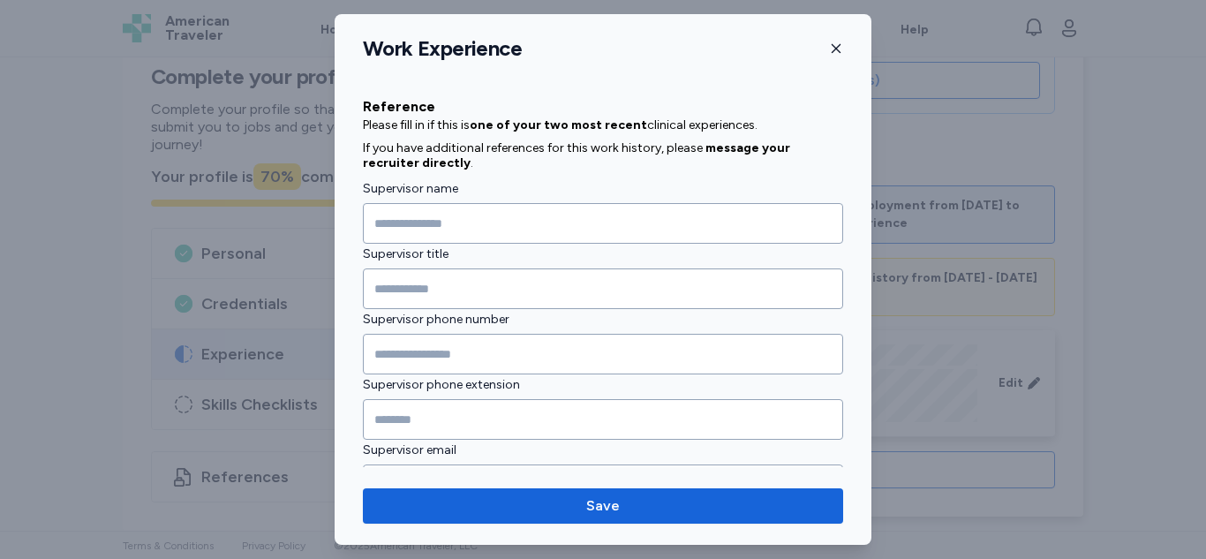
scroll to position [1890, 0]
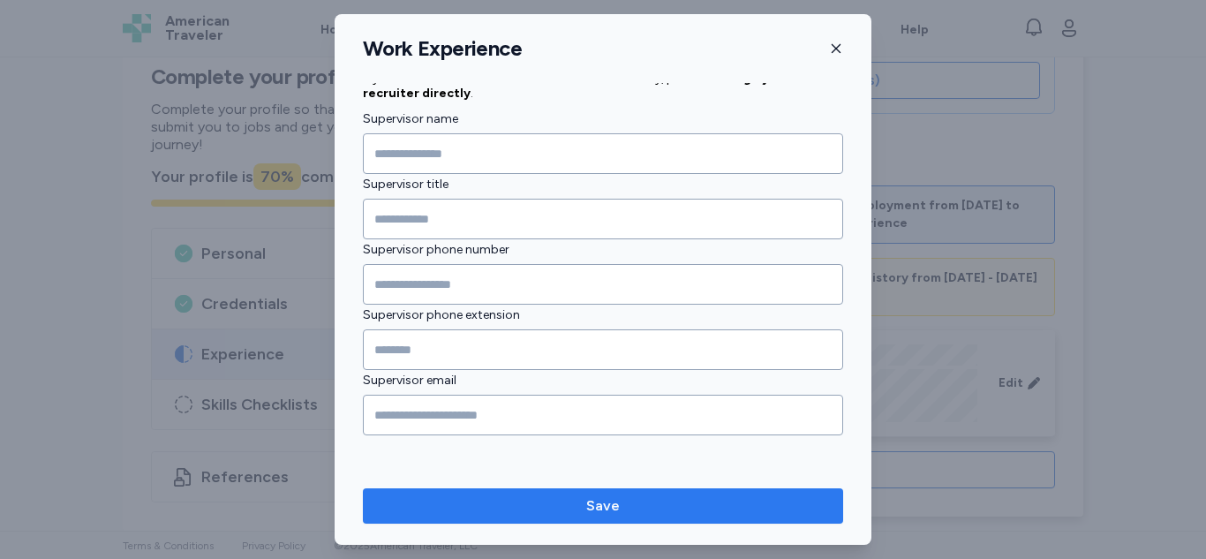
type textarea "**********"
click at [509, 508] on span "Save" at bounding box center [603, 505] width 452 height 21
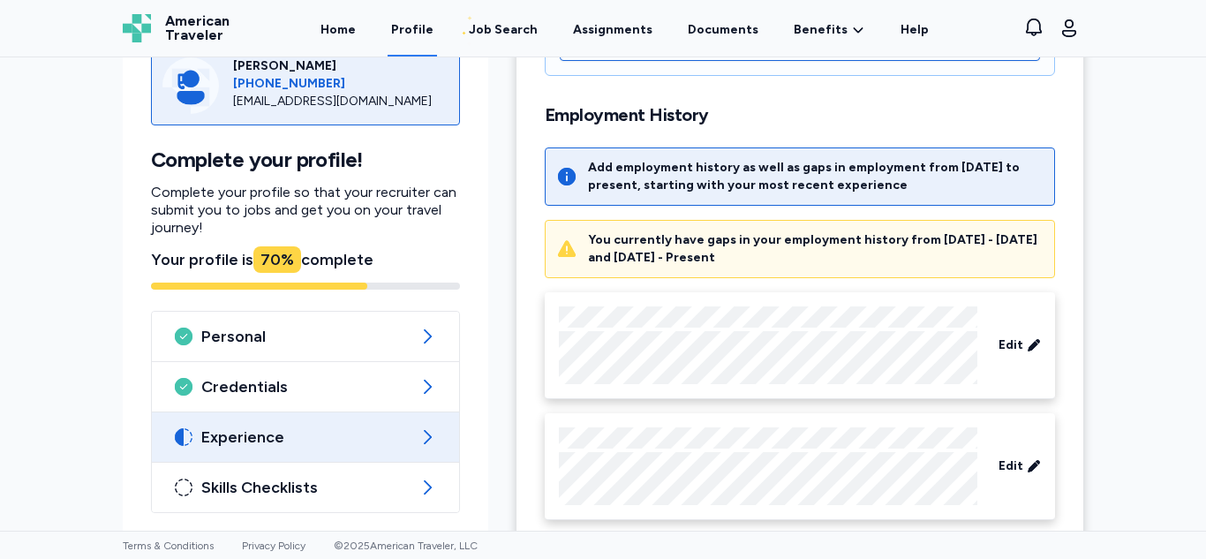
scroll to position [717, 0]
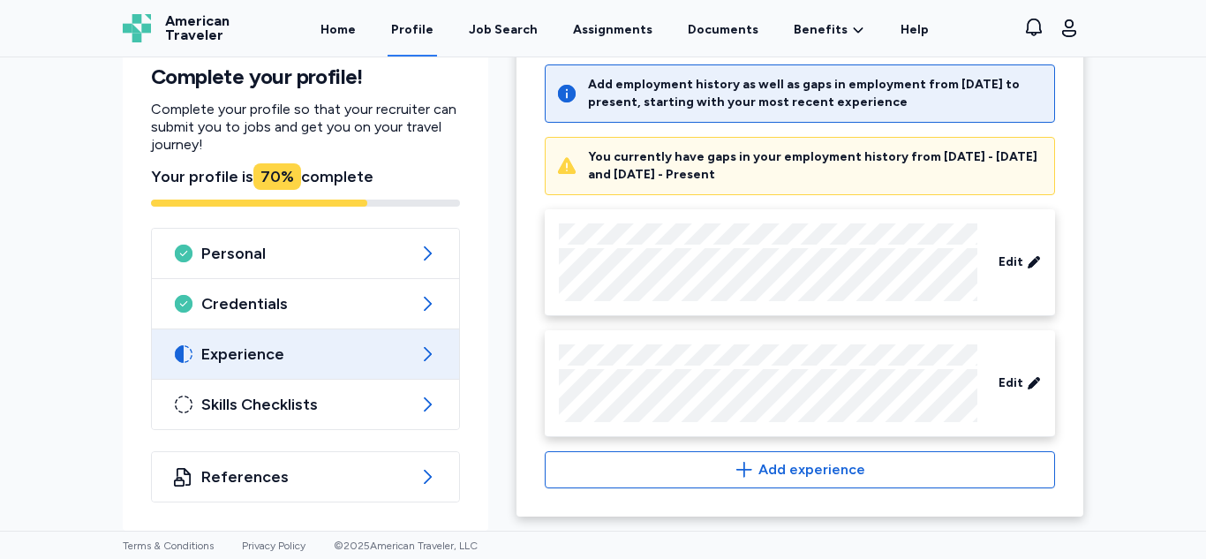
click at [351, 344] on span "Experience" at bounding box center [305, 353] width 208 height 21
click at [371, 405] on span "Skills Checklists" at bounding box center [305, 404] width 208 height 21
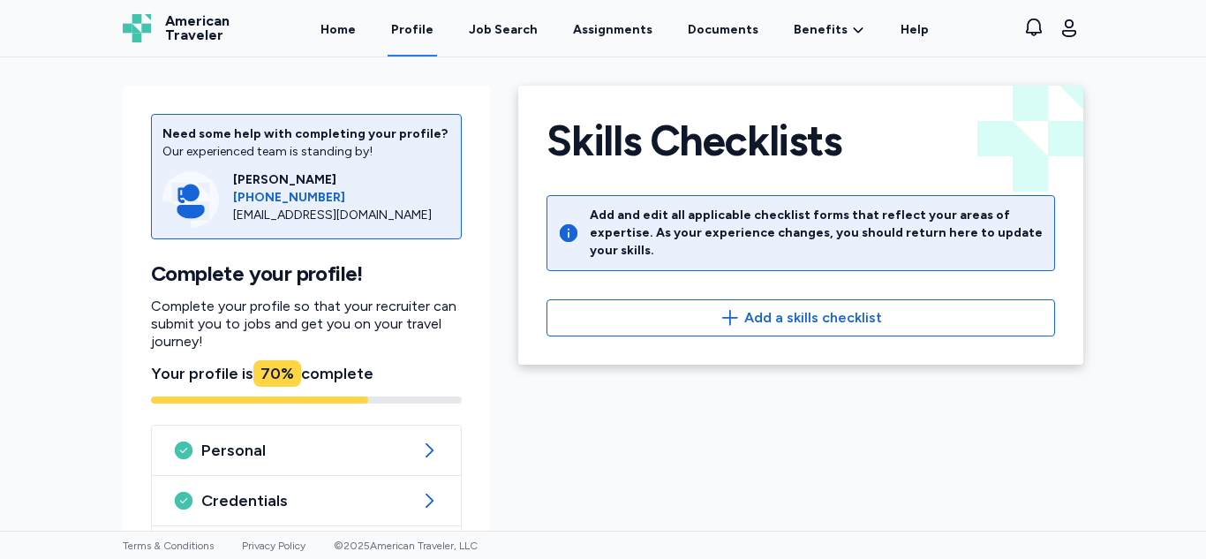
click at [719, 313] on button "Add a skills checklist" at bounding box center [800, 317] width 508 height 37
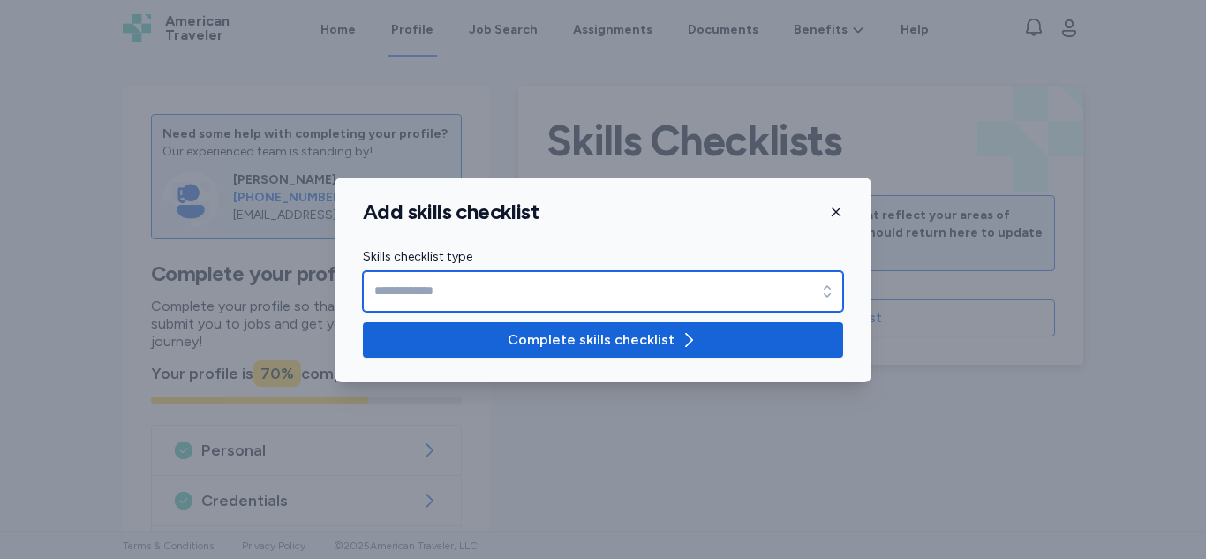
click at [658, 291] on input "Skills checklist type" at bounding box center [603, 291] width 480 height 41
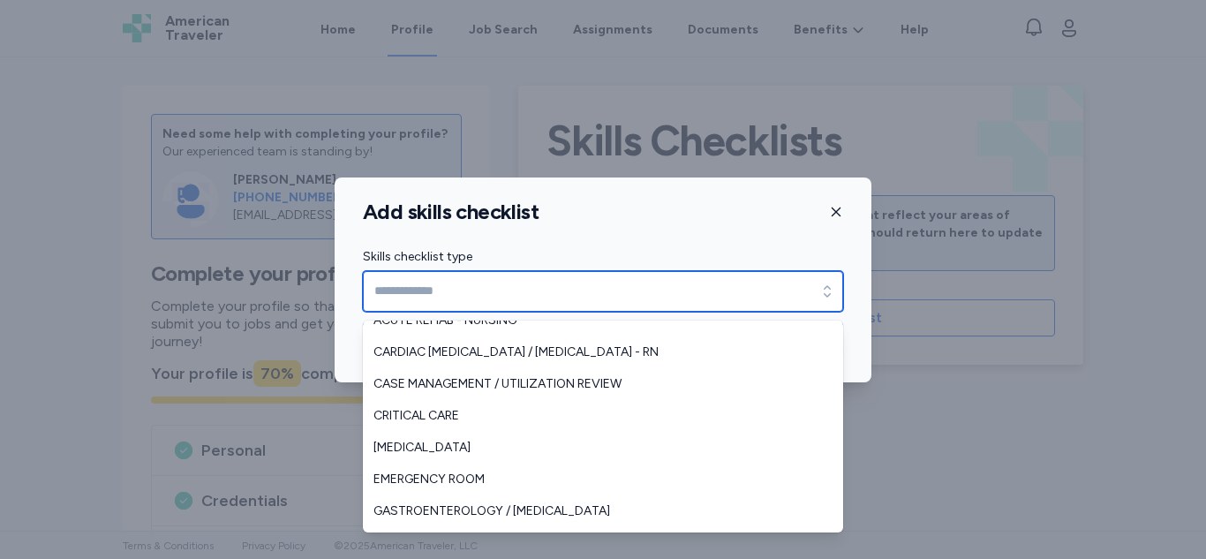
scroll to position [13, 0]
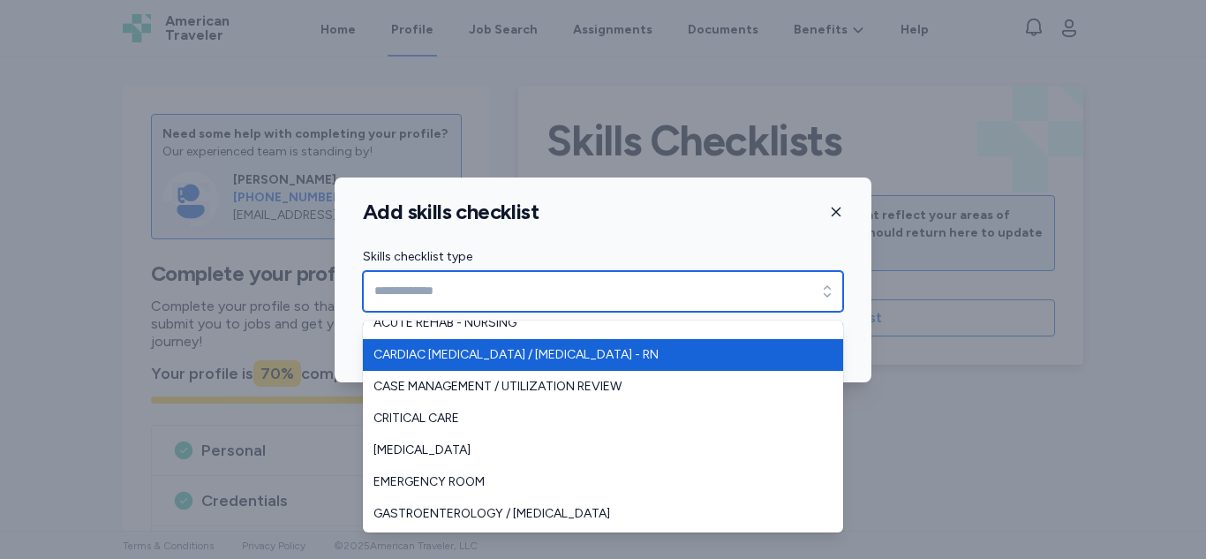
type input "**********"
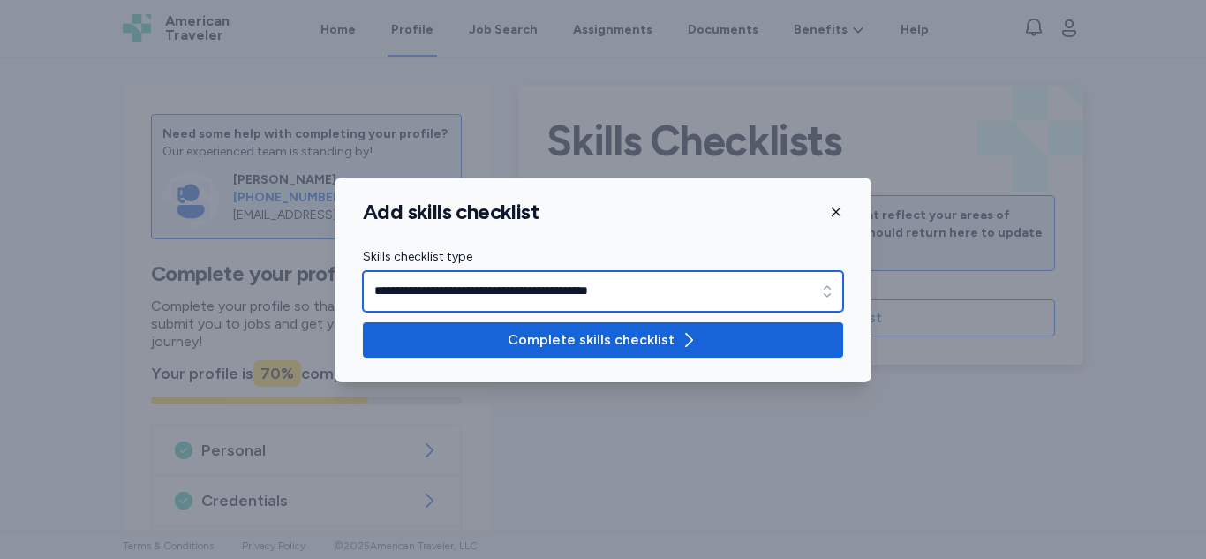
click at [598, 289] on input "**********" at bounding box center [603, 291] width 480 height 41
click at [719, 293] on input "**********" at bounding box center [603, 291] width 480 height 41
click at [727, 296] on input "**********" at bounding box center [603, 291] width 480 height 41
click at [722, 288] on input "**********" at bounding box center [603, 291] width 480 height 41
click at [714, 290] on input "**********" at bounding box center [603, 291] width 480 height 41
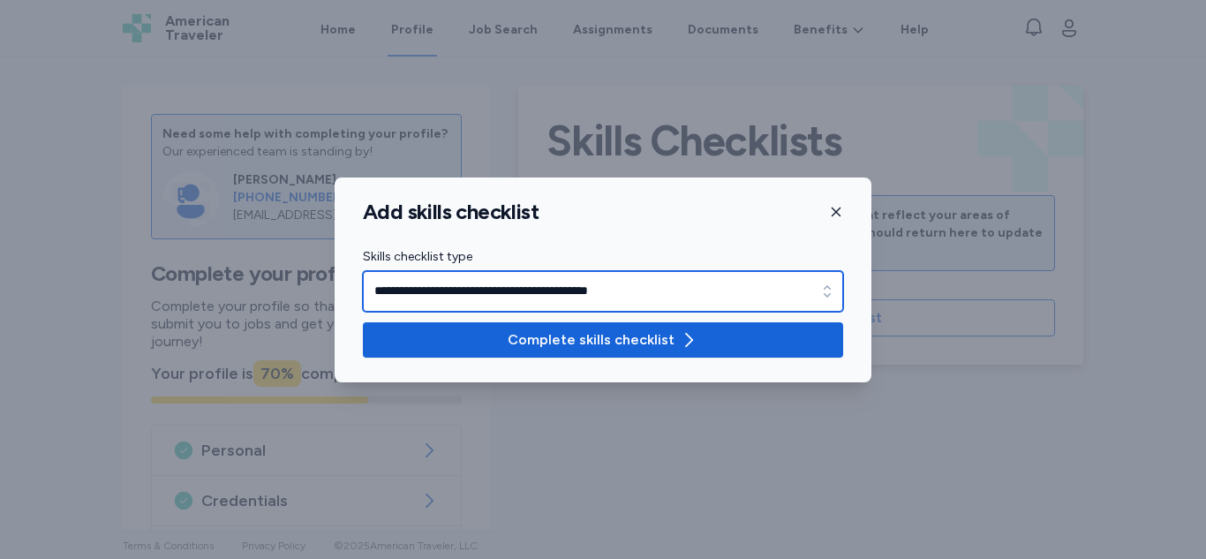
click at [742, 295] on input "**********" at bounding box center [603, 291] width 480 height 41
click at [745, 288] on input "**********" at bounding box center [603, 291] width 480 height 41
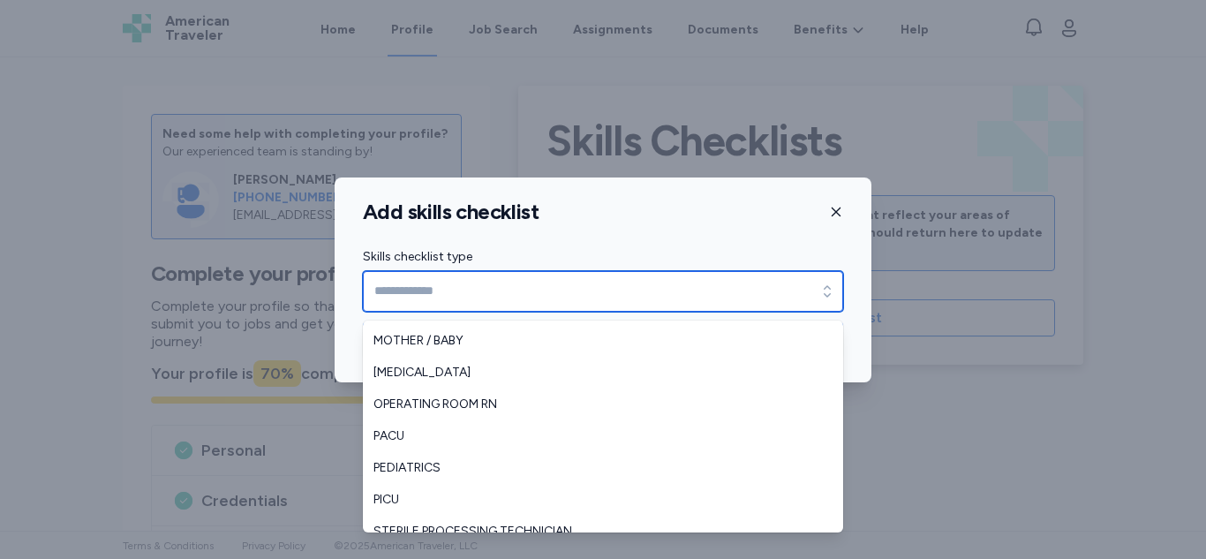
scroll to position [392, 0]
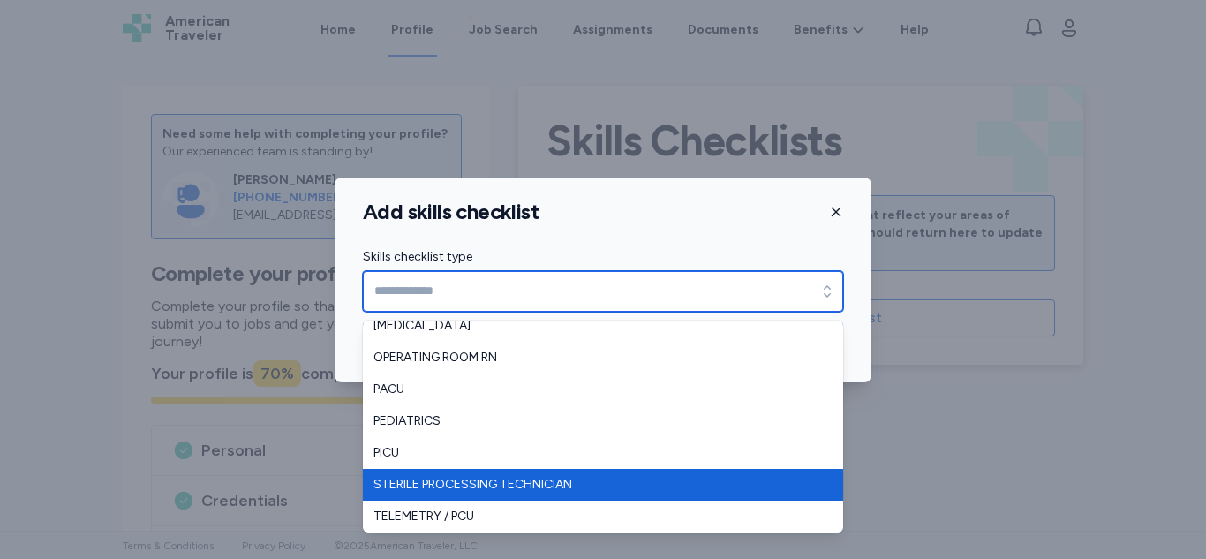
type input "**********"
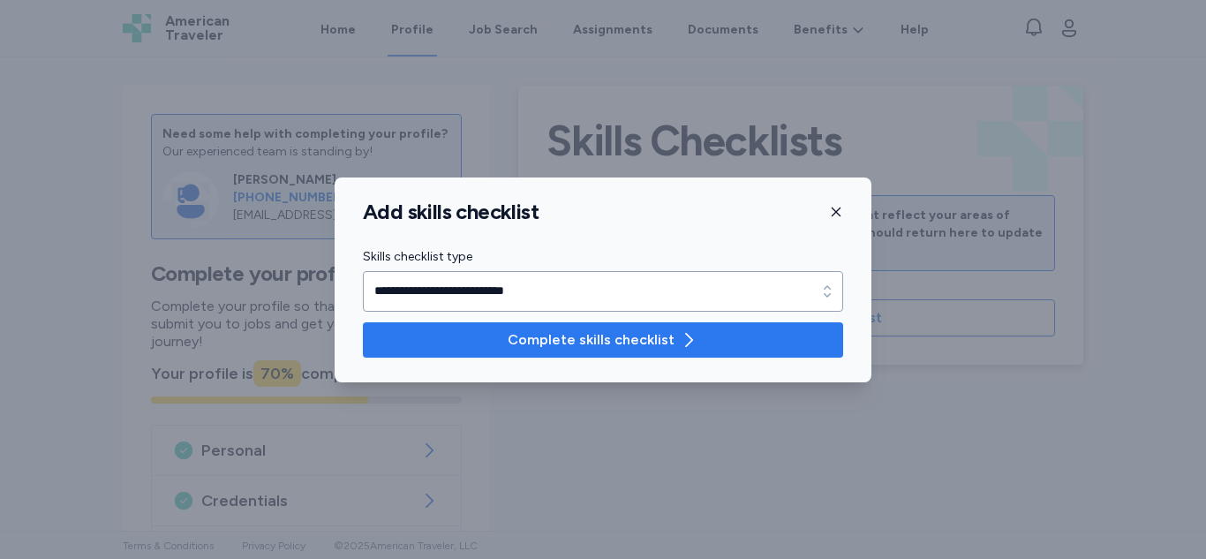
click at [465, 325] on button "Complete skills checklist" at bounding box center [603, 339] width 480 height 35
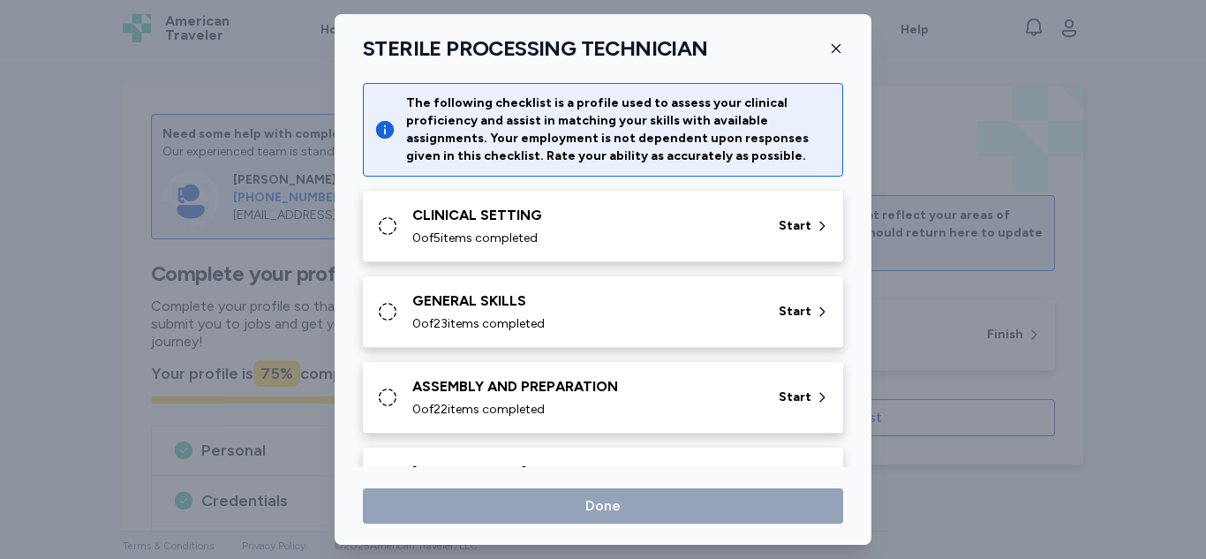
click at [720, 213] on div "CLINICAL SETTING" at bounding box center [584, 215] width 345 height 21
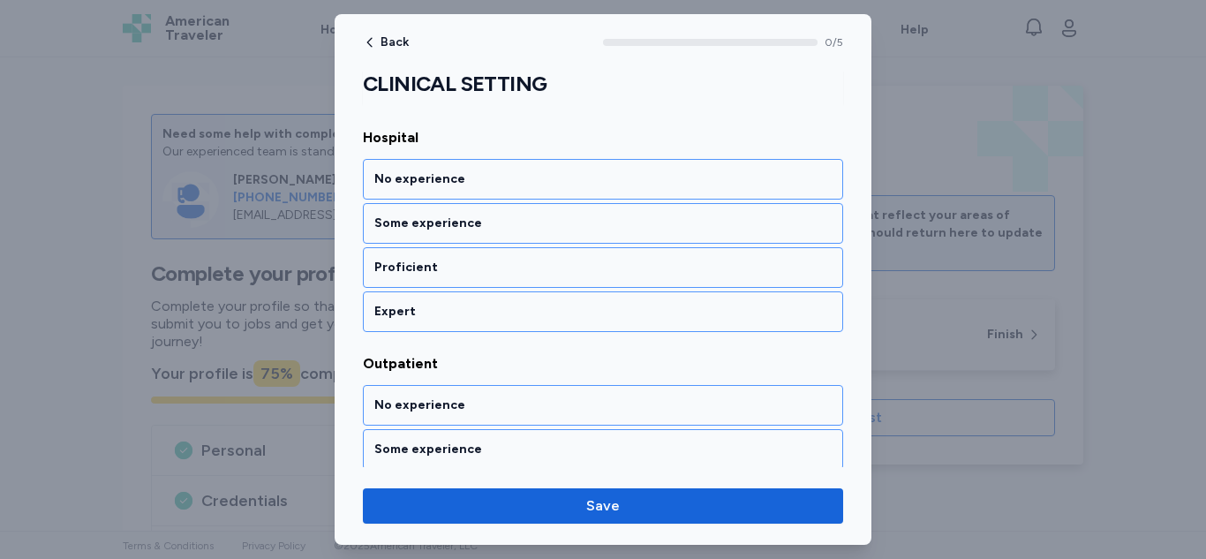
click at [692, 305] on div "Expert" at bounding box center [602, 312] width 457 height 18
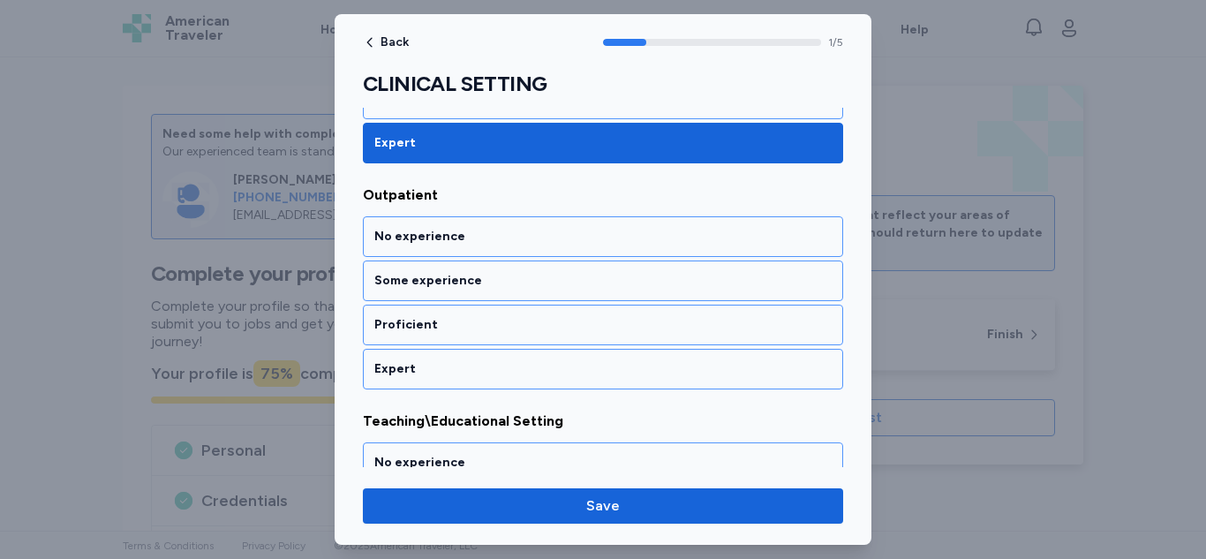
click at [668, 376] on div "Expert" at bounding box center [602, 369] width 457 height 18
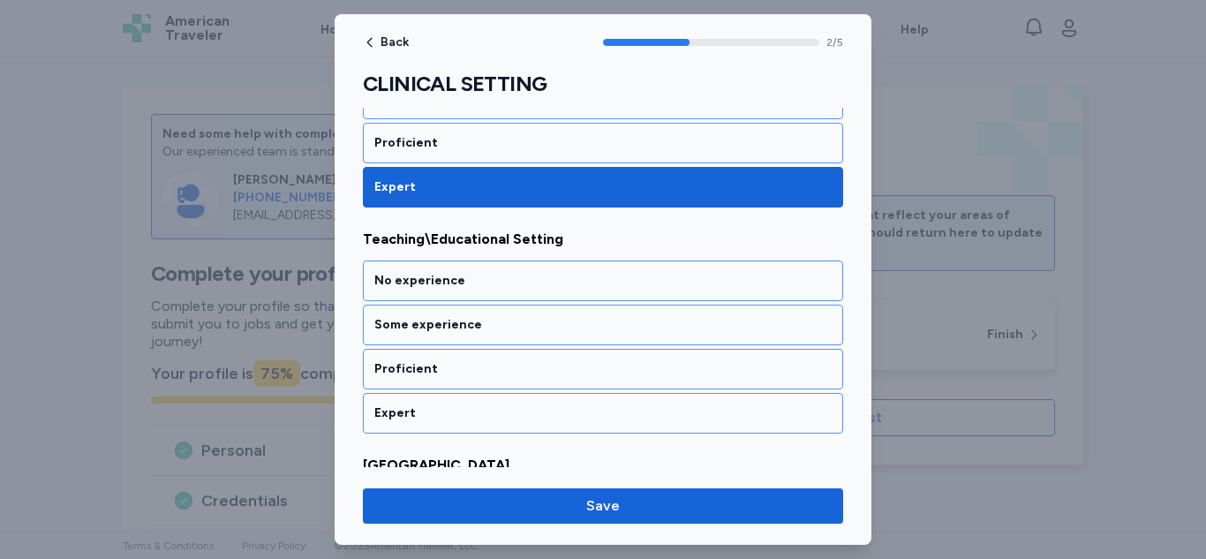
scroll to position [635, 0]
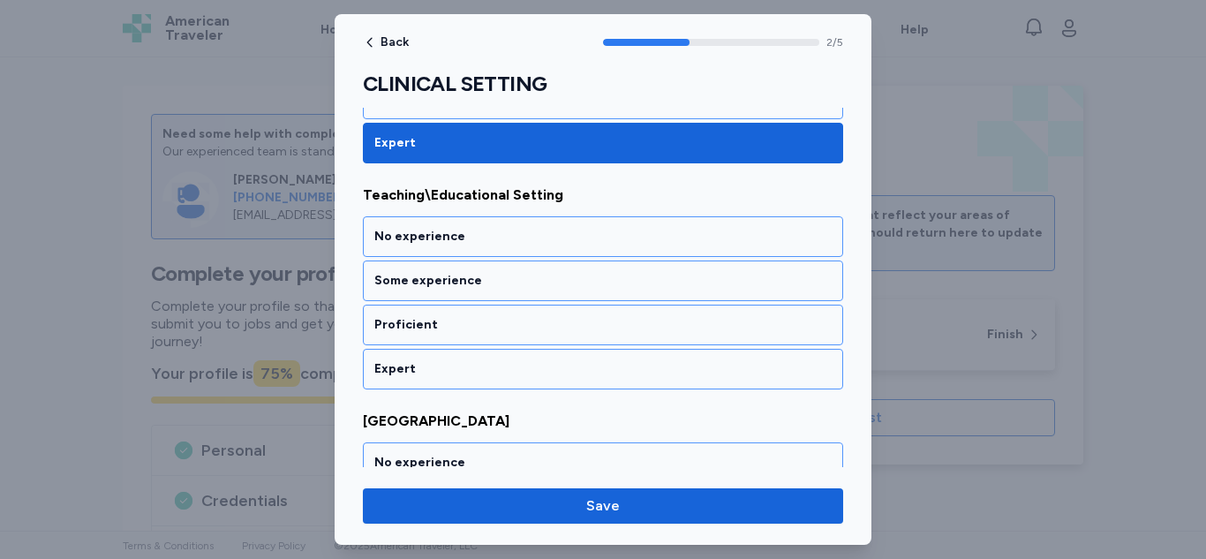
click at [670, 388] on div "Expert" at bounding box center [603, 369] width 480 height 41
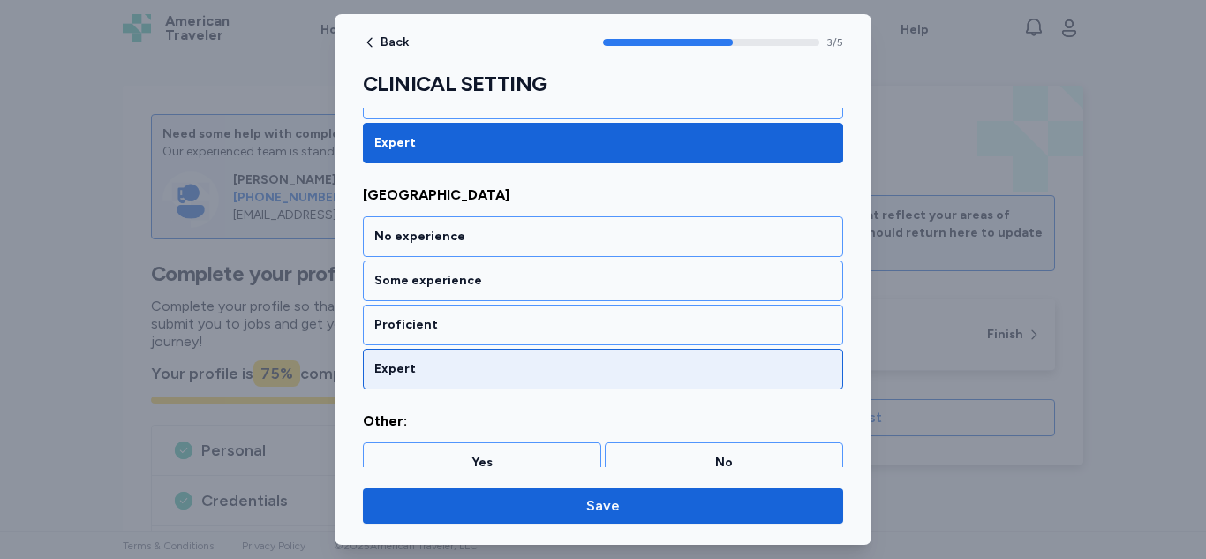
click at [673, 378] on div "Expert" at bounding box center [603, 369] width 480 height 41
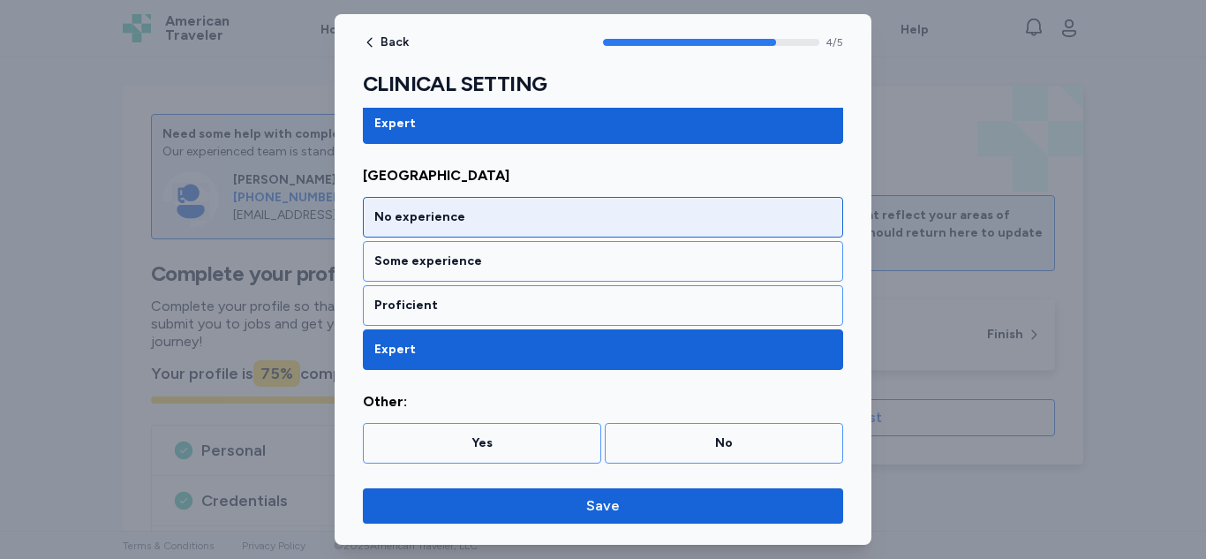
click at [729, 204] on div "No experience" at bounding box center [603, 217] width 480 height 41
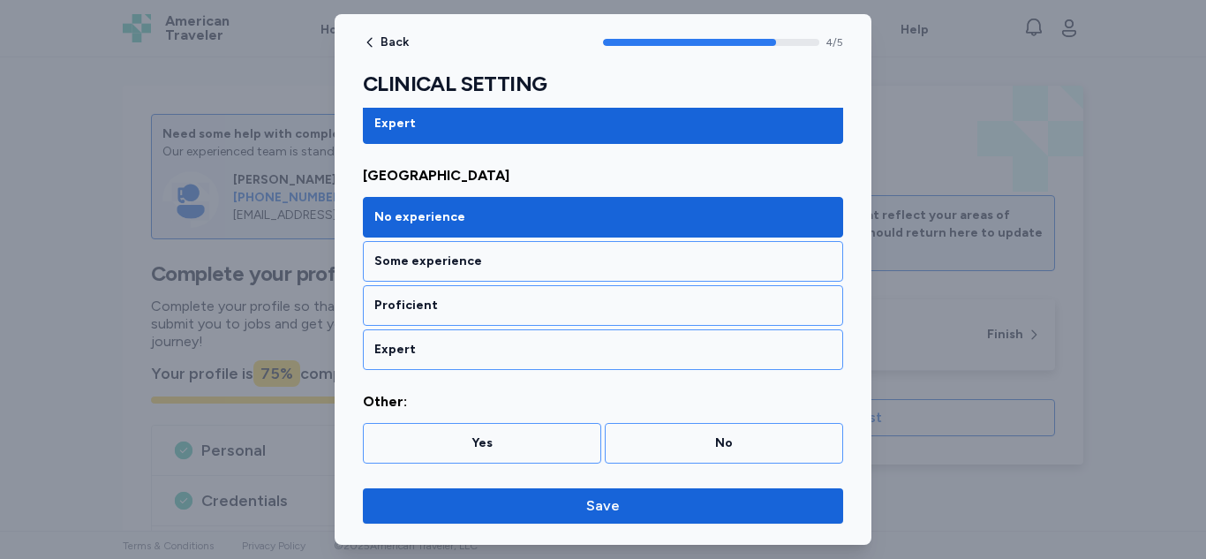
click at [707, 518] on button "Save" at bounding box center [603, 505] width 480 height 35
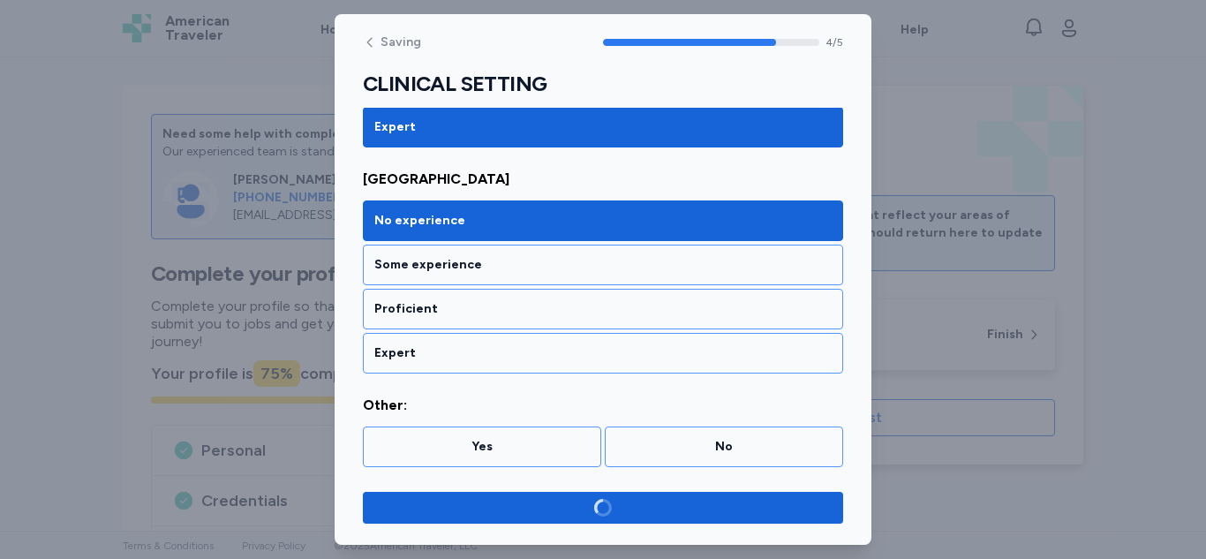
scroll to position [877, 0]
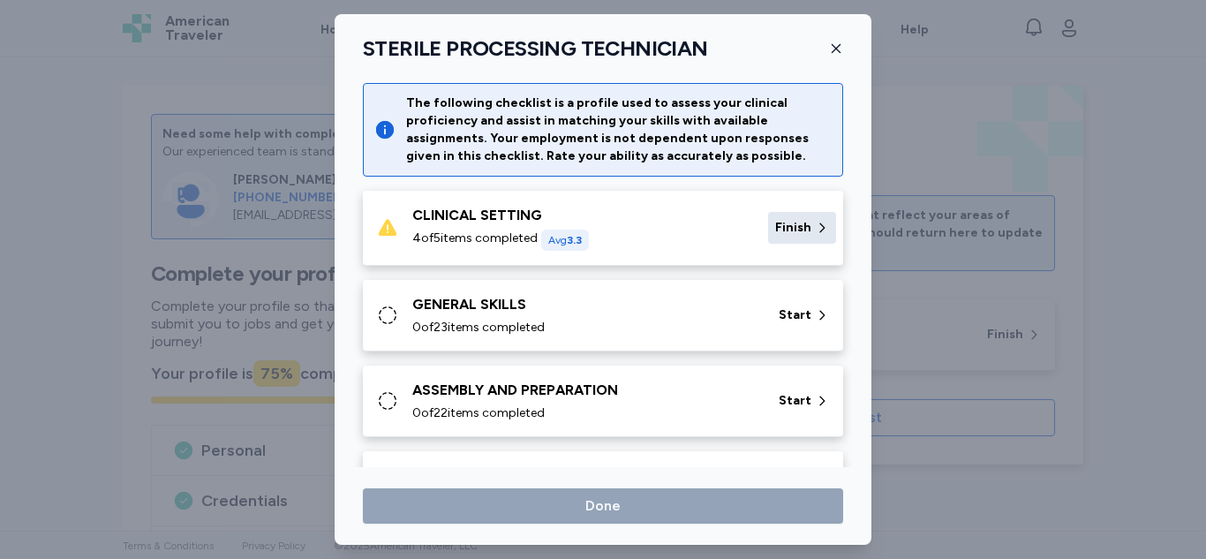
click at [788, 220] on span "Finish" at bounding box center [793, 228] width 36 height 18
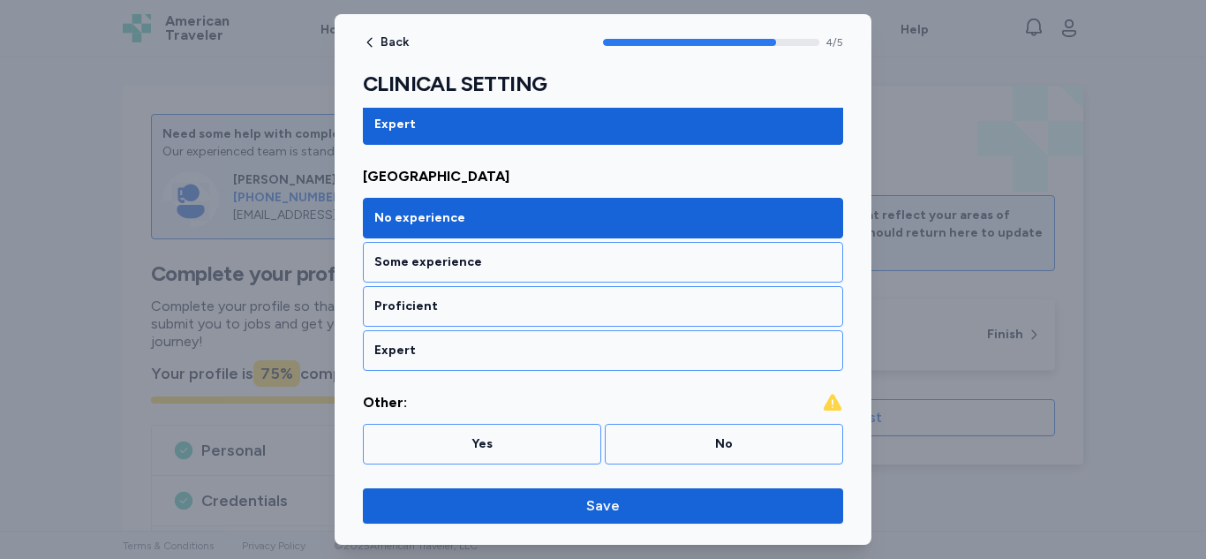
scroll to position [880, 0]
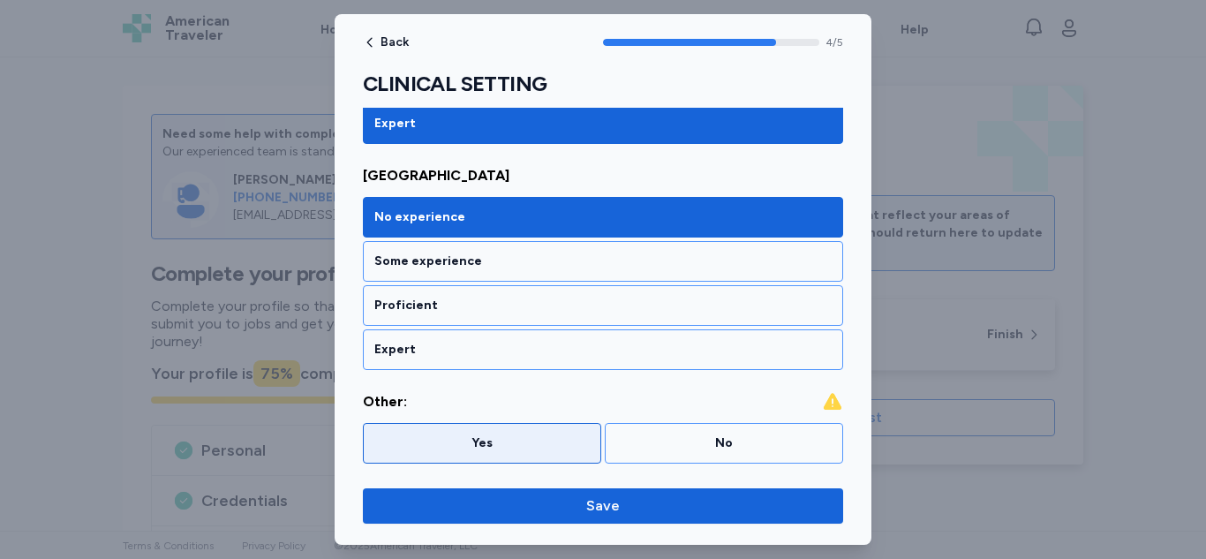
click at [540, 455] on div "Yes" at bounding box center [482, 443] width 238 height 41
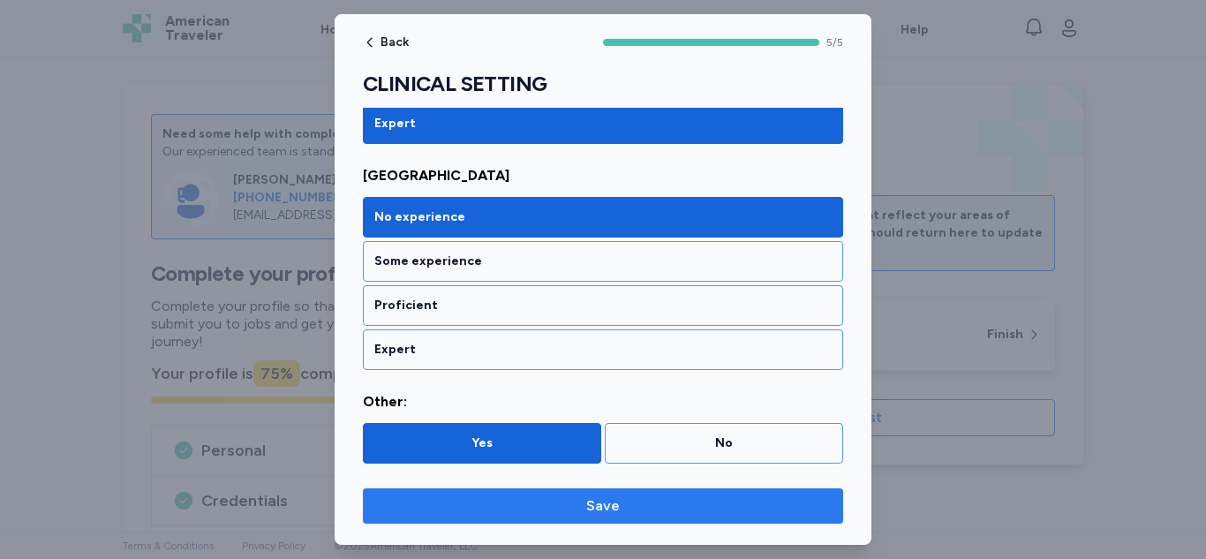
click at [645, 513] on span "Save" at bounding box center [603, 505] width 452 height 21
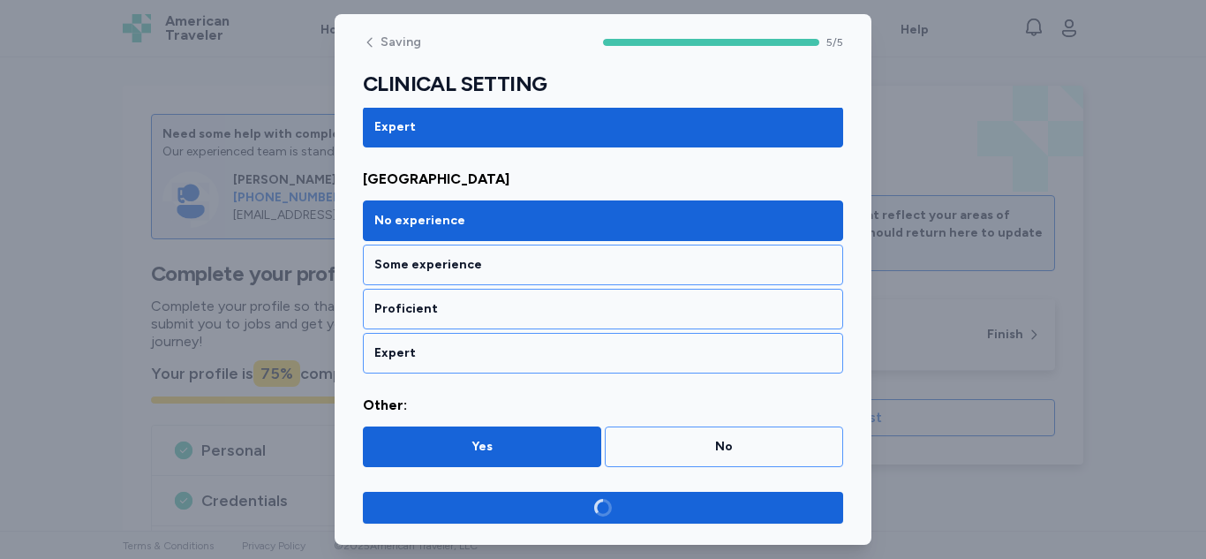
scroll to position [877, 0]
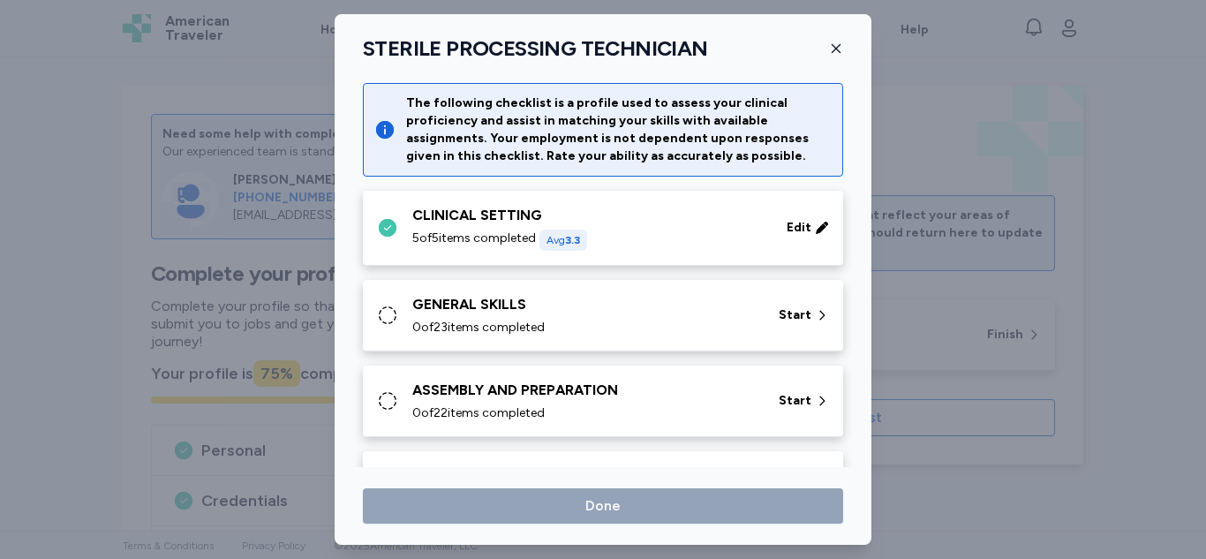
click at [704, 317] on div "GENERAL SKILLS 0 of 23 items completed" at bounding box center [584, 315] width 345 height 42
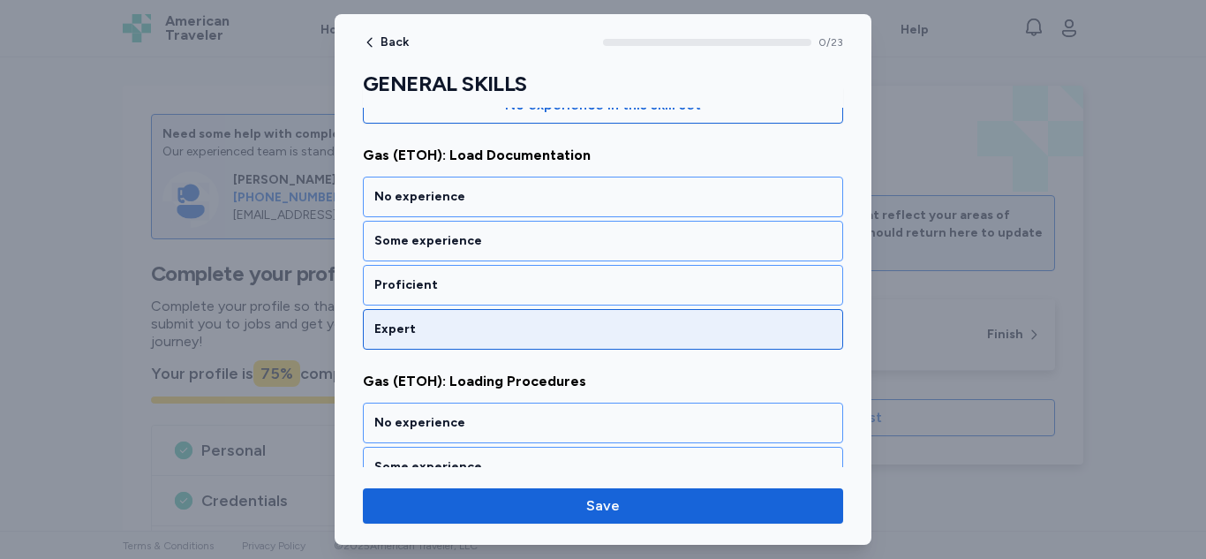
click at [707, 335] on div "Expert" at bounding box center [602, 329] width 457 height 18
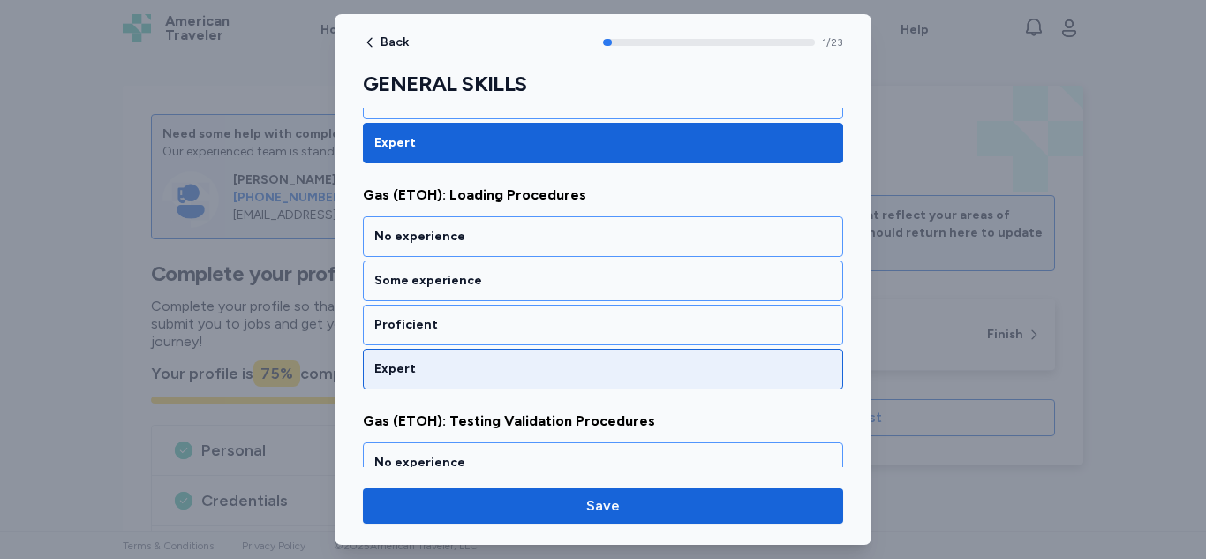
click at [699, 372] on div "Expert" at bounding box center [602, 369] width 457 height 18
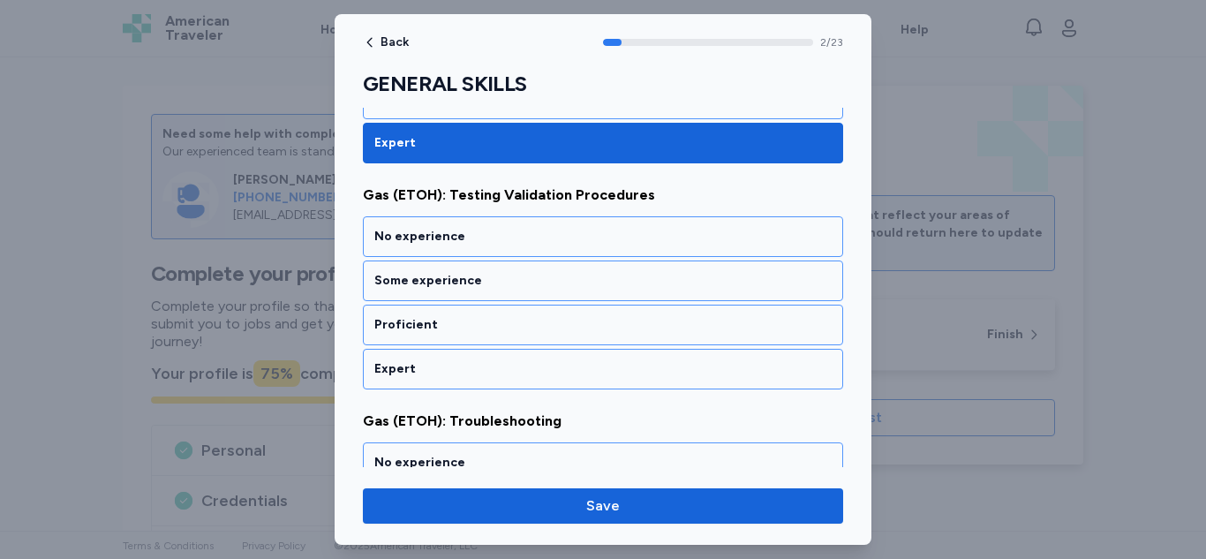
click at [699, 372] on div "Expert" at bounding box center [602, 369] width 457 height 18
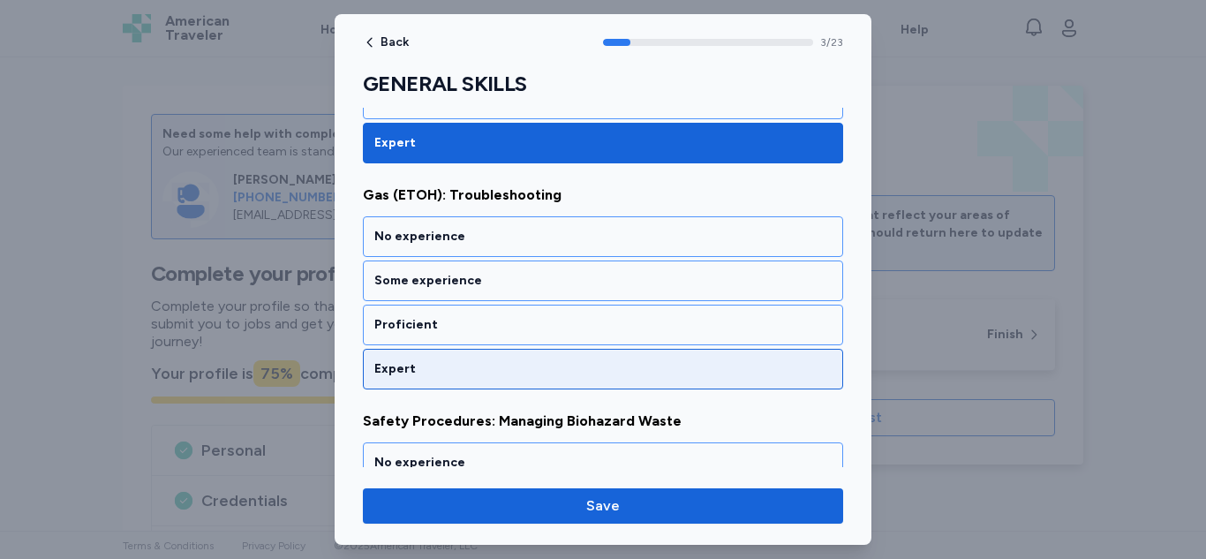
click at [699, 372] on div "Expert" at bounding box center [602, 369] width 457 height 18
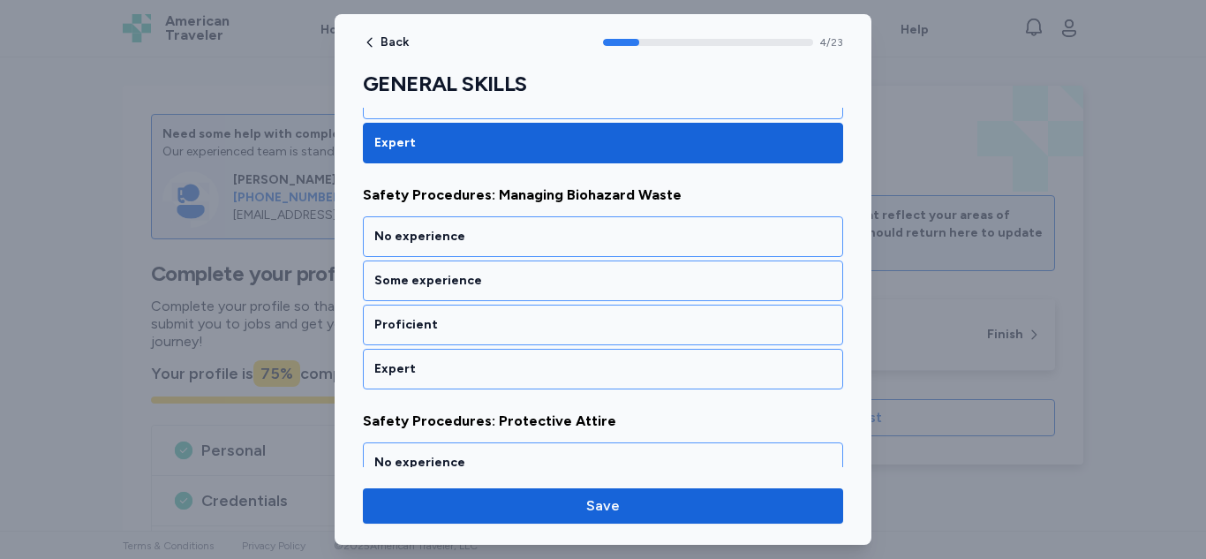
click at [710, 373] on div "Expert" at bounding box center [602, 369] width 457 height 18
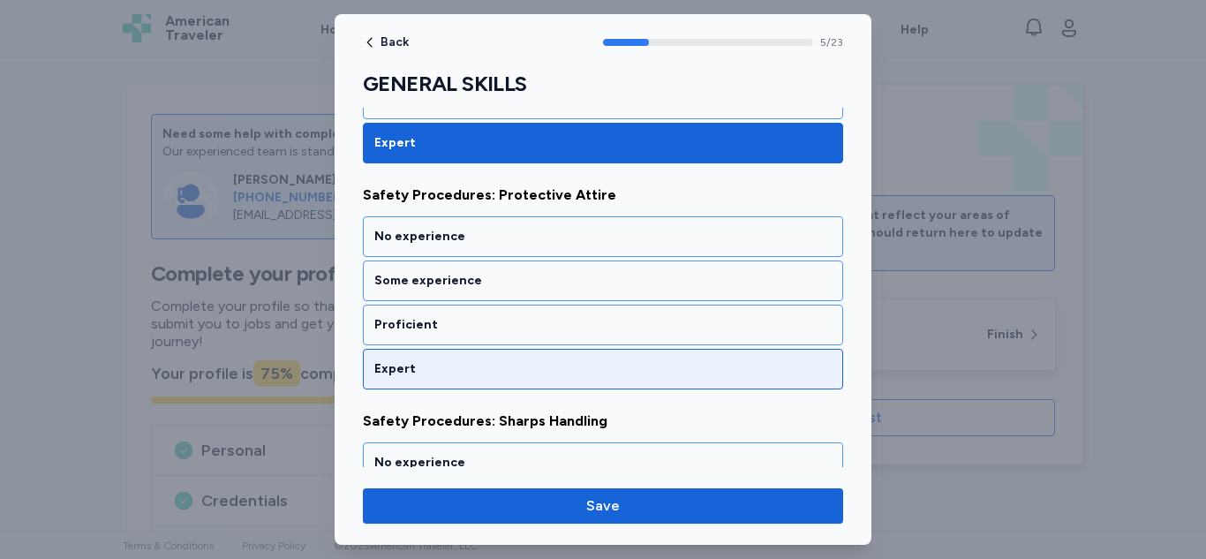
click at [710, 365] on div "Expert" at bounding box center [602, 369] width 457 height 18
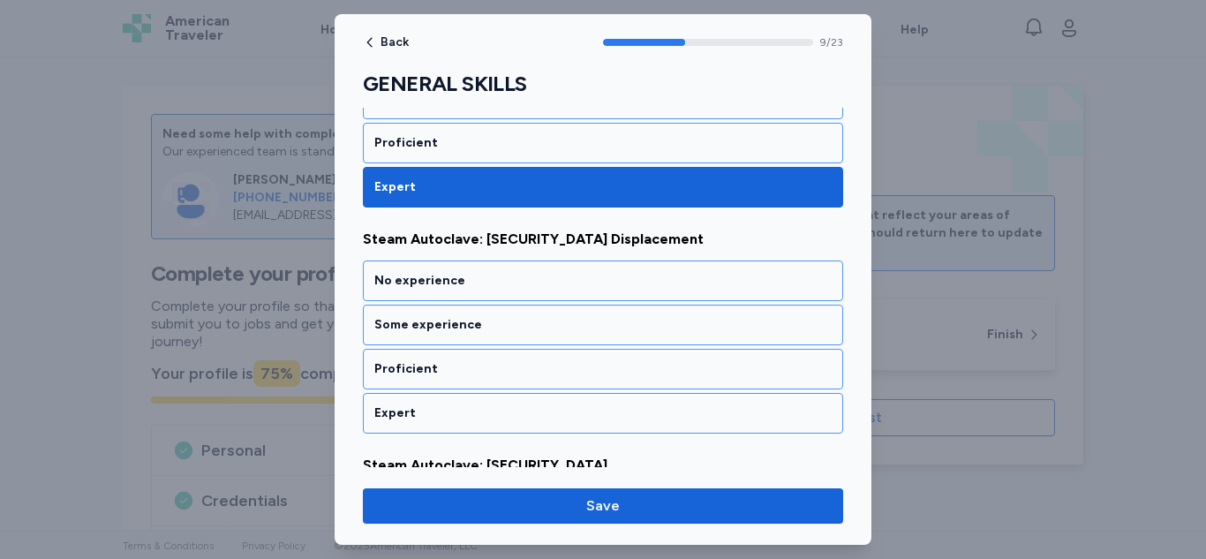
scroll to position [2216, 0]
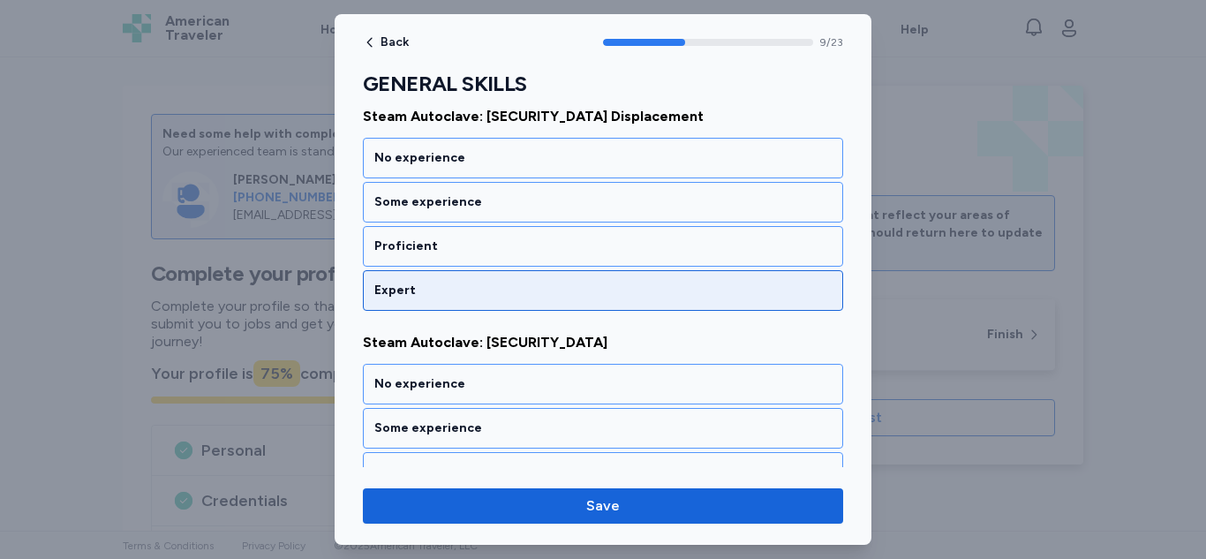
click at [739, 288] on div "Expert" at bounding box center [602, 291] width 457 height 18
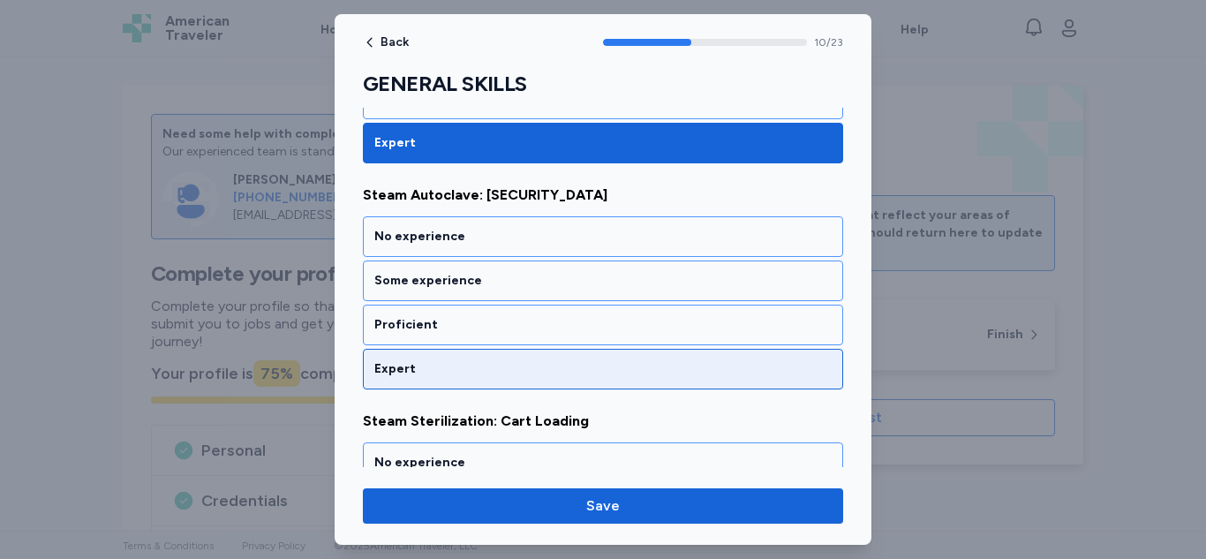
click at [704, 370] on div "Expert" at bounding box center [602, 369] width 457 height 18
click at [707, 358] on div "Expert" at bounding box center [603, 369] width 480 height 41
click at [710, 383] on div "Expert" at bounding box center [603, 369] width 480 height 41
click at [714, 362] on div "Expert" at bounding box center [602, 369] width 457 height 18
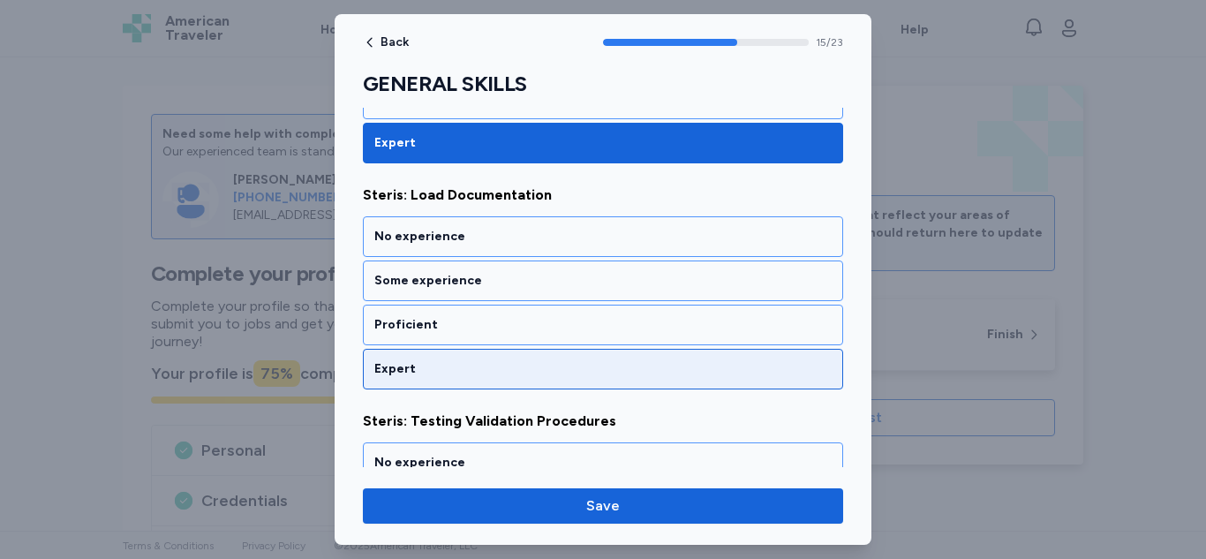
click at [711, 372] on div "Expert" at bounding box center [602, 369] width 457 height 18
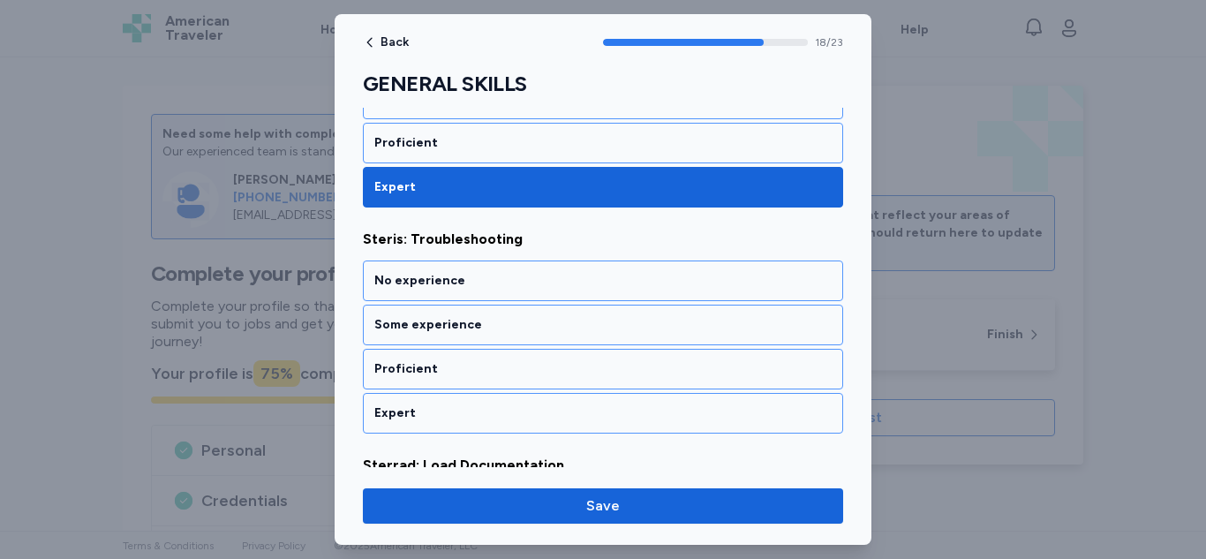
scroll to position [4250, 0]
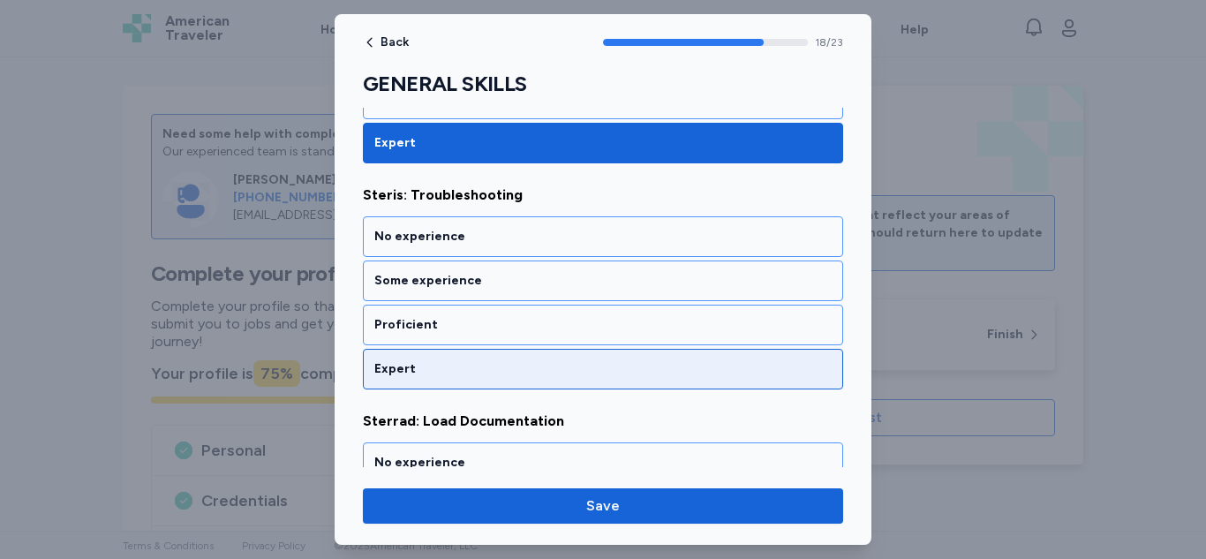
click at [696, 363] on div "Expert" at bounding box center [602, 369] width 457 height 18
click at [686, 377] on div "Expert" at bounding box center [602, 369] width 457 height 18
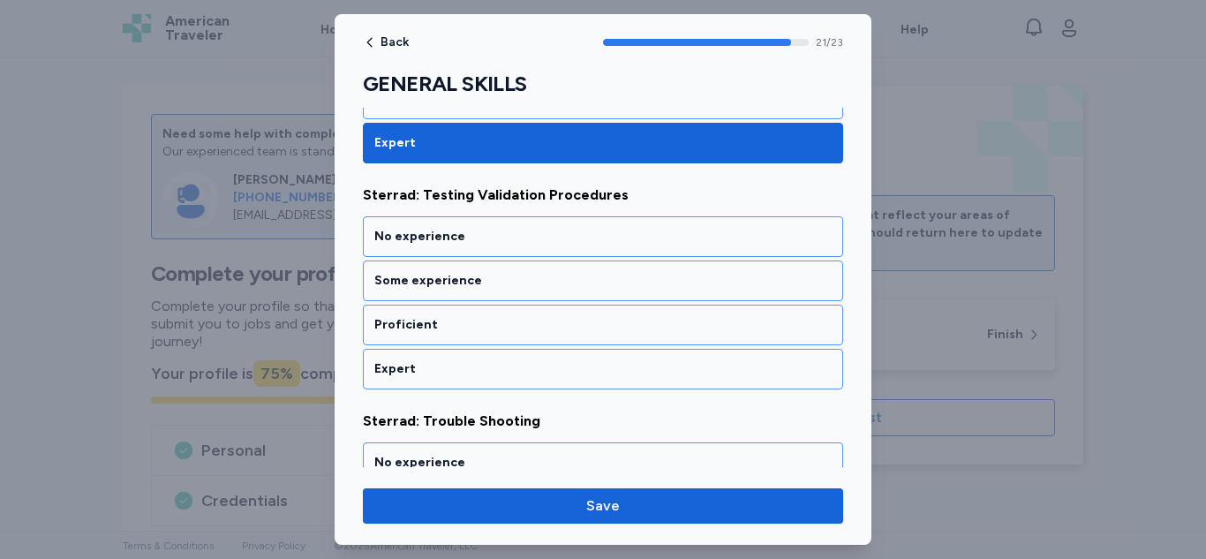
click at [686, 377] on div "Expert" at bounding box center [602, 369] width 457 height 18
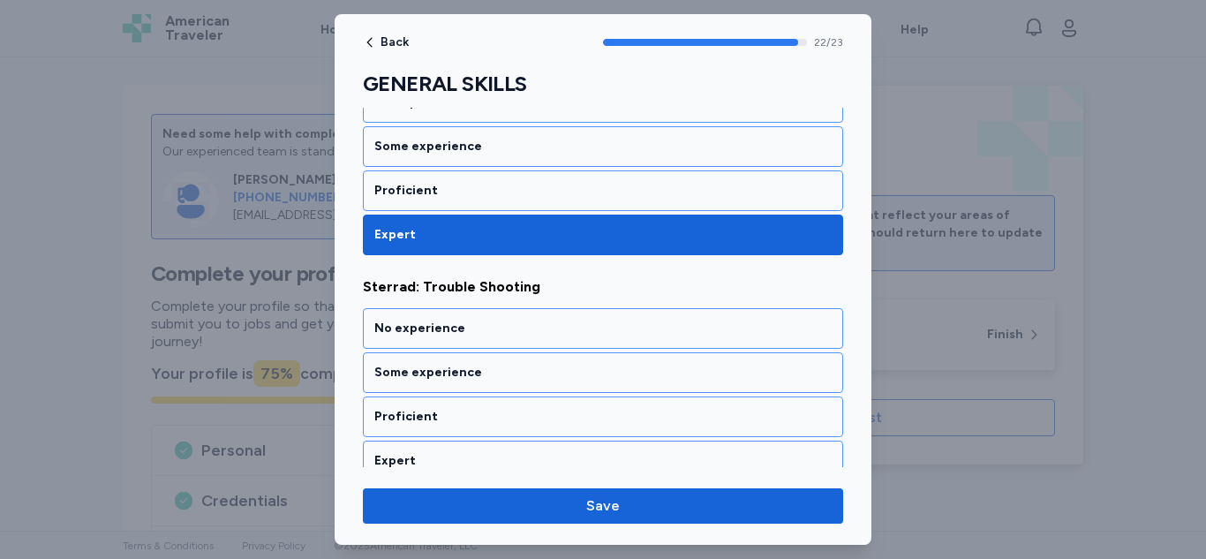
scroll to position [5080, 0]
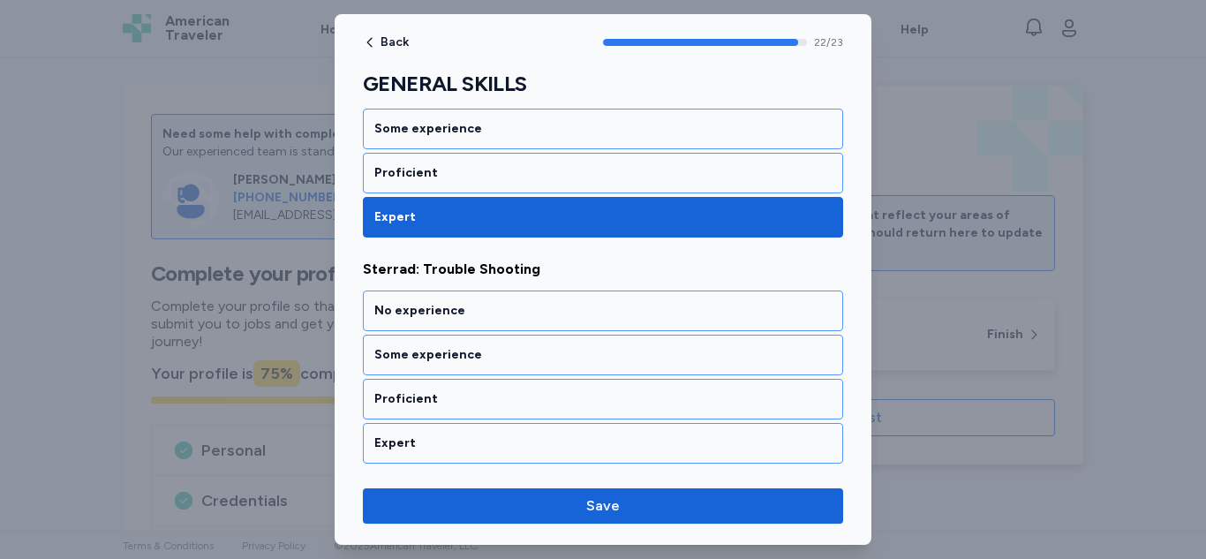
click at [674, 450] on div "Expert" at bounding box center [602, 443] width 457 height 18
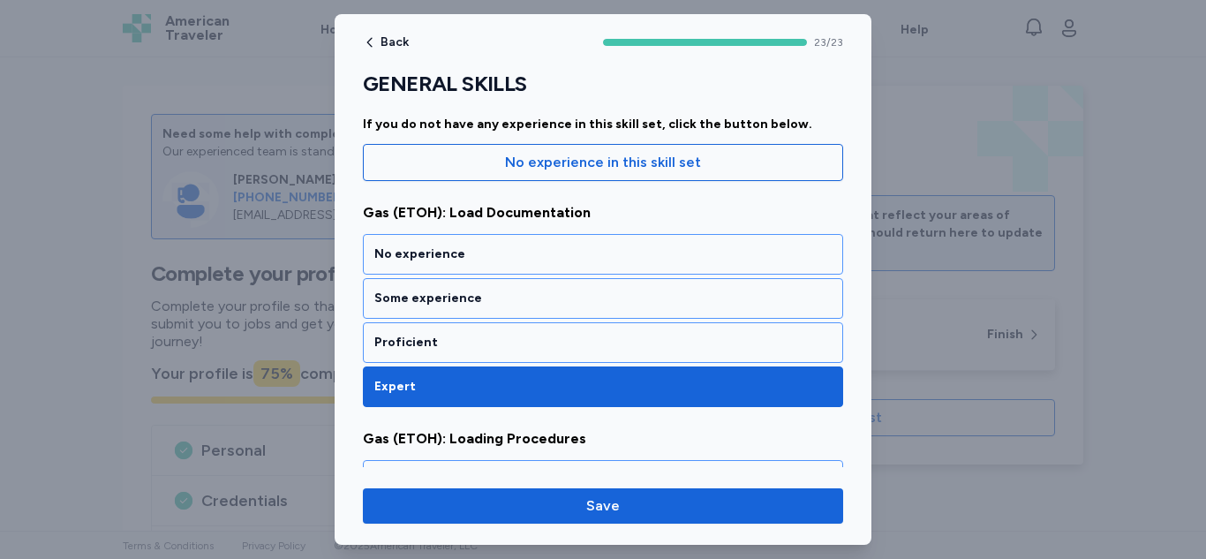
scroll to position [0, 0]
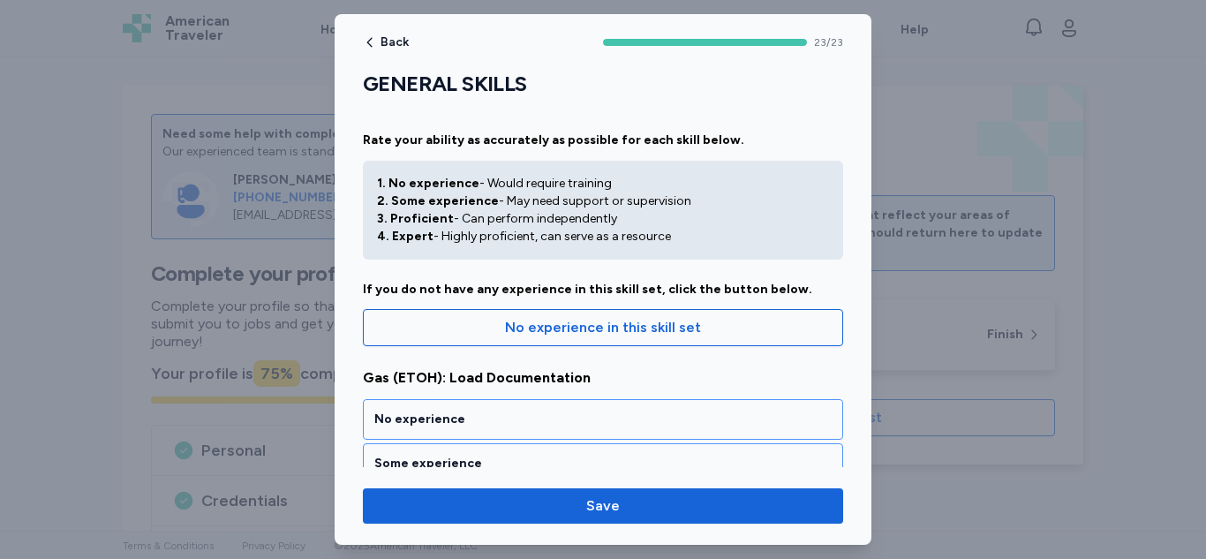
click at [708, 506] on span "Save" at bounding box center [603, 505] width 452 height 21
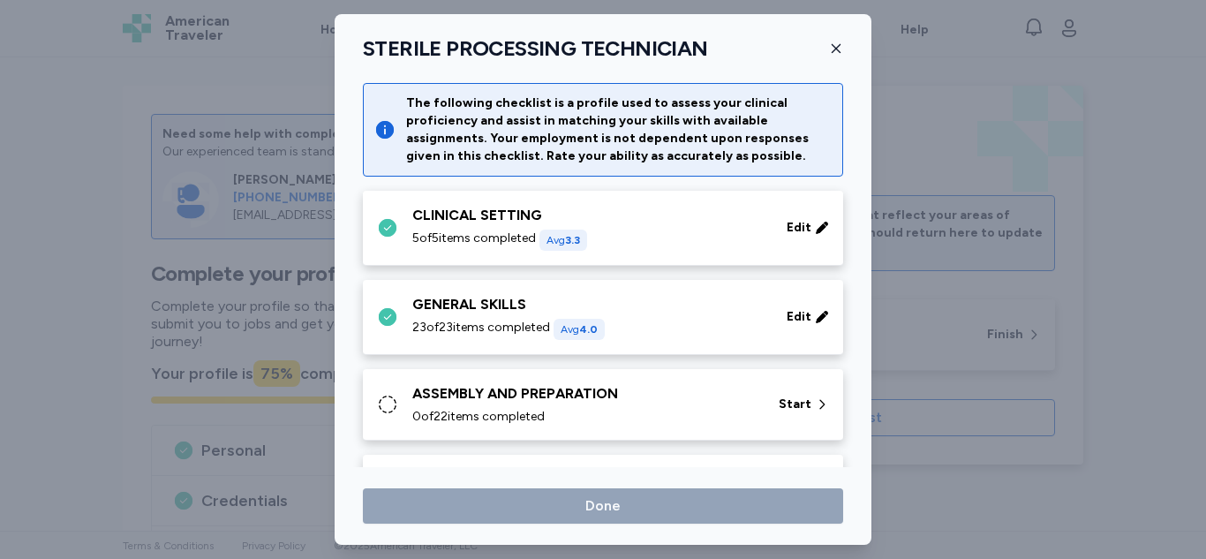
click at [735, 402] on div "ASSEMBLY AND PREPARATION" at bounding box center [584, 393] width 345 height 21
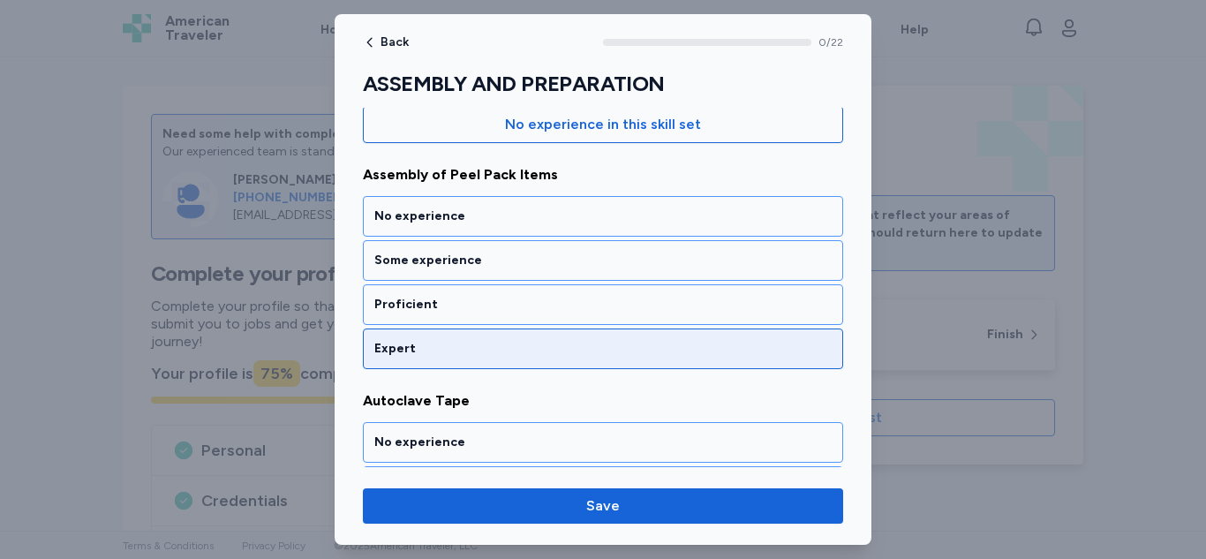
click at [729, 349] on div "Expert" at bounding box center [602, 349] width 457 height 18
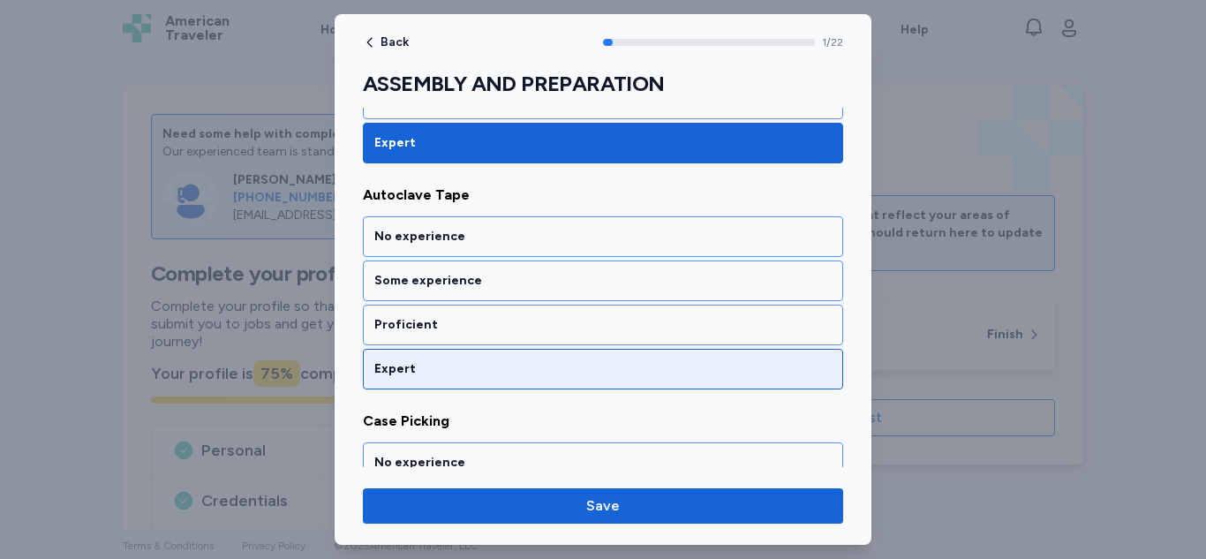
click at [714, 358] on div "Expert" at bounding box center [603, 369] width 480 height 41
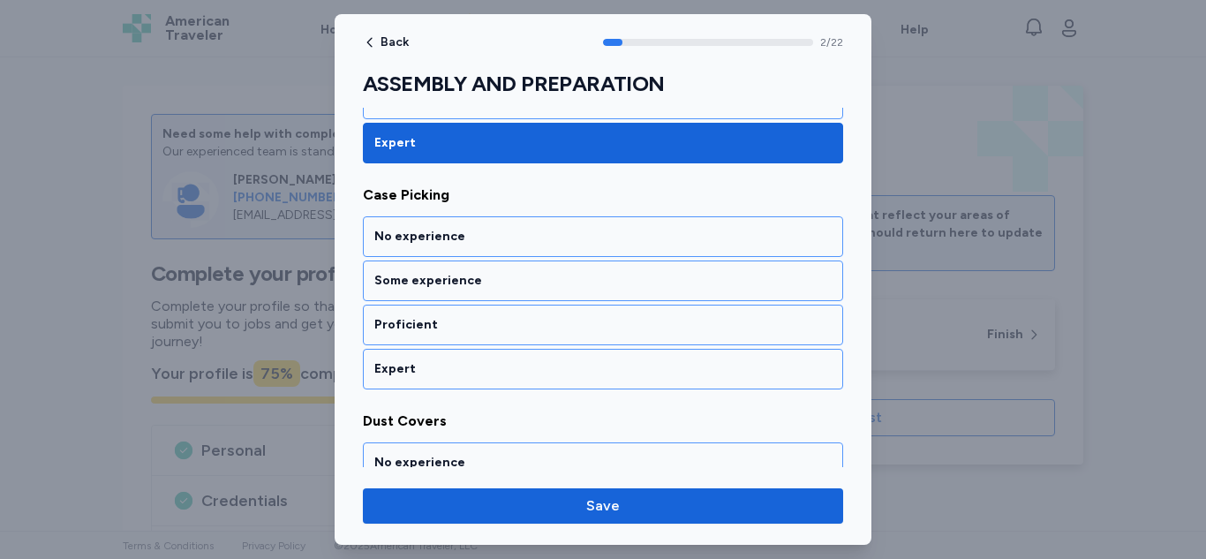
click at [714, 358] on div "Expert" at bounding box center [603, 369] width 480 height 41
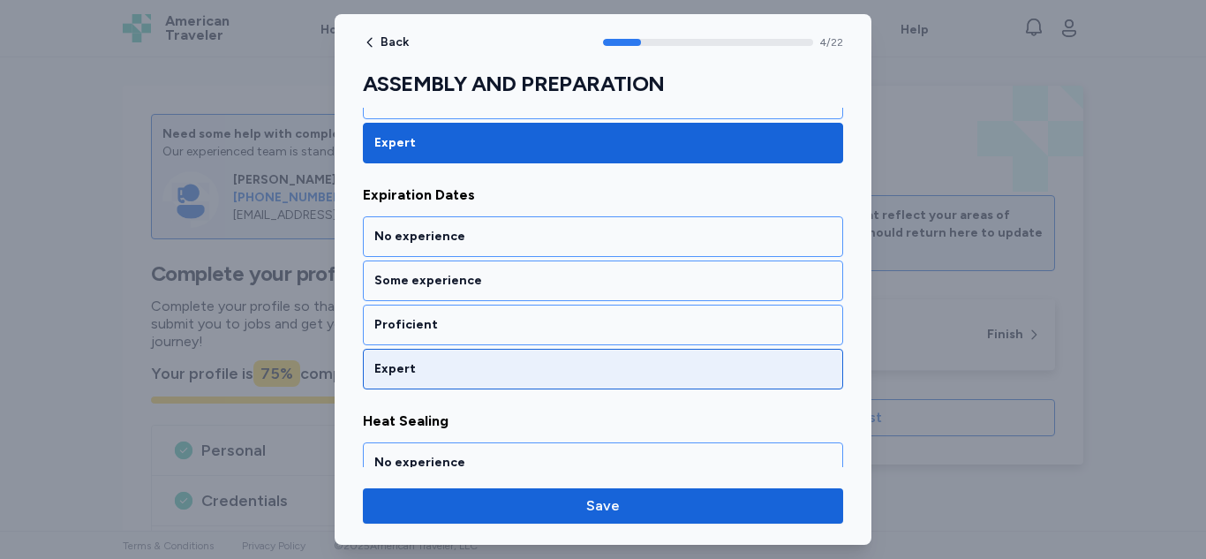
click at [714, 358] on div "Expert" at bounding box center [603, 369] width 480 height 41
click at [713, 366] on div "Expert" at bounding box center [602, 369] width 457 height 18
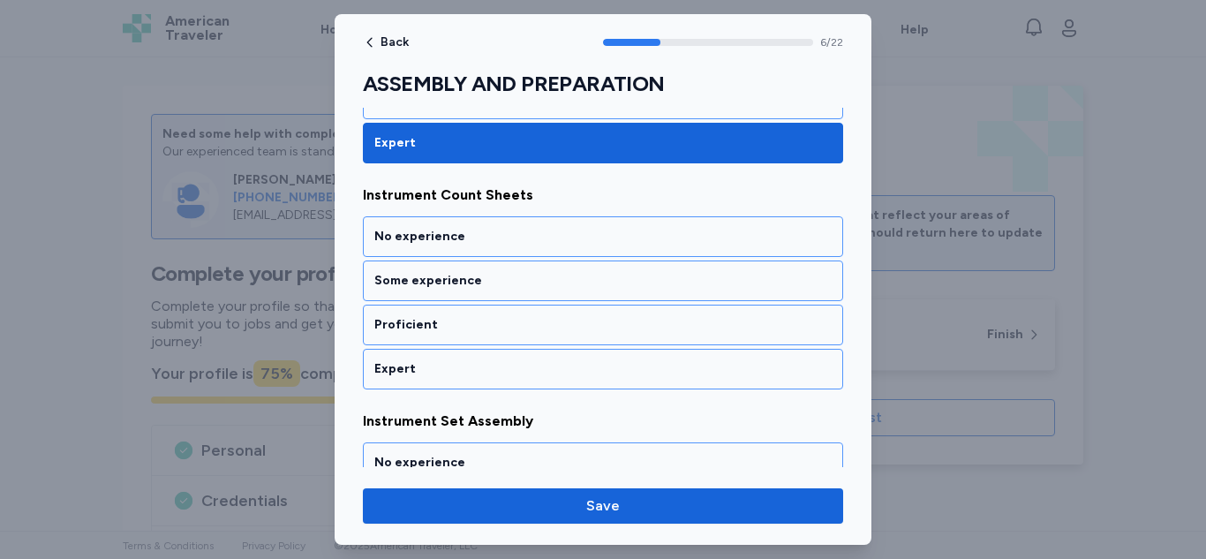
click at [713, 366] on div "Expert" at bounding box center [602, 369] width 457 height 18
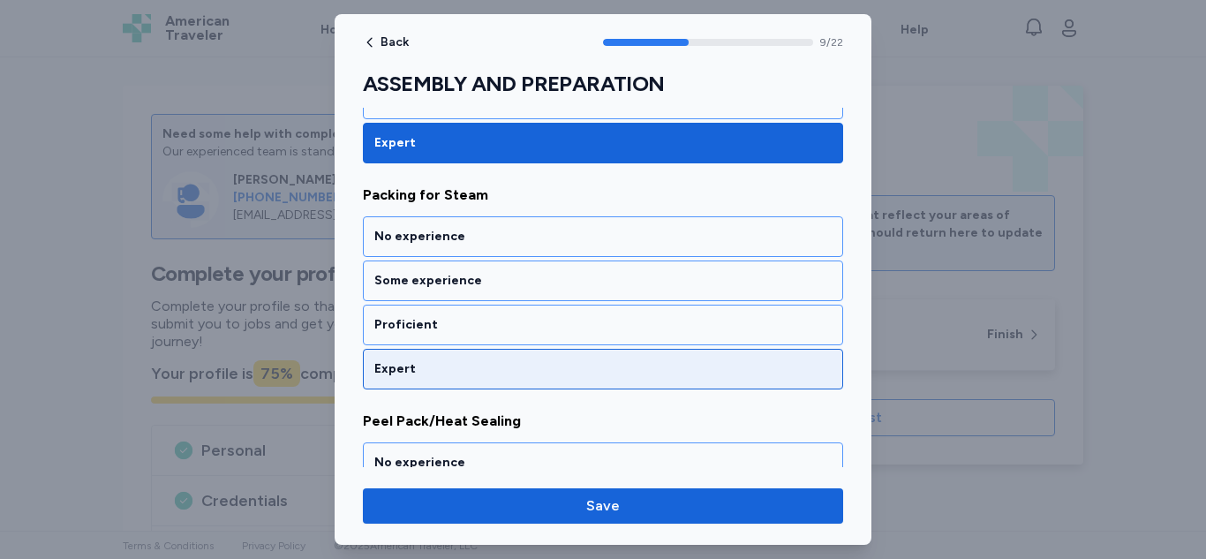
click at [713, 366] on div "Expert" at bounding box center [602, 369] width 457 height 18
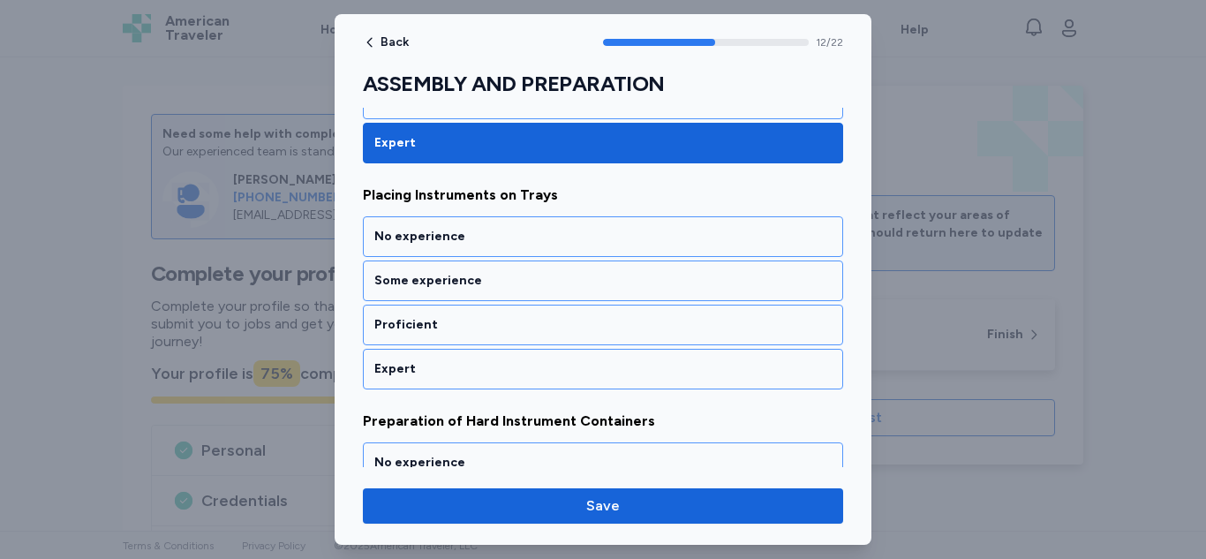
click at [711, 358] on div "Expert" at bounding box center [603, 369] width 480 height 41
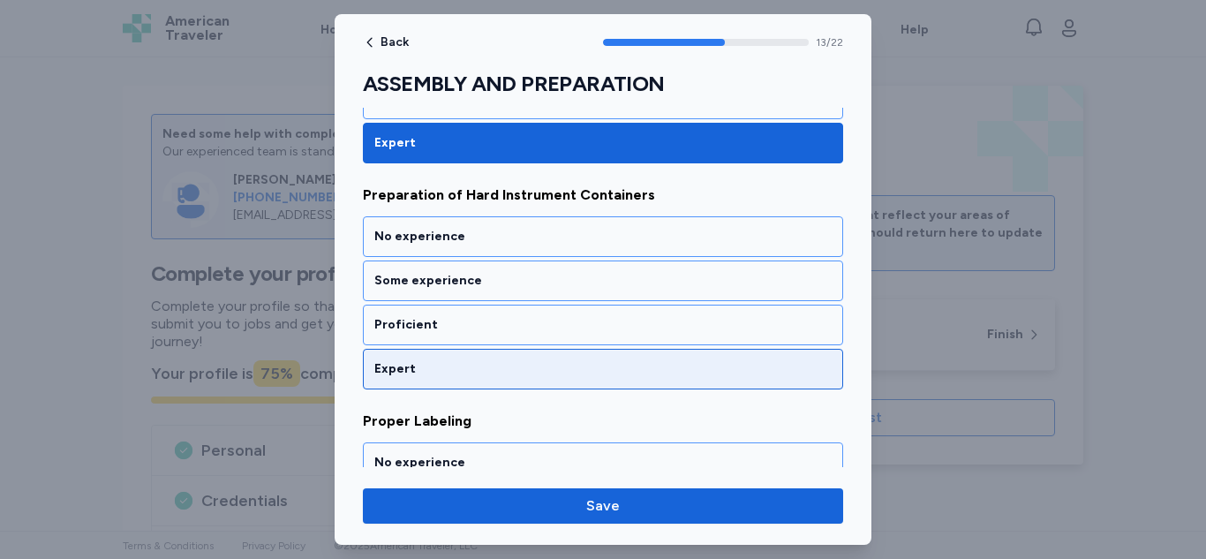
click at [711, 358] on div "Expert" at bounding box center [603, 369] width 480 height 41
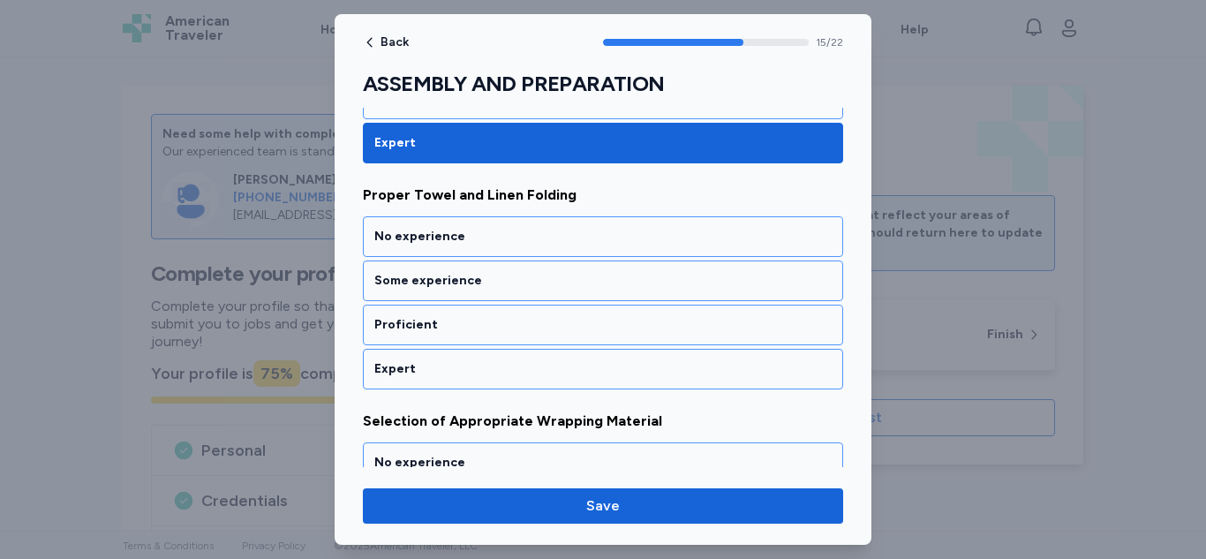
click at [711, 358] on div "Expert" at bounding box center [603, 369] width 480 height 41
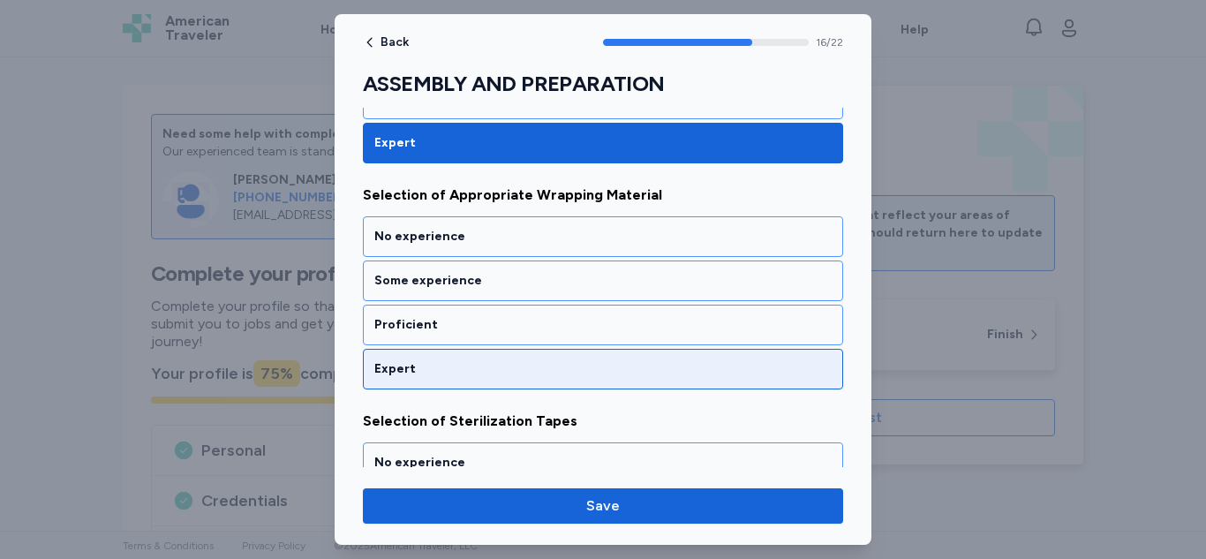
click at [711, 358] on div "Expert" at bounding box center [603, 369] width 480 height 41
click at [711, 369] on div "Expert" at bounding box center [602, 369] width 457 height 18
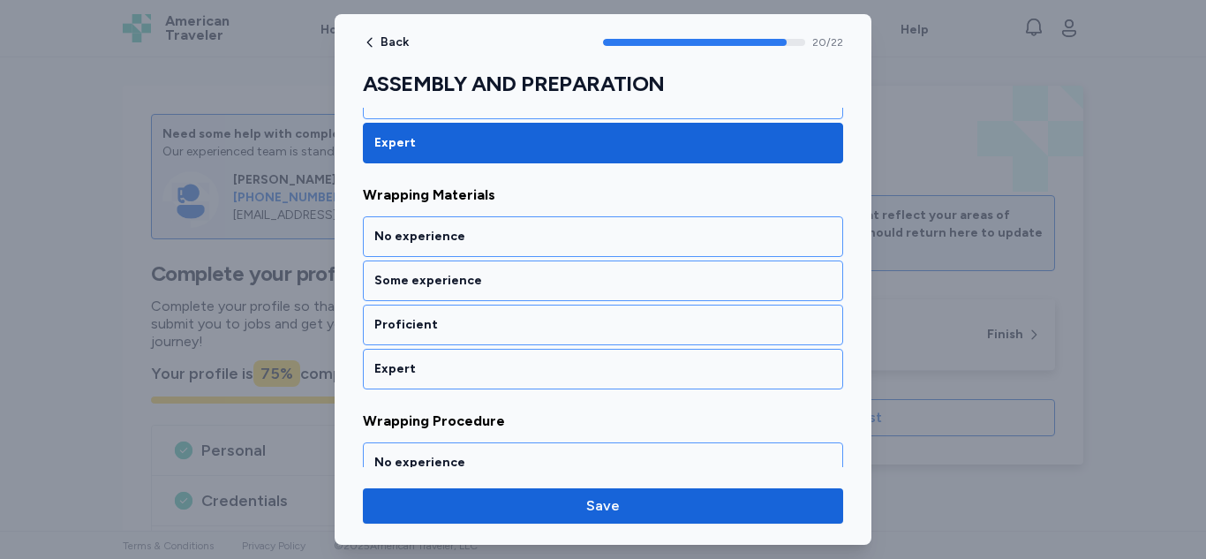
click at [711, 369] on div "Expert" at bounding box center [602, 369] width 457 height 18
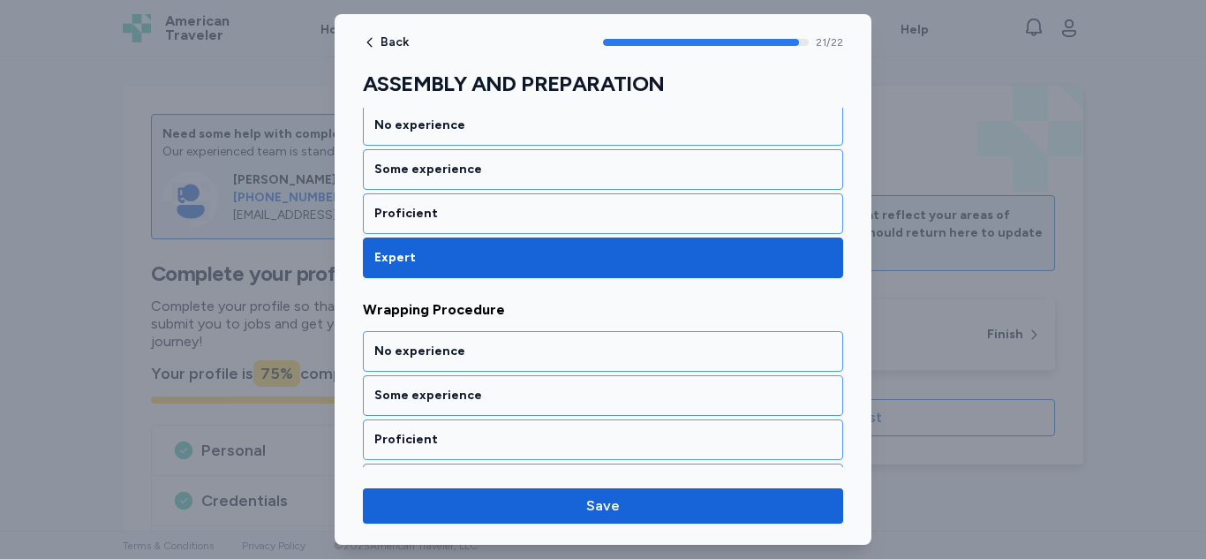
scroll to position [4854, 0]
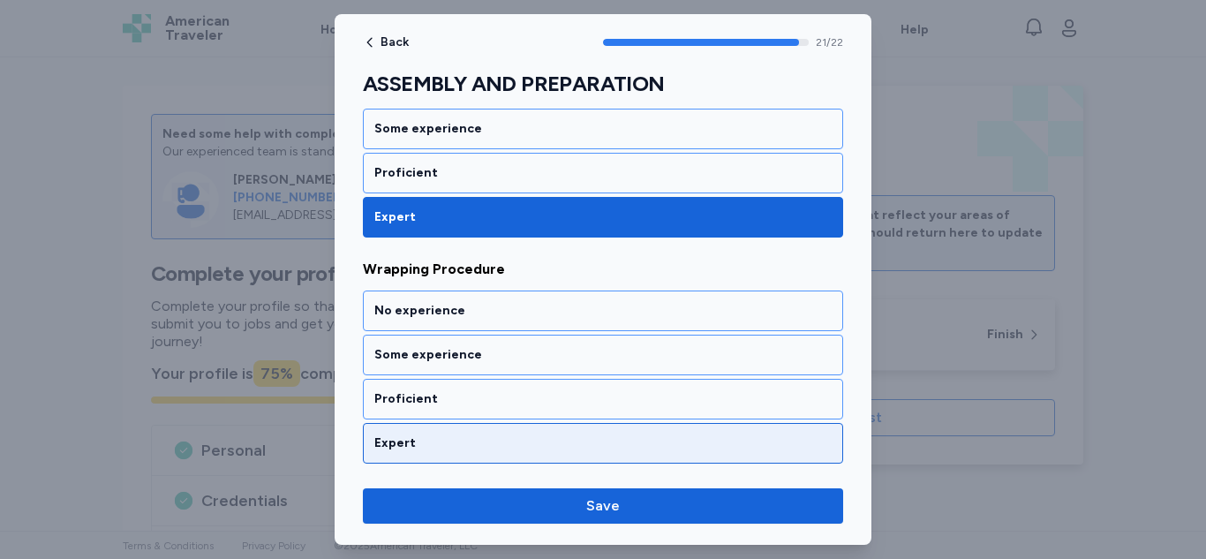
click at [693, 443] on div "Expert" at bounding box center [602, 443] width 457 height 18
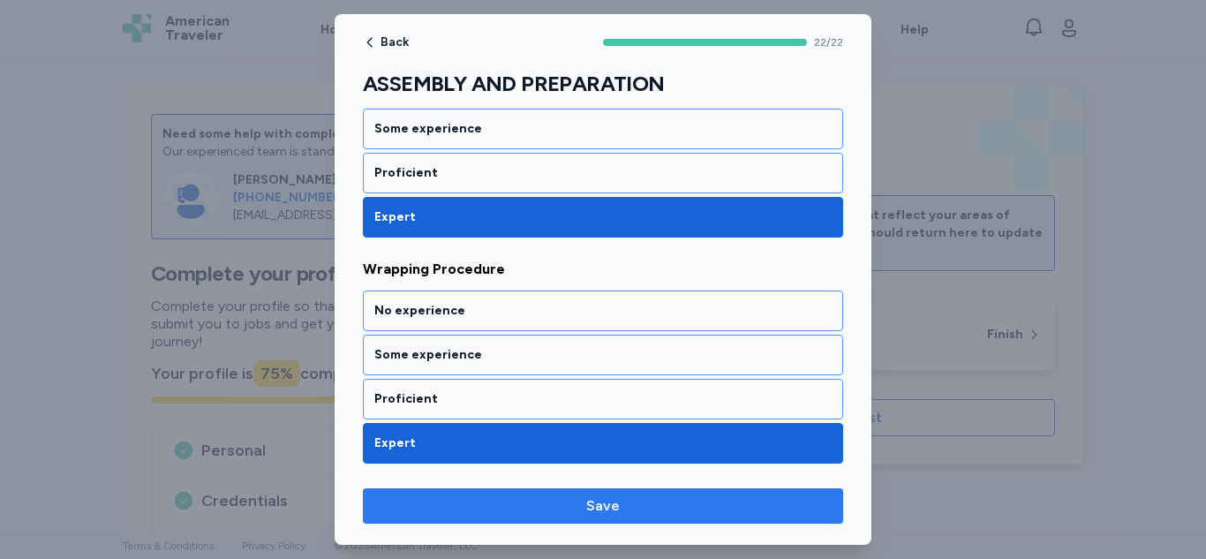
click at [720, 511] on span "Save" at bounding box center [603, 505] width 452 height 21
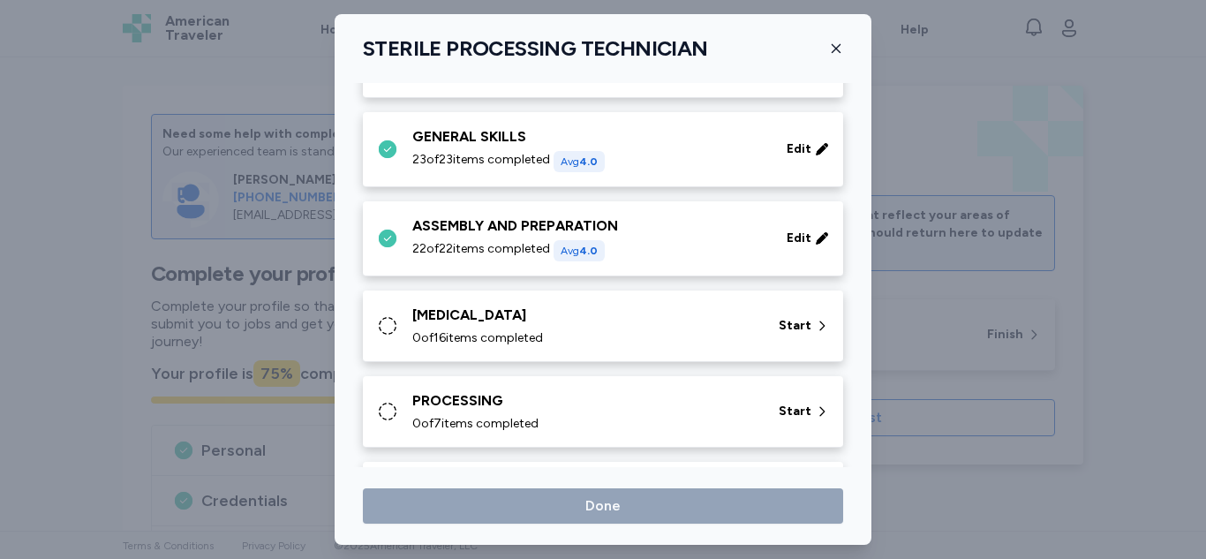
scroll to position [185, 0]
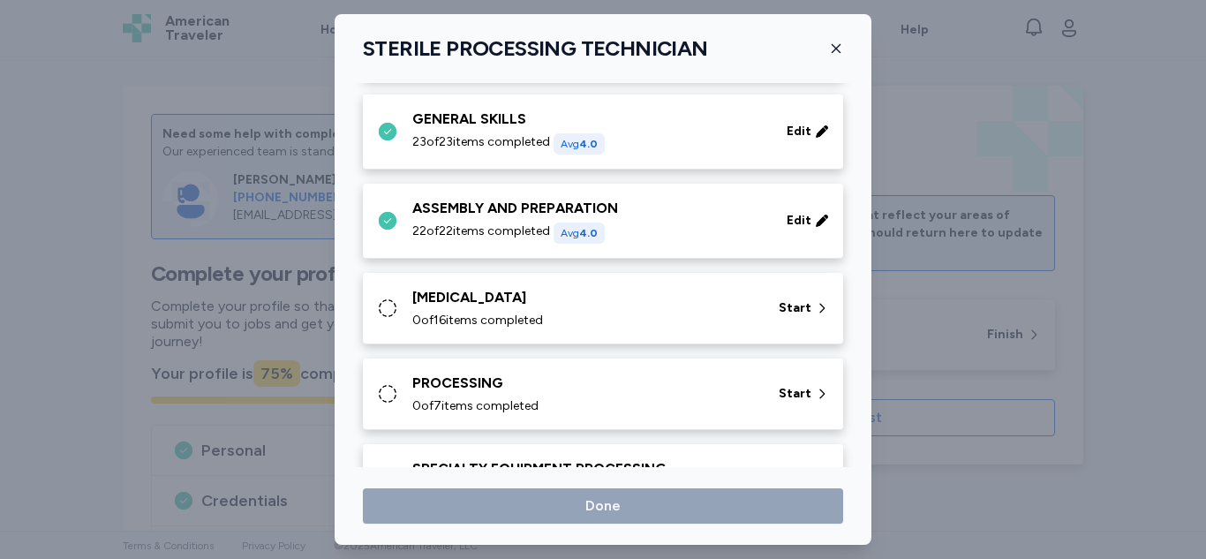
click at [725, 312] on div "0 of 16 items completed" at bounding box center [584, 321] width 345 height 18
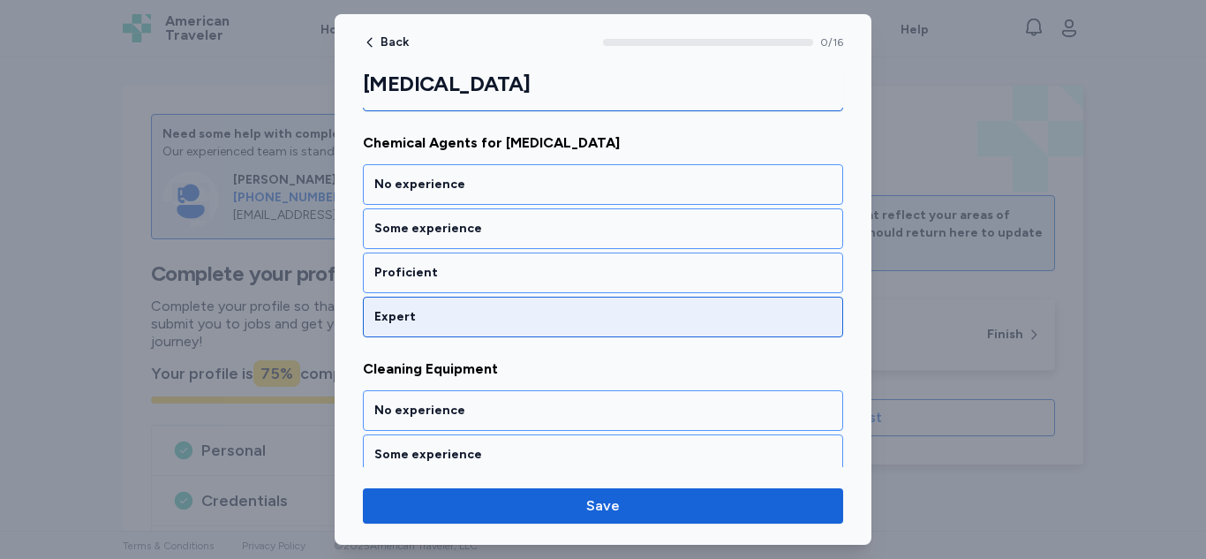
click at [568, 320] on div "Expert" at bounding box center [602, 317] width 457 height 18
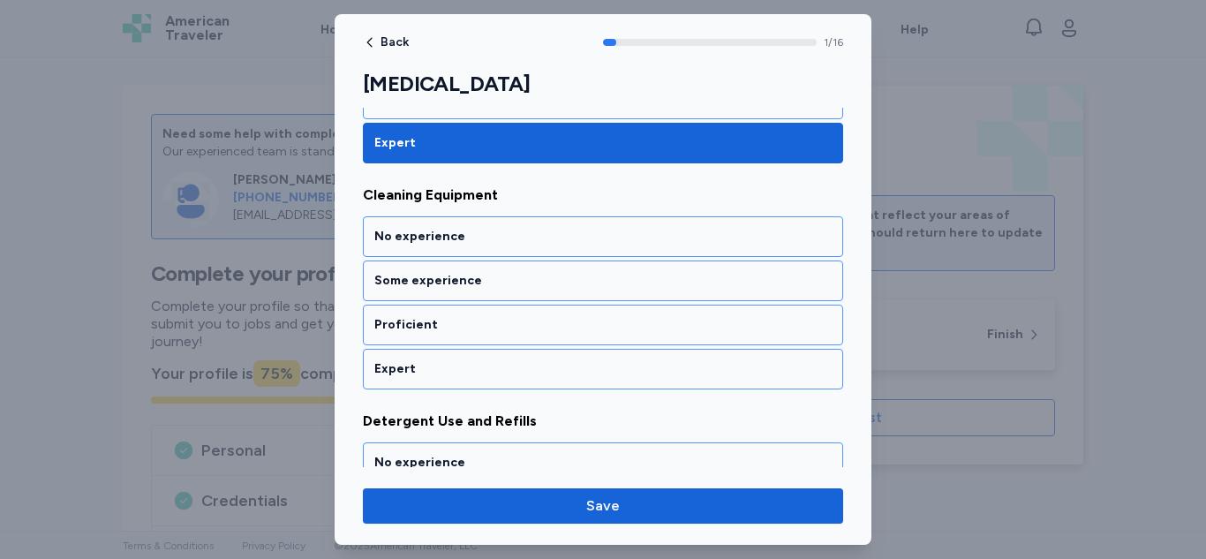
click at [511, 379] on div "Expert" at bounding box center [603, 369] width 480 height 41
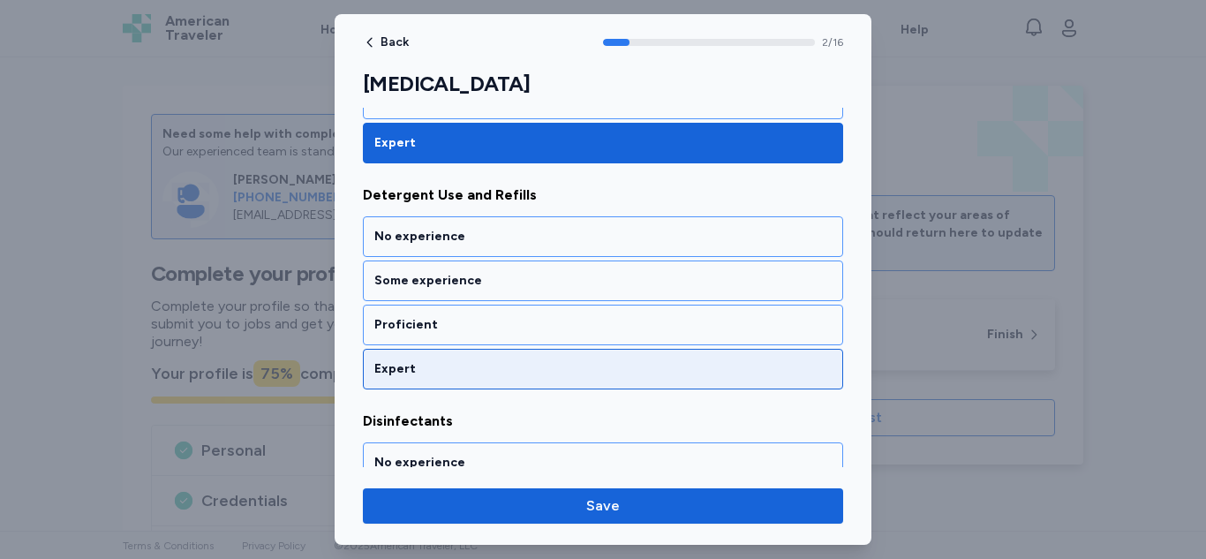
click at [531, 377] on div "Expert" at bounding box center [602, 369] width 457 height 18
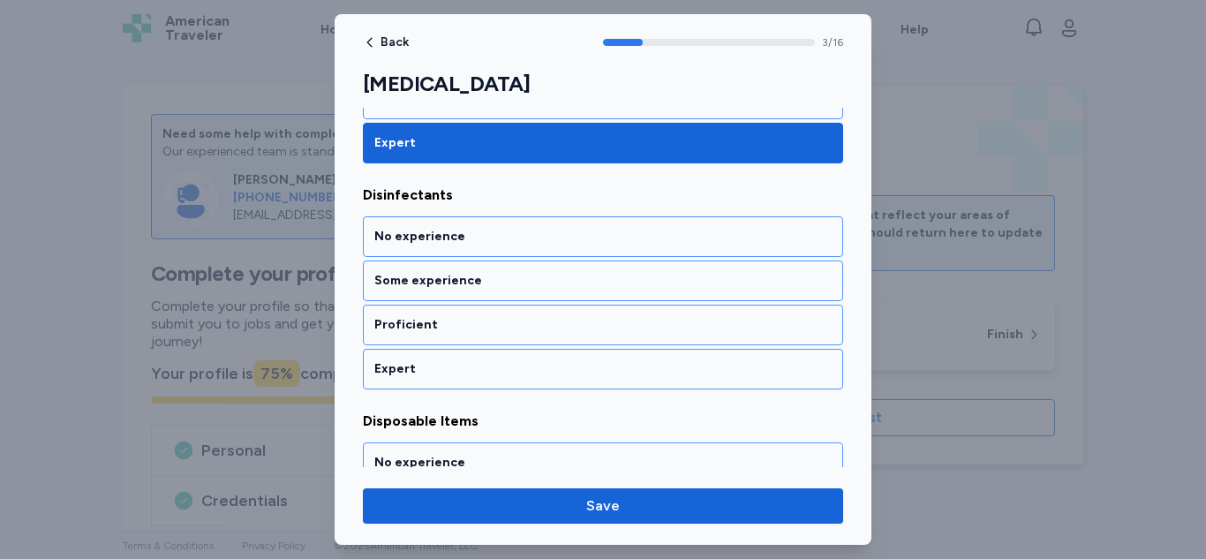
click at [540, 387] on div "Expert" at bounding box center [603, 369] width 480 height 41
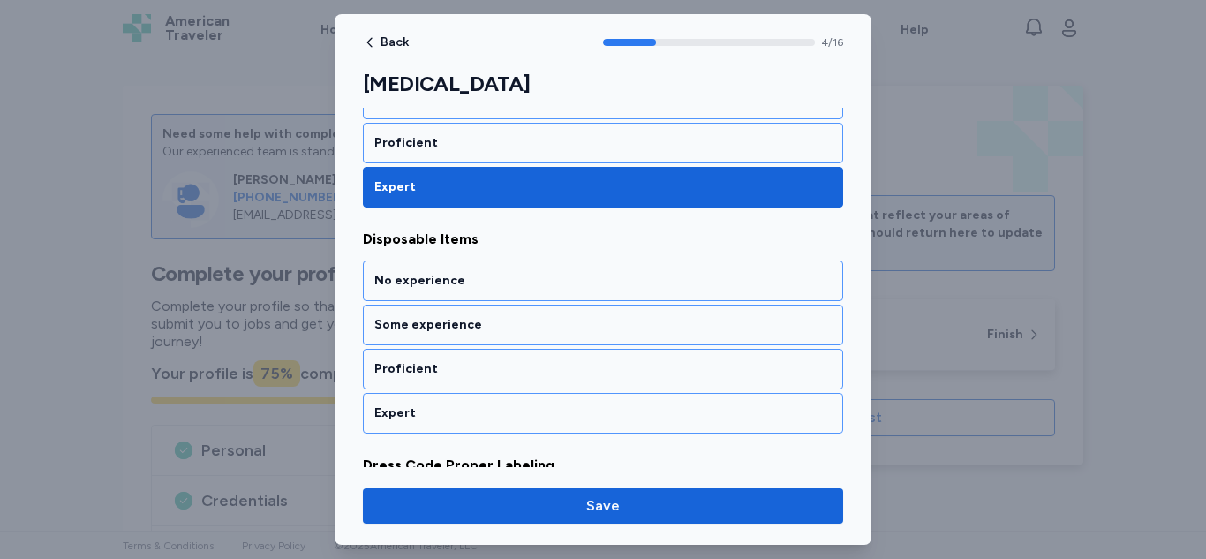
scroll to position [1087, 0]
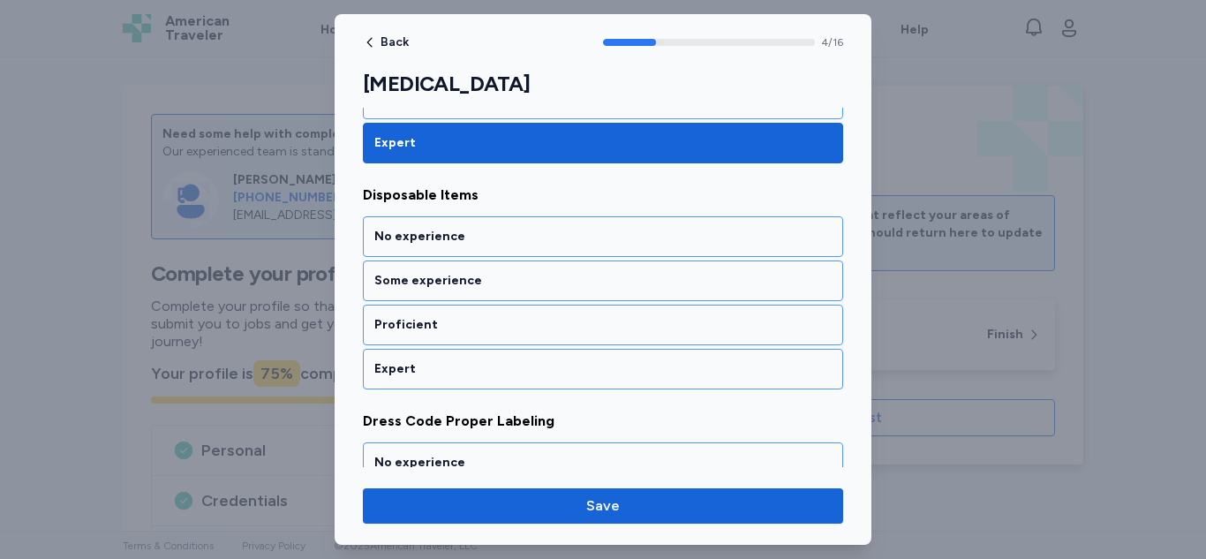
click at [442, 381] on div "Expert" at bounding box center [603, 369] width 480 height 41
click at [492, 378] on div "Expert" at bounding box center [603, 369] width 480 height 41
click at [502, 372] on div "Expert" at bounding box center [602, 369] width 457 height 18
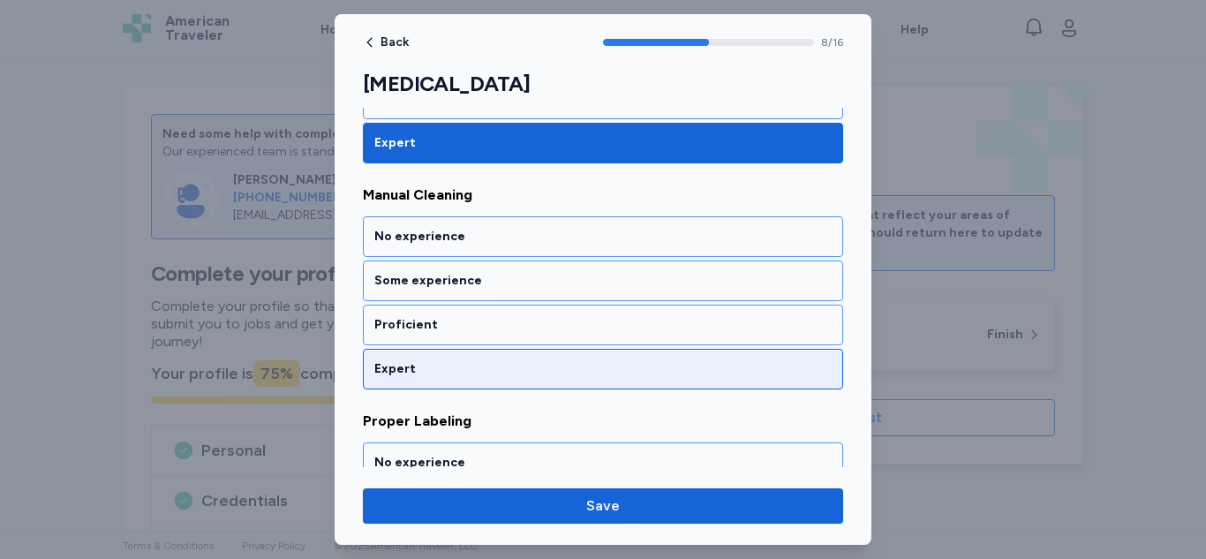
click at [477, 380] on div "Expert" at bounding box center [603, 369] width 480 height 41
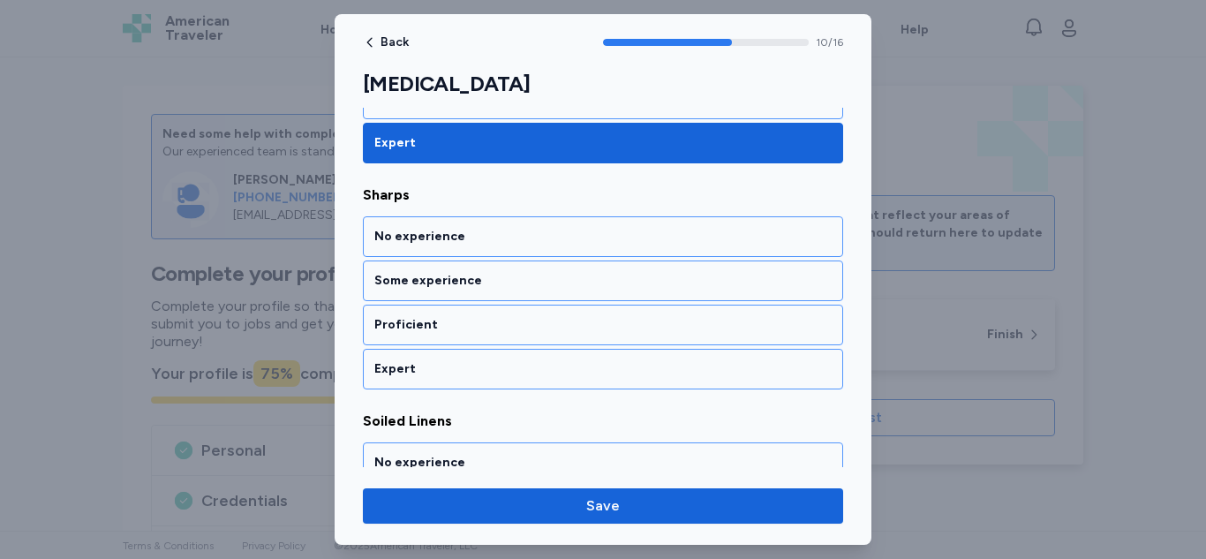
click at [487, 382] on div "Expert" at bounding box center [603, 369] width 480 height 41
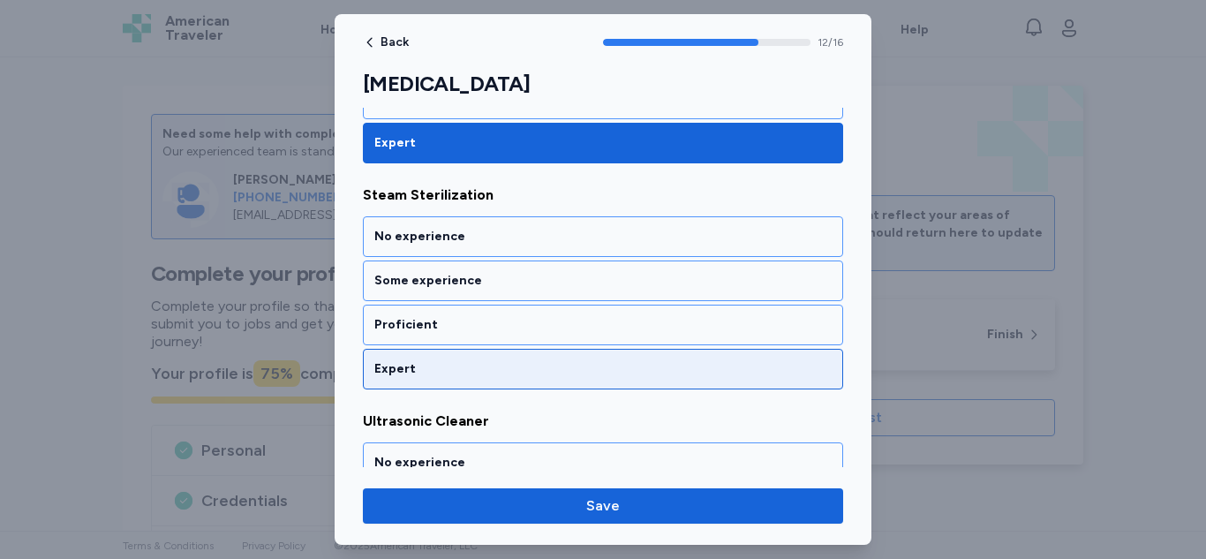
click at [487, 382] on div "Expert" at bounding box center [603, 369] width 480 height 41
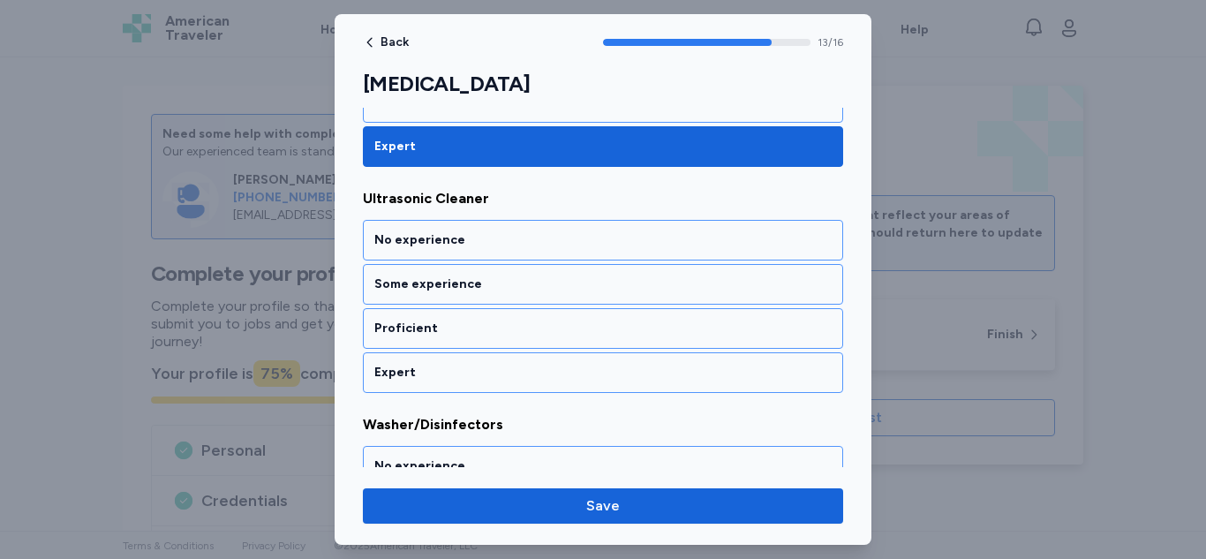
scroll to position [3120, 0]
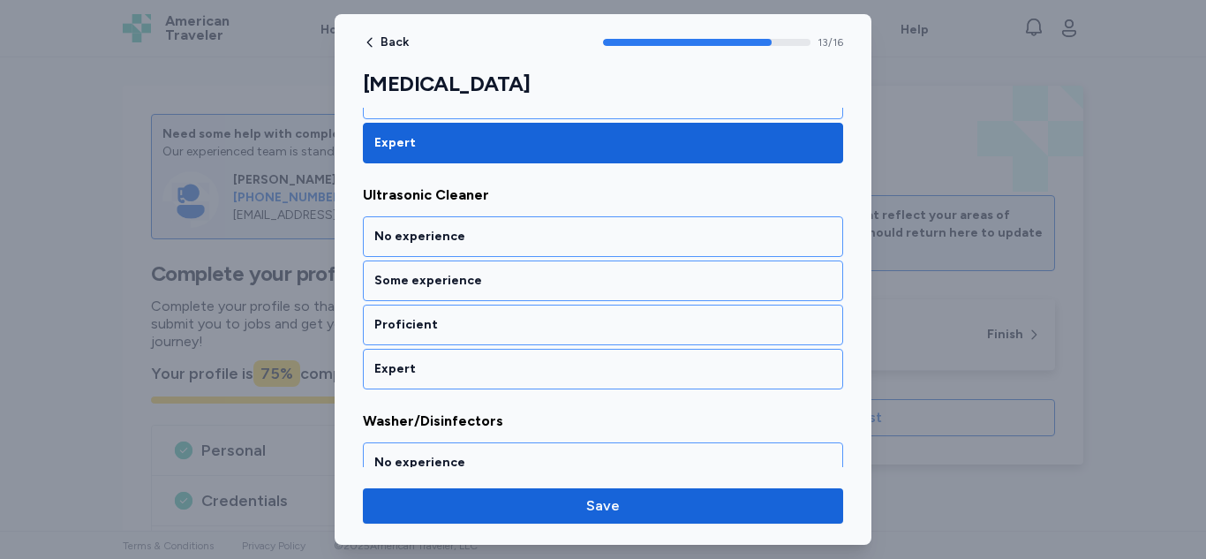
click at [487, 382] on div "Expert" at bounding box center [603, 369] width 480 height 41
click at [500, 380] on div "Expert" at bounding box center [603, 369] width 480 height 41
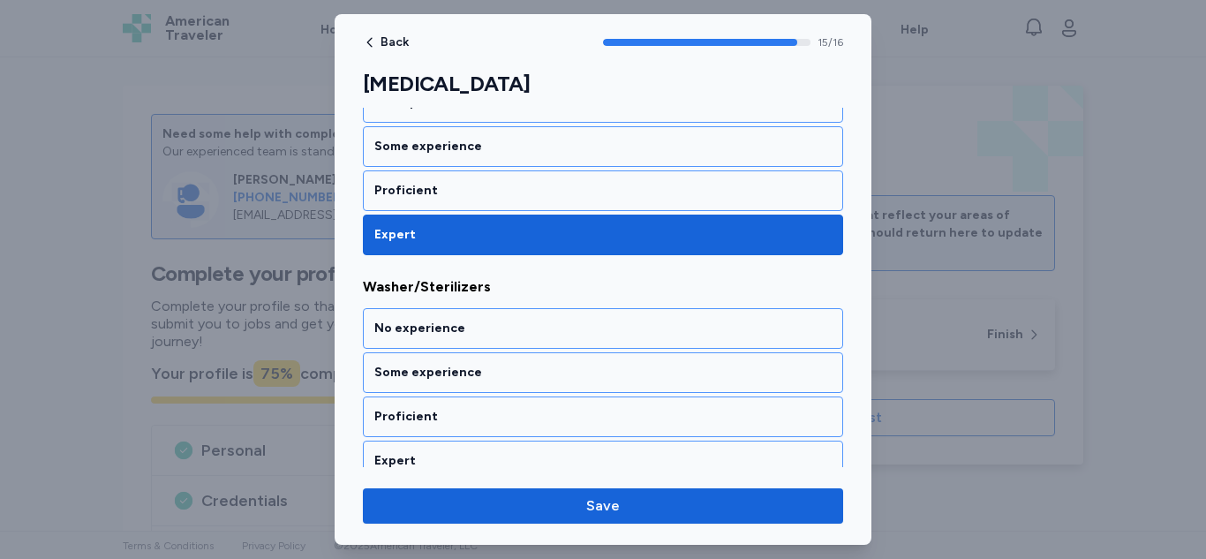
scroll to position [3498, 0]
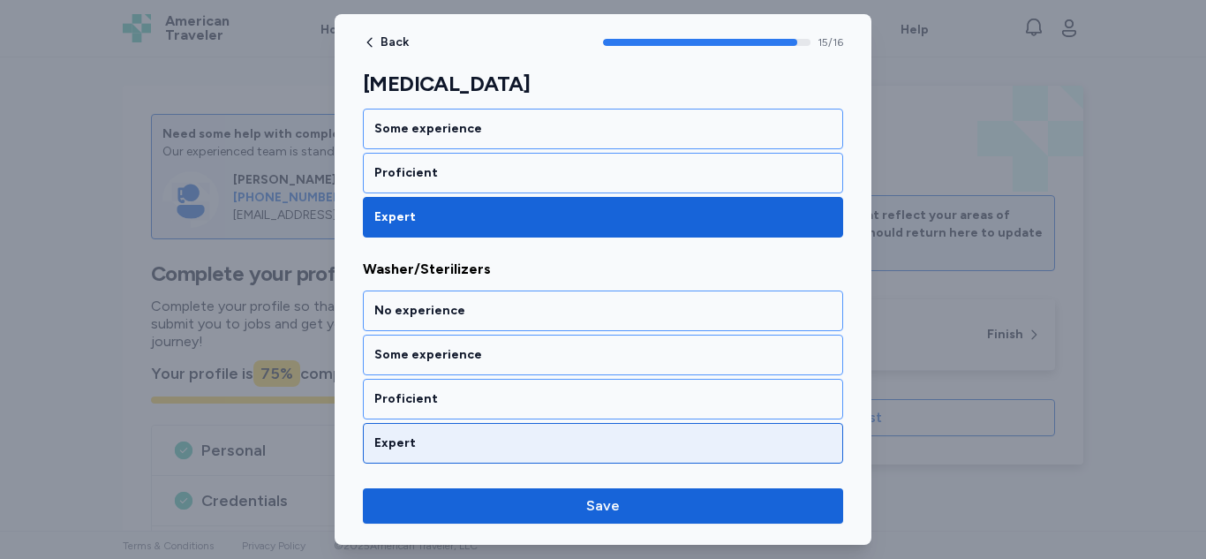
click at [446, 438] on div "Expert" at bounding box center [602, 443] width 457 height 18
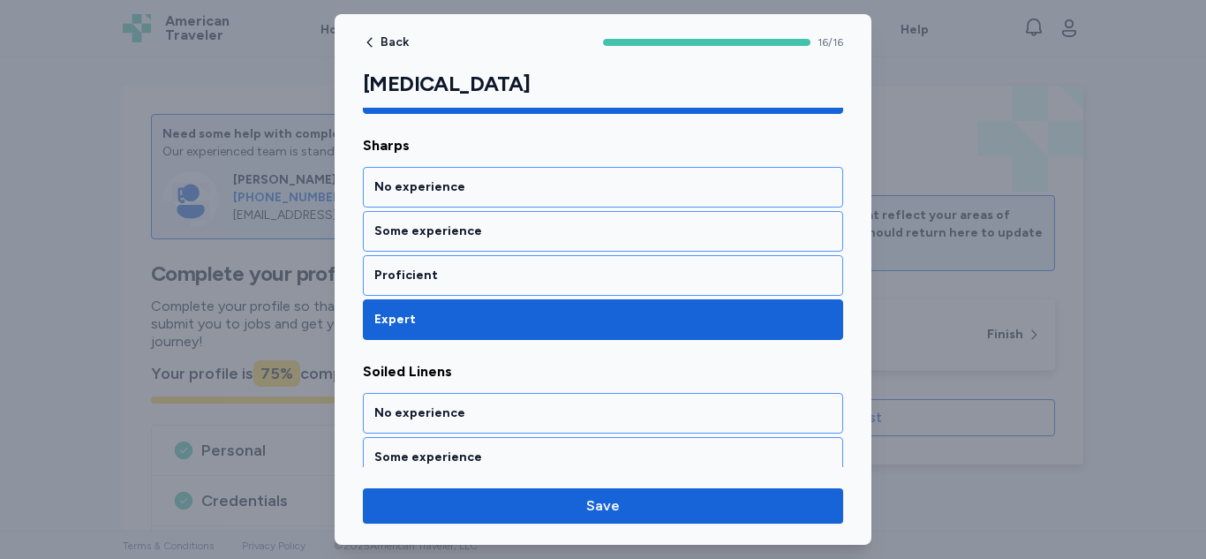
scroll to position [2481, 0]
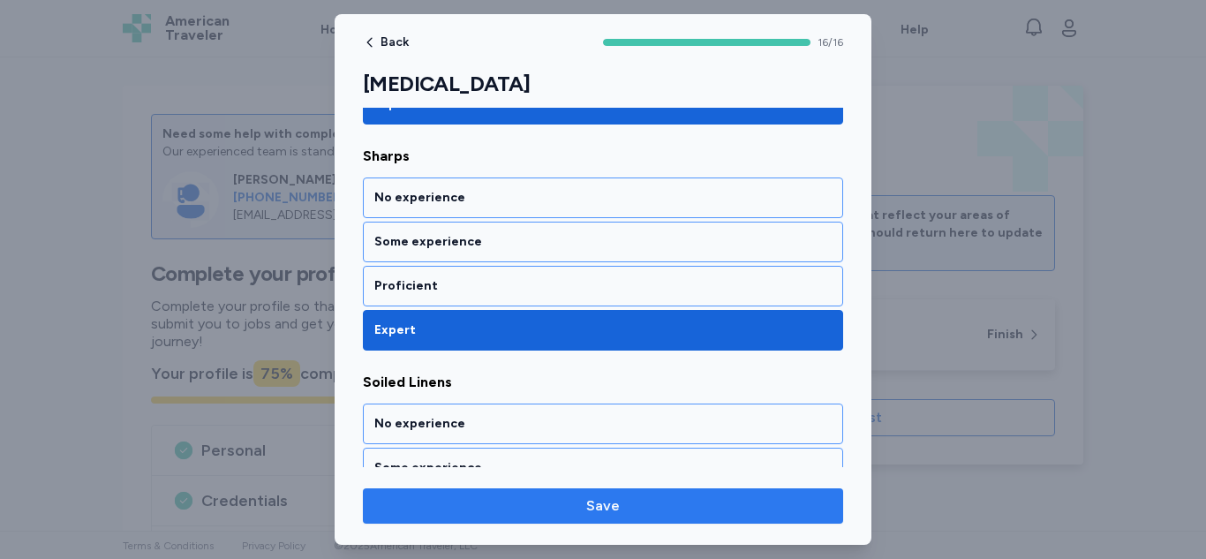
click at [561, 512] on span "Save" at bounding box center [603, 505] width 452 height 21
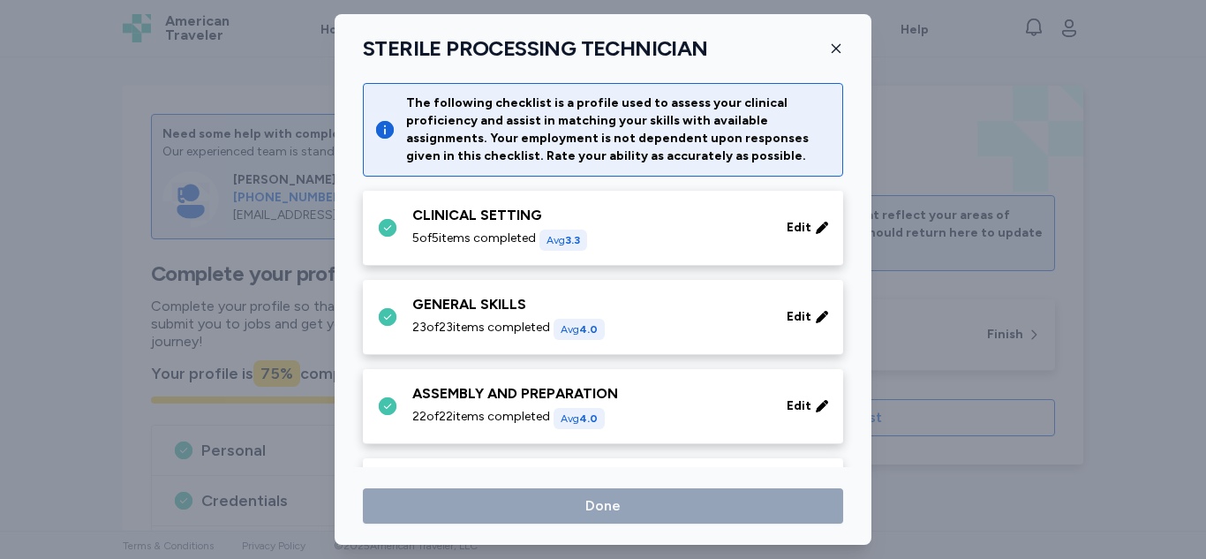
scroll to position [185, 0]
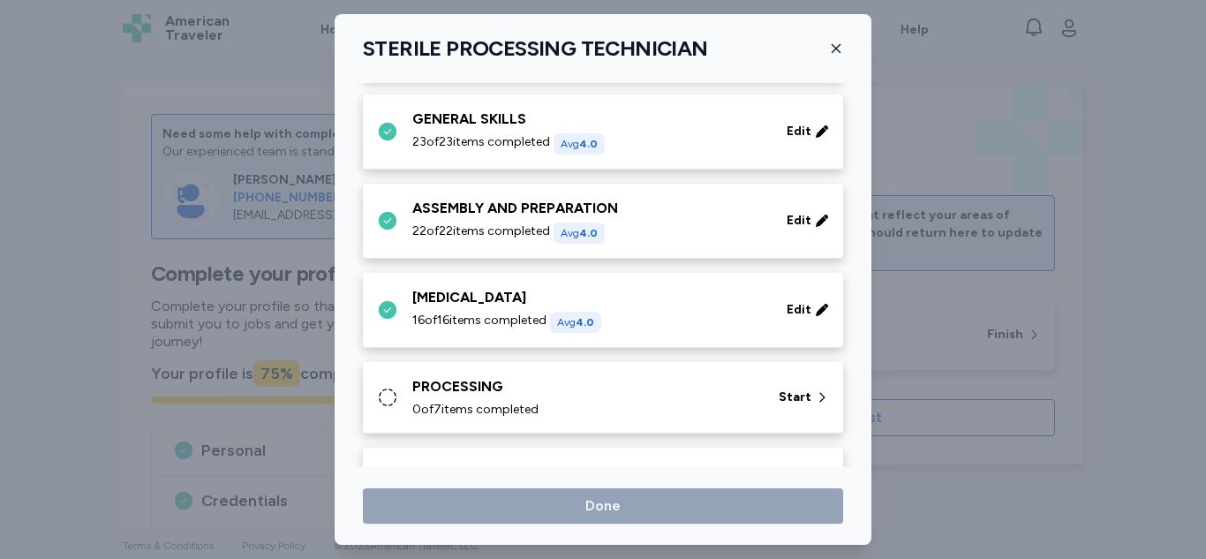
click at [631, 410] on div "0 of 7 items completed" at bounding box center [584, 410] width 345 height 18
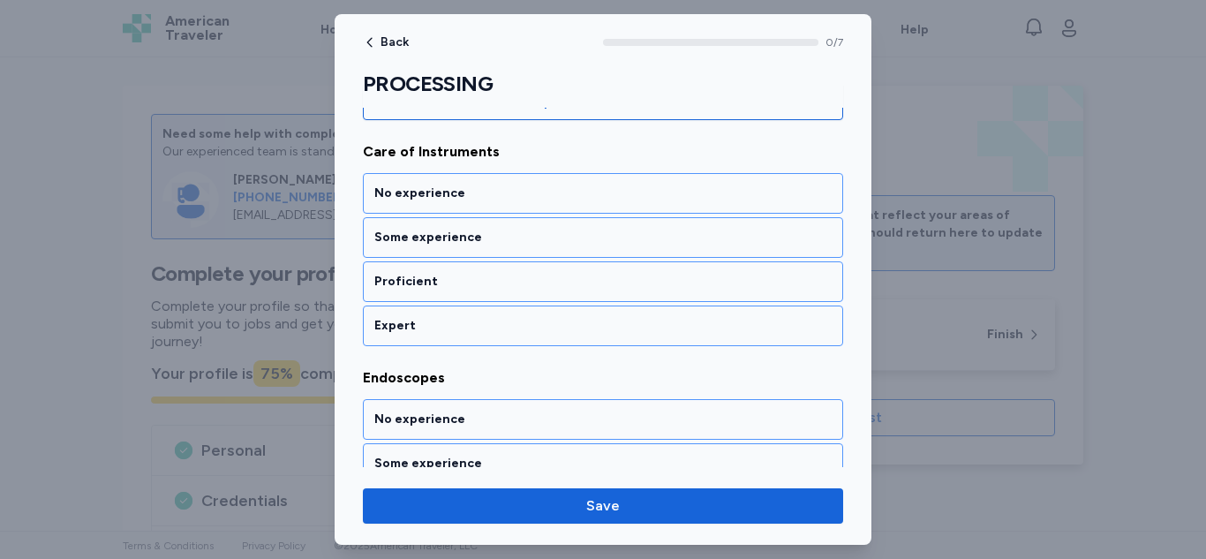
scroll to position [229, 0]
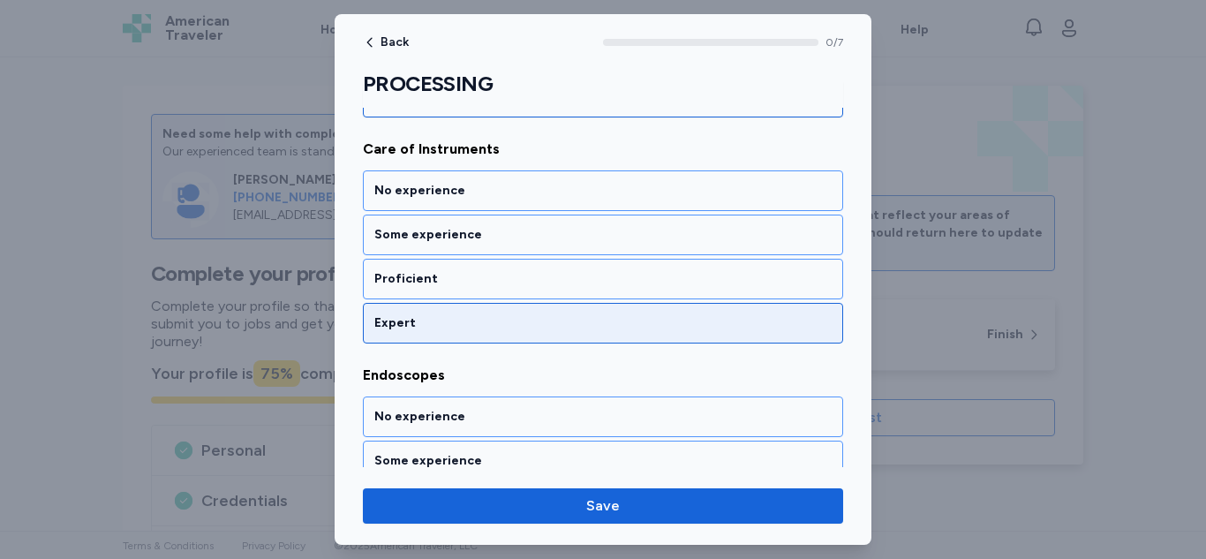
click at [546, 321] on div "Expert" at bounding box center [602, 323] width 457 height 18
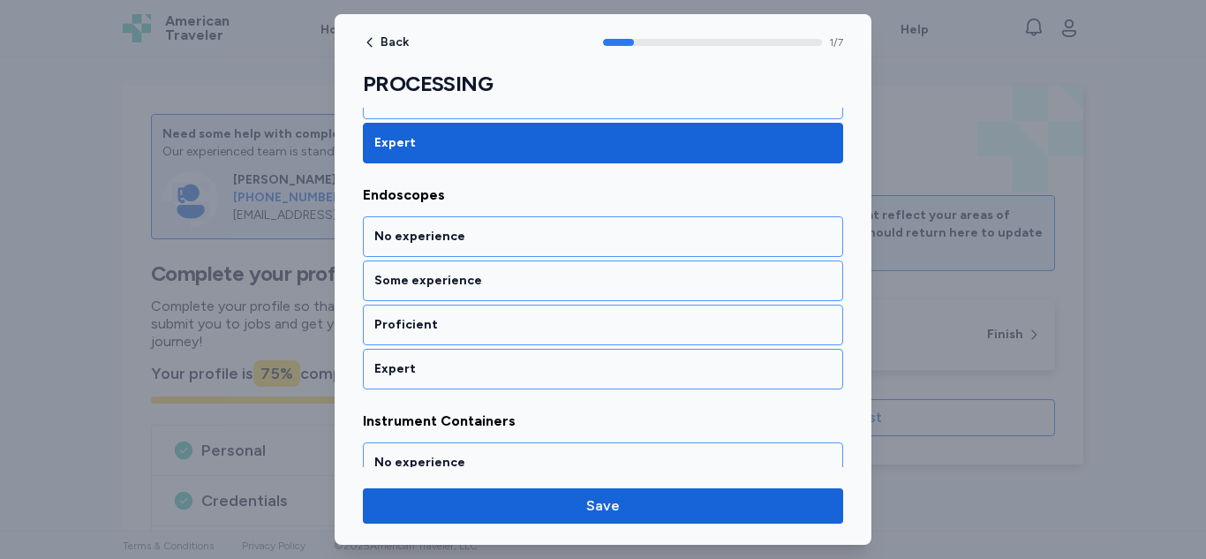
click at [532, 375] on div "Expert" at bounding box center [602, 369] width 457 height 18
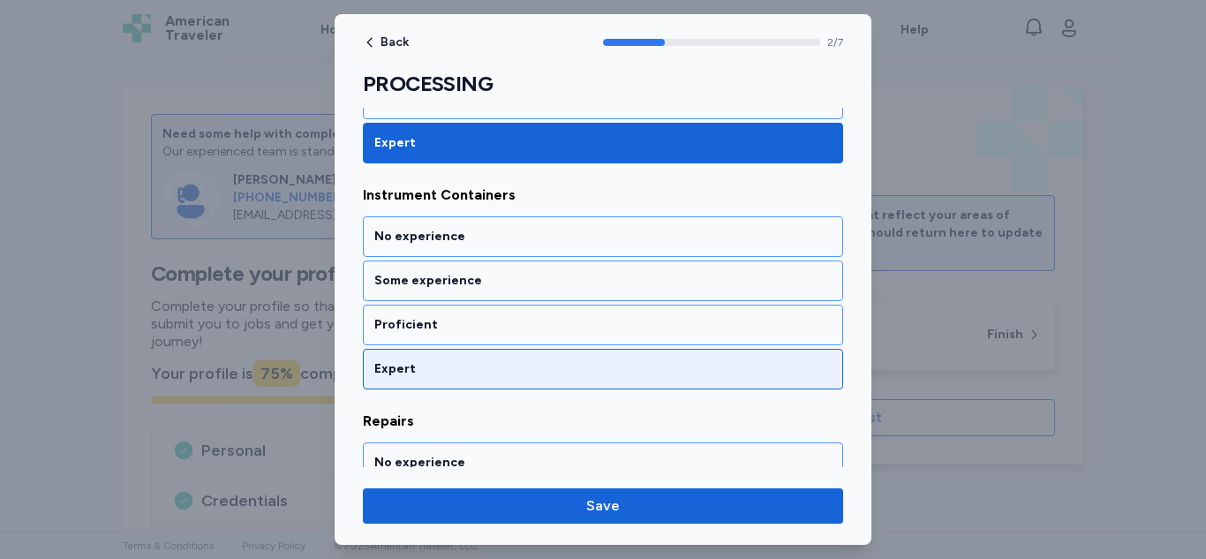
click at [532, 375] on div "Expert" at bounding box center [602, 369] width 457 height 18
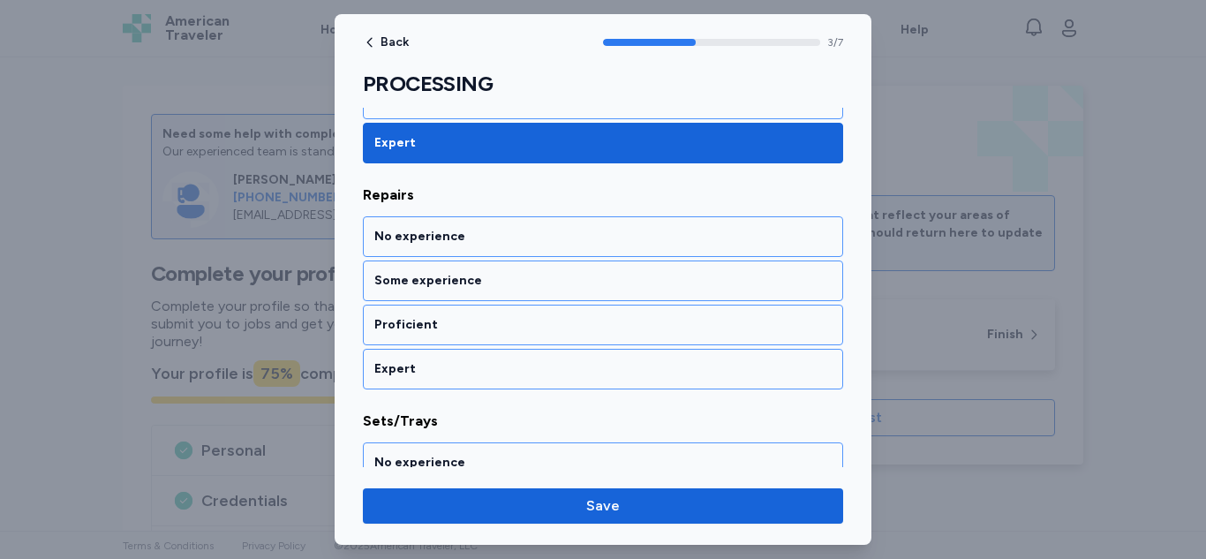
click at [520, 371] on div "Expert" at bounding box center [602, 369] width 457 height 18
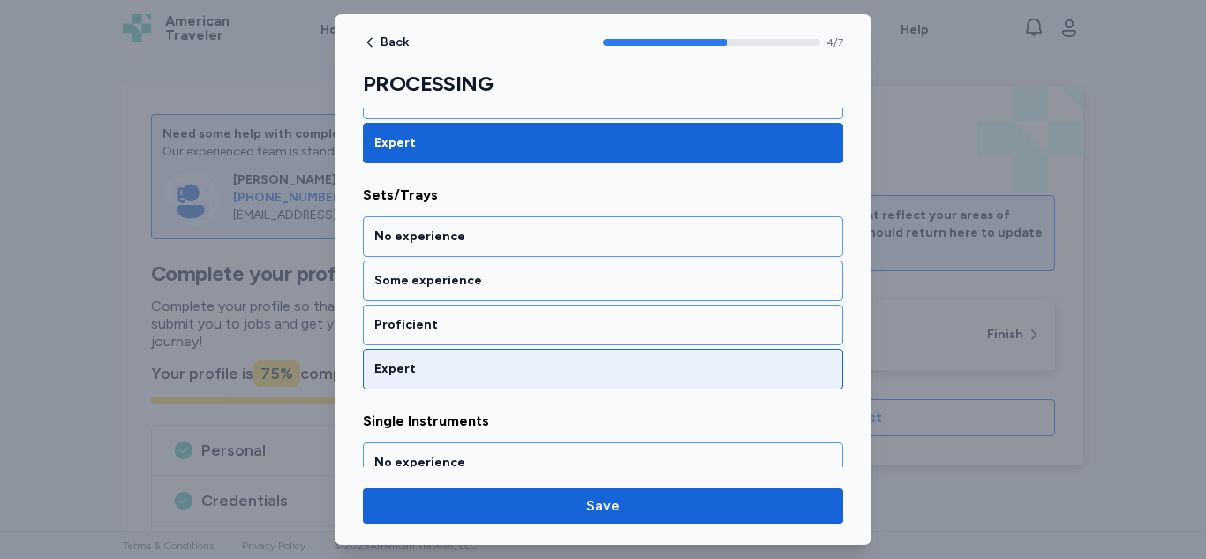
click at [520, 371] on div "Expert" at bounding box center [602, 369] width 457 height 18
click at [515, 383] on div "Expert" at bounding box center [603, 369] width 480 height 41
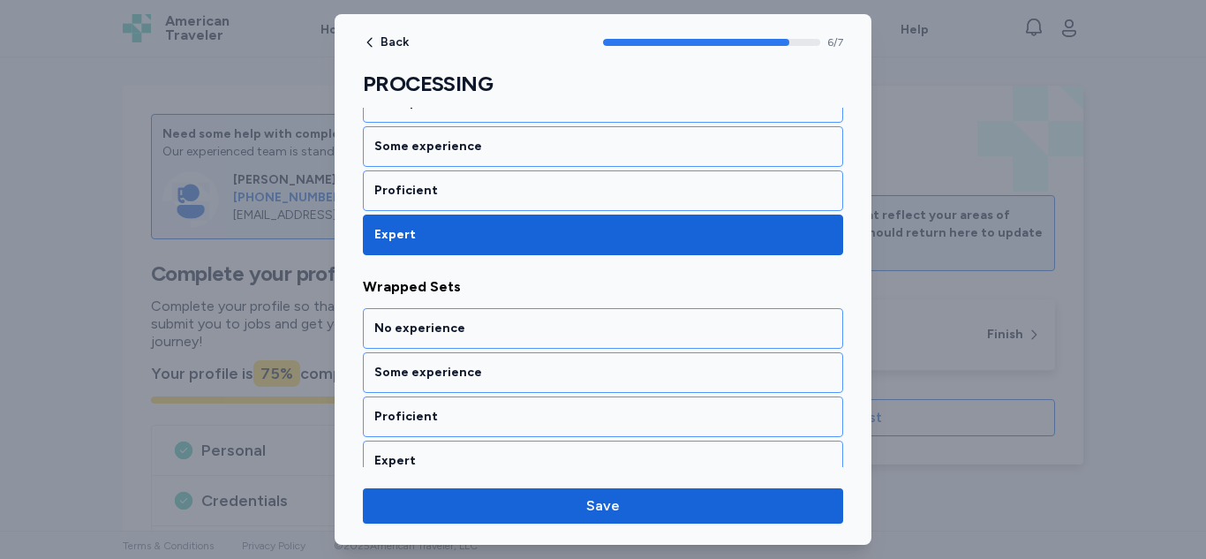
scroll to position [1464, 0]
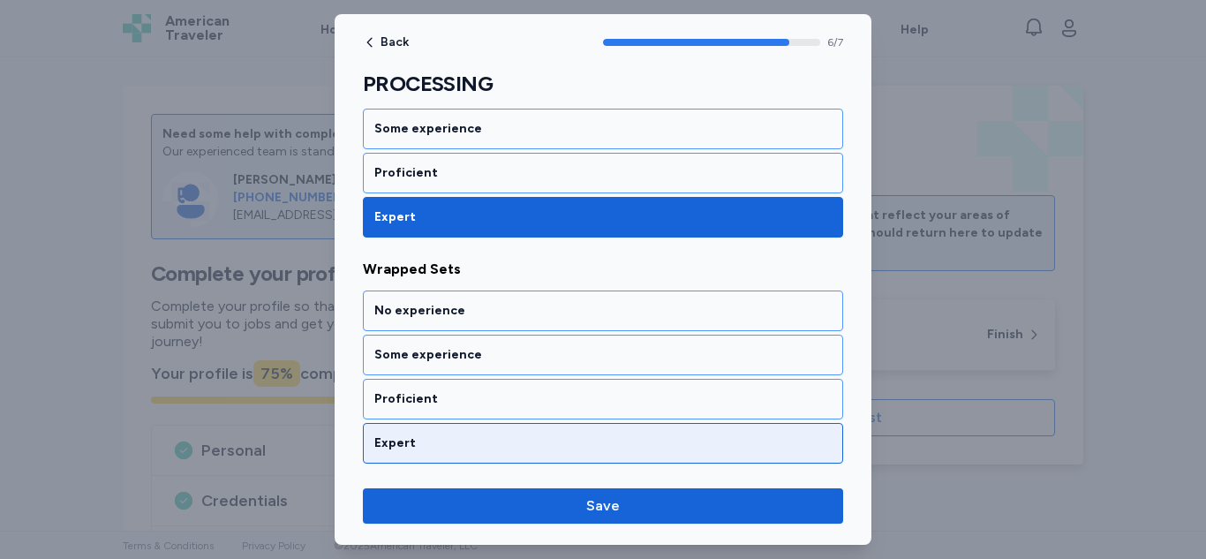
click at [485, 444] on div "Expert" at bounding box center [602, 443] width 457 height 18
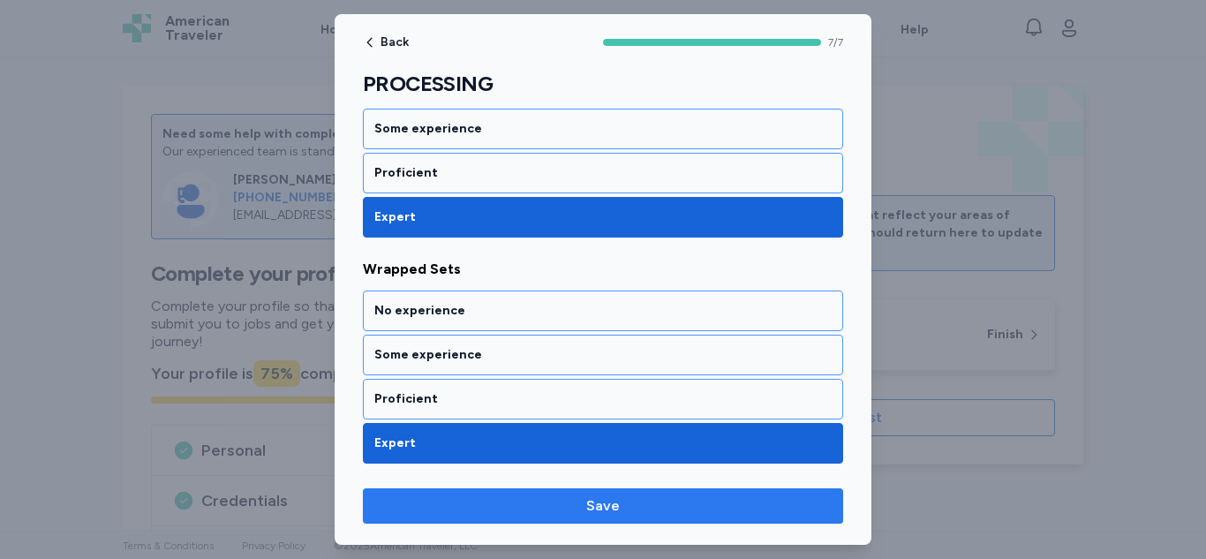
click at [477, 522] on button "Save" at bounding box center [603, 505] width 480 height 35
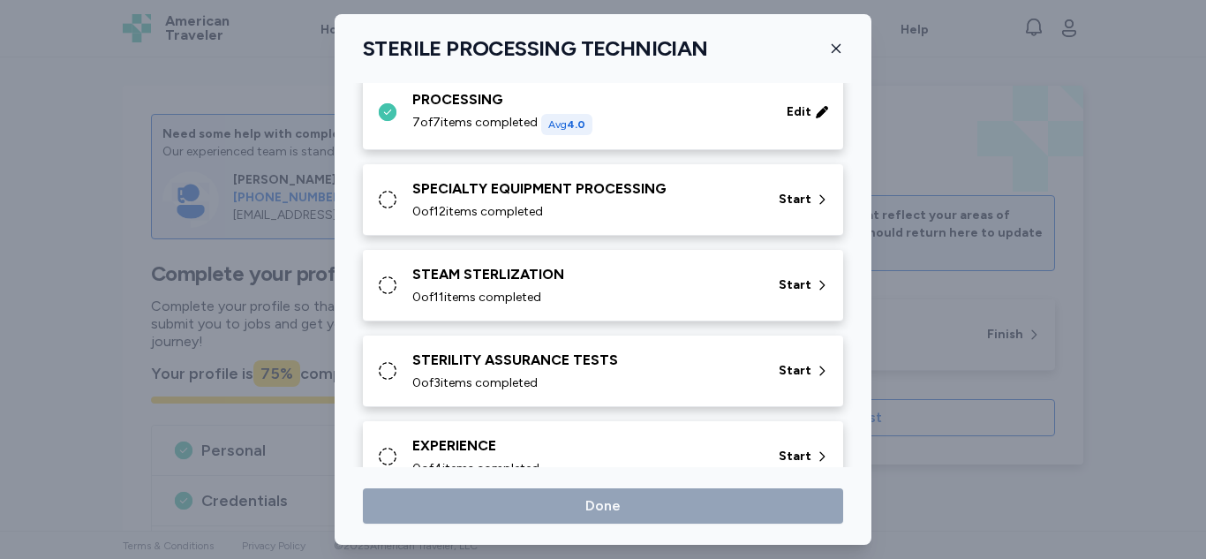
scroll to position [480, 0]
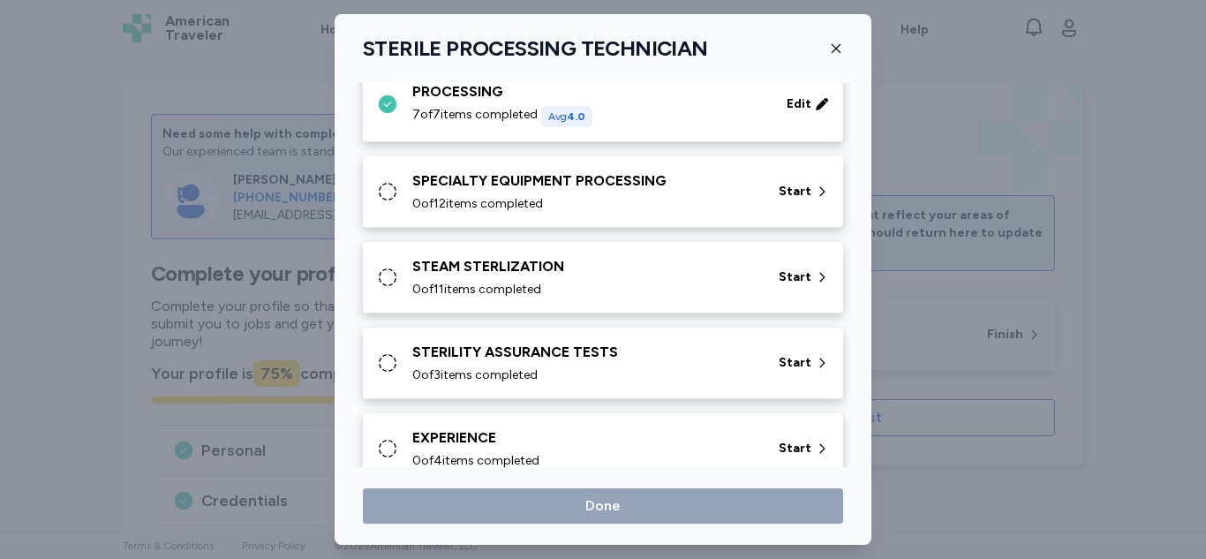
click at [686, 178] on div "SPECIALTY EQUIPMENT PROCESSING" at bounding box center [584, 180] width 345 height 21
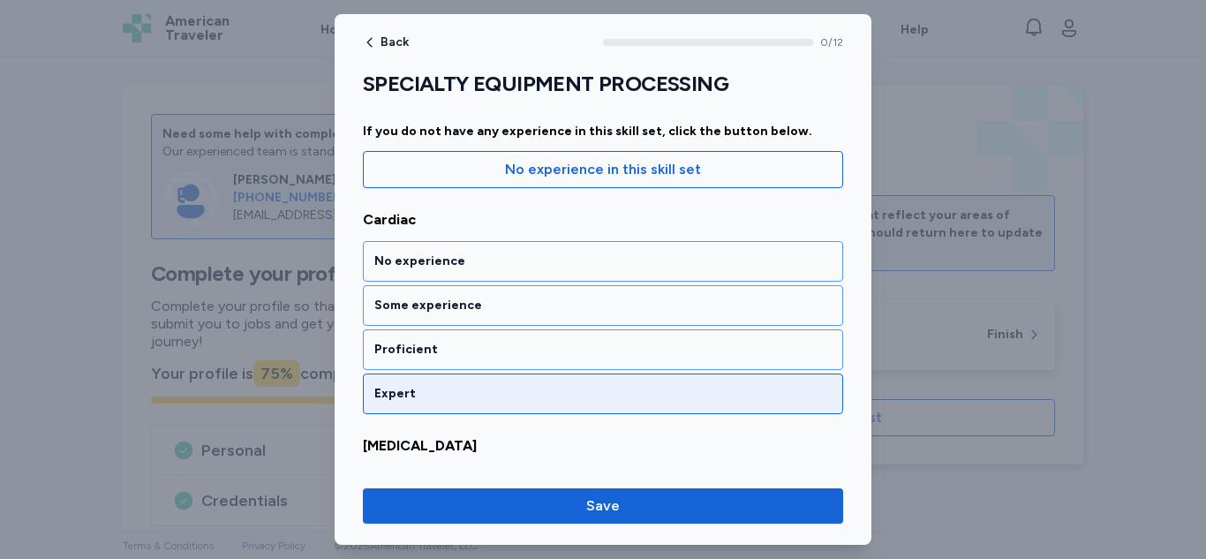
click at [538, 399] on div "Expert" at bounding box center [602, 394] width 457 height 18
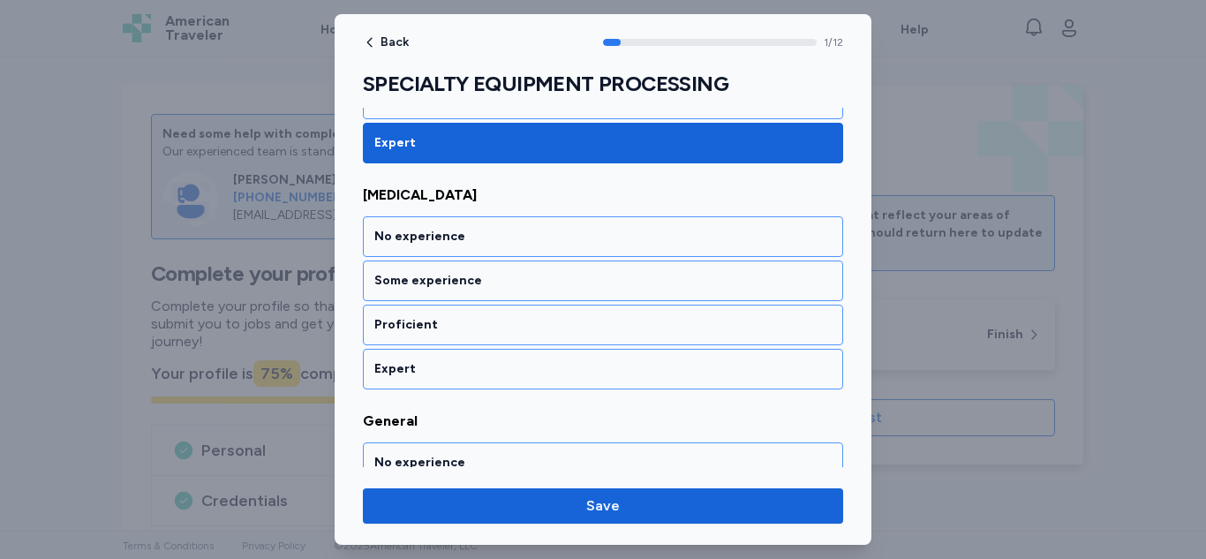
click at [524, 384] on div "Expert" at bounding box center [603, 369] width 480 height 41
click at [515, 384] on div "Expert" at bounding box center [603, 369] width 480 height 41
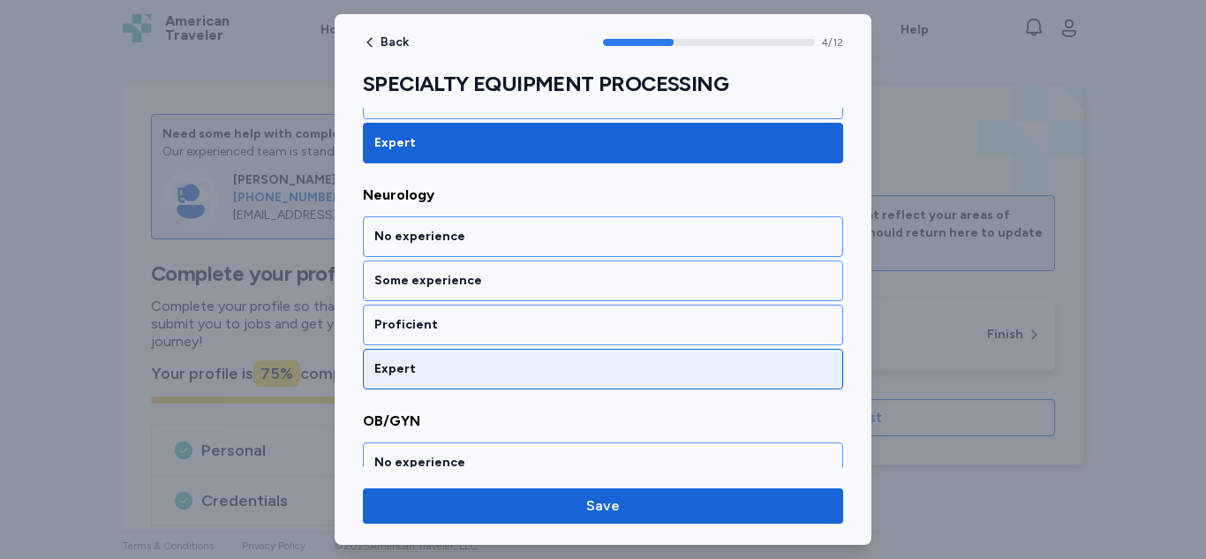
click at [527, 377] on div "Expert" at bounding box center [602, 369] width 457 height 18
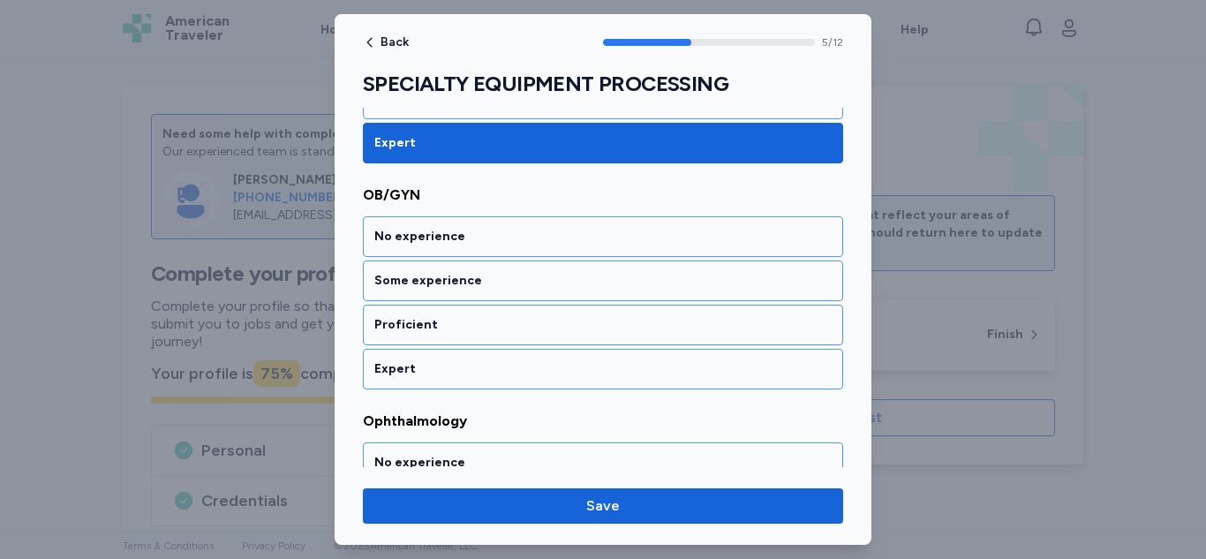
click at [527, 377] on div "Expert" at bounding box center [602, 369] width 457 height 18
click at [524, 366] on div "Expert" at bounding box center [602, 369] width 457 height 18
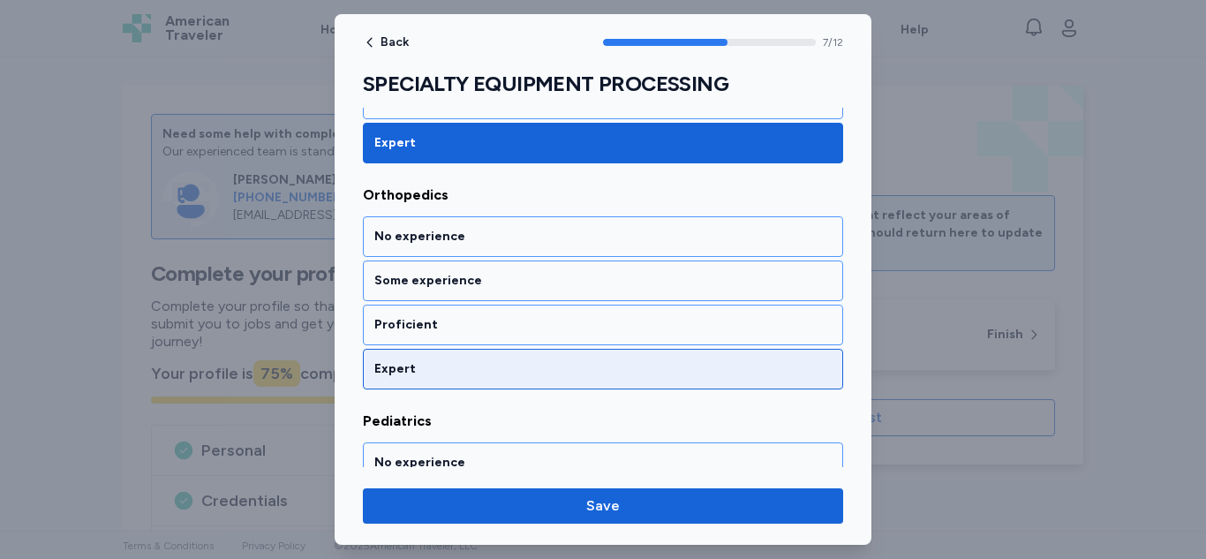
click at [516, 374] on div "Expert" at bounding box center [602, 369] width 457 height 18
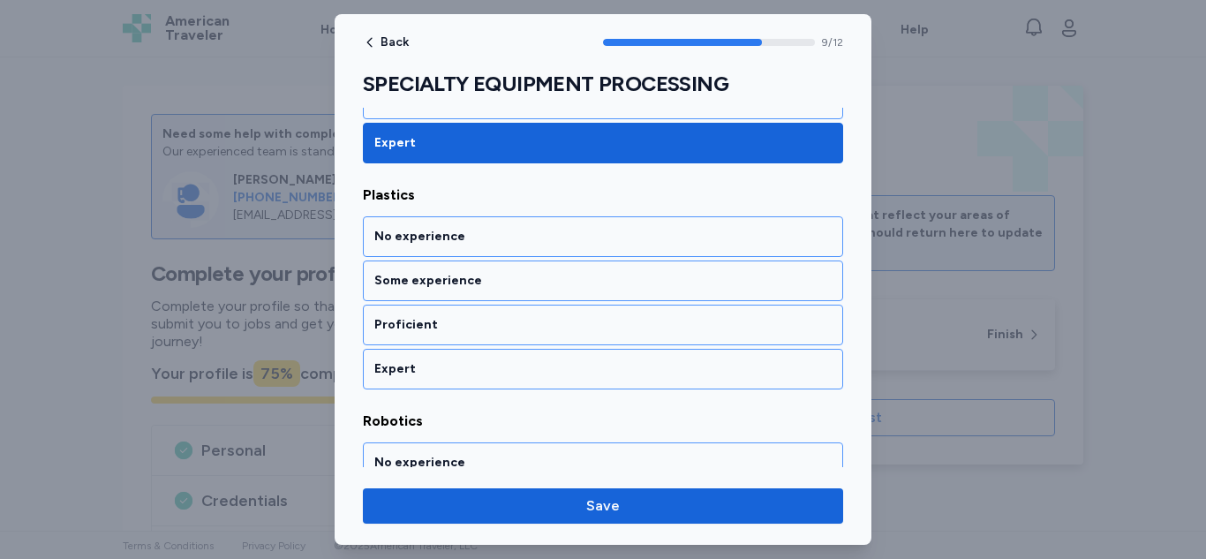
click at [505, 379] on div "Expert" at bounding box center [603, 369] width 480 height 41
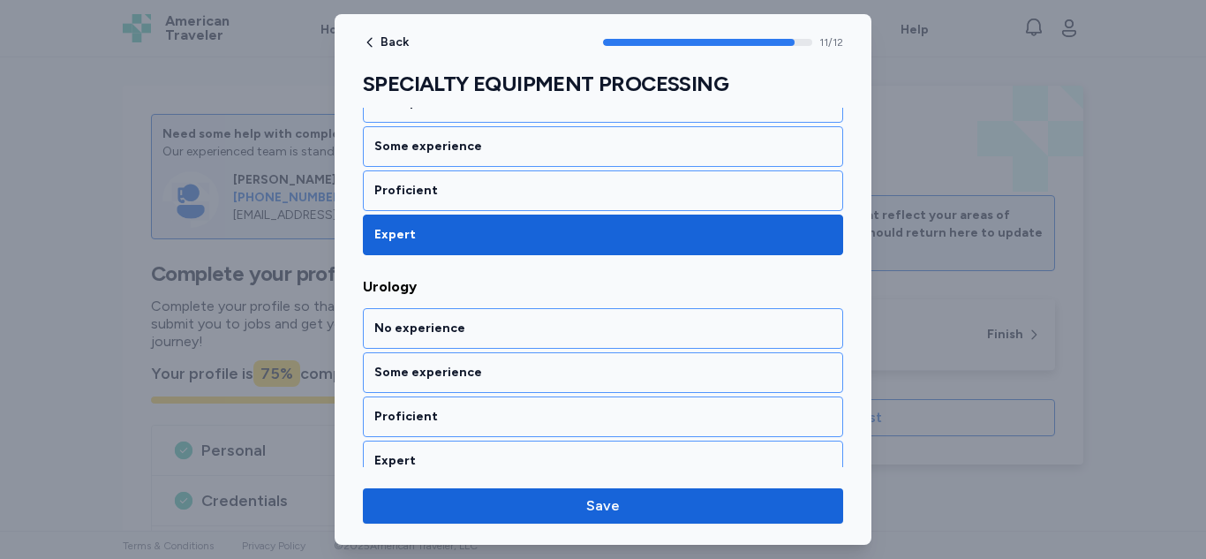
scroll to position [2594, 0]
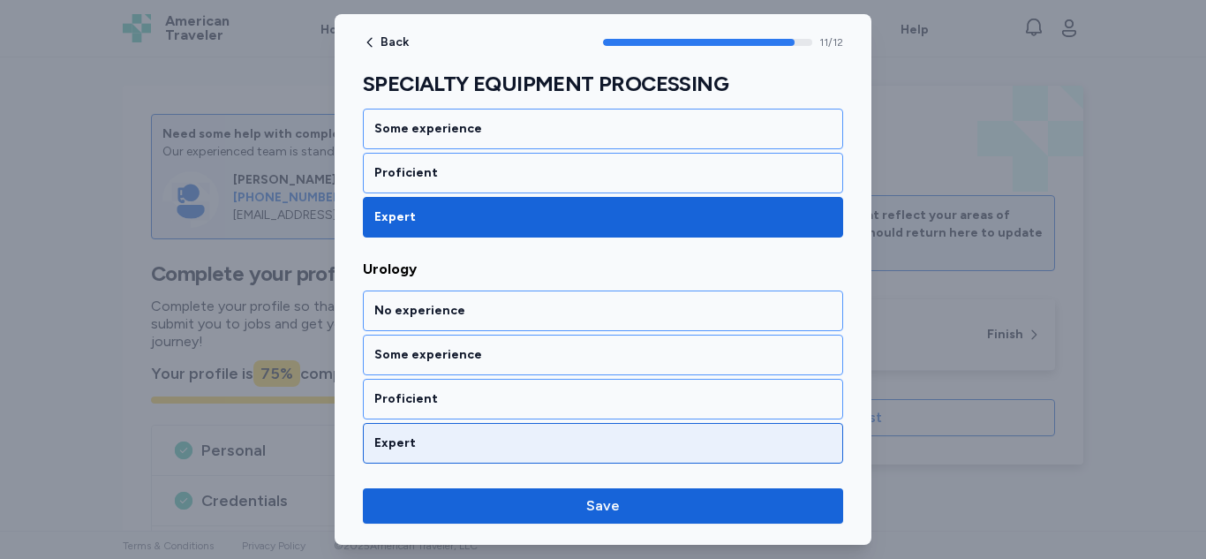
click at [474, 440] on div "Expert" at bounding box center [602, 443] width 457 height 18
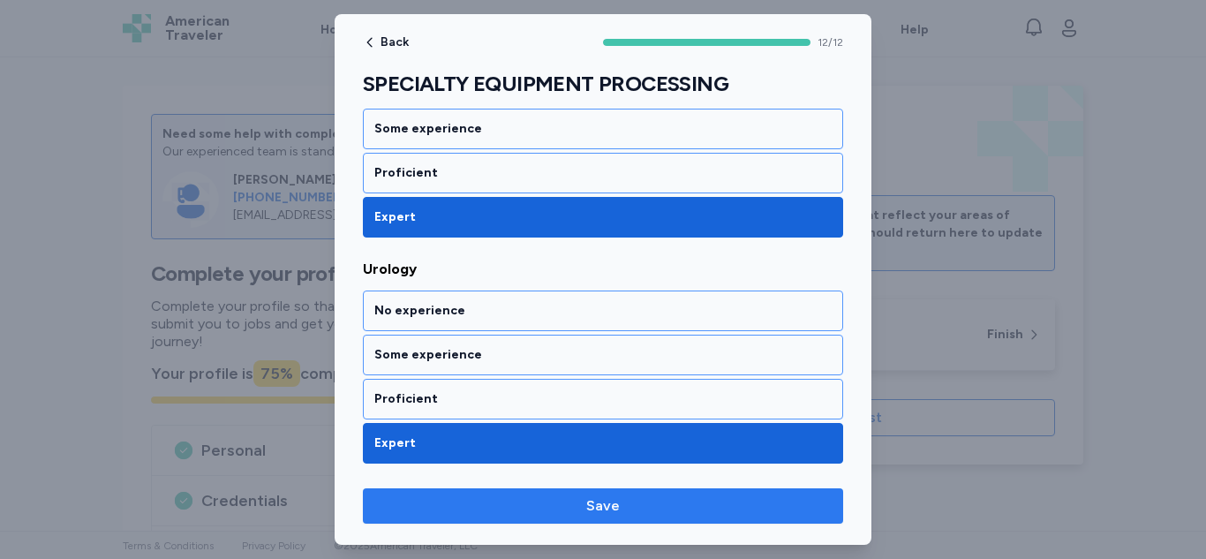
click at [542, 520] on button "Save" at bounding box center [603, 505] width 480 height 35
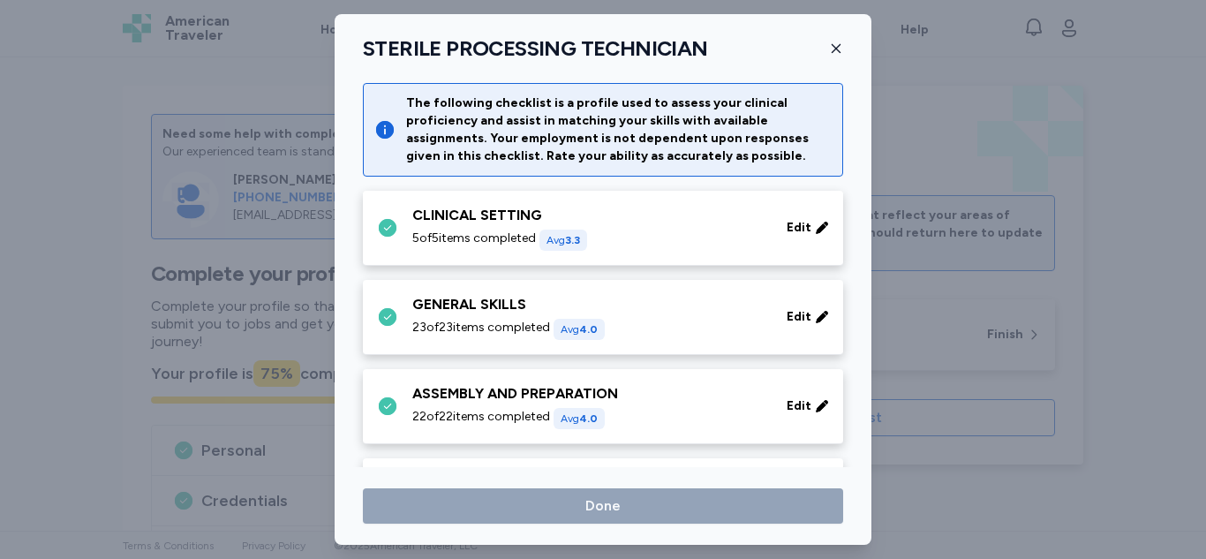
scroll to position [480, 0]
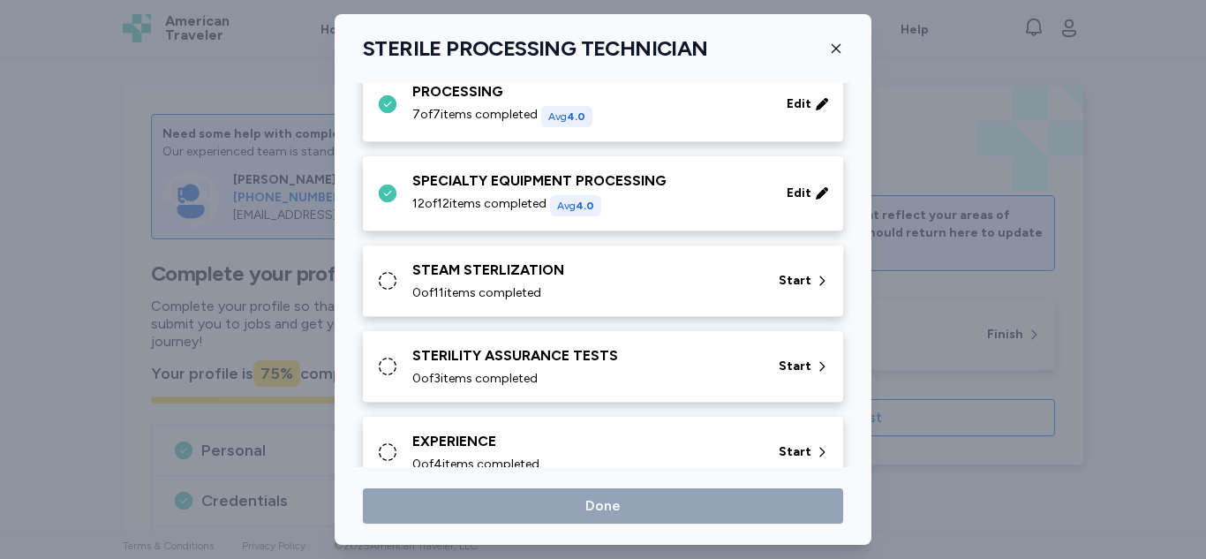
click at [576, 277] on div "STEAM STERLIZATION" at bounding box center [584, 270] width 345 height 21
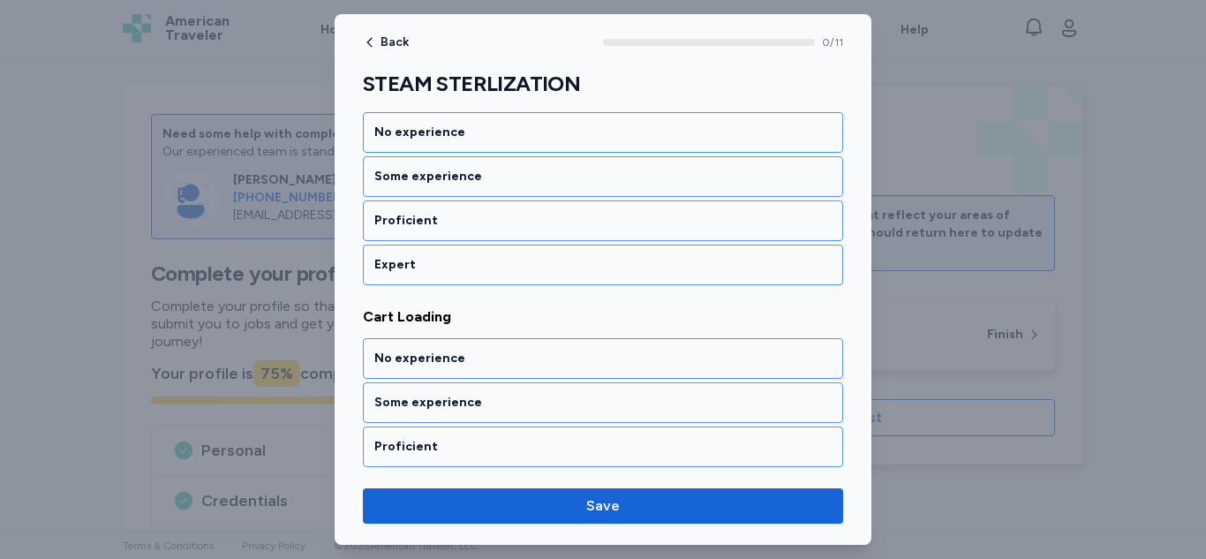
scroll to position [289, 0]
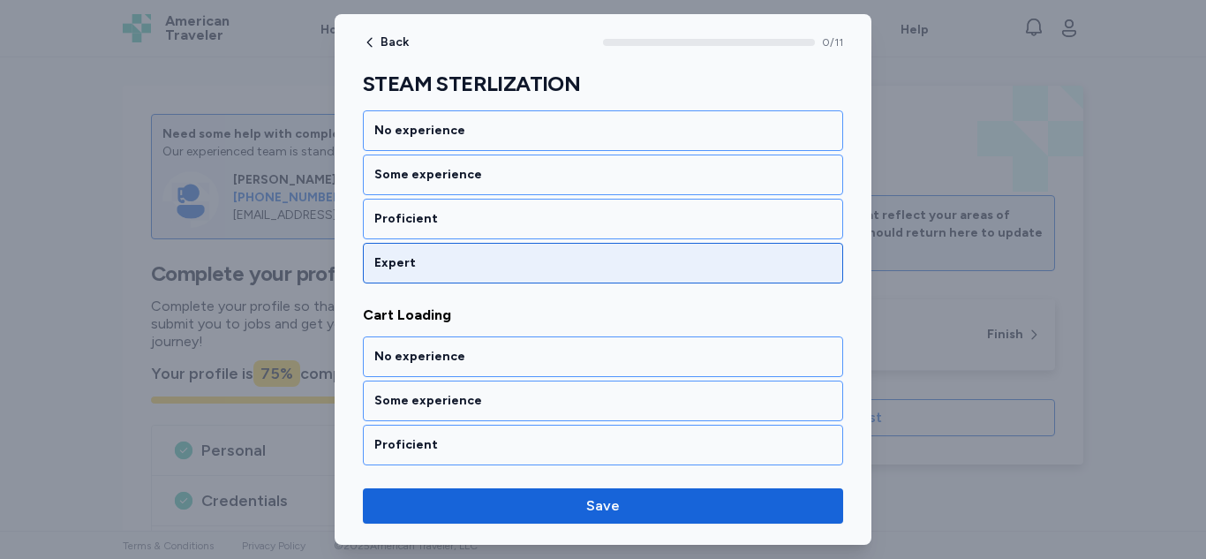
click at [550, 262] on div "Expert" at bounding box center [602, 263] width 457 height 18
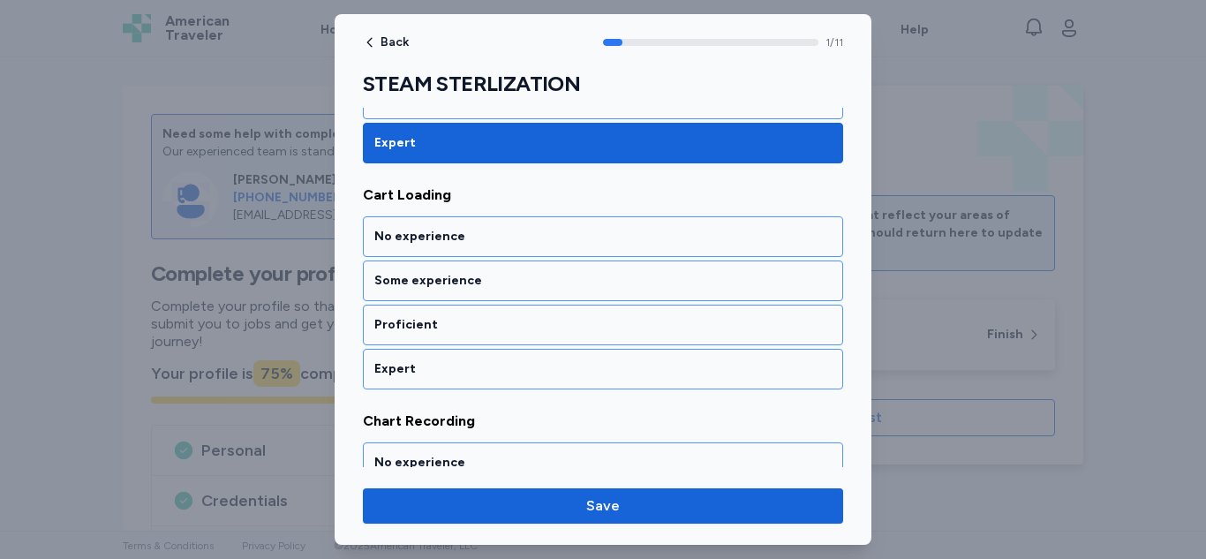
click at [513, 368] on div "Expert" at bounding box center [602, 369] width 457 height 18
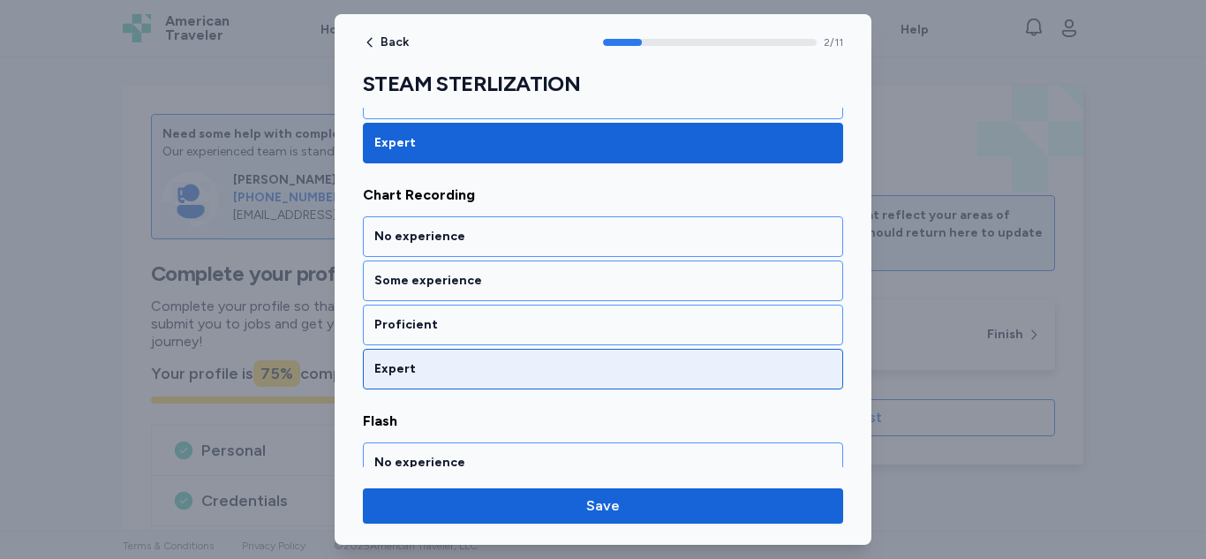
click at [511, 379] on div "Expert" at bounding box center [603, 369] width 480 height 41
click at [523, 378] on div "Expert" at bounding box center [603, 369] width 480 height 41
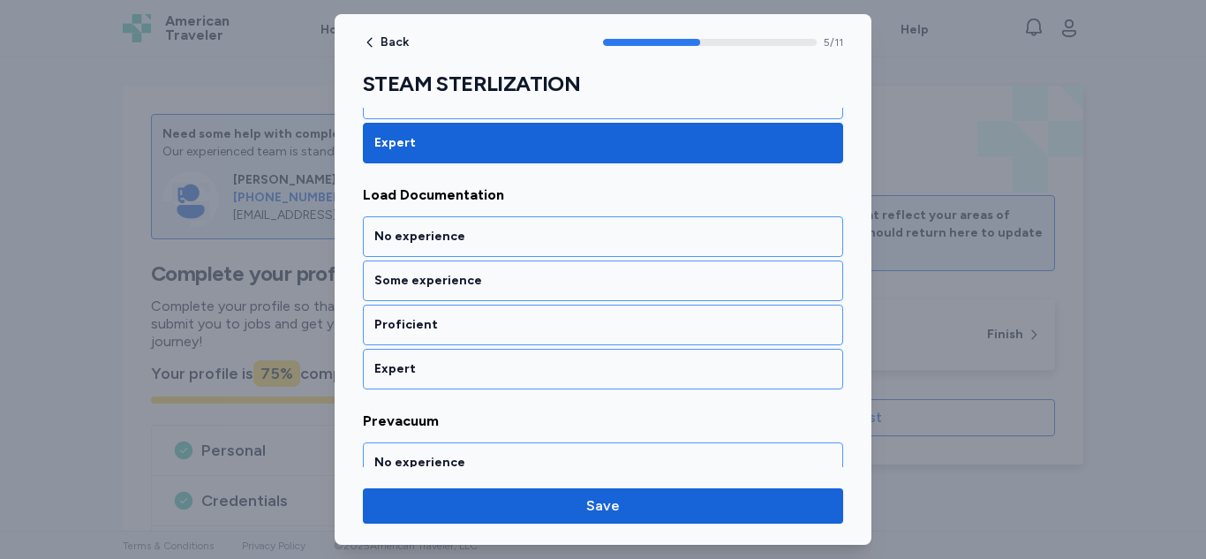
click at [523, 378] on div "Expert" at bounding box center [603, 369] width 480 height 41
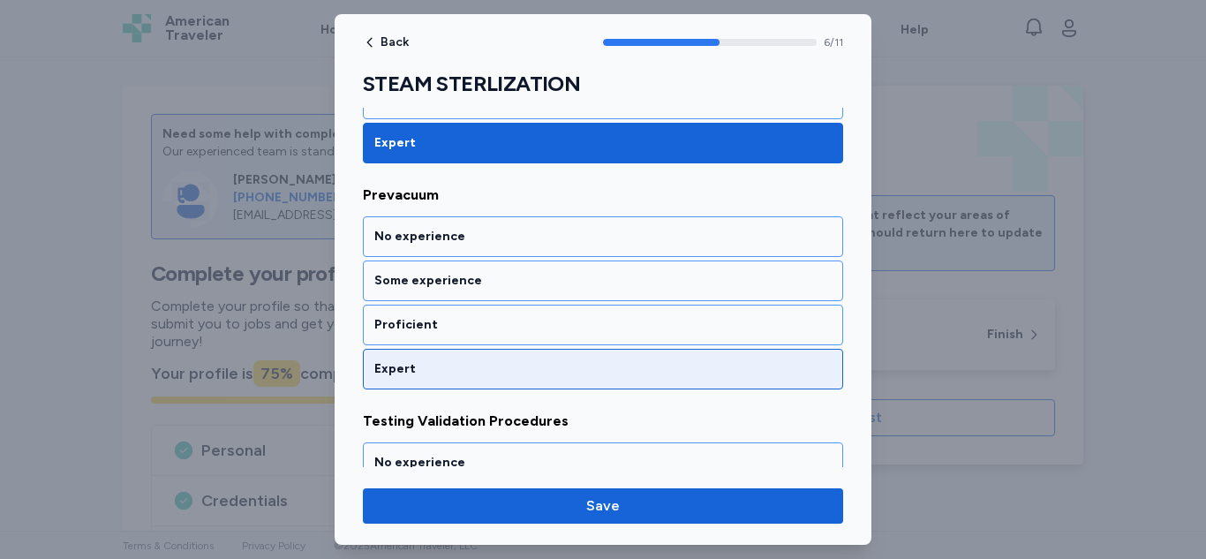
click at [521, 368] on div "Expert" at bounding box center [602, 369] width 457 height 18
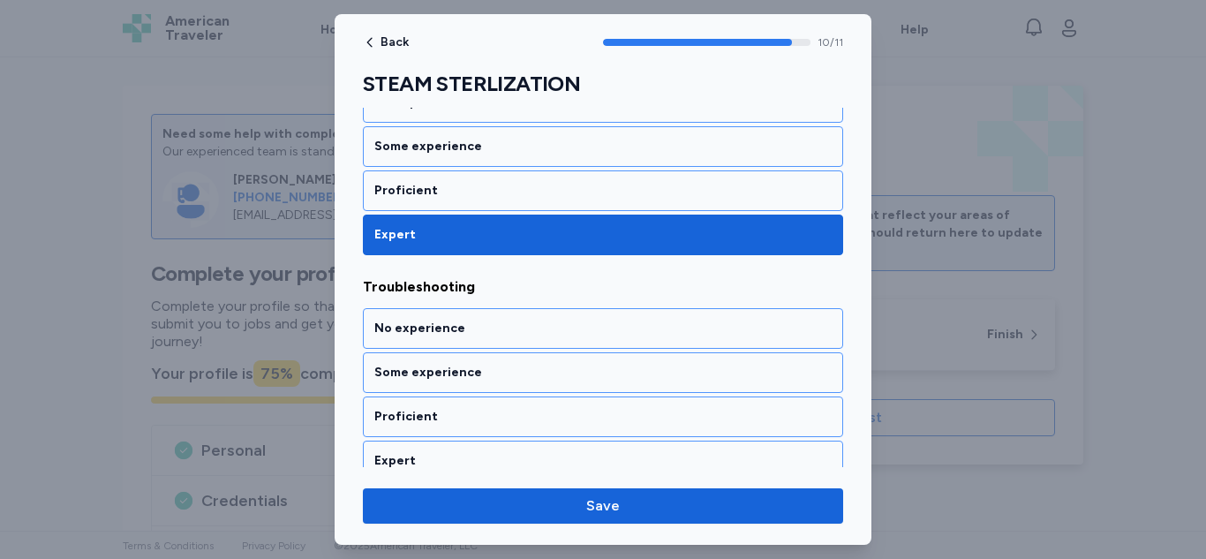
scroll to position [2368, 0]
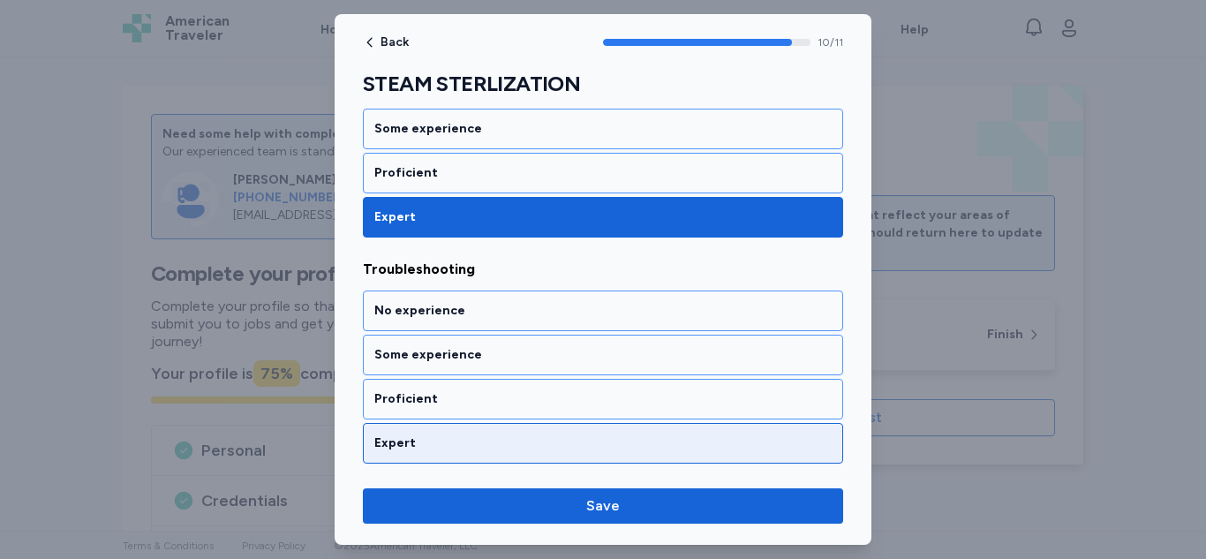
click at [500, 441] on div "Expert" at bounding box center [602, 443] width 457 height 18
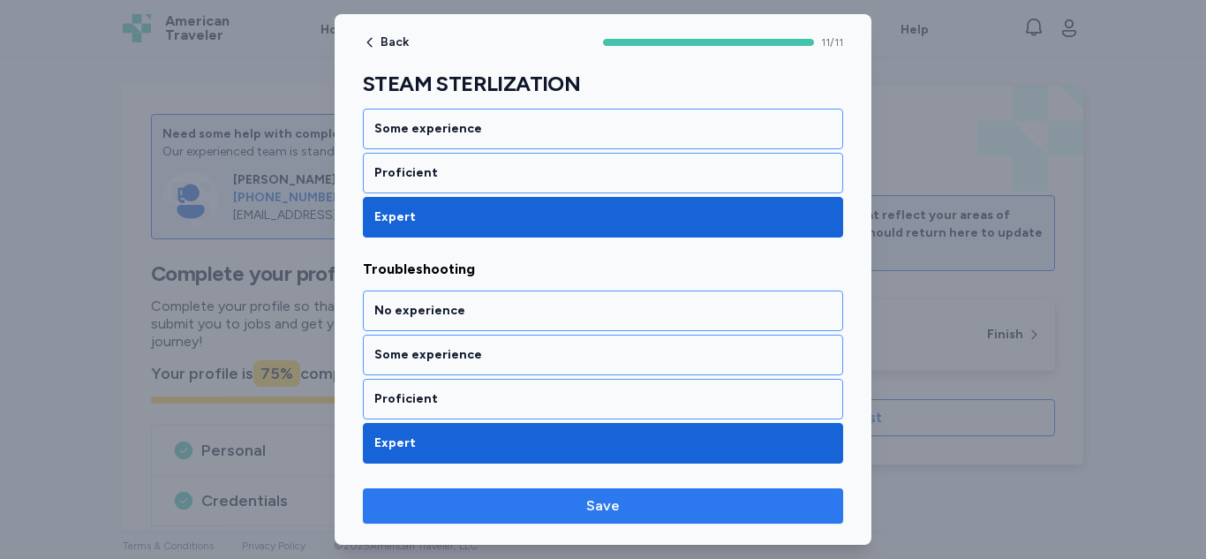
click at [508, 521] on button "Save" at bounding box center [603, 505] width 480 height 35
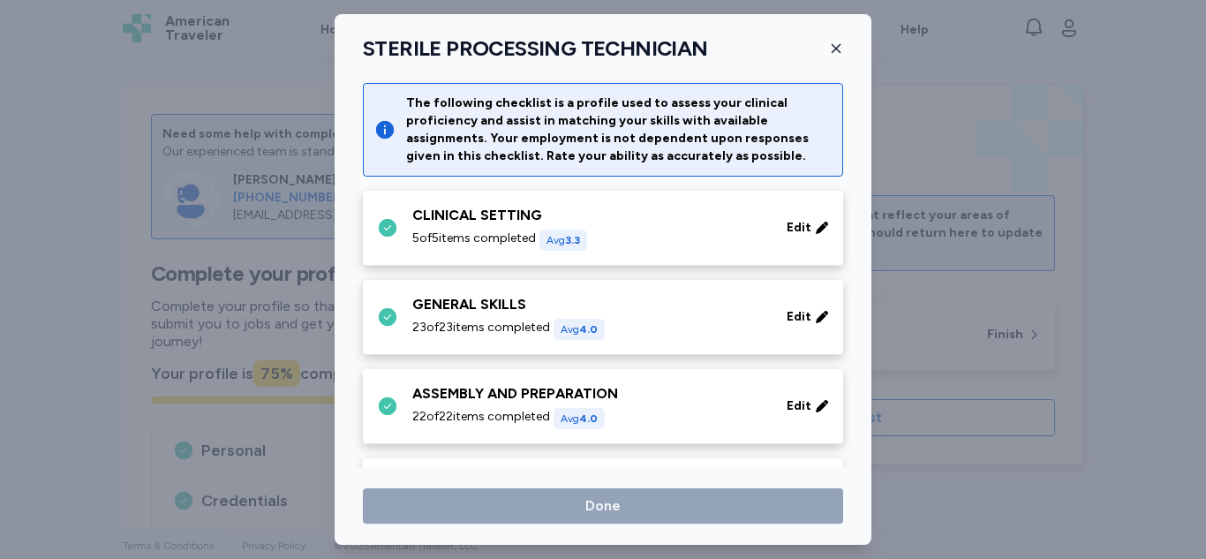
scroll to position [480, 0]
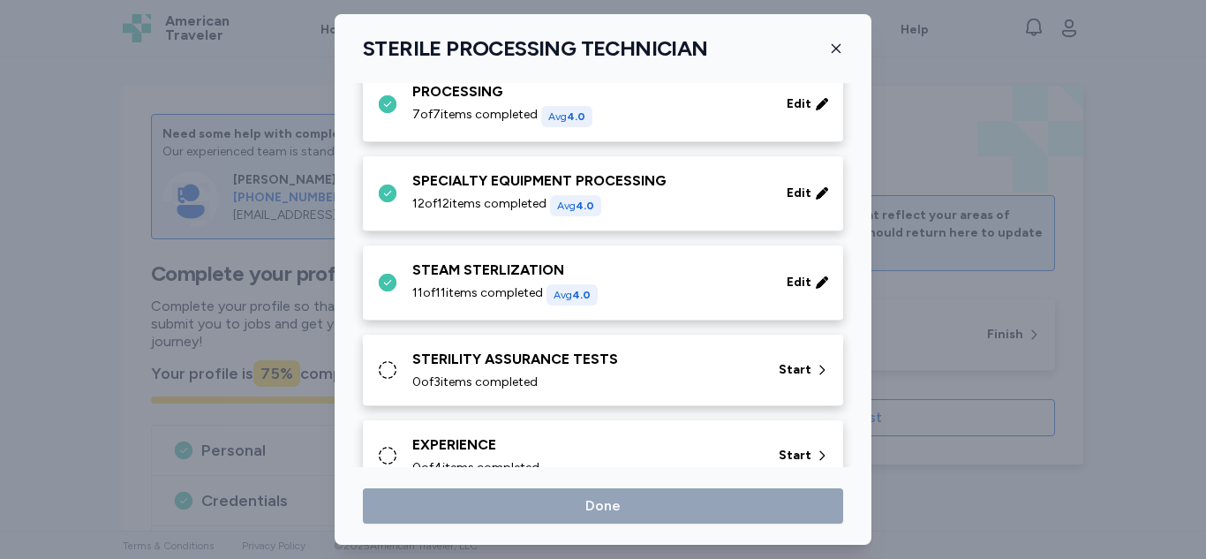
click at [581, 360] on div "STERILITY ASSURANCE TESTS" at bounding box center [584, 359] width 345 height 21
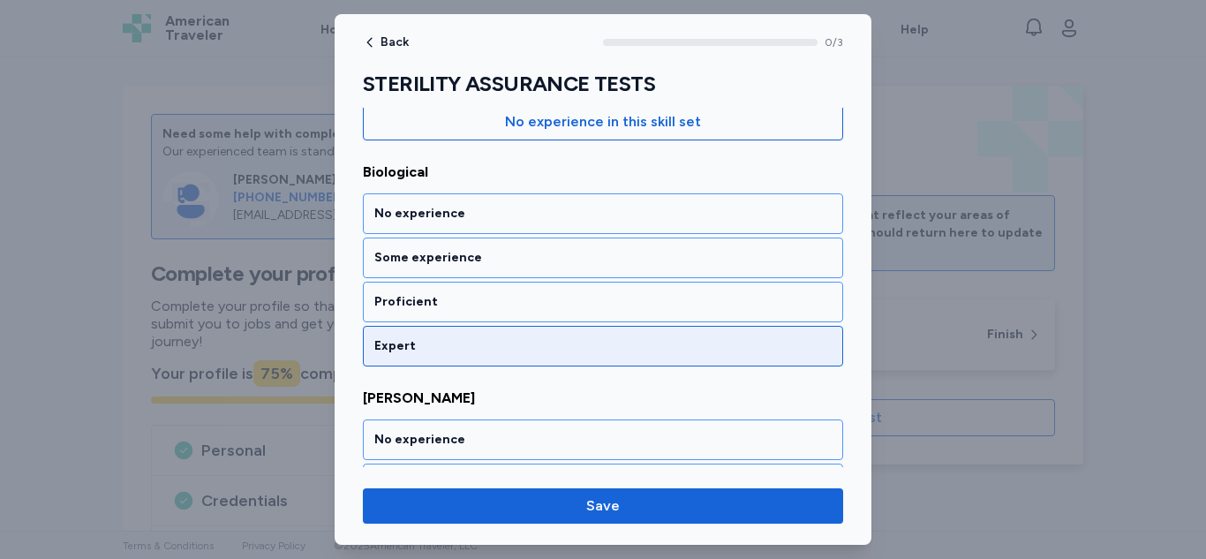
click at [562, 351] on div "Expert" at bounding box center [602, 346] width 457 height 18
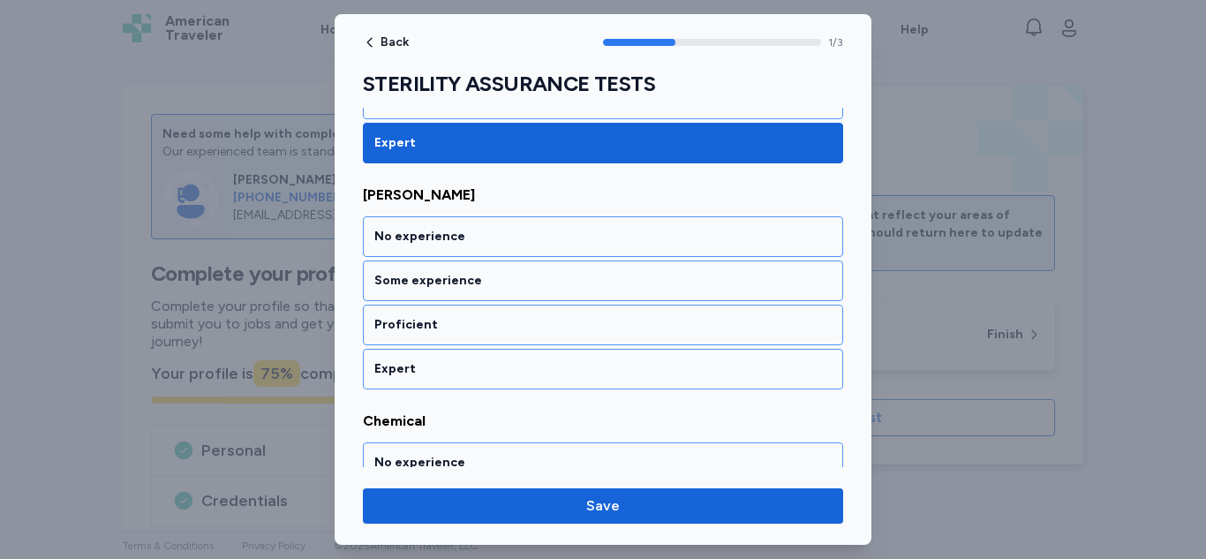
click at [527, 386] on div "Expert" at bounding box center [603, 369] width 480 height 41
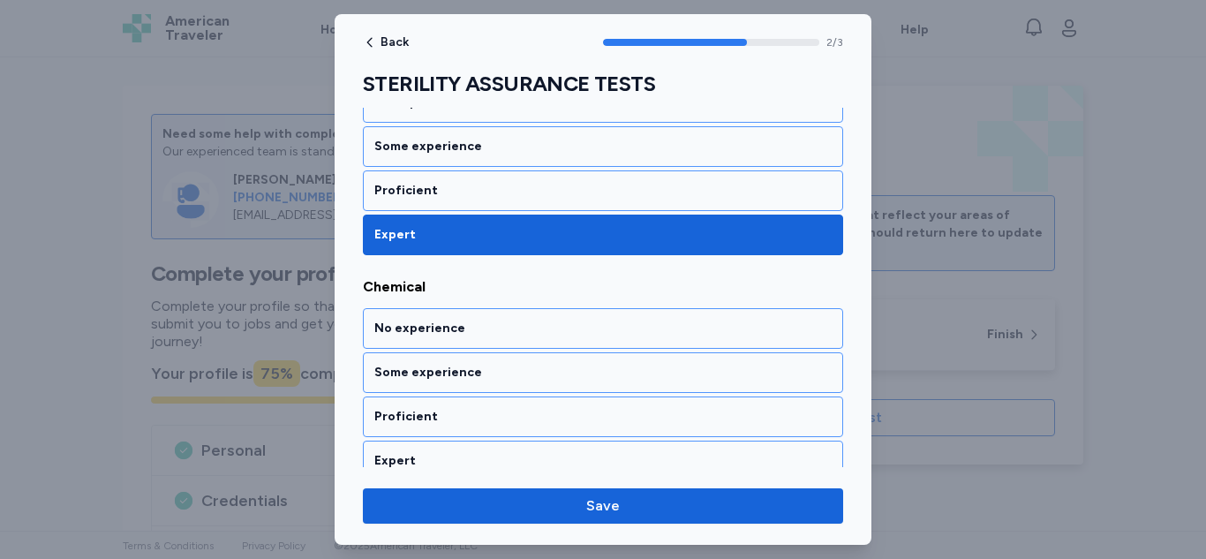
scroll to position [561, 0]
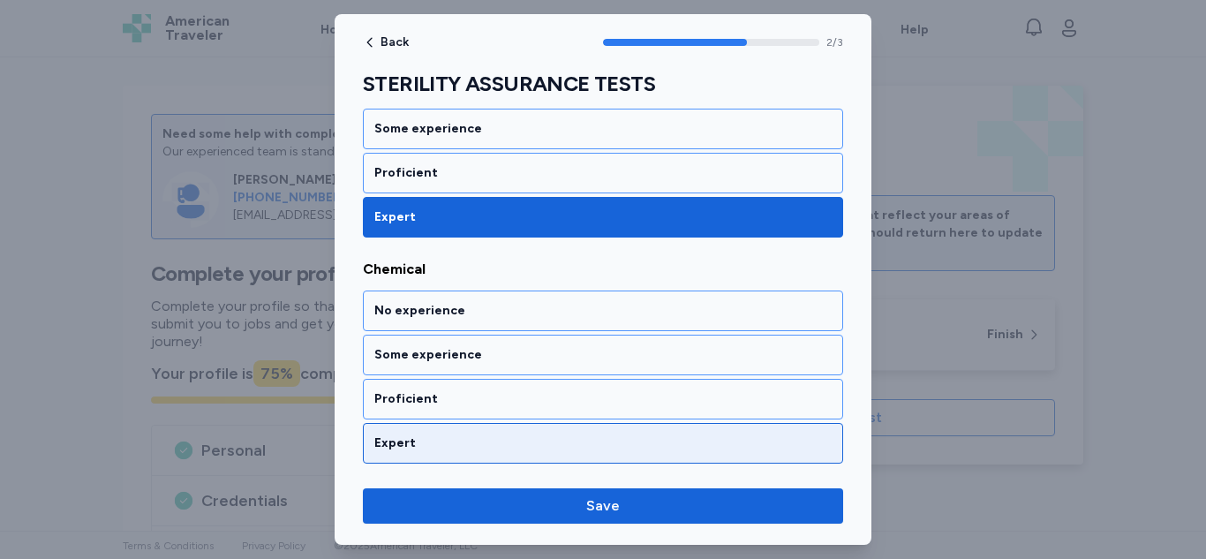
click at [493, 463] on div "Expert" at bounding box center [603, 443] width 480 height 41
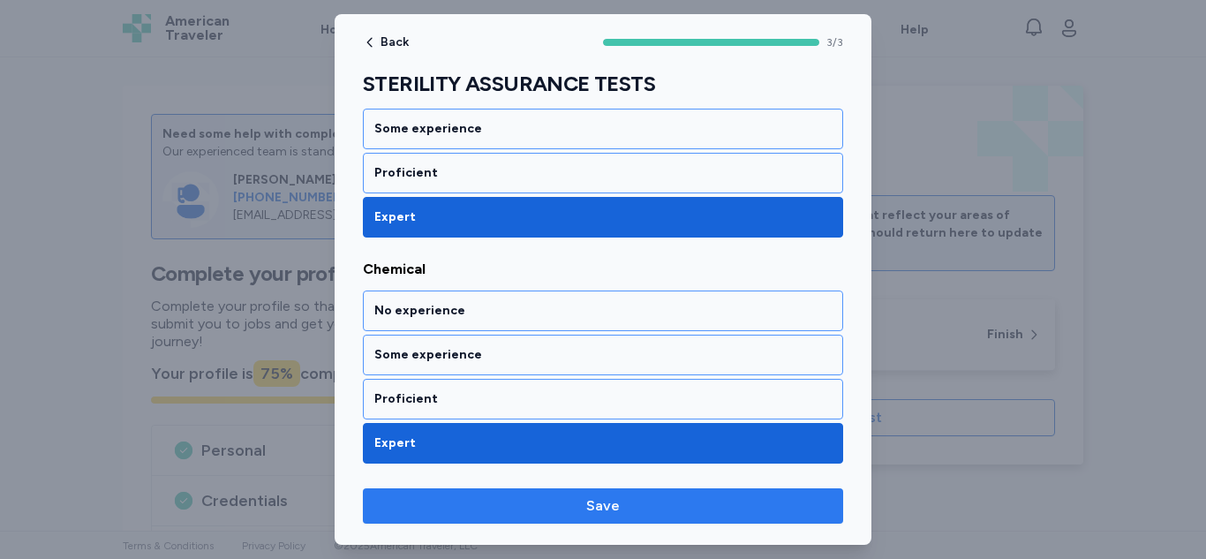
click at [495, 522] on button "Save" at bounding box center [603, 505] width 480 height 35
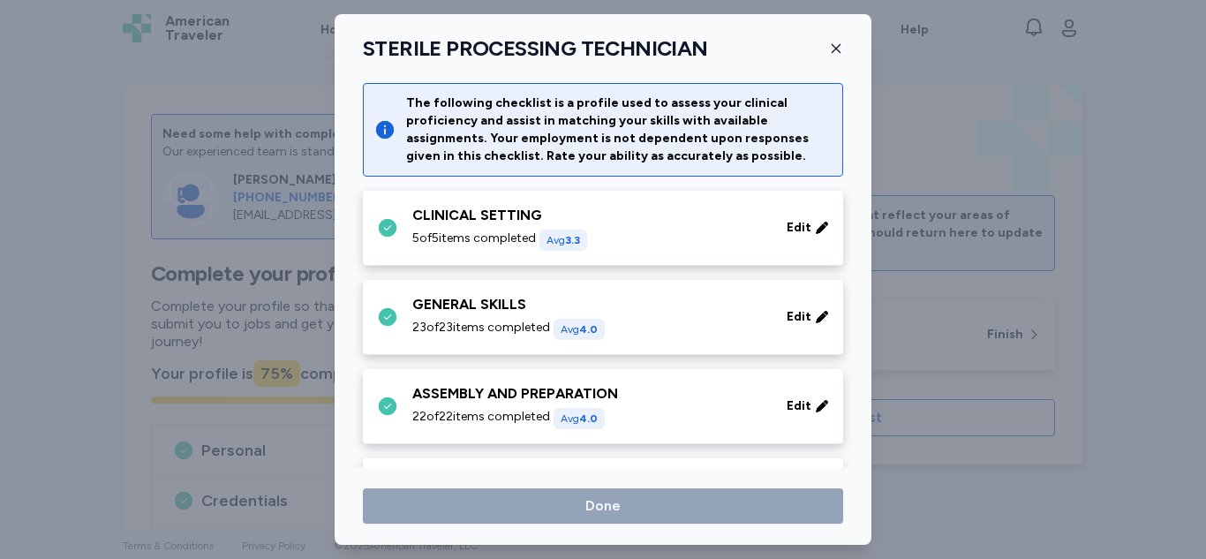
scroll to position [480, 0]
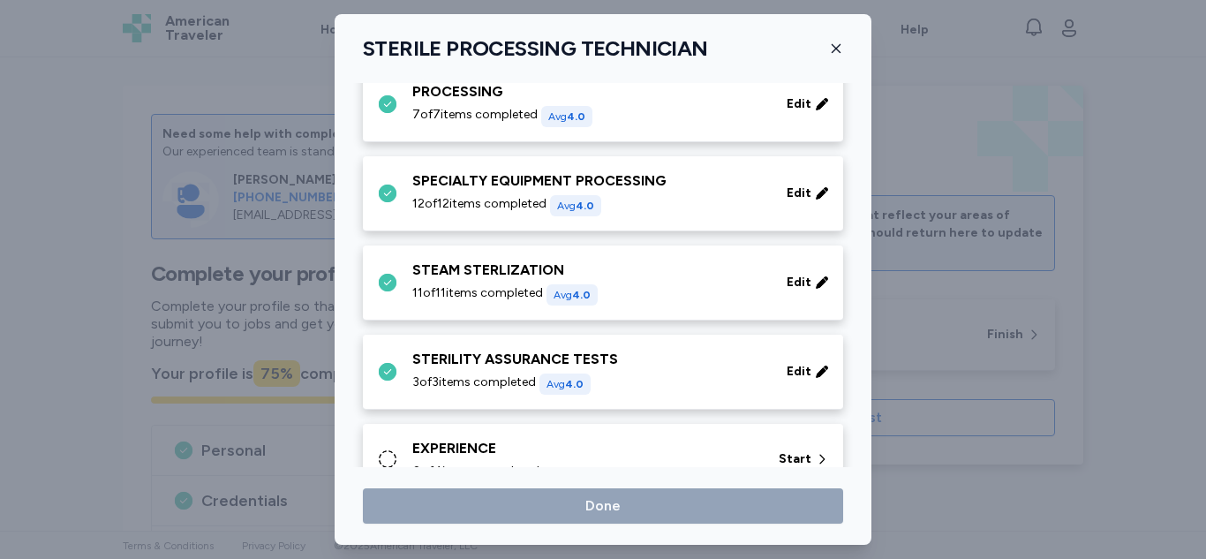
click at [643, 457] on div "EXPERIENCE" at bounding box center [584, 448] width 345 height 21
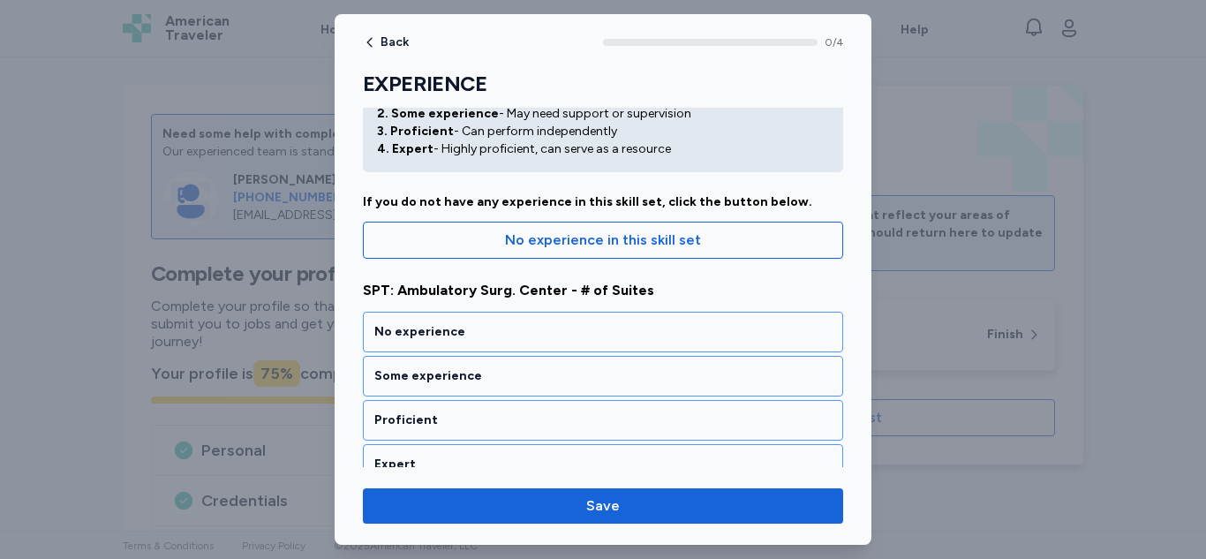
scroll to position [221, 0]
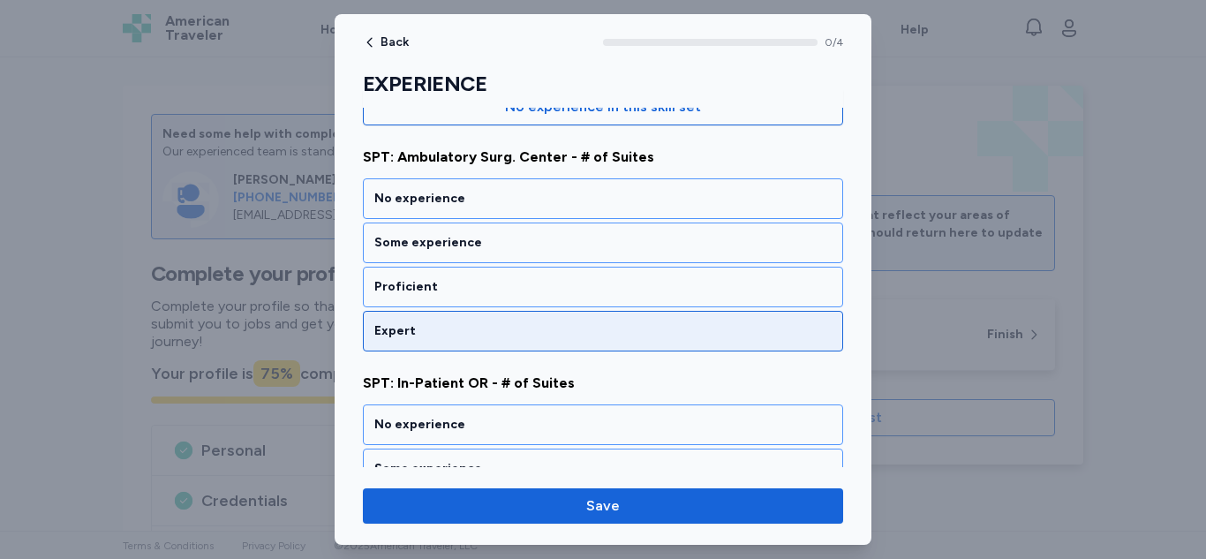
click at [539, 320] on div "Expert" at bounding box center [603, 331] width 480 height 41
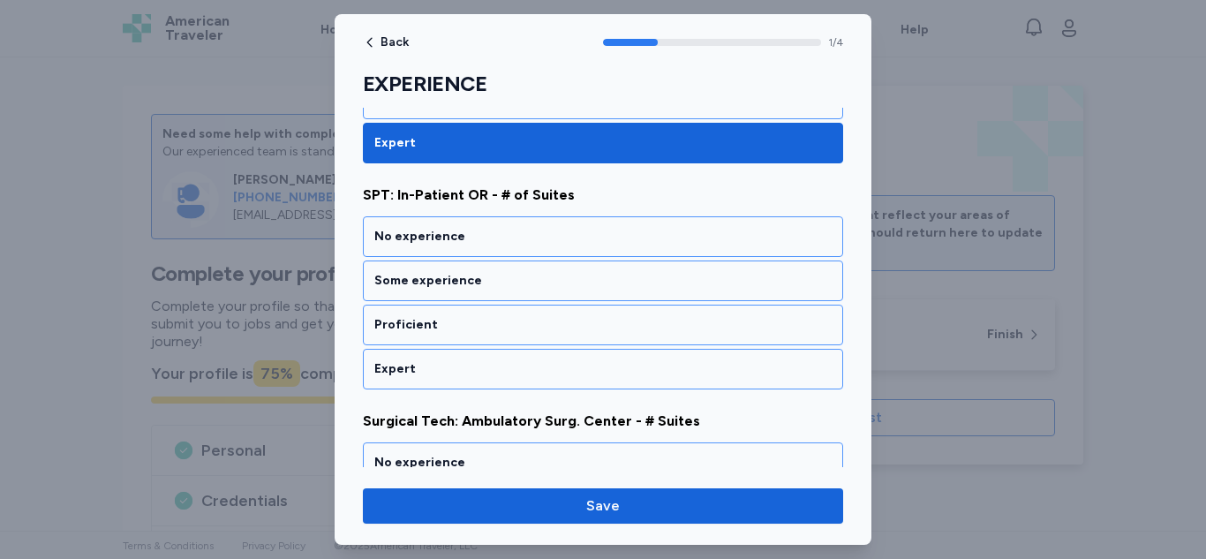
click at [595, 379] on div "Expert" at bounding box center [603, 369] width 480 height 41
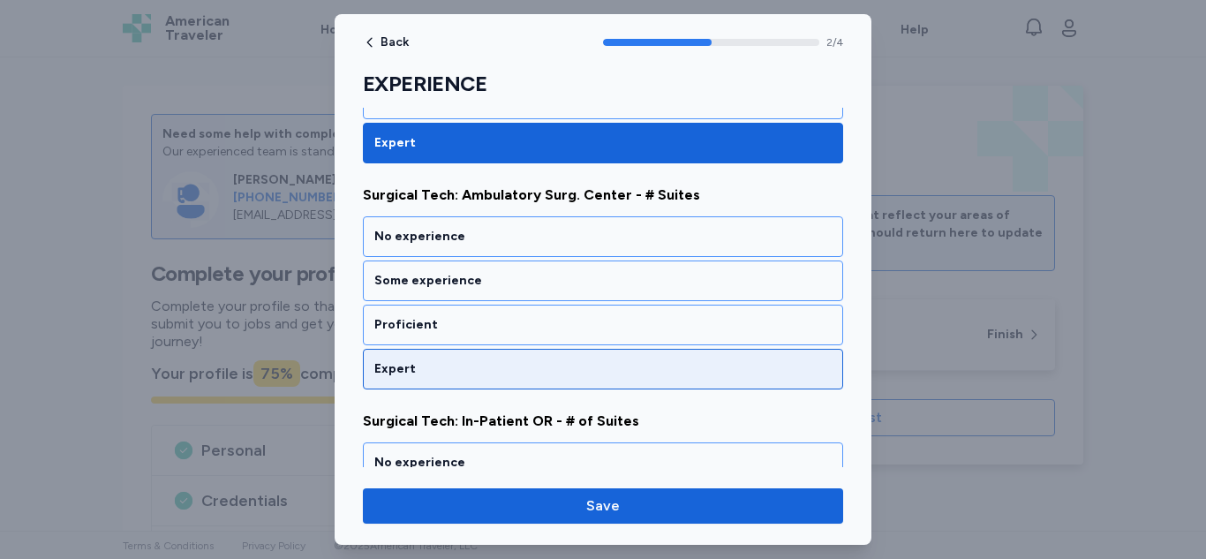
click at [568, 381] on div "Expert" at bounding box center [603, 369] width 480 height 41
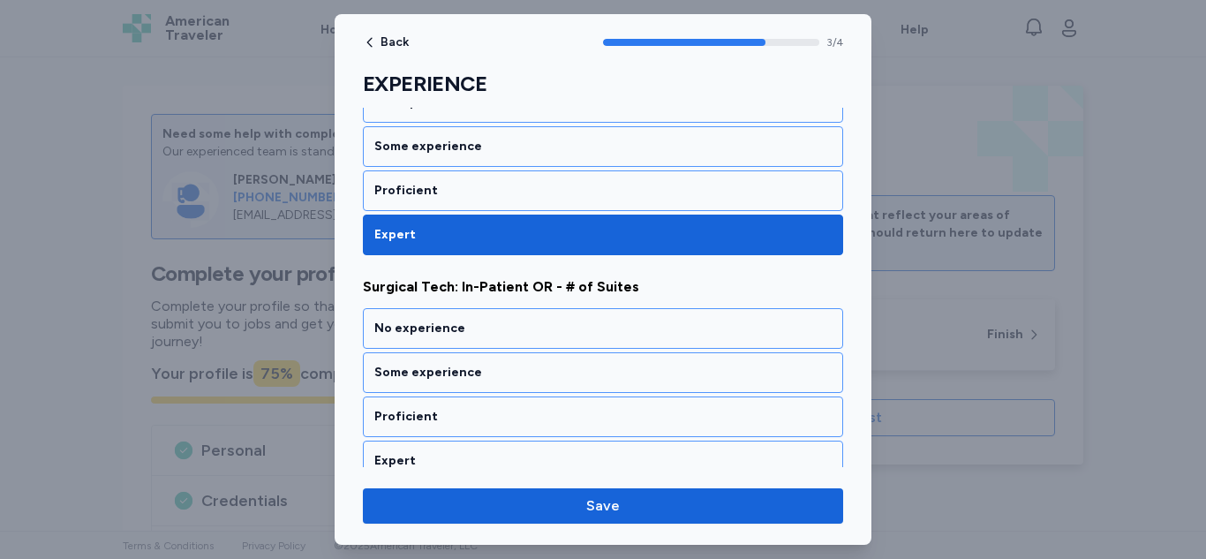
scroll to position [786, 0]
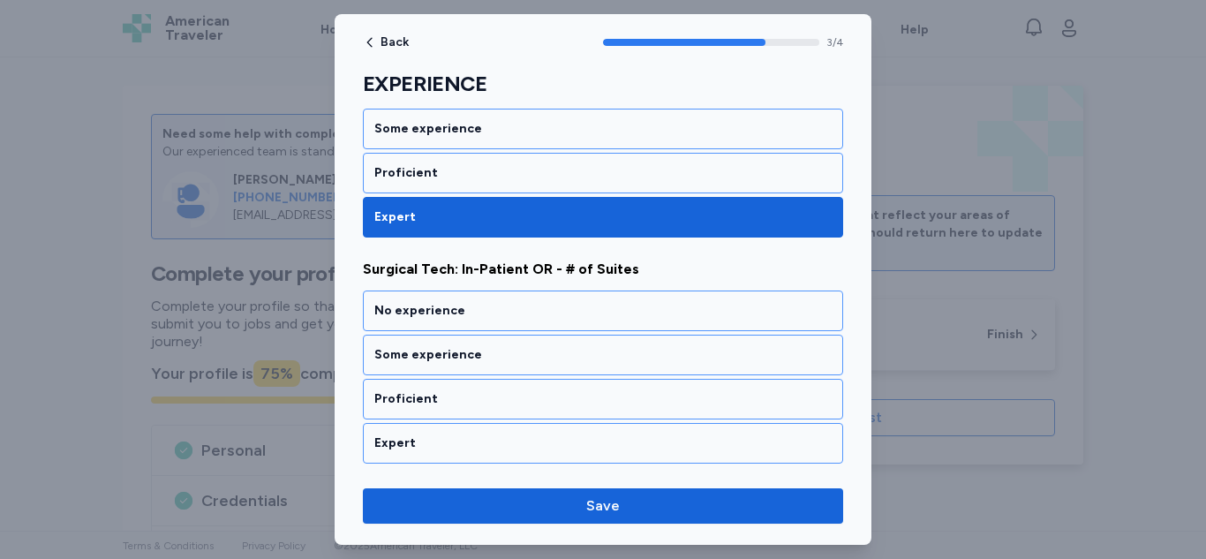
click at [526, 451] on div "Expert" at bounding box center [602, 443] width 457 height 18
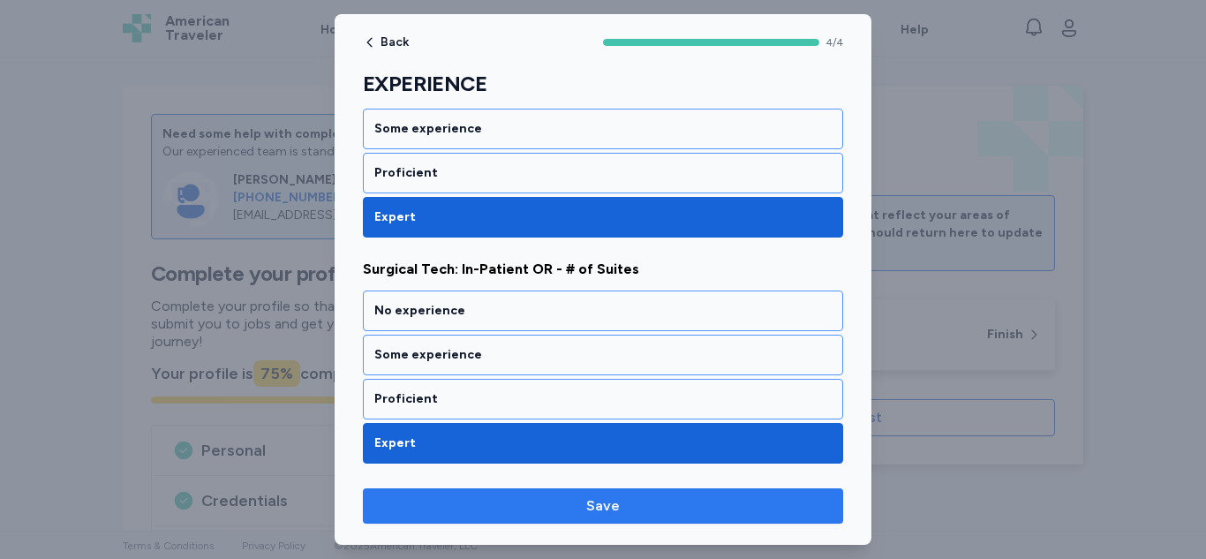
click at [518, 520] on button "Save" at bounding box center [603, 505] width 480 height 35
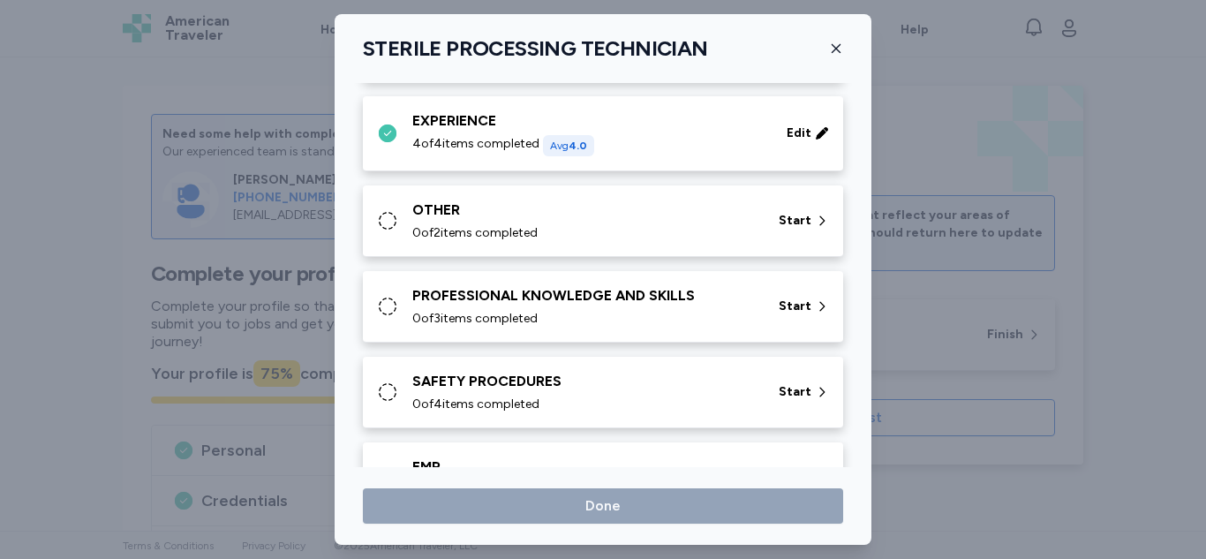
scroll to position [810, 0]
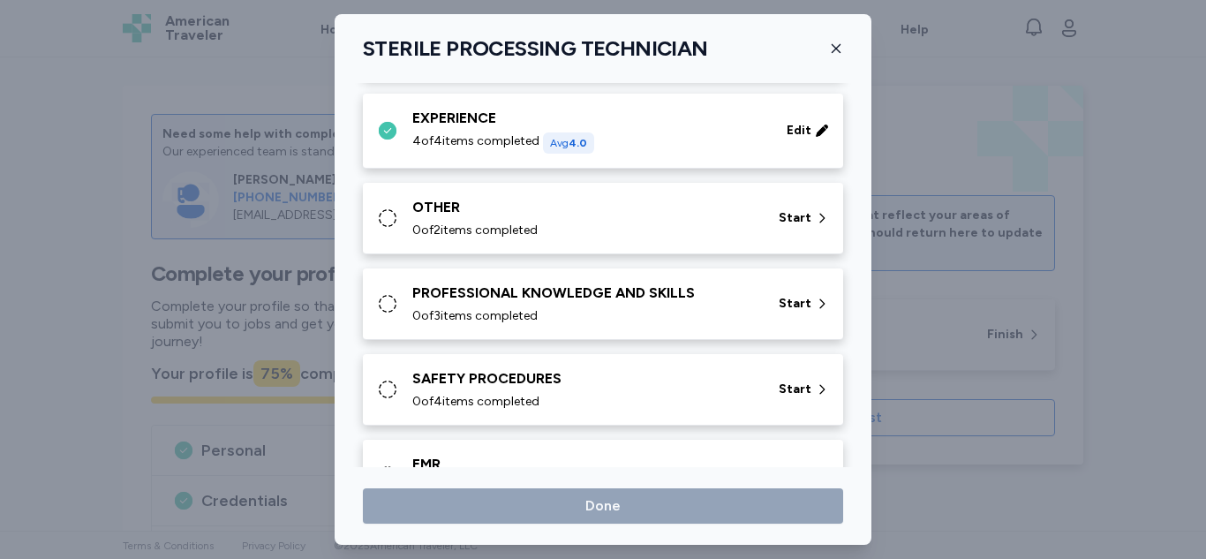
click at [694, 209] on div "OTHER" at bounding box center [584, 207] width 345 height 21
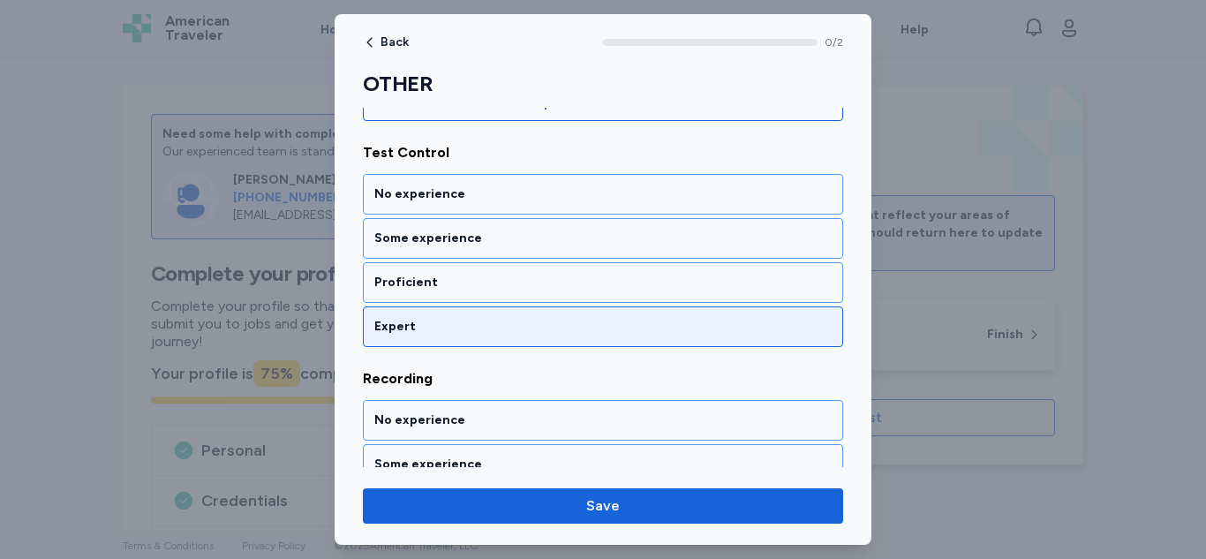
click at [566, 331] on div "Expert" at bounding box center [602, 327] width 457 height 18
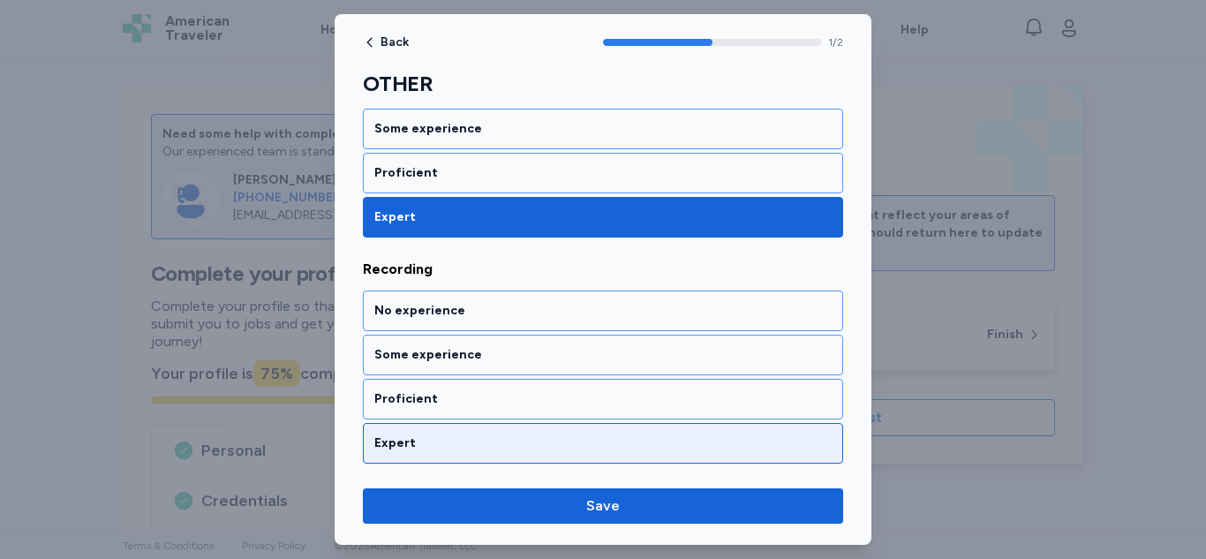
click at [522, 448] on div "Expert" at bounding box center [602, 443] width 457 height 18
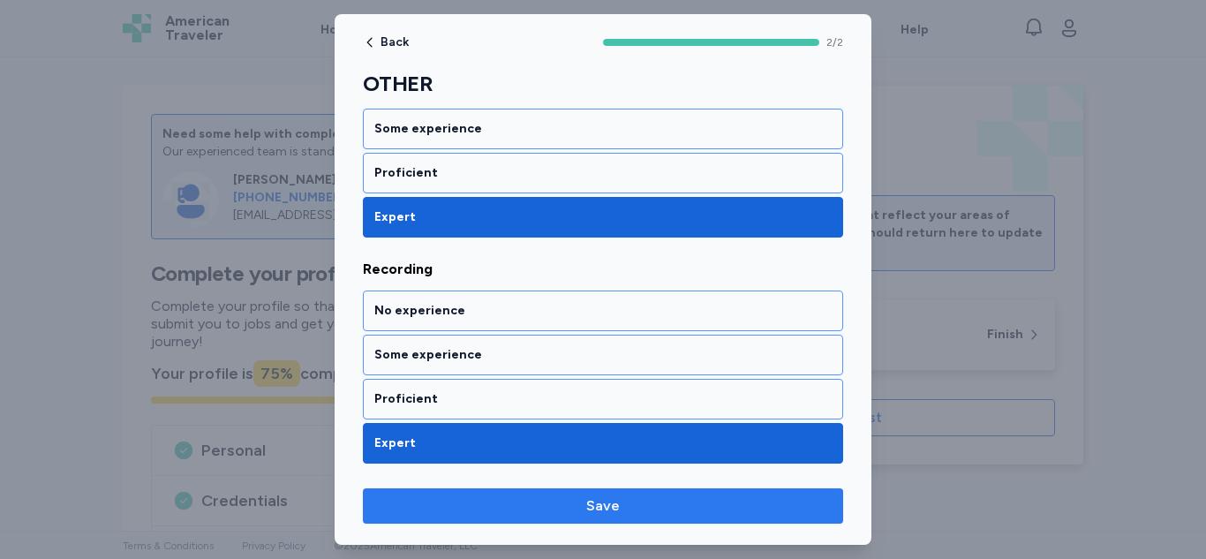
click at [596, 522] on button "Save" at bounding box center [603, 505] width 480 height 35
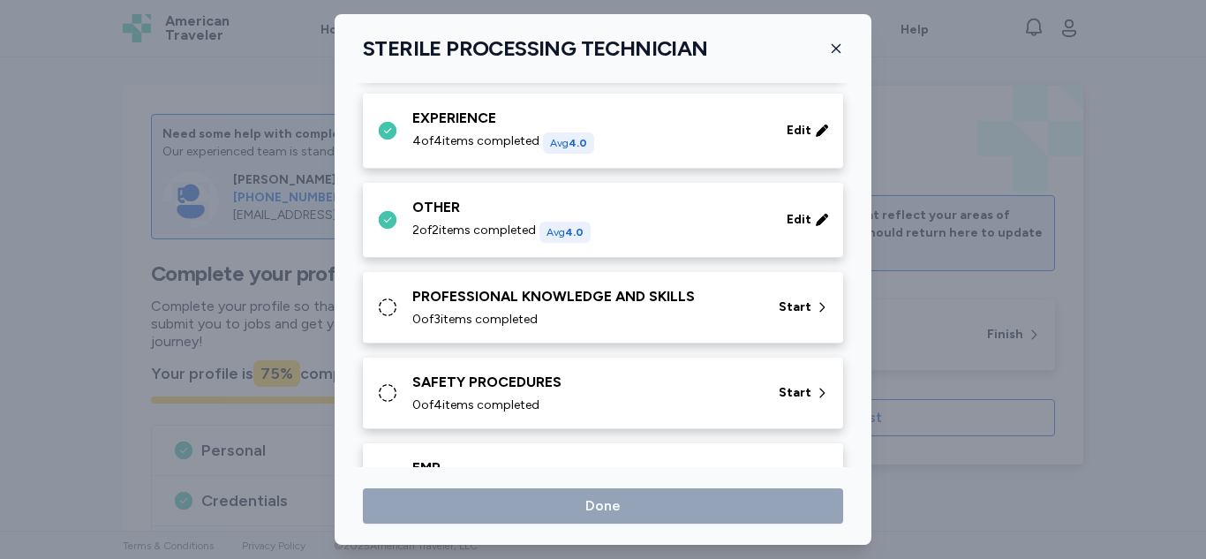
click at [661, 308] on div "PROFESSIONAL KNOWLEDGE AND SKILLS 0 of 3 items completed" at bounding box center [584, 307] width 345 height 42
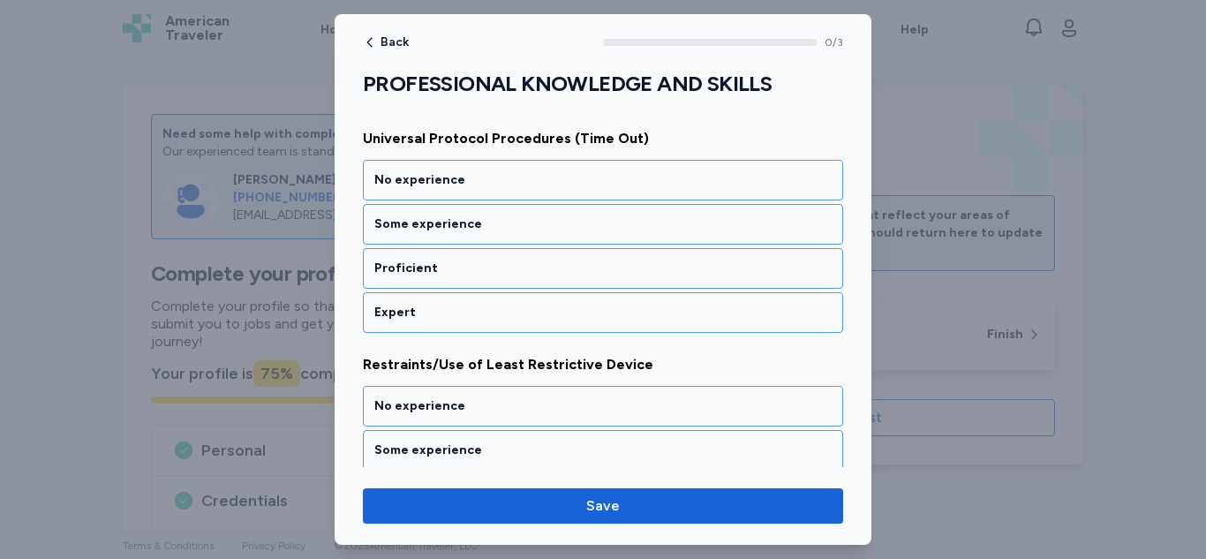
click at [581, 311] on div "Expert" at bounding box center [602, 313] width 457 height 18
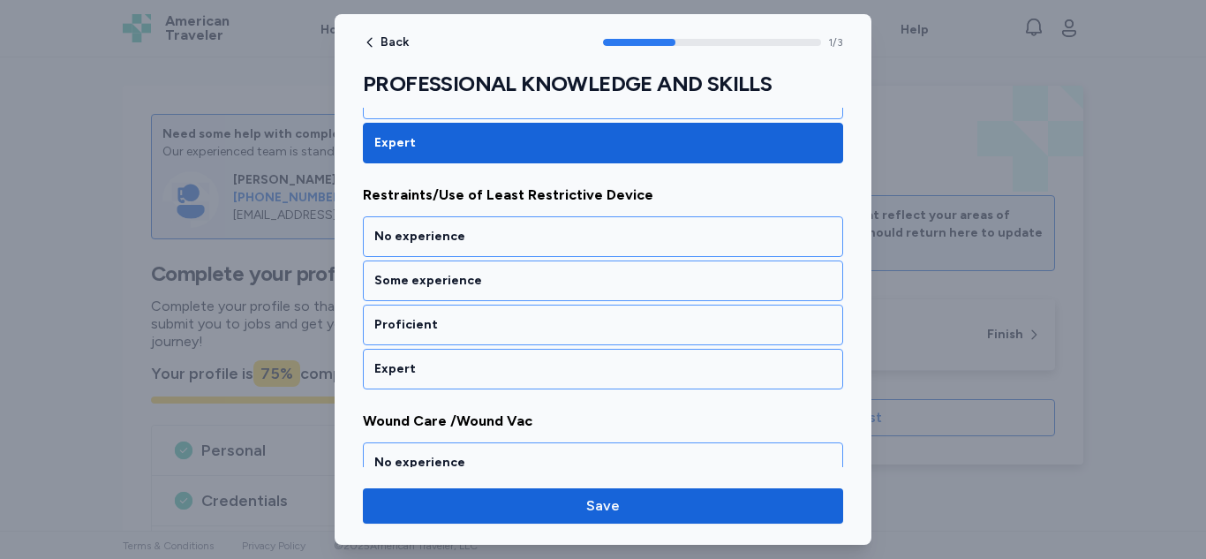
click at [561, 357] on div "Expert" at bounding box center [603, 369] width 480 height 41
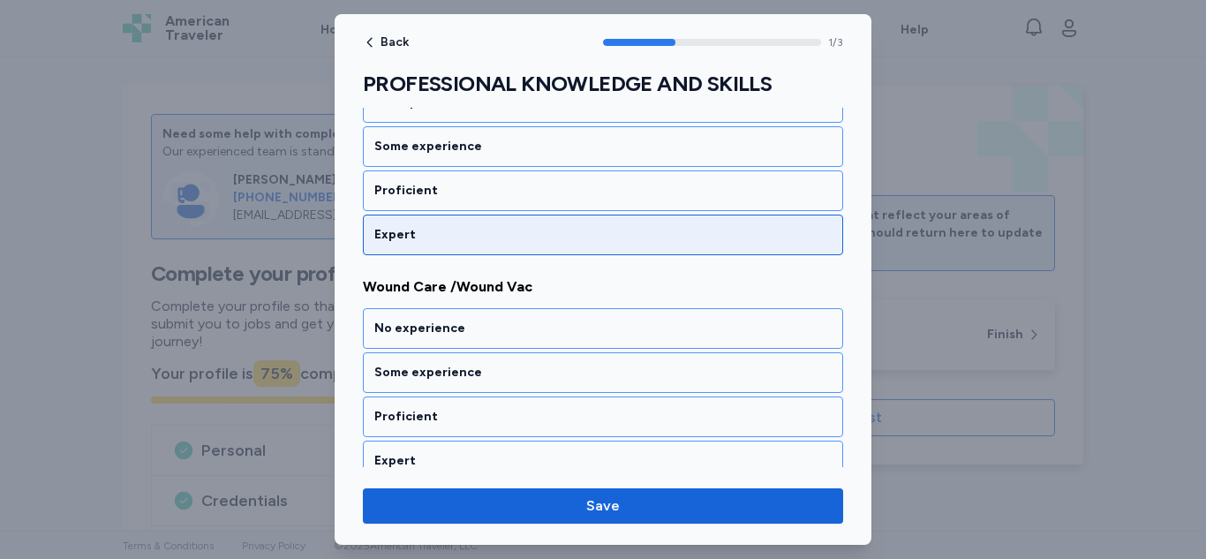
scroll to position [561, 0]
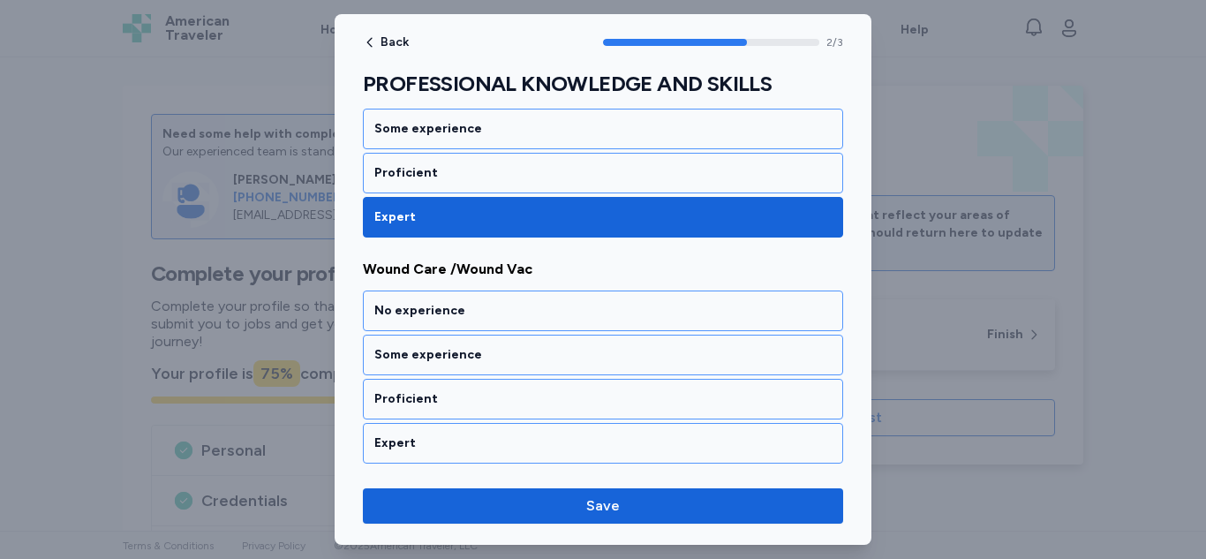
click at [534, 454] on div "Expert" at bounding box center [603, 443] width 480 height 41
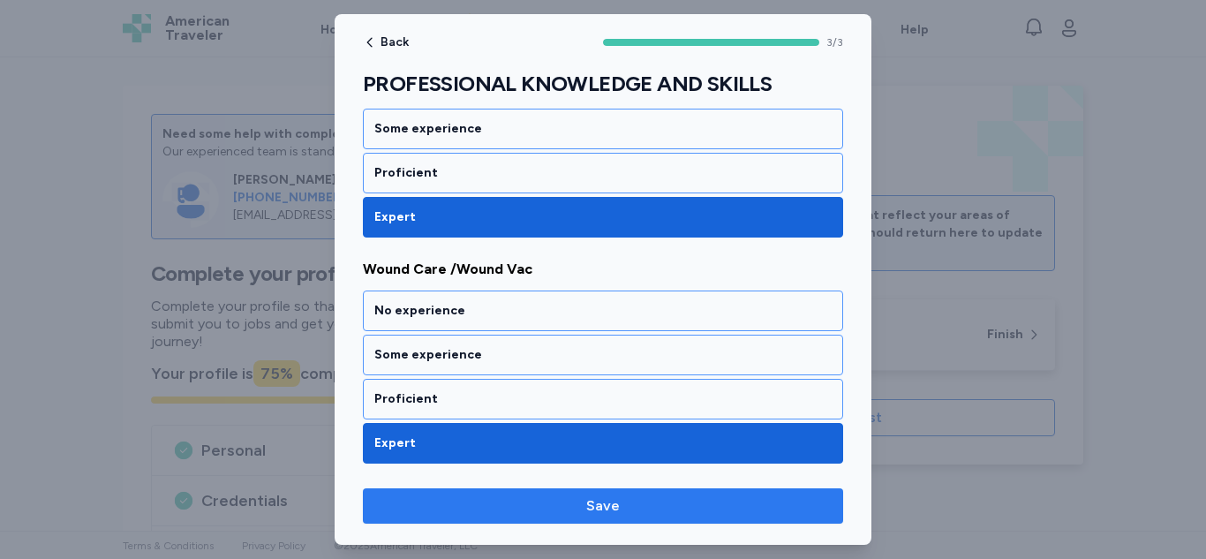
click at [607, 520] on button "Save" at bounding box center [603, 505] width 480 height 35
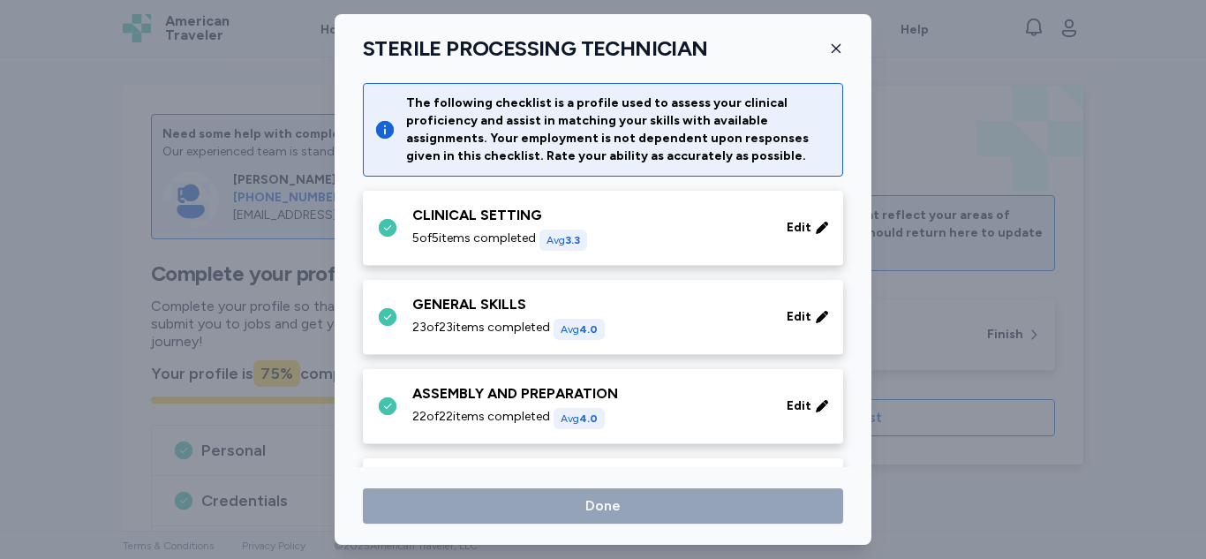
scroll to position [810, 0]
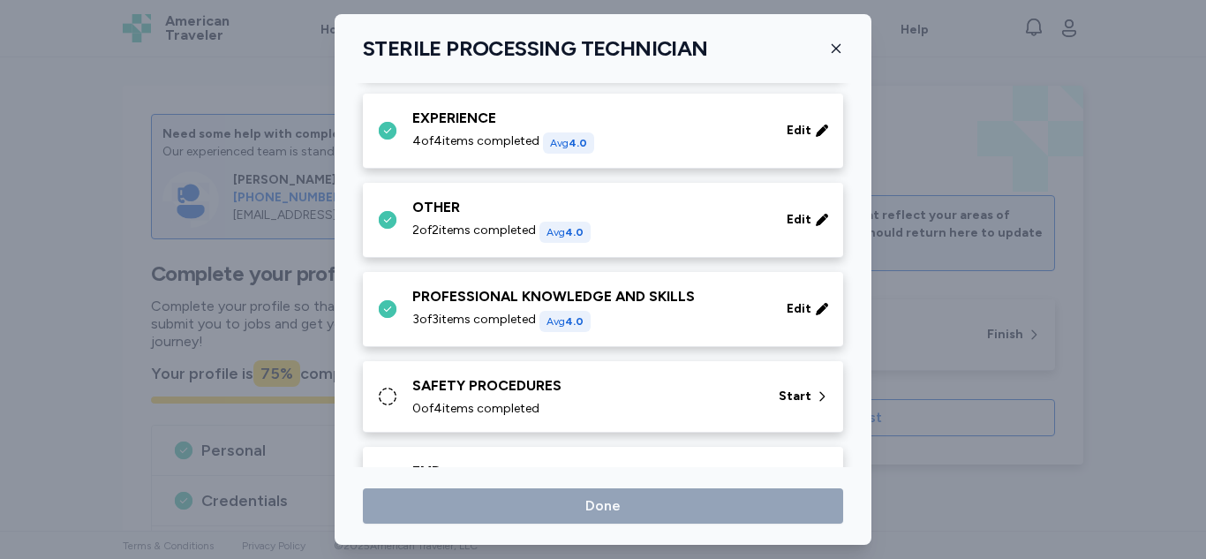
click at [655, 404] on div "0 of 4 items completed" at bounding box center [584, 409] width 345 height 18
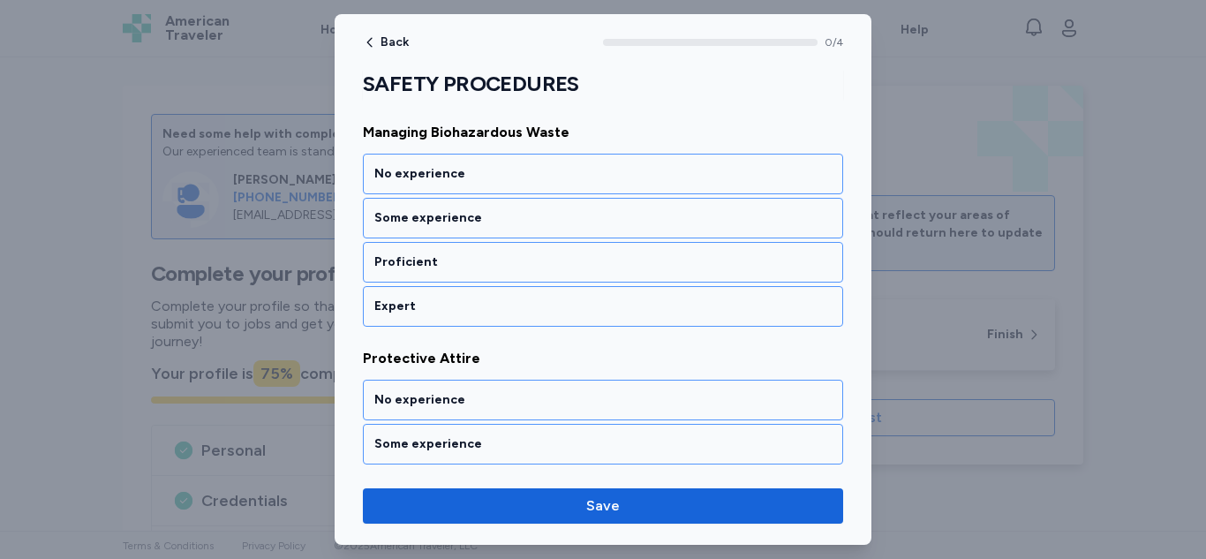
click at [564, 307] on div "Expert" at bounding box center [602, 306] width 457 height 18
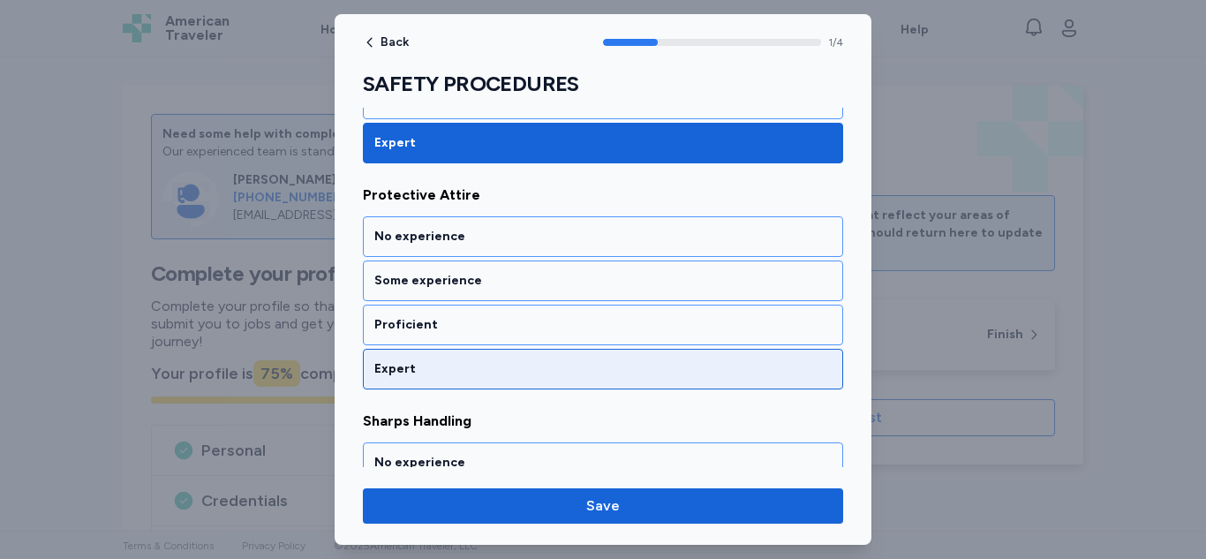
click at [514, 375] on div "Expert" at bounding box center [602, 369] width 457 height 18
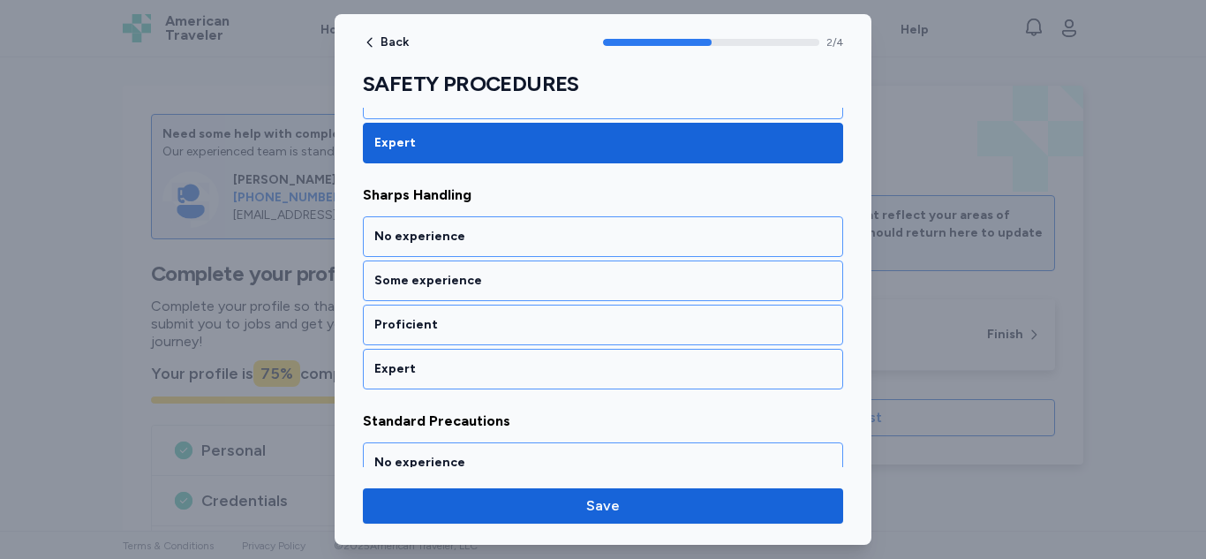
click at [527, 365] on div "Expert" at bounding box center [602, 369] width 457 height 18
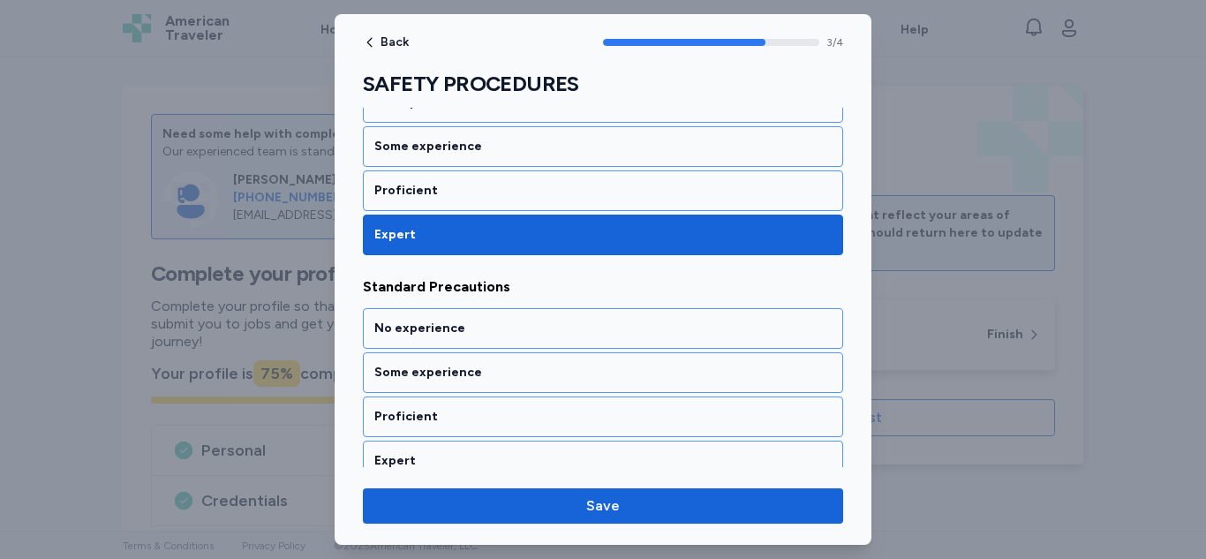
scroll to position [786, 0]
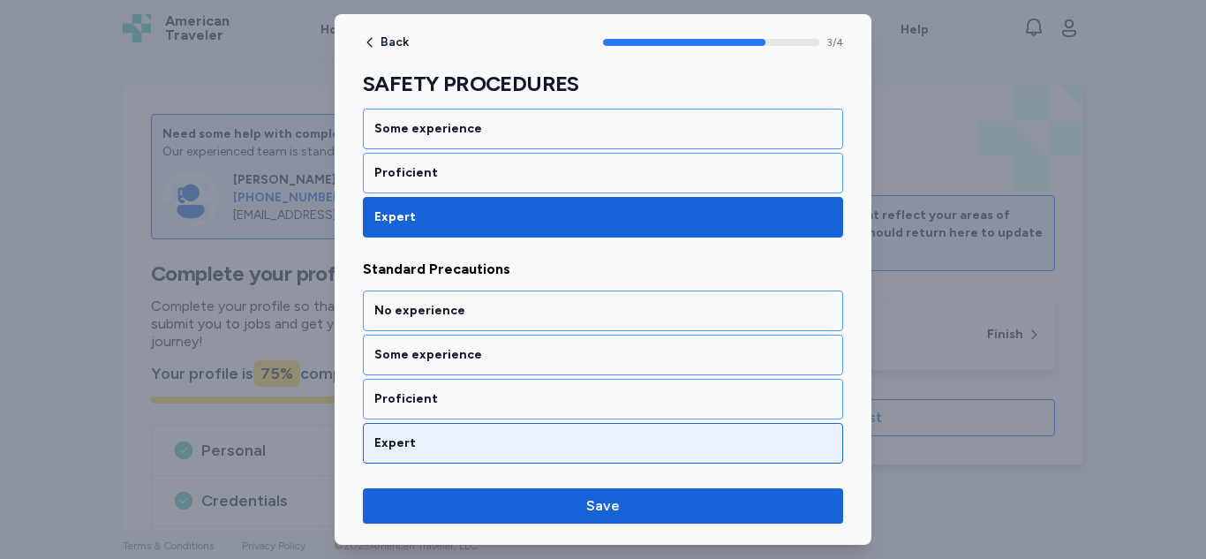
click at [503, 442] on div "Expert" at bounding box center [602, 443] width 457 height 18
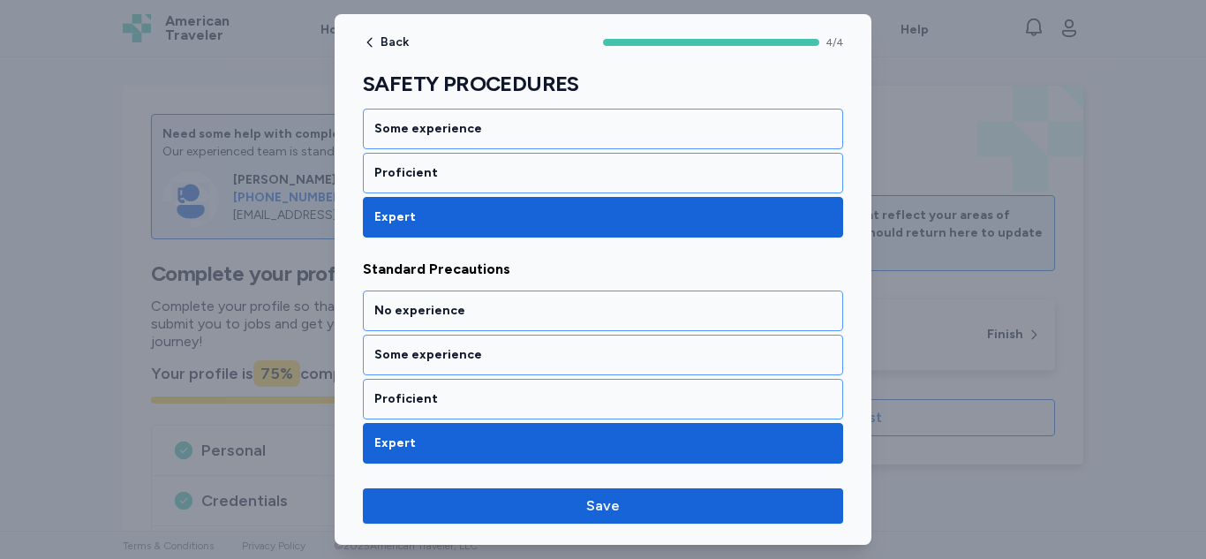
click at [596, 508] on span "Save" at bounding box center [603, 505] width 34 height 21
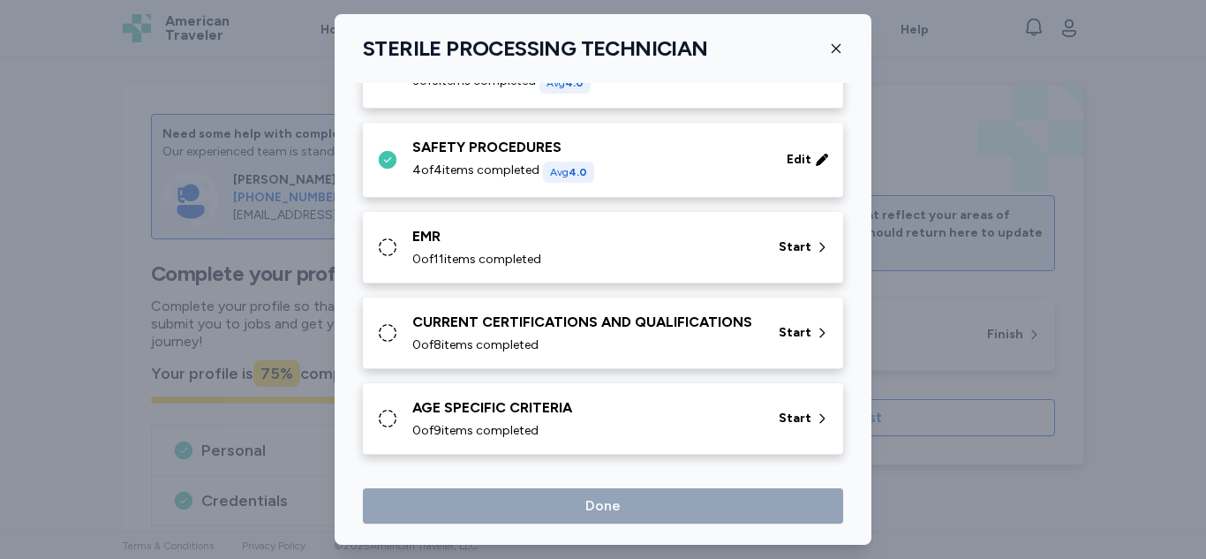
scroll to position [1075, 0]
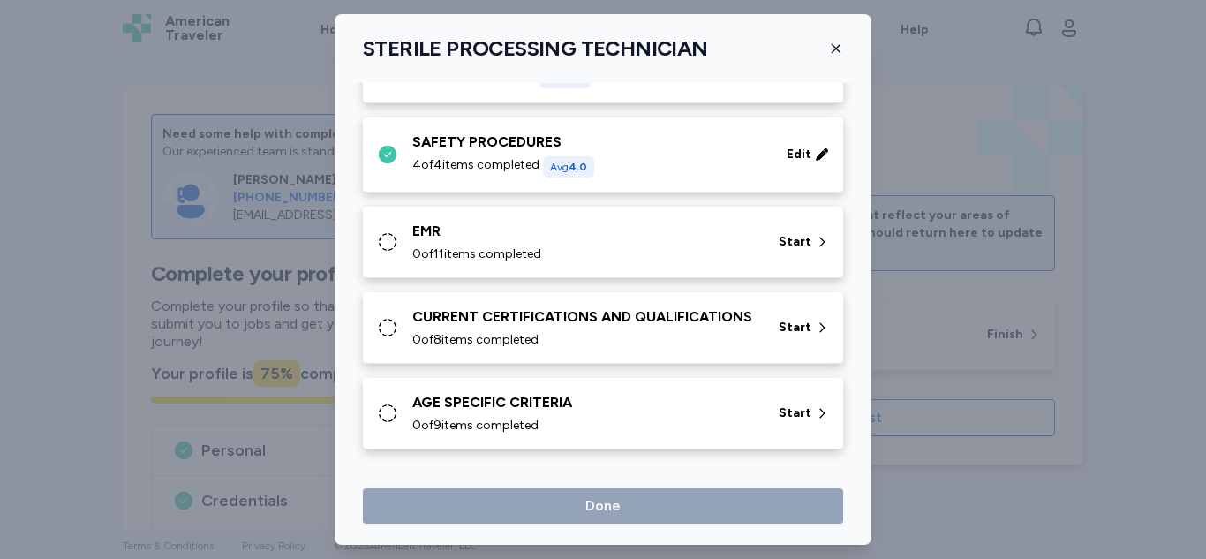
click at [658, 245] on div "0 of 11 items completed" at bounding box center [584, 254] width 345 height 18
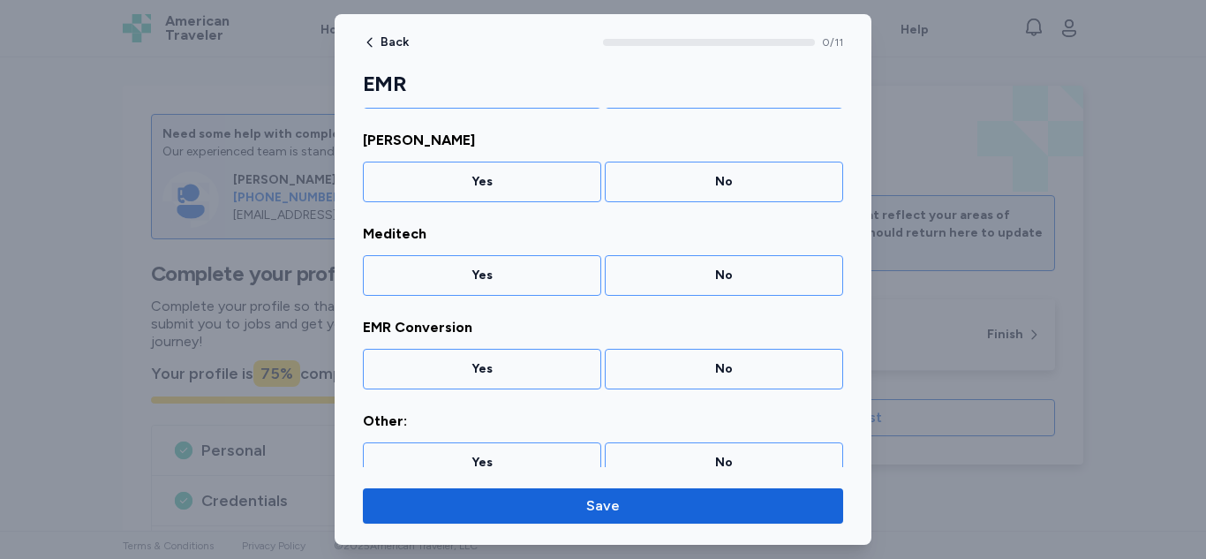
scroll to position [802, 0]
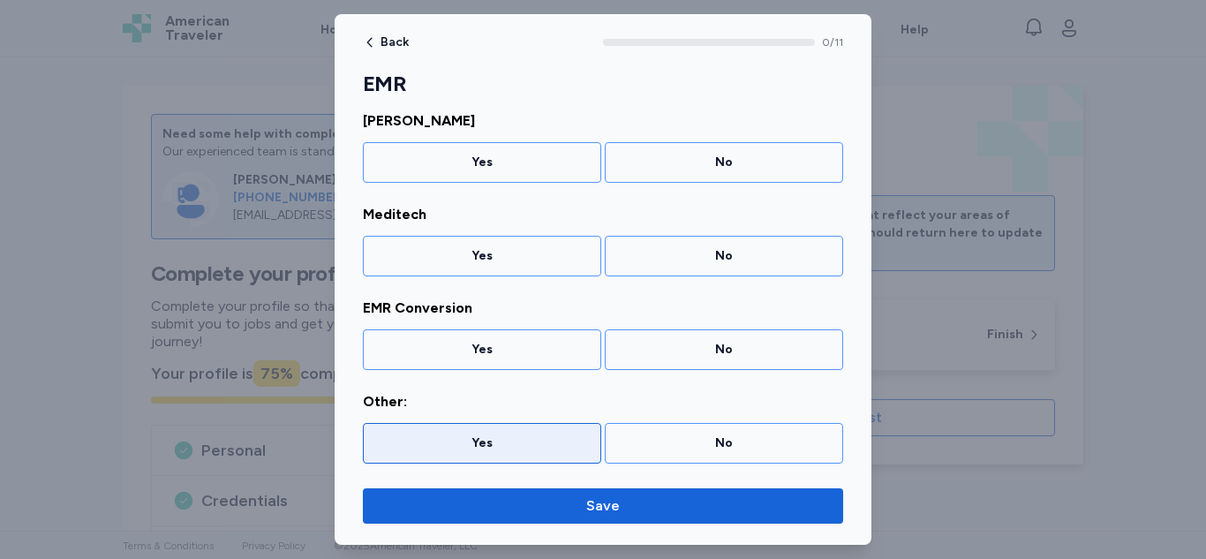
click at [485, 462] on div "Yes" at bounding box center [482, 443] width 238 height 41
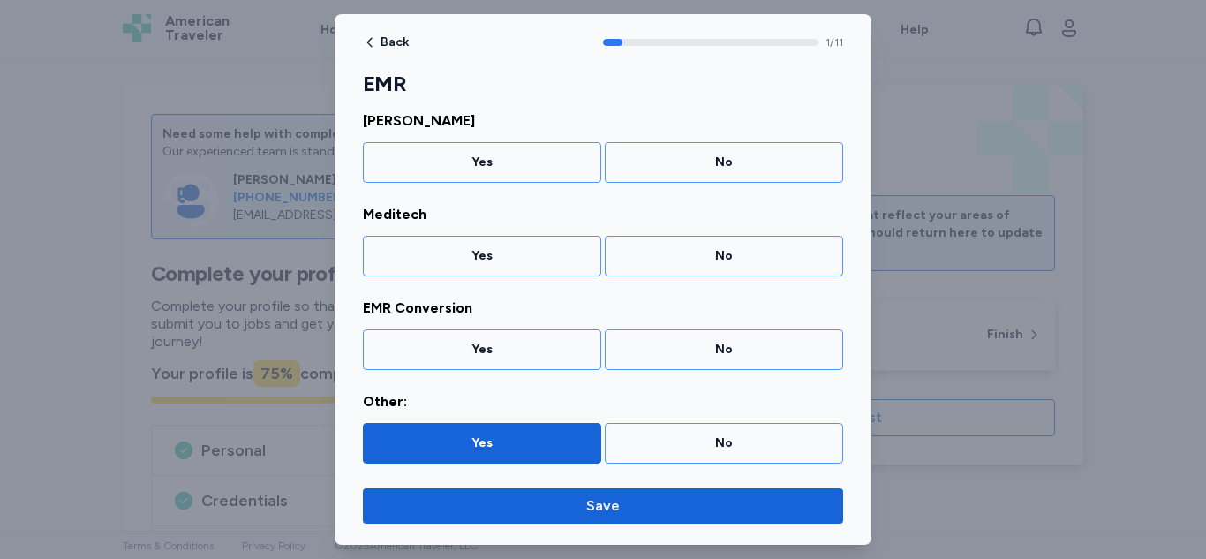
click at [705, 355] on div "No" at bounding box center [723, 350] width 215 height 18
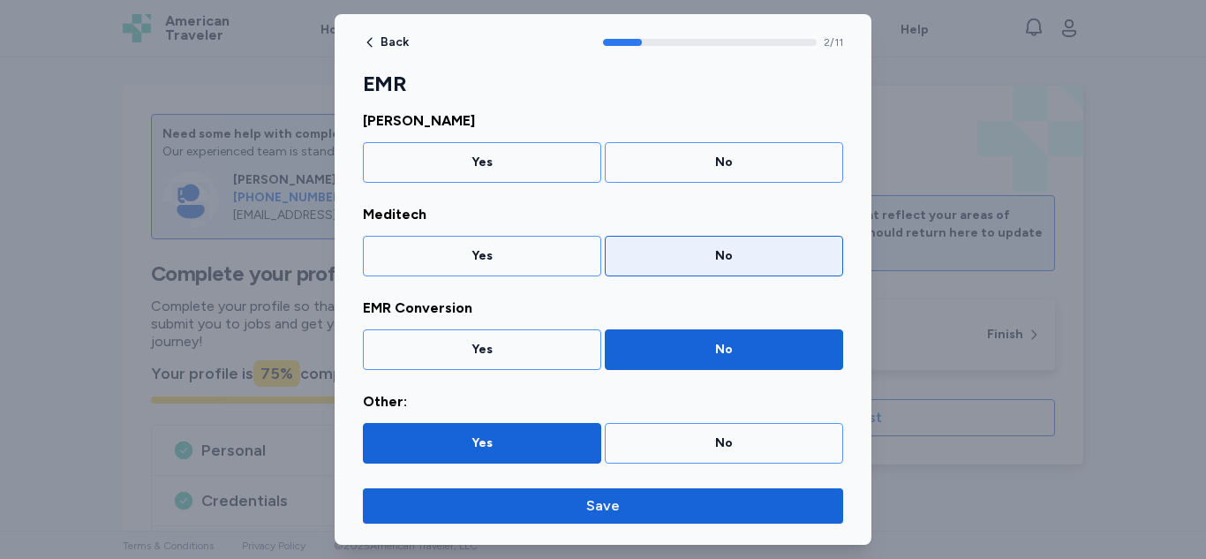
click at [719, 265] on div "No" at bounding box center [724, 256] width 238 height 41
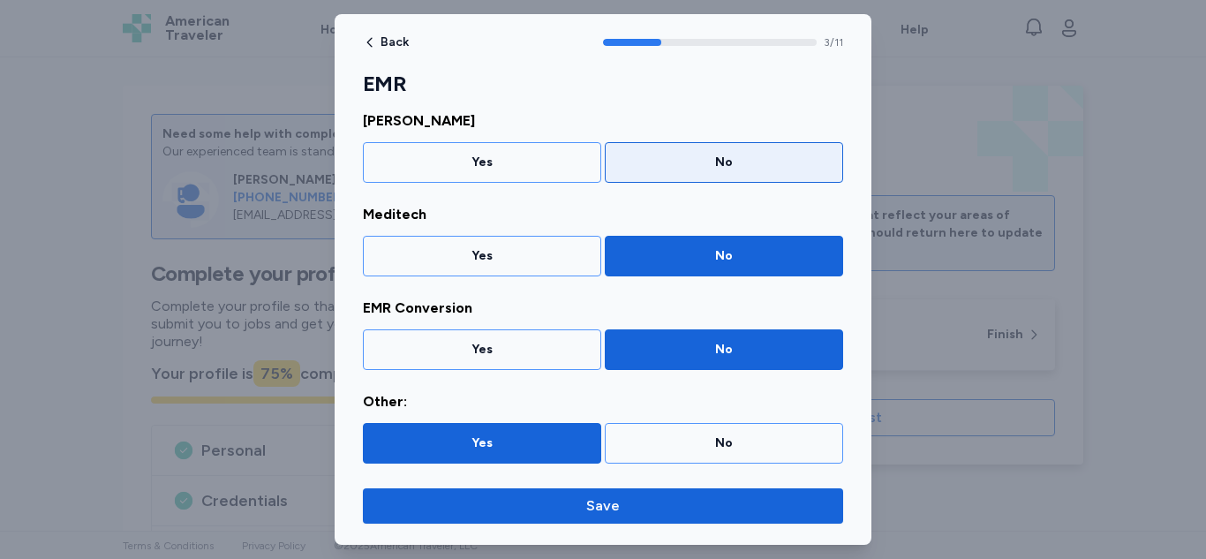
click at [711, 175] on div "No" at bounding box center [724, 162] width 238 height 41
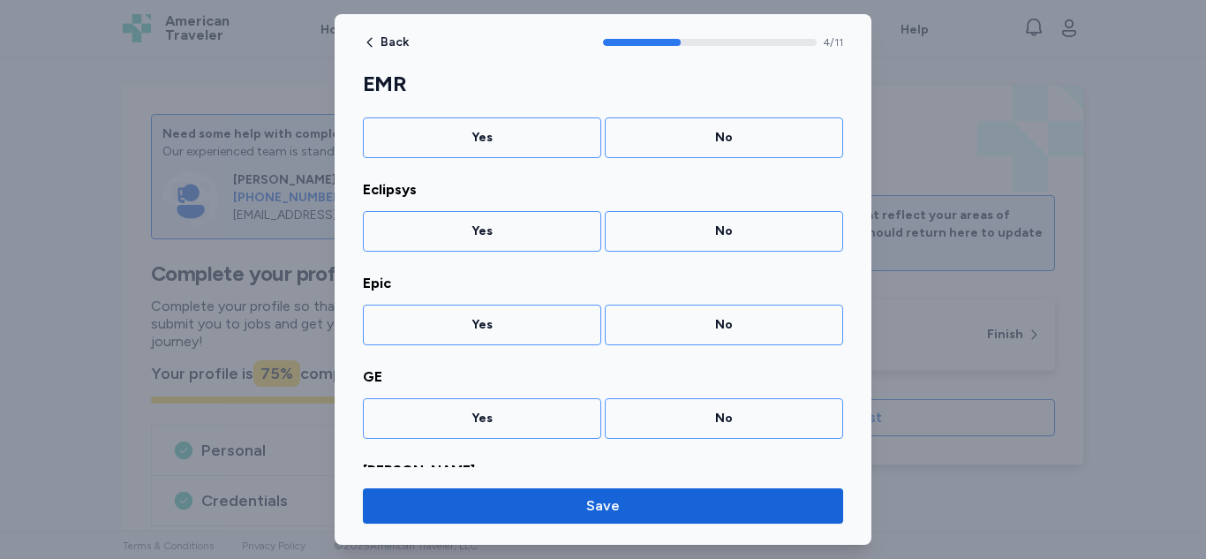
scroll to position [447, 0]
click at [516, 429] on div "Yes" at bounding box center [481, 425] width 215 height 18
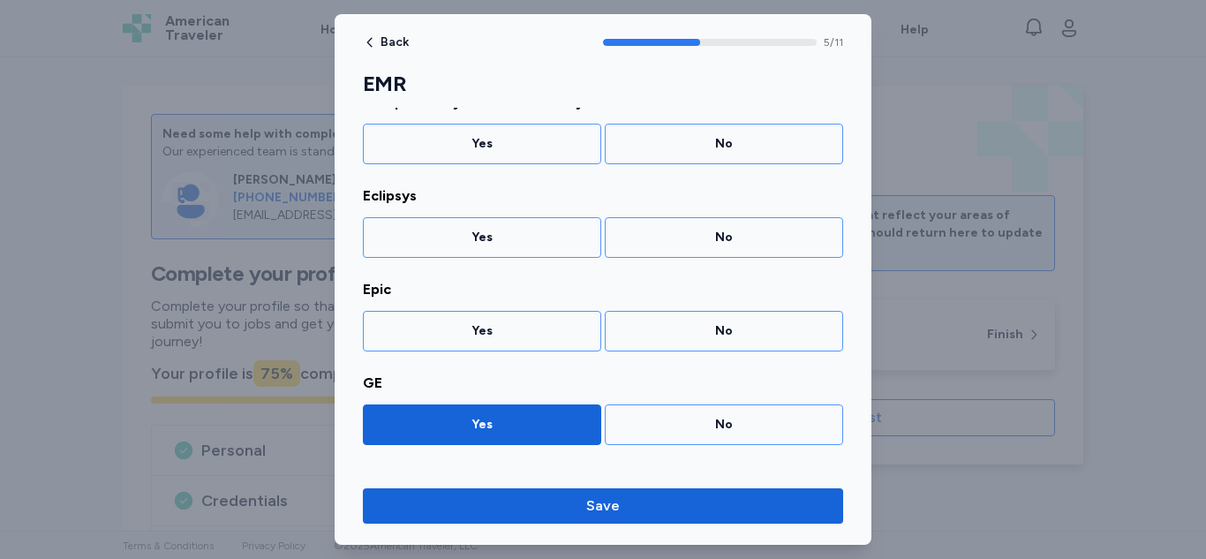
click at [700, 340] on div "No" at bounding box center [724, 331] width 238 height 41
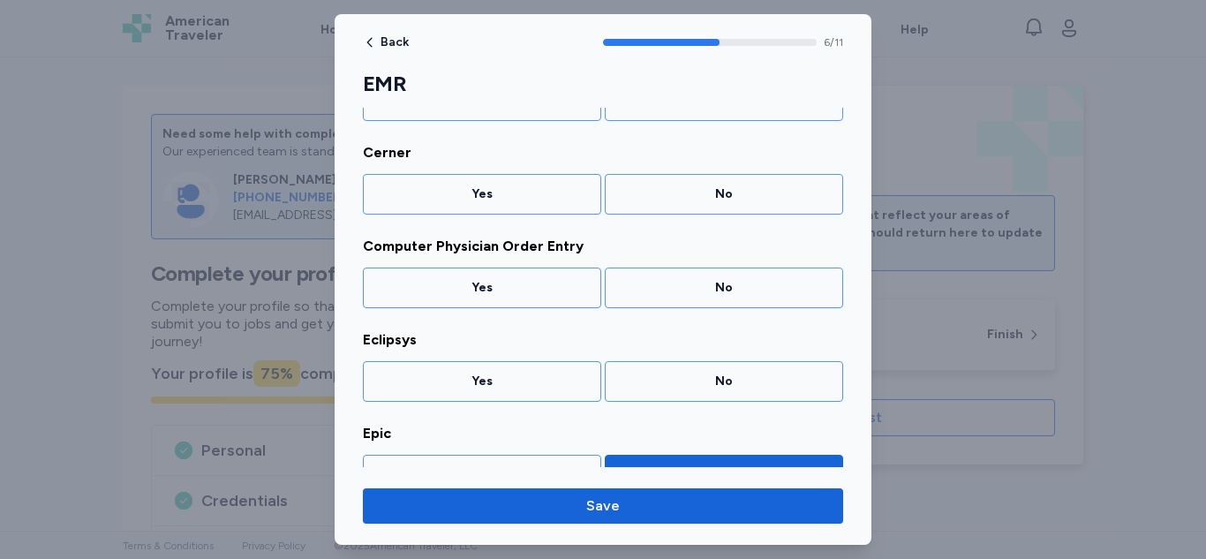
scroll to position [302, 0]
click at [672, 386] on div "No" at bounding box center [723, 382] width 215 height 18
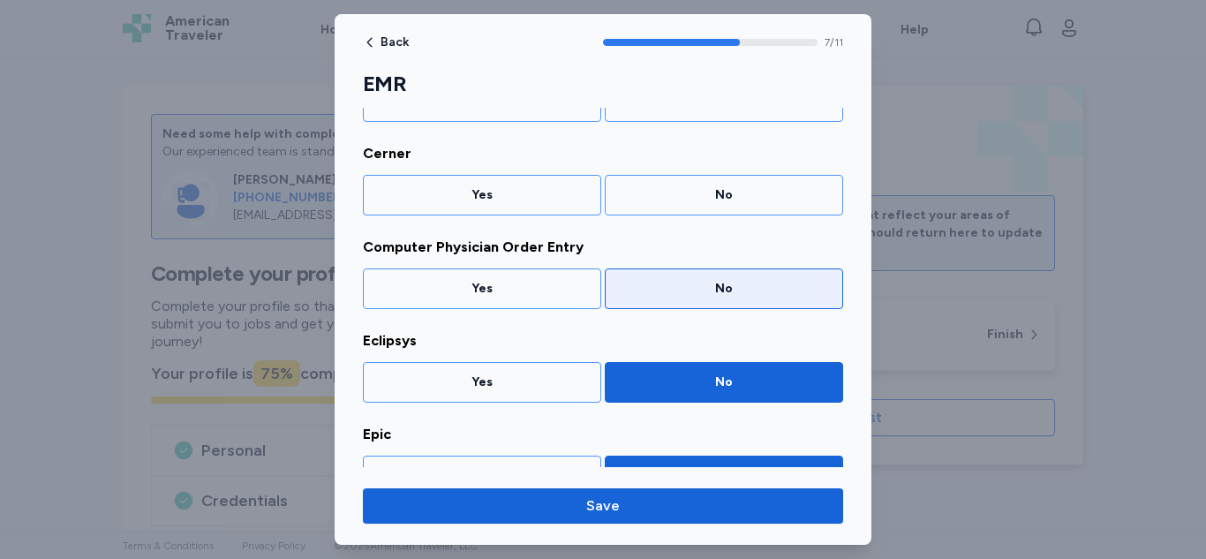
click at [718, 307] on div "No" at bounding box center [724, 288] width 238 height 41
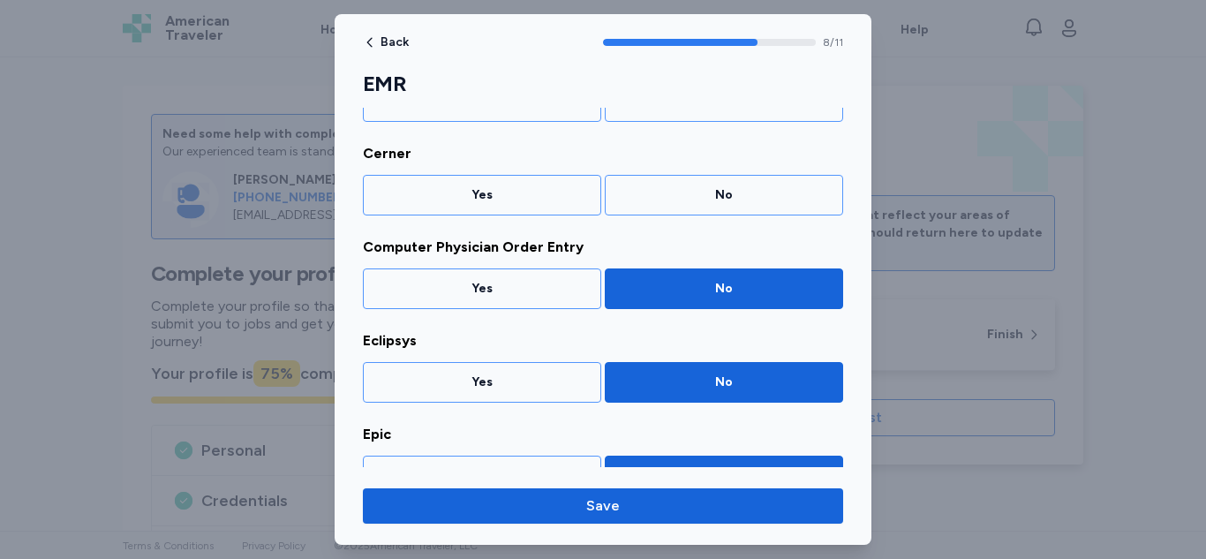
click at [752, 201] on div "No" at bounding box center [723, 195] width 215 height 18
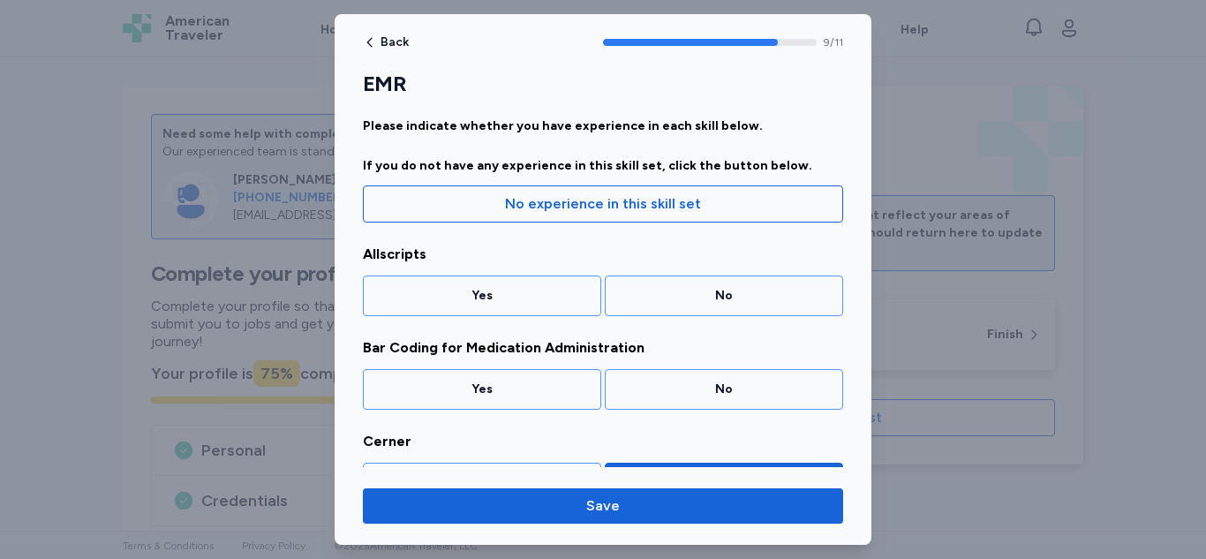
scroll to position [0, 0]
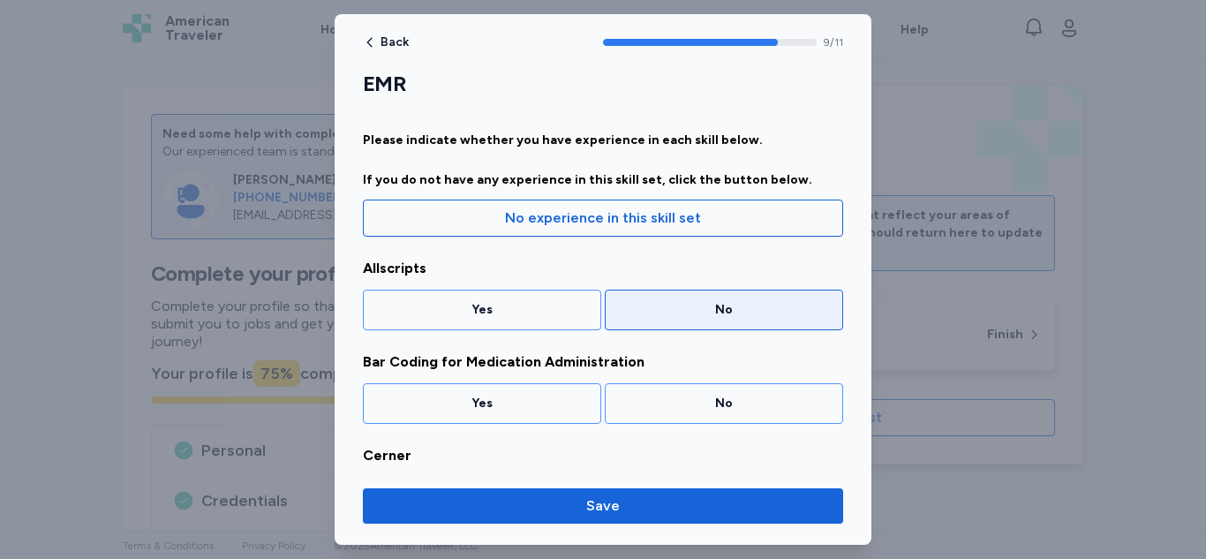
click at [705, 324] on div "No" at bounding box center [724, 310] width 238 height 41
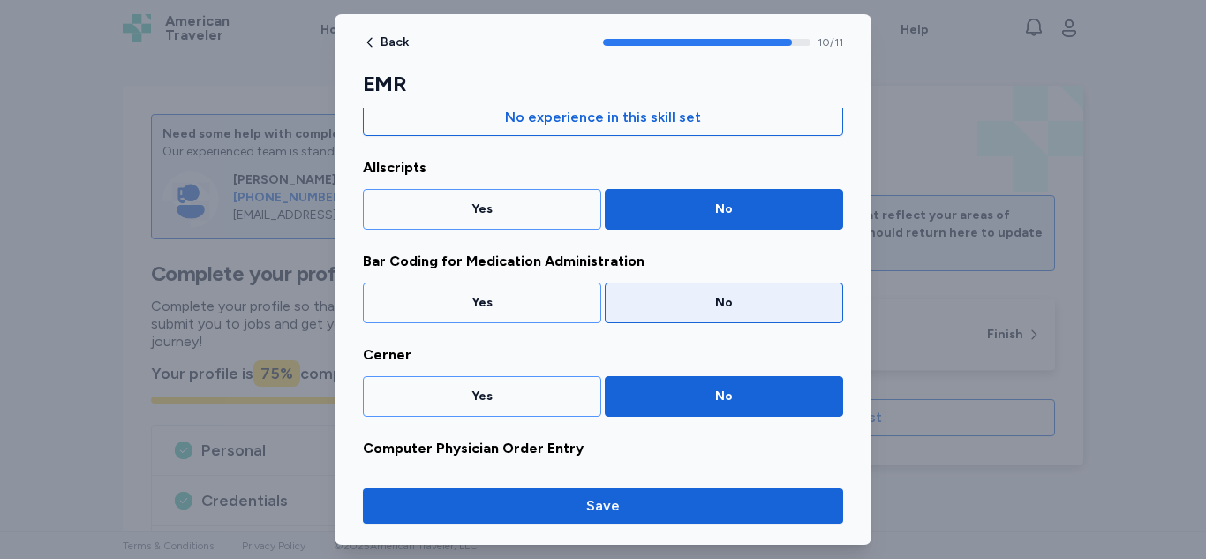
click at [716, 320] on div "No" at bounding box center [724, 302] width 238 height 41
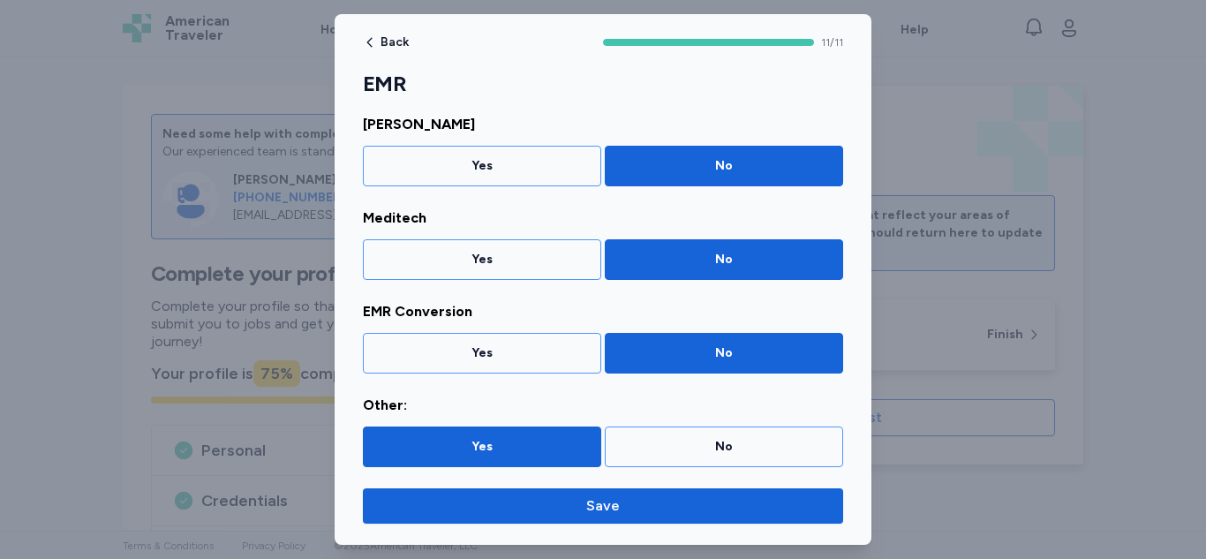
scroll to position [802, 0]
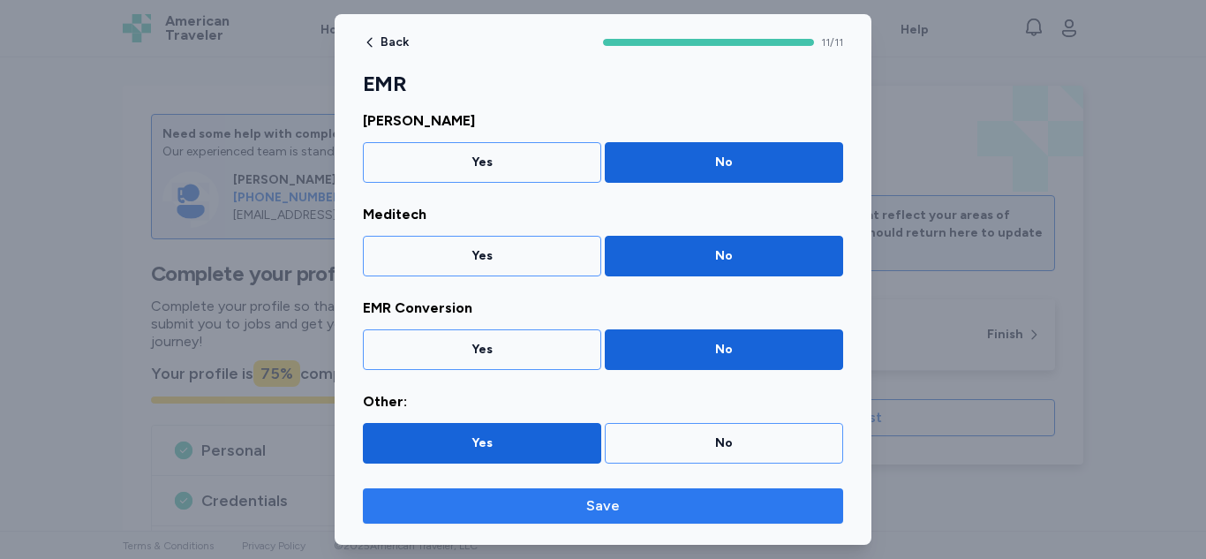
click at [584, 515] on span "Save" at bounding box center [603, 505] width 452 height 21
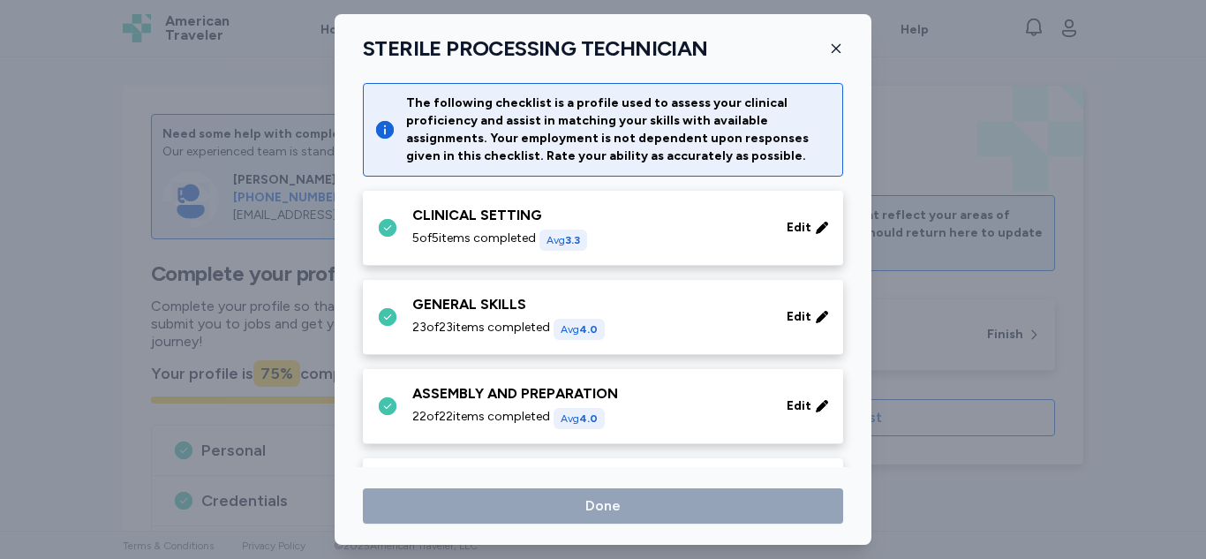
scroll to position [1075, 0]
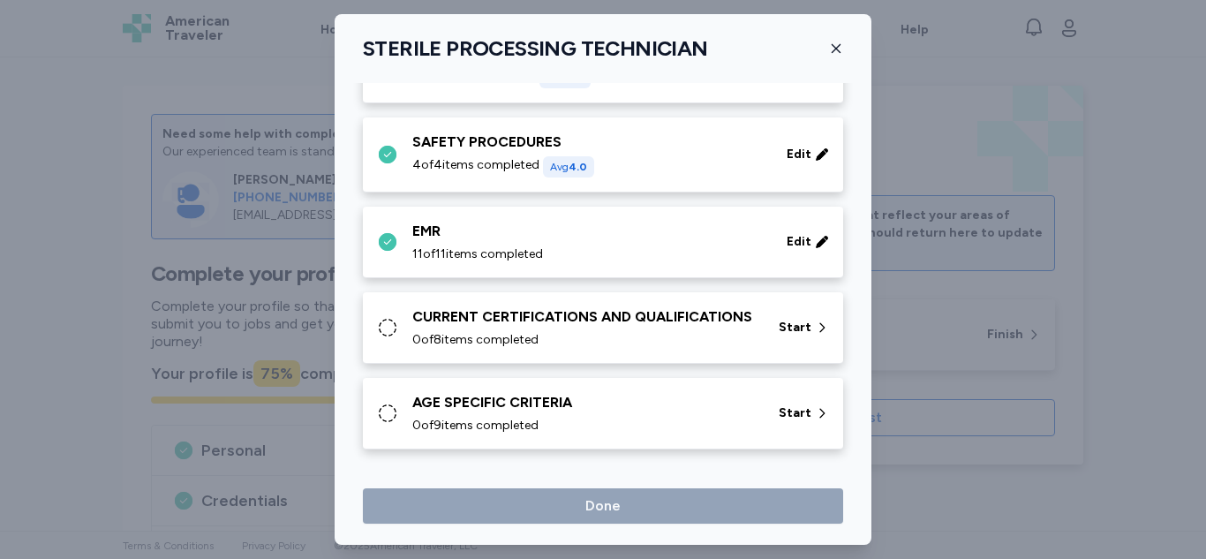
click at [662, 312] on div "CURRENT CERTIFICATIONS AND QUALIFICATIONS" at bounding box center [584, 316] width 345 height 21
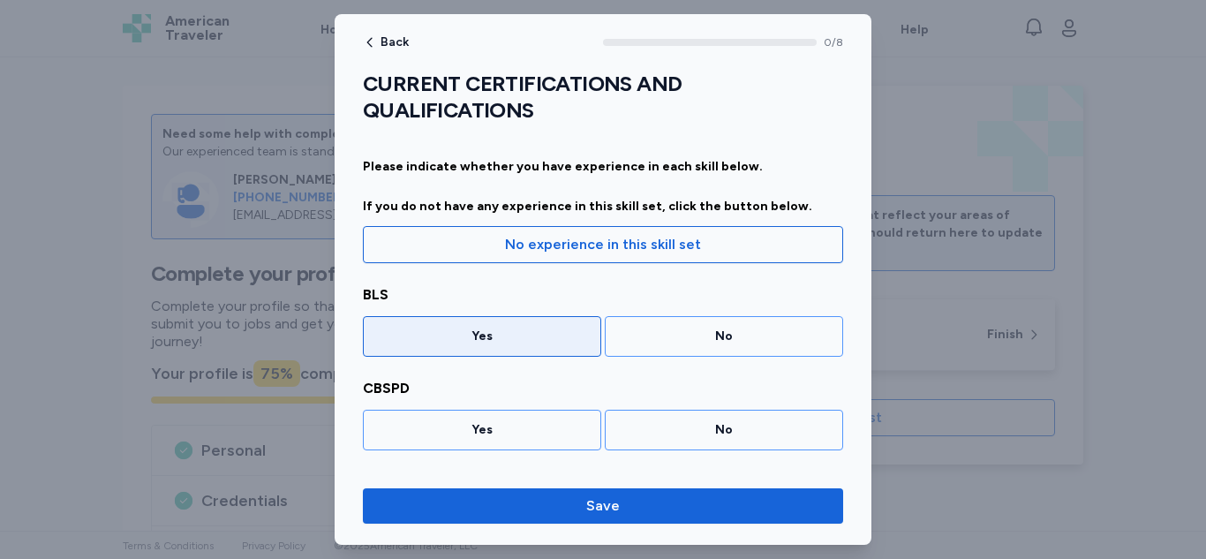
click at [540, 335] on div "Yes" at bounding box center [481, 336] width 215 height 18
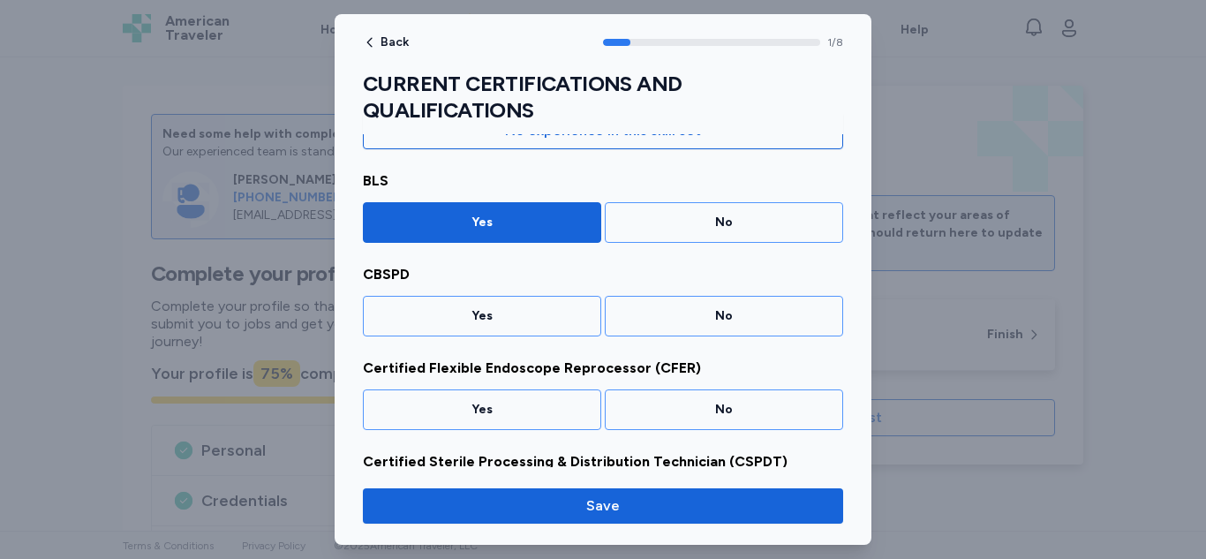
click at [704, 305] on div "No" at bounding box center [724, 316] width 238 height 41
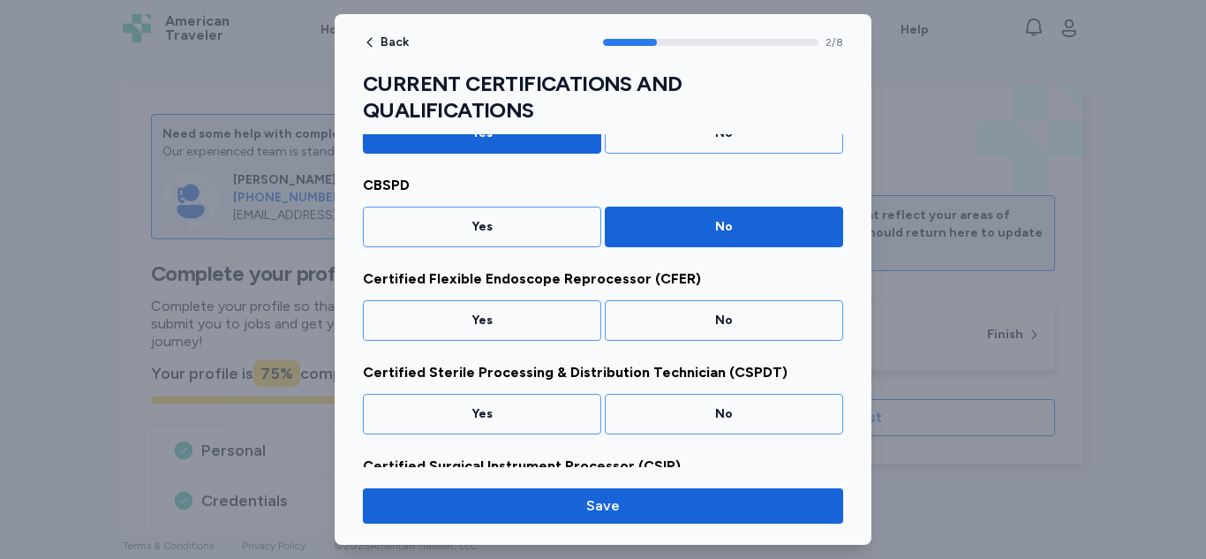
scroll to position [207, 0]
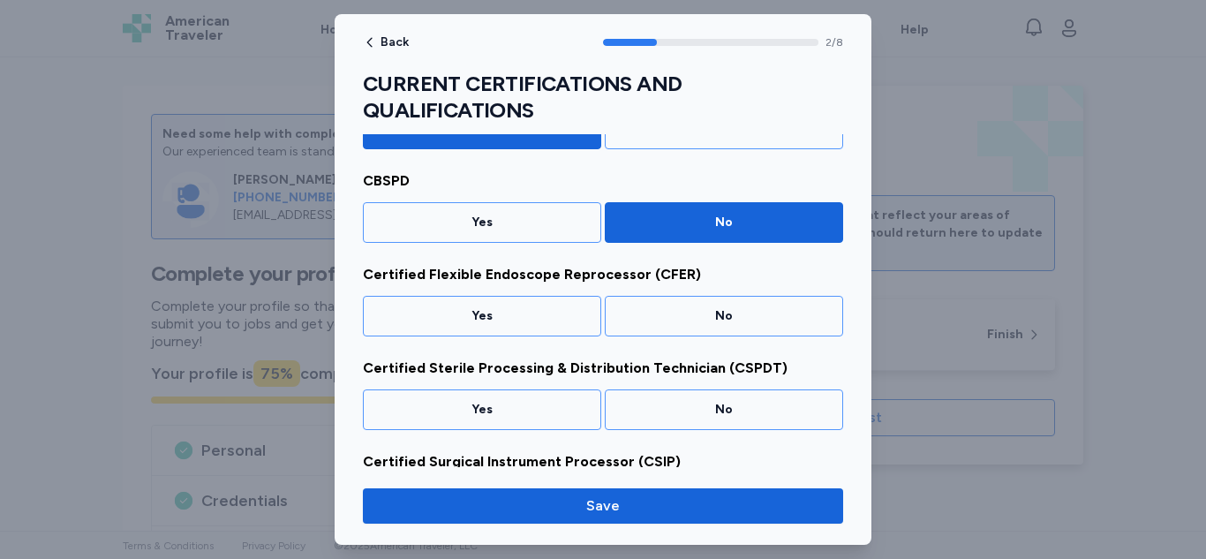
click at [750, 324] on div "No" at bounding box center [723, 316] width 215 height 18
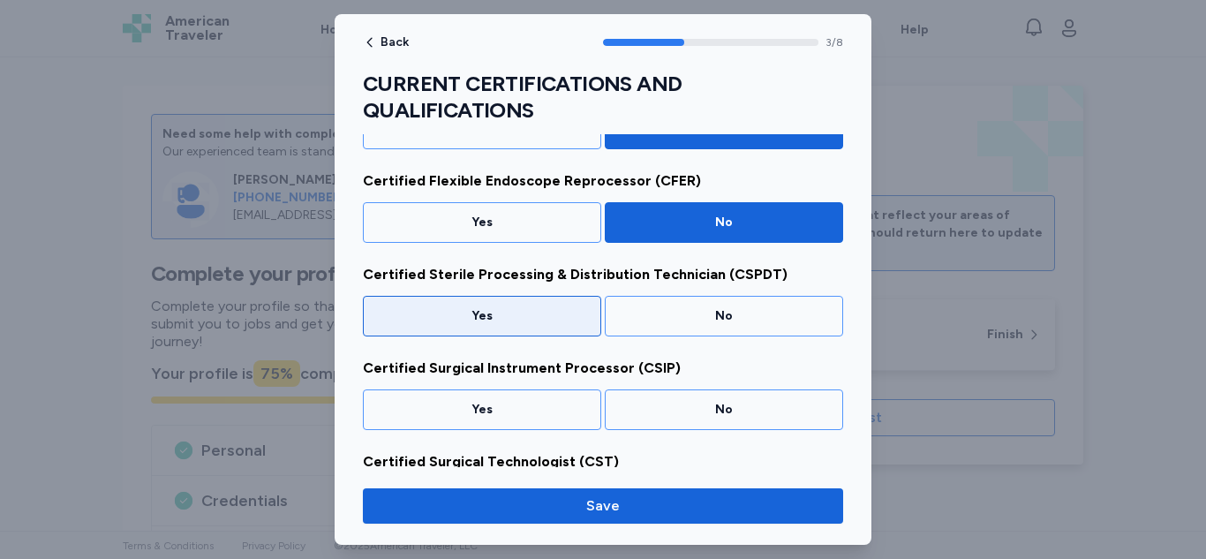
click at [546, 326] on div "Yes" at bounding box center [482, 316] width 238 height 41
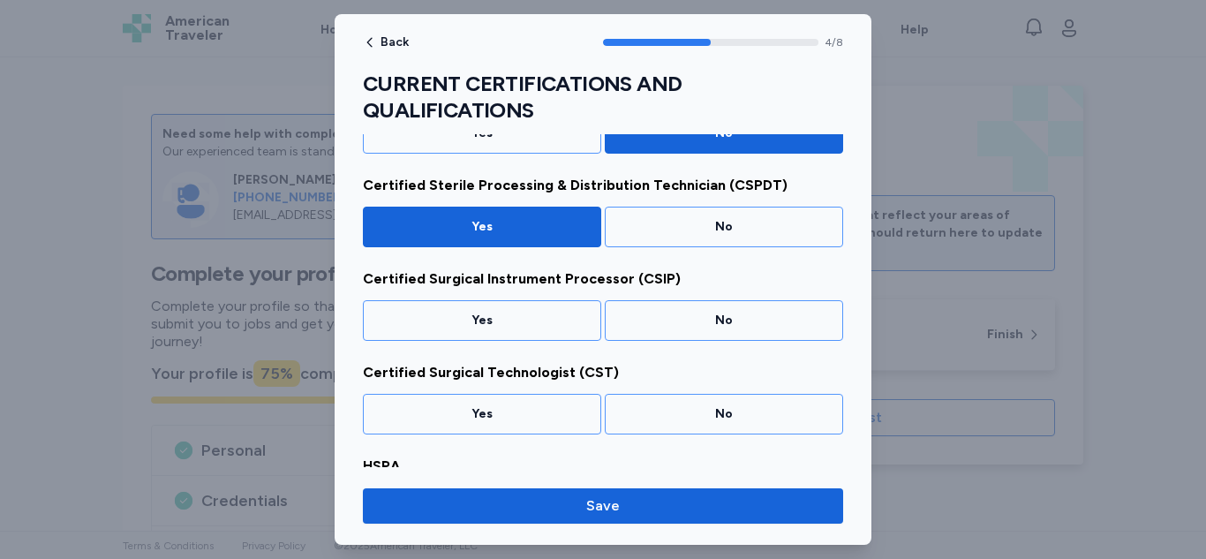
scroll to position [395, 0]
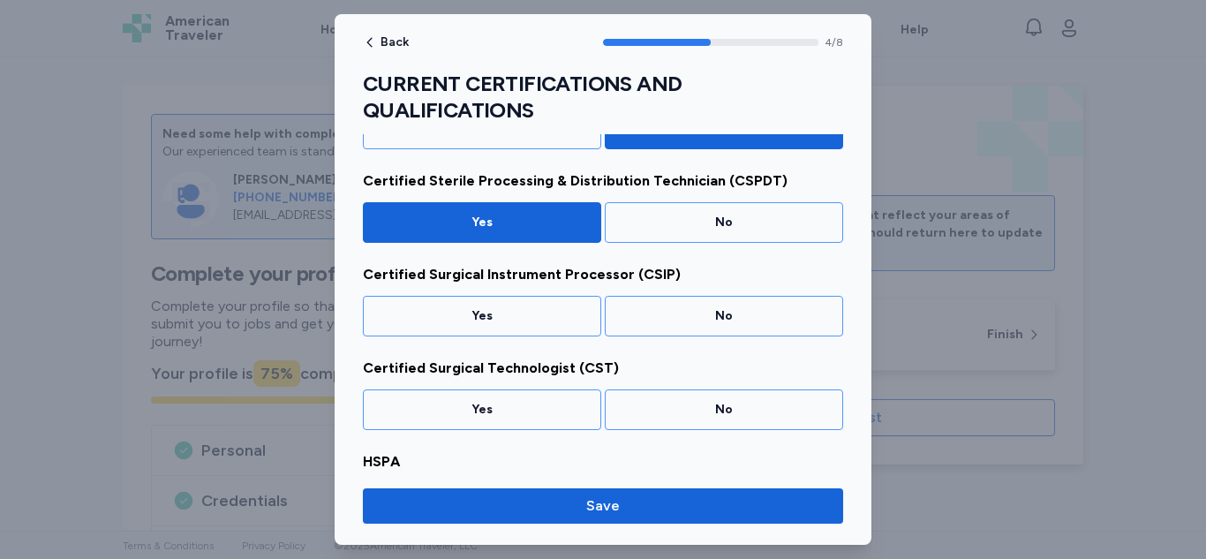
click at [704, 307] on div "No" at bounding box center [723, 316] width 215 height 18
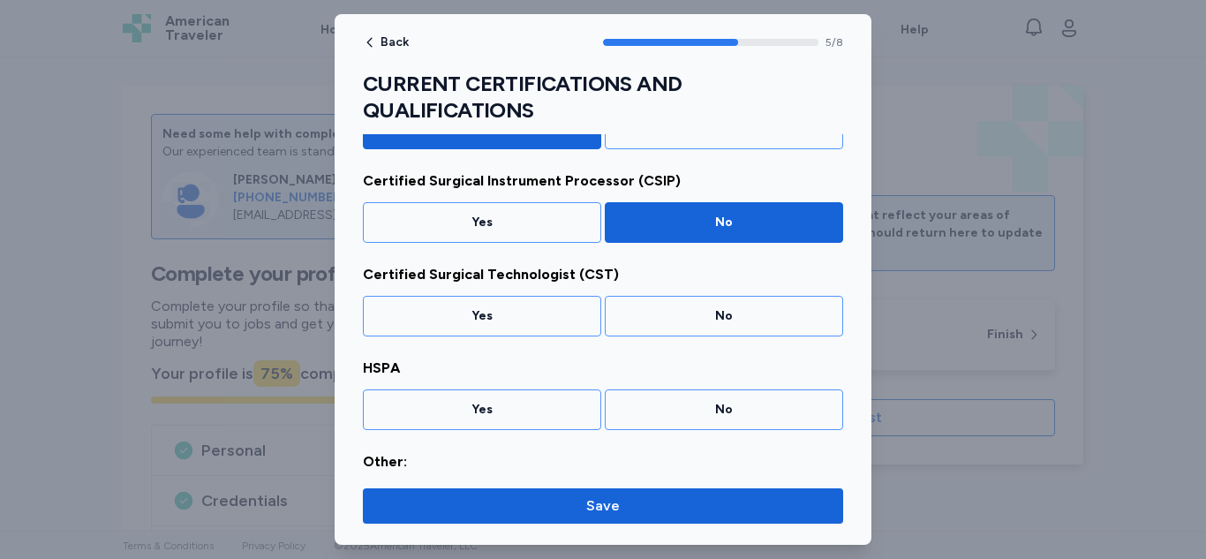
click at [731, 301] on div "No" at bounding box center [724, 316] width 238 height 41
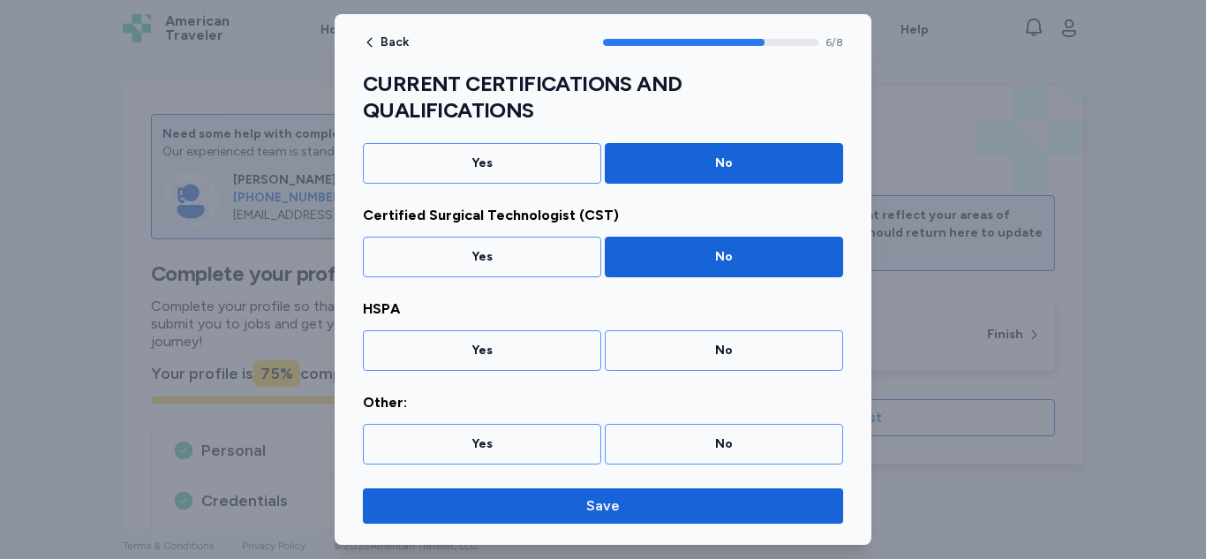
scroll to position [548, 0]
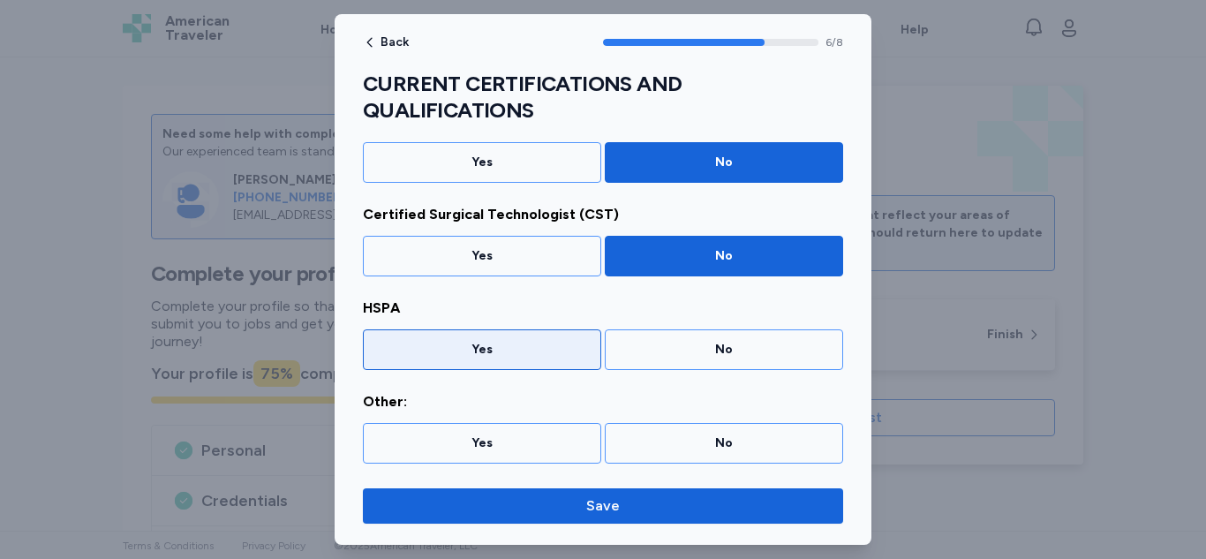
click at [514, 335] on div "Yes" at bounding box center [482, 349] width 238 height 41
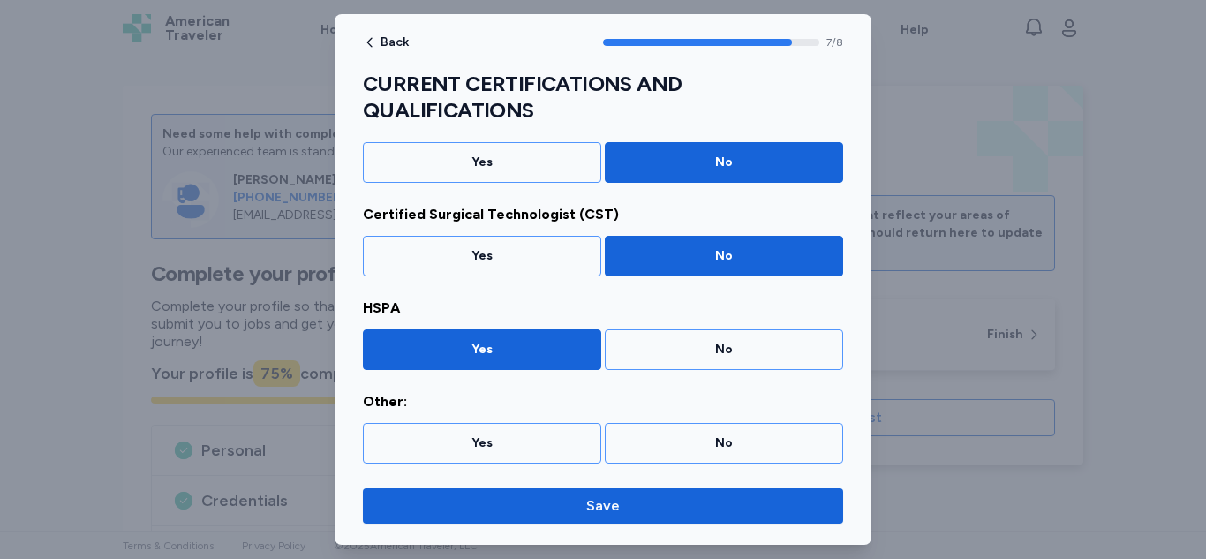
click at [627, 516] on button "Save" at bounding box center [603, 505] width 480 height 35
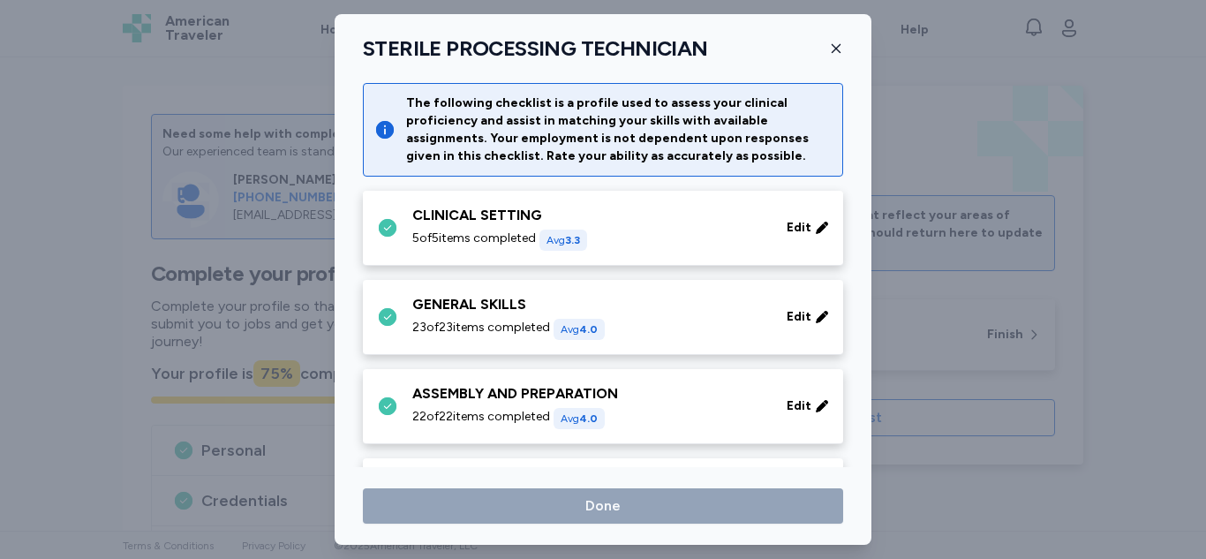
scroll to position [1075, 0]
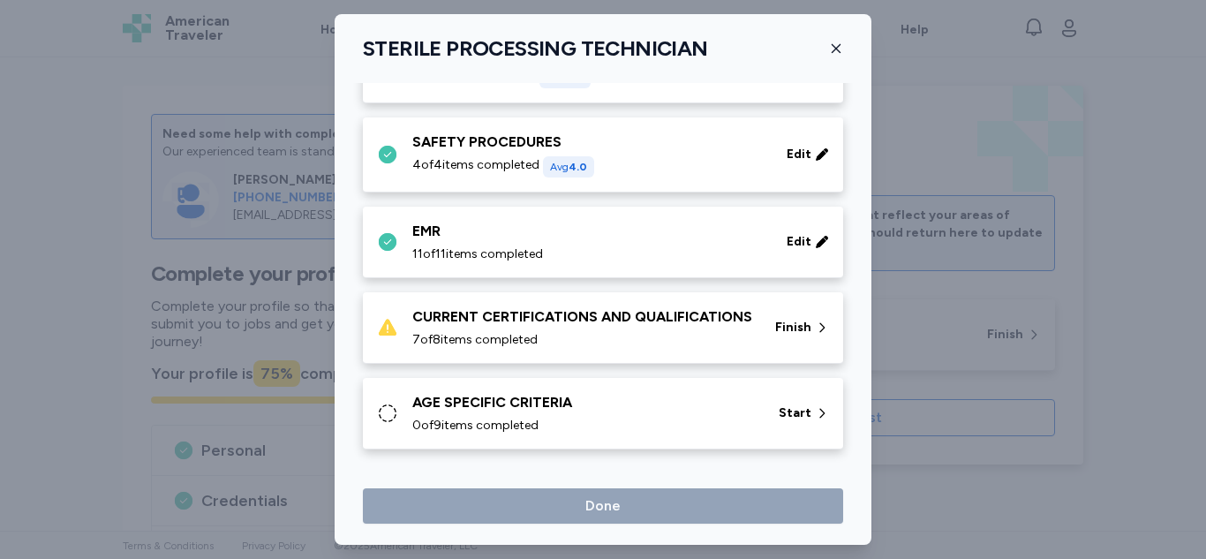
click at [712, 326] on div "CURRENT CERTIFICATIONS AND QUALIFICATIONS" at bounding box center [583, 316] width 342 height 21
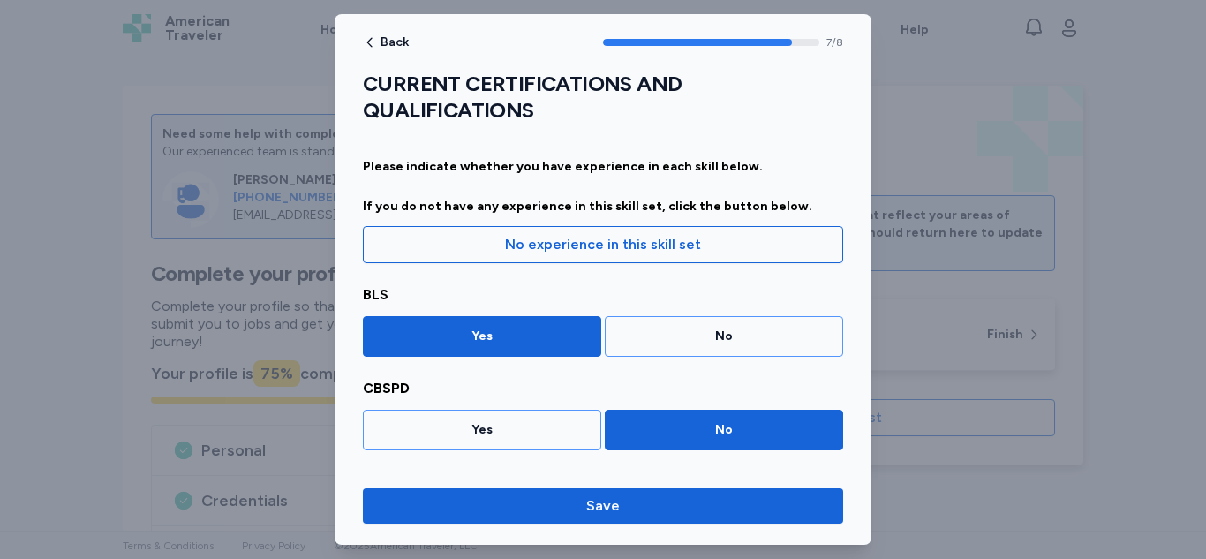
scroll to position [548, 0]
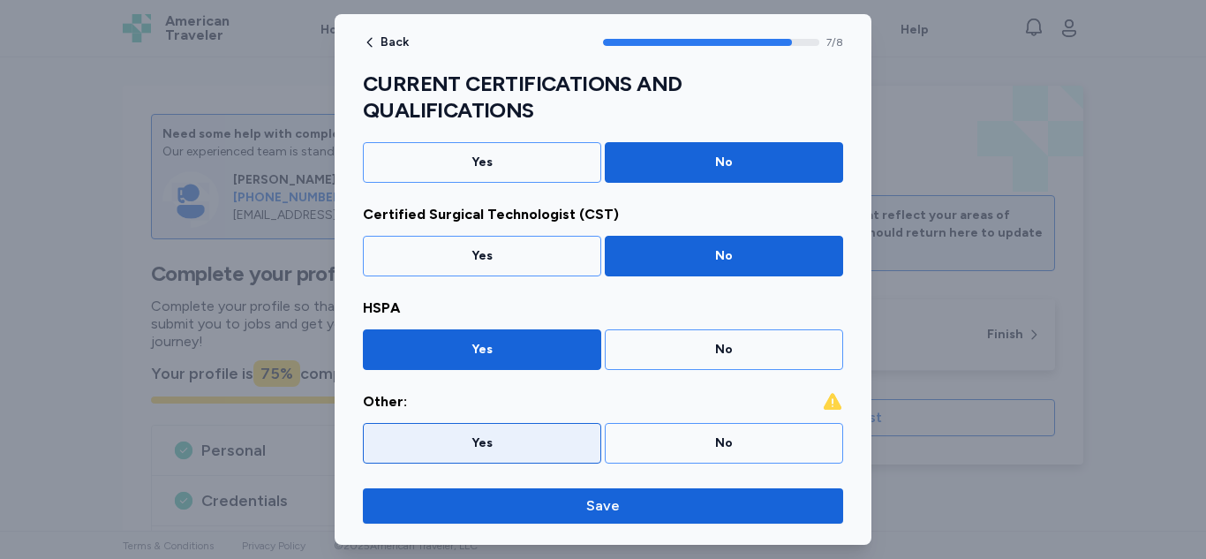
click at [523, 455] on div "Yes" at bounding box center [482, 443] width 238 height 41
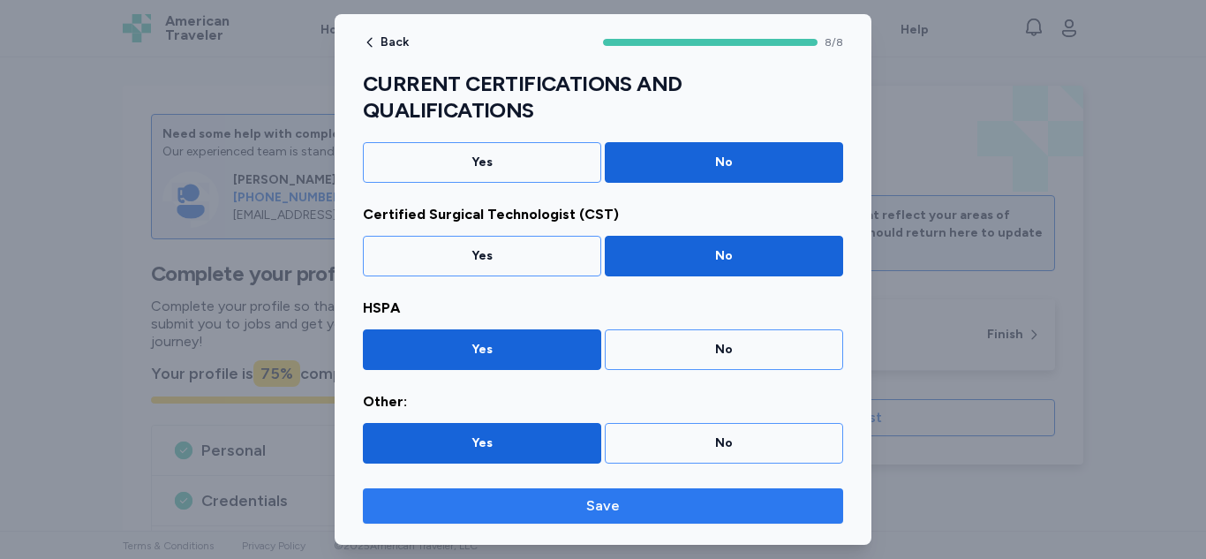
click at [561, 522] on button "Save" at bounding box center [603, 505] width 480 height 35
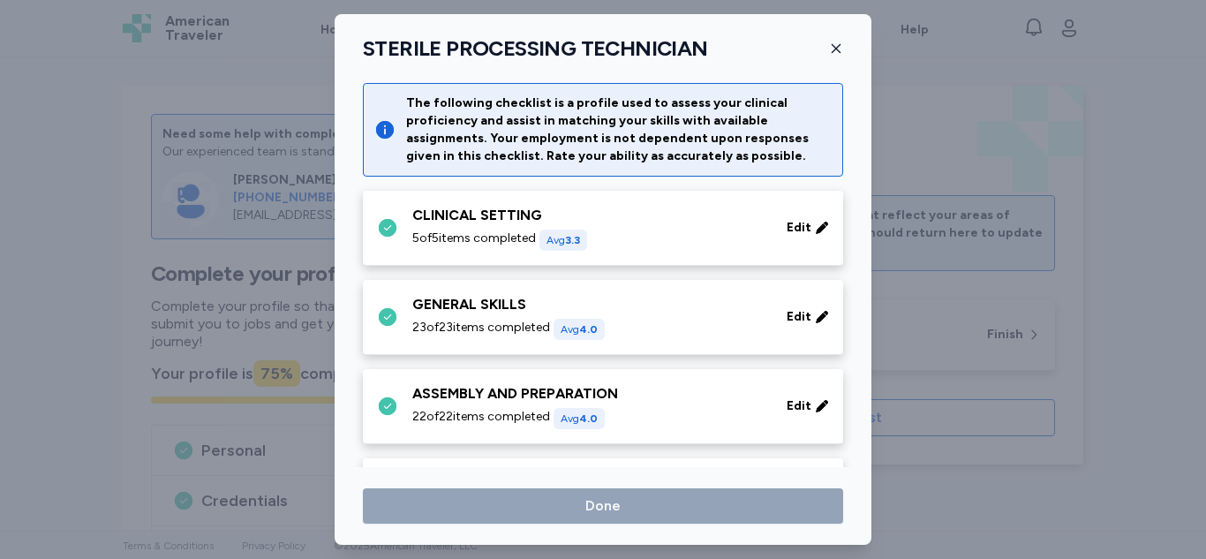
scroll to position [1054, 0]
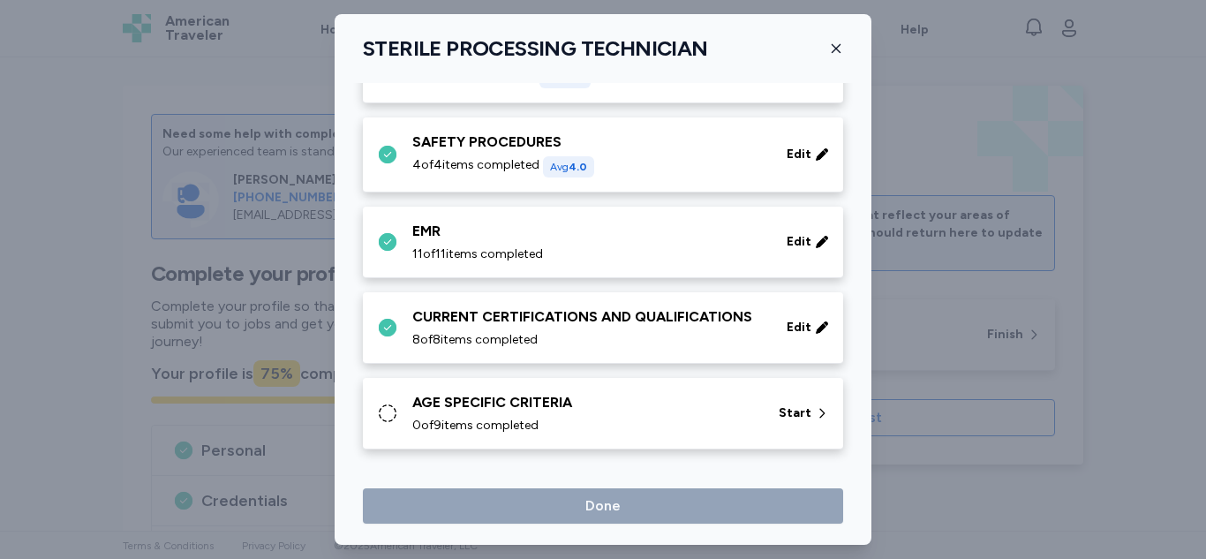
click at [665, 327] on div "CURRENT CERTIFICATIONS AND QUALIFICATIONS 8 of 8 items completed" at bounding box center [588, 327] width 353 height 42
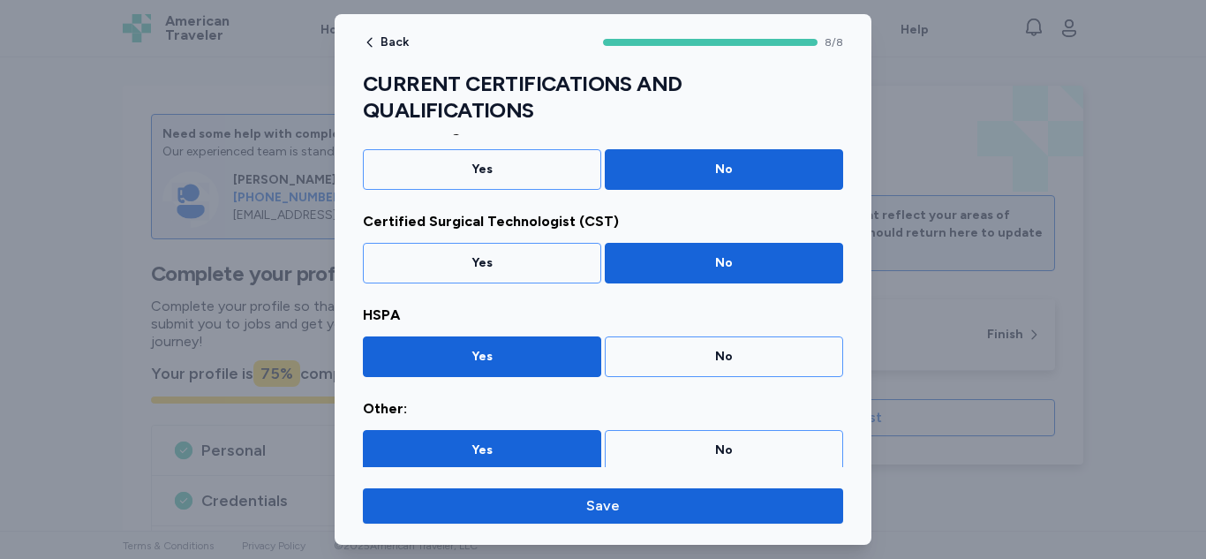
scroll to position [548, 0]
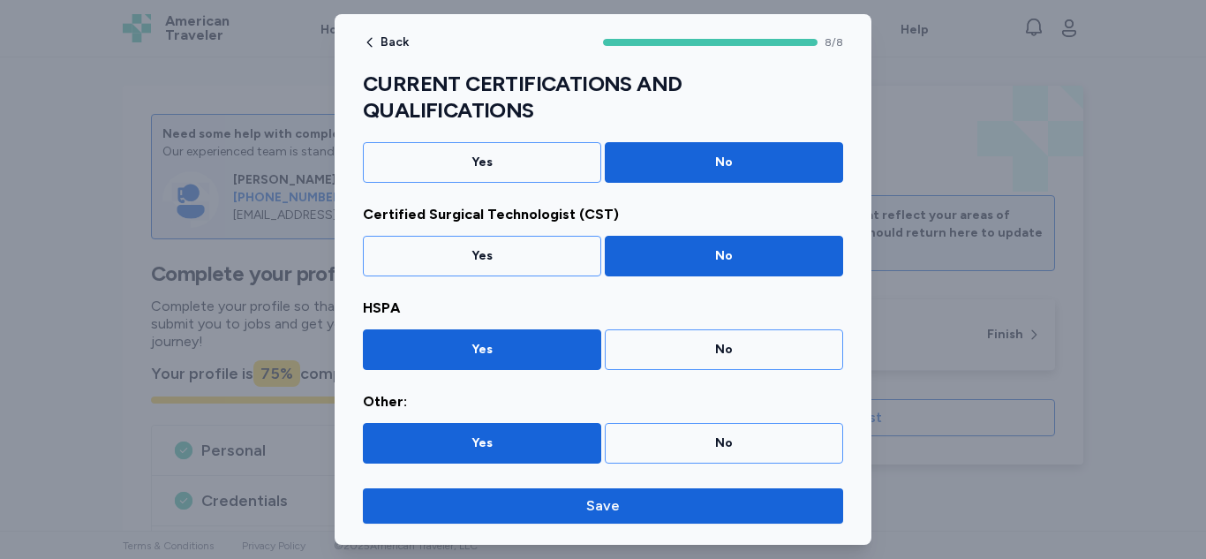
click at [716, 426] on div "No" at bounding box center [724, 443] width 238 height 41
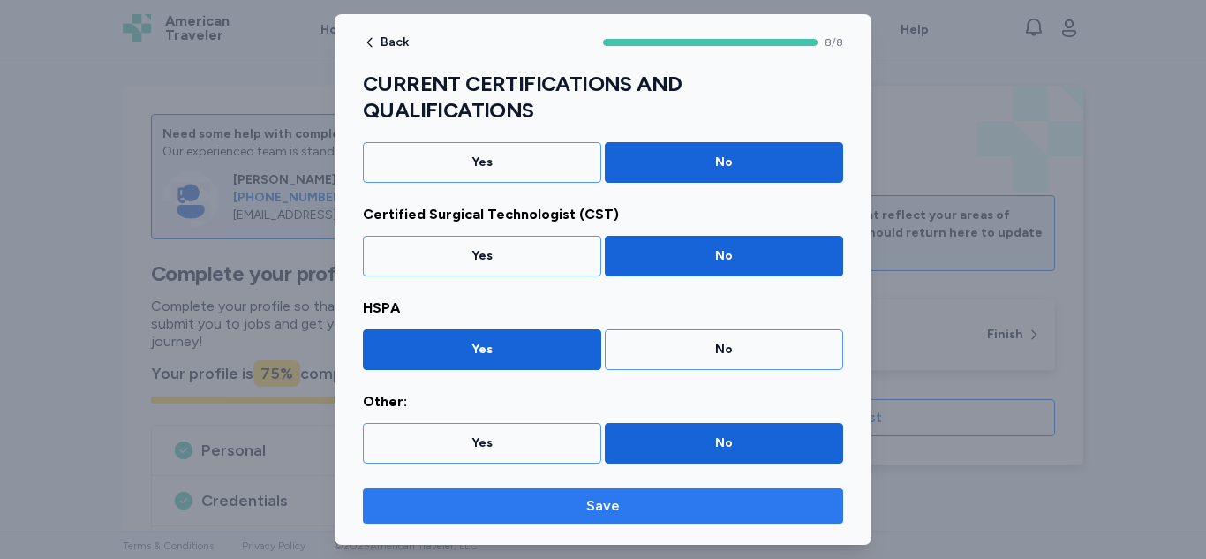
click at [533, 516] on button "Save" at bounding box center [603, 505] width 480 height 35
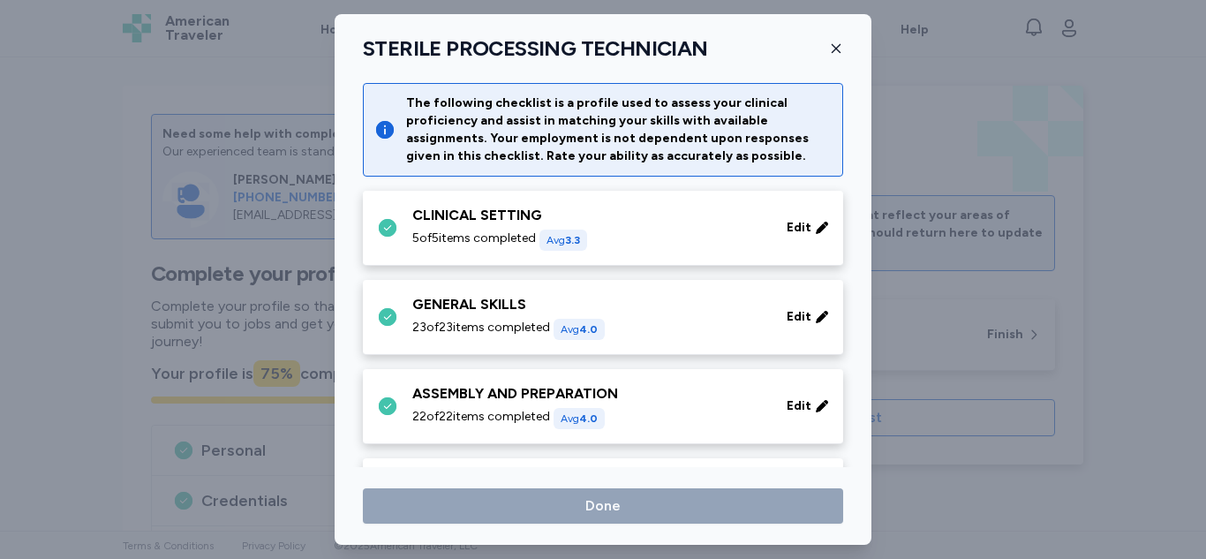
scroll to position [1054, 0]
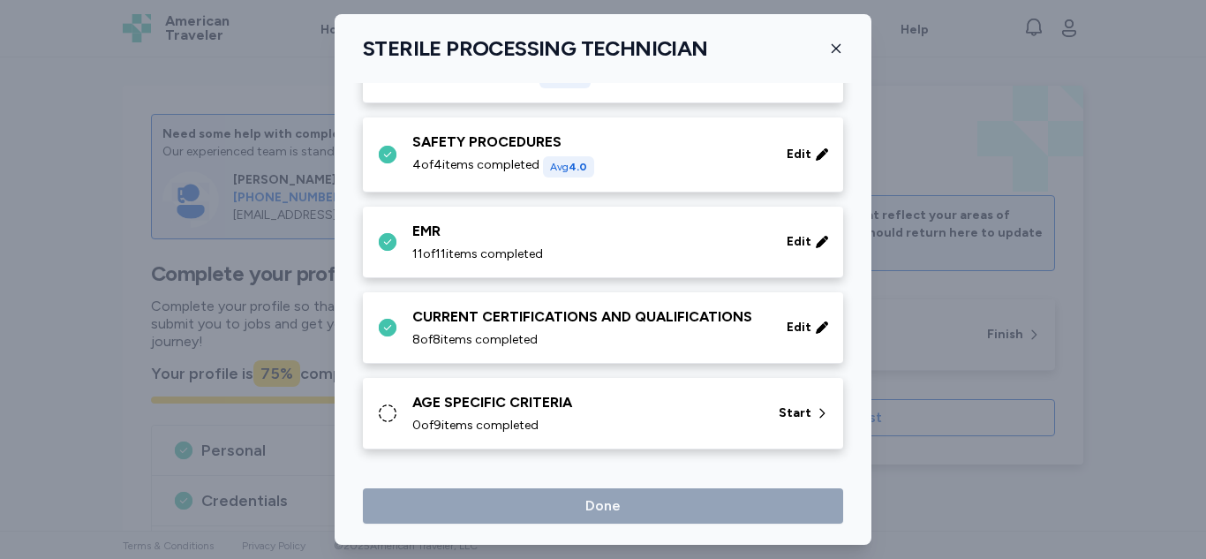
click at [575, 412] on div "AGE SPECIFIC CRITERIA" at bounding box center [584, 402] width 345 height 21
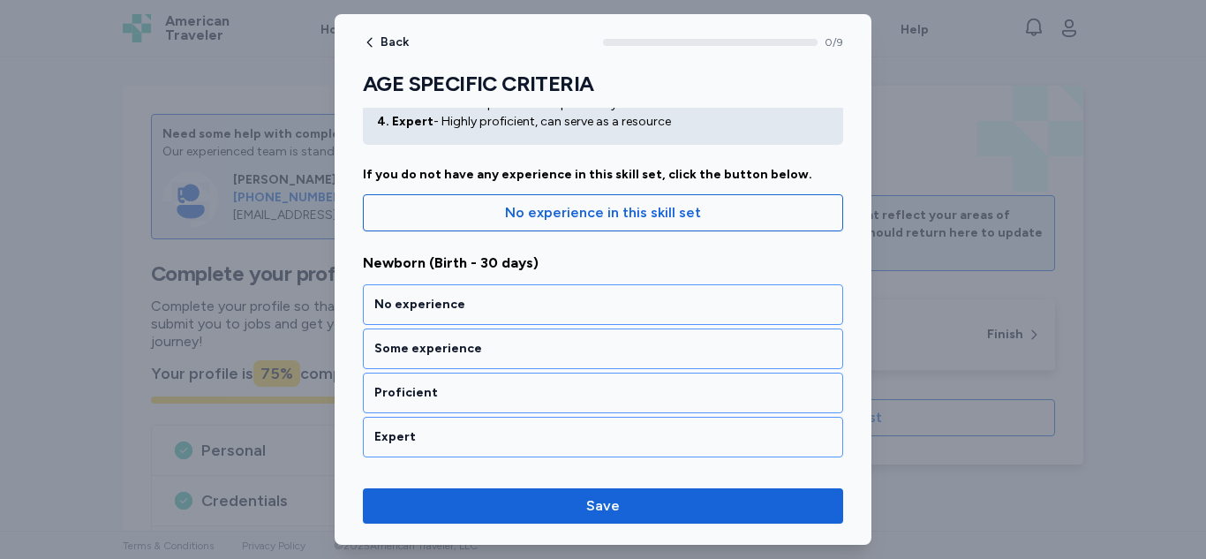
scroll to position [123, 0]
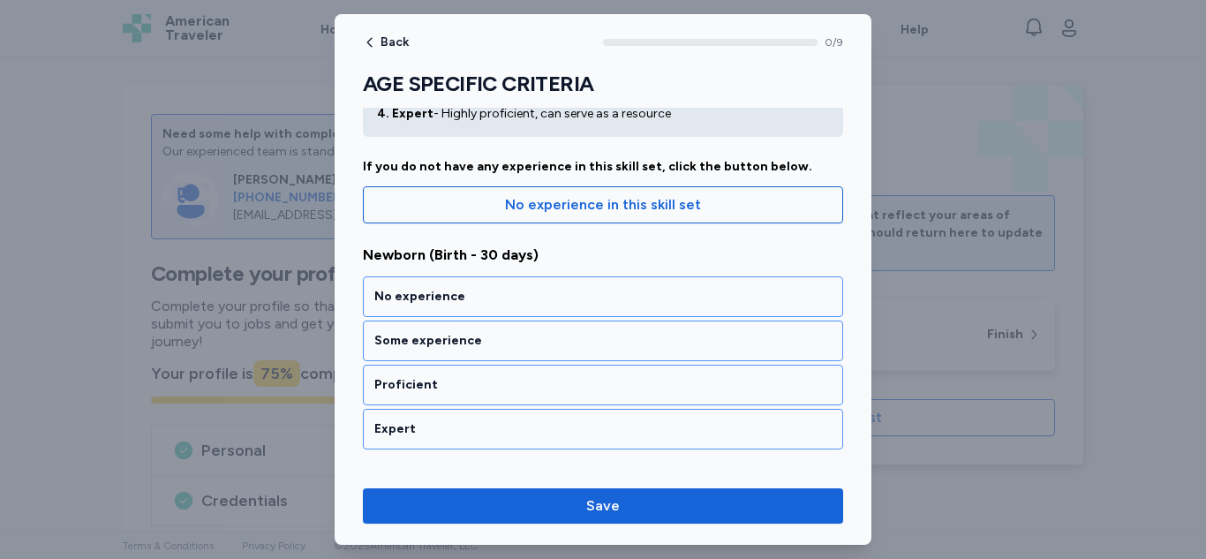
click at [500, 425] on div "Expert" at bounding box center [602, 429] width 457 height 18
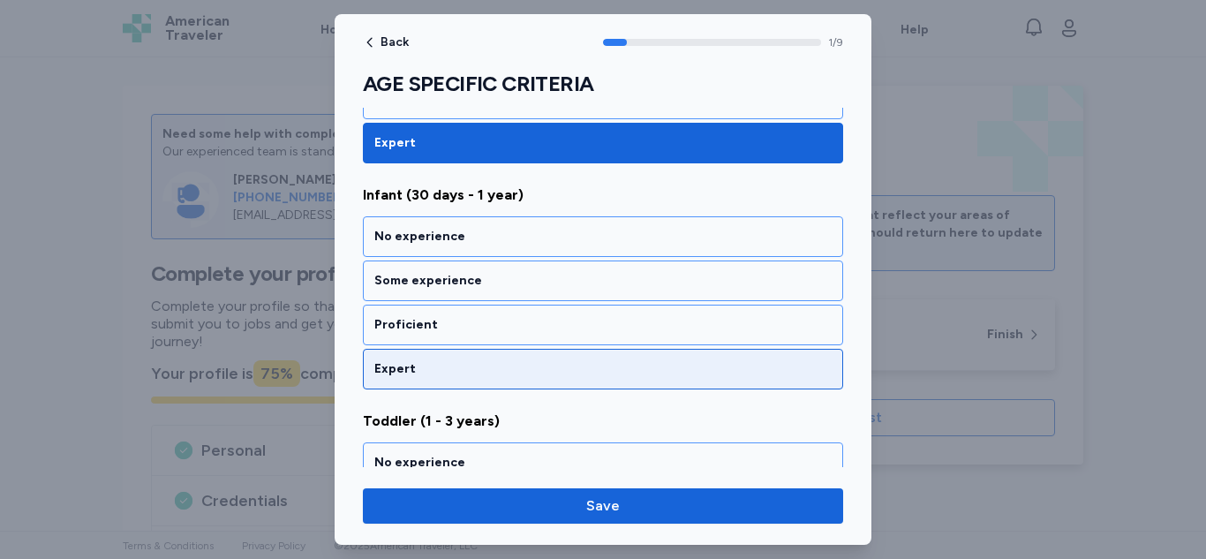
click at [534, 377] on div "Expert" at bounding box center [602, 369] width 457 height 18
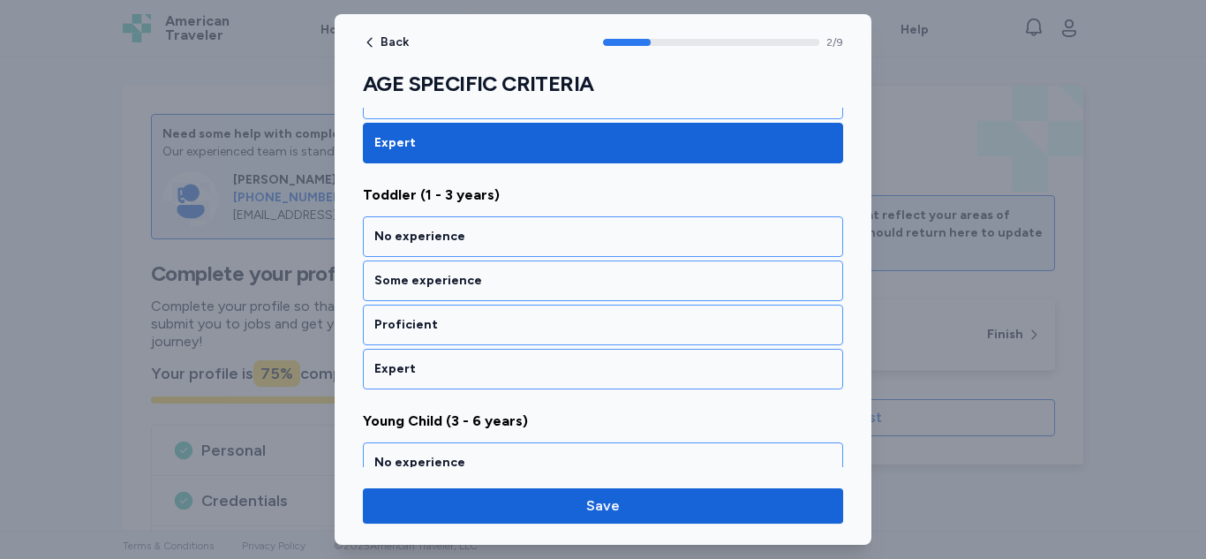
click at [518, 372] on div "Expert" at bounding box center [602, 369] width 457 height 18
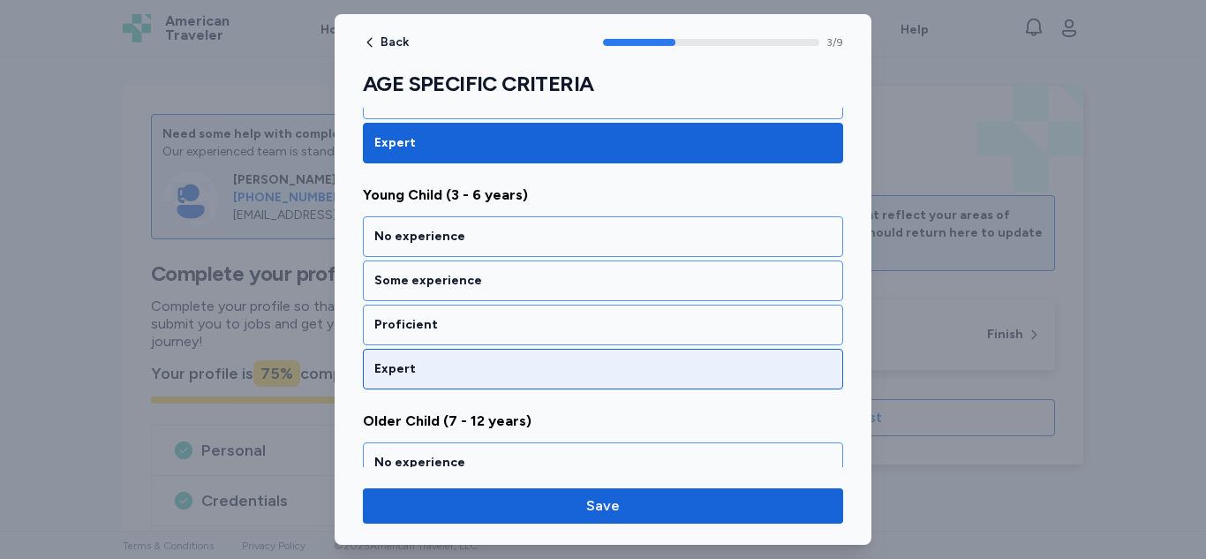
click at [530, 380] on div "Expert" at bounding box center [603, 369] width 480 height 41
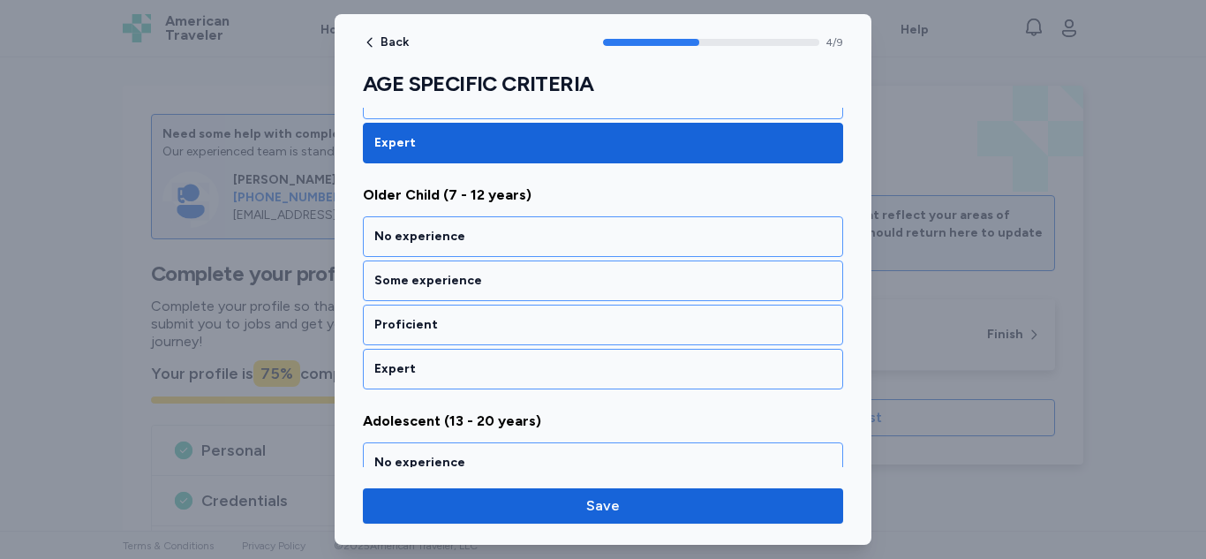
click at [522, 383] on div "Expert" at bounding box center [603, 369] width 480 height 41
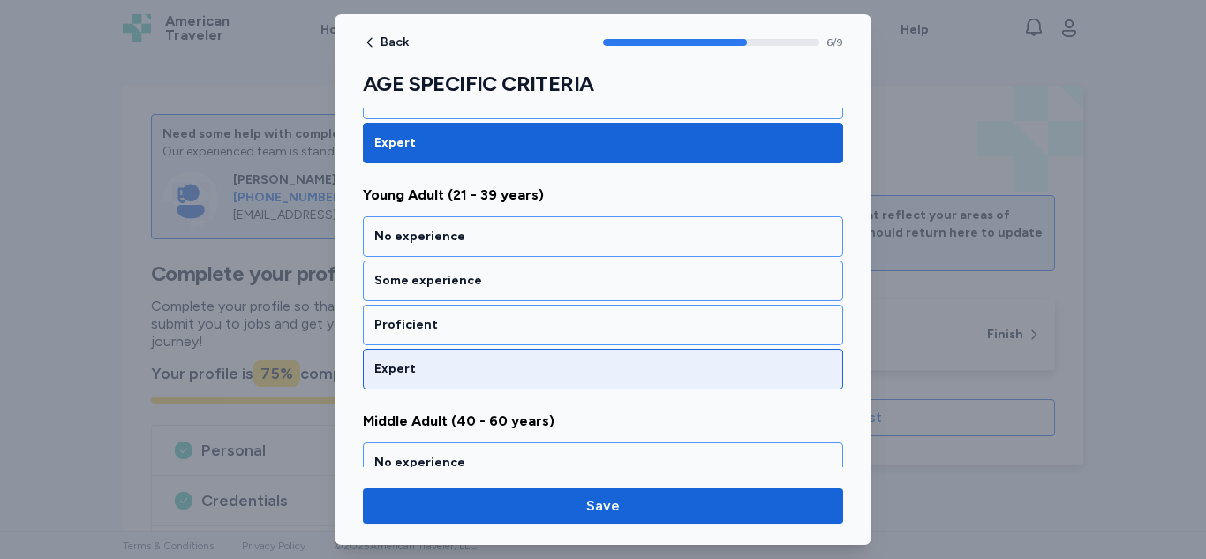
click at [509, 382] on div "Expert" at bounding box center [603, 369] width 480 height 41
click at [500, 386] on div "Expert" at bounding box center [603, 369] width 480 height 41
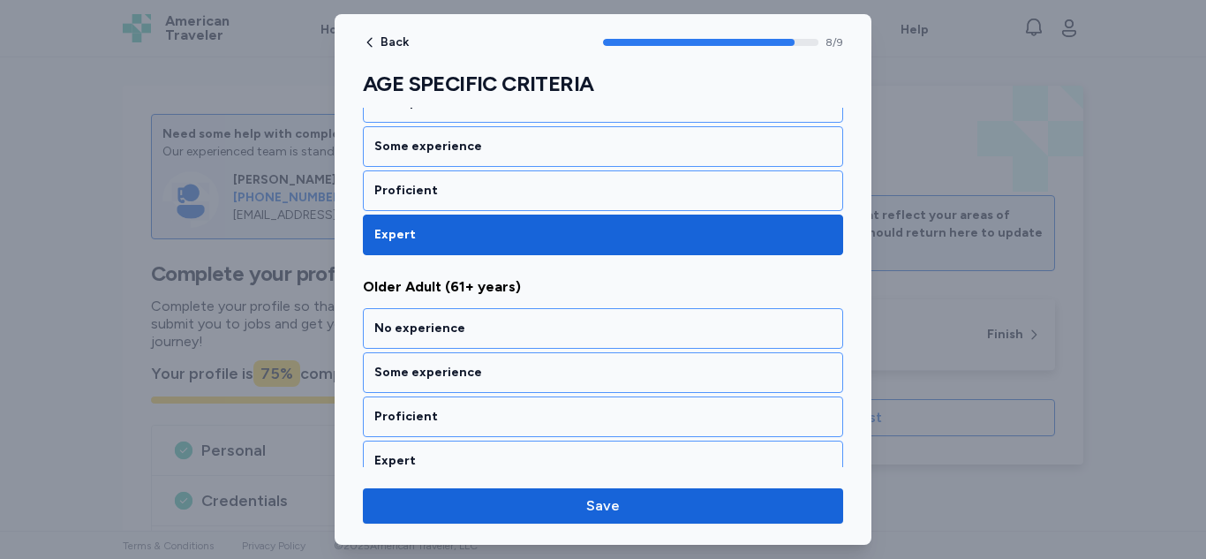
scroll to position [1916, 0]
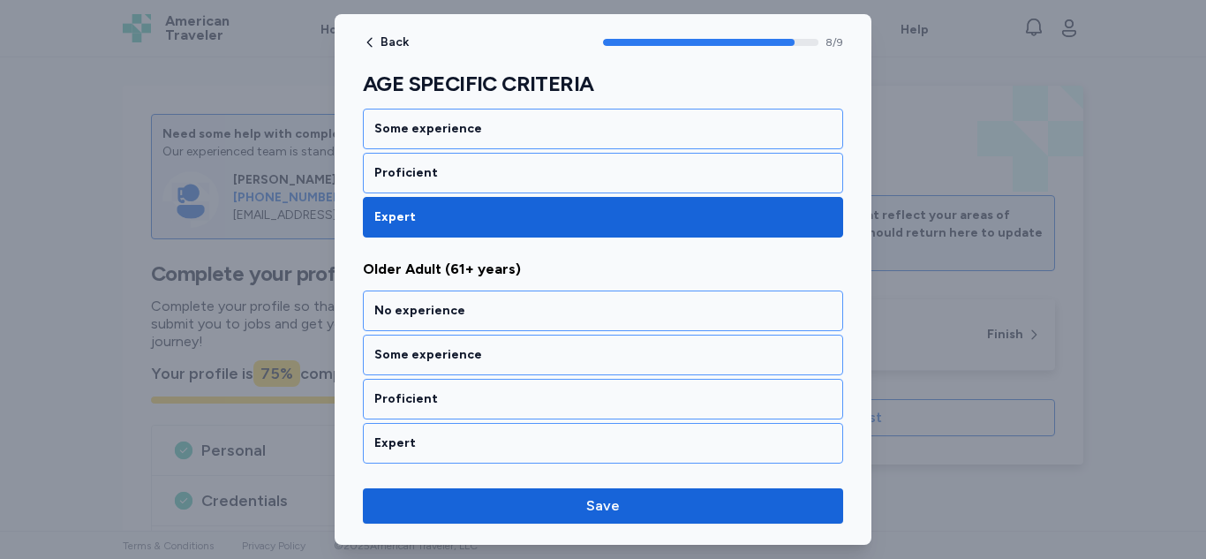
click at [481, 446] on div "Expert" at bounding box center [602, 443] width 457 height 18
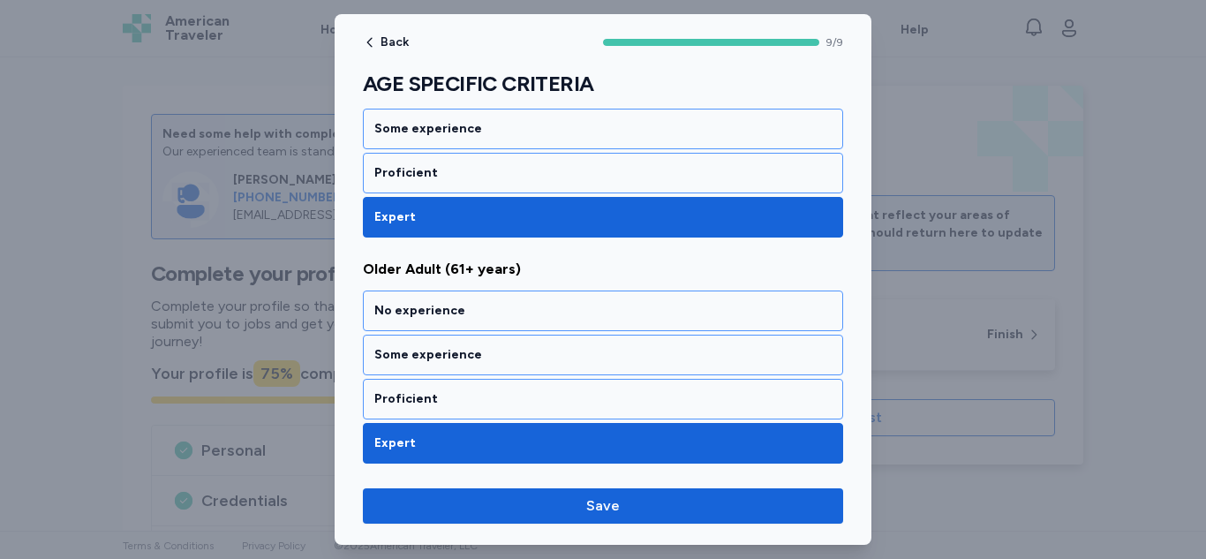
click at [546, 511] on span "Save" at bounding box center [603, 505] width 452 height 21
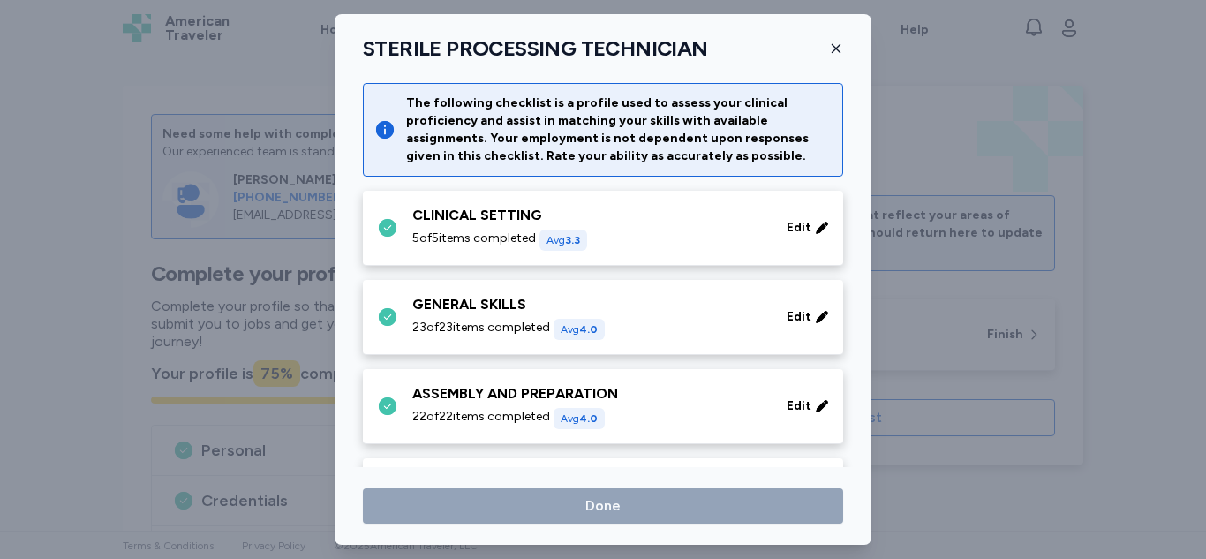
scroll to position [1054, 0]
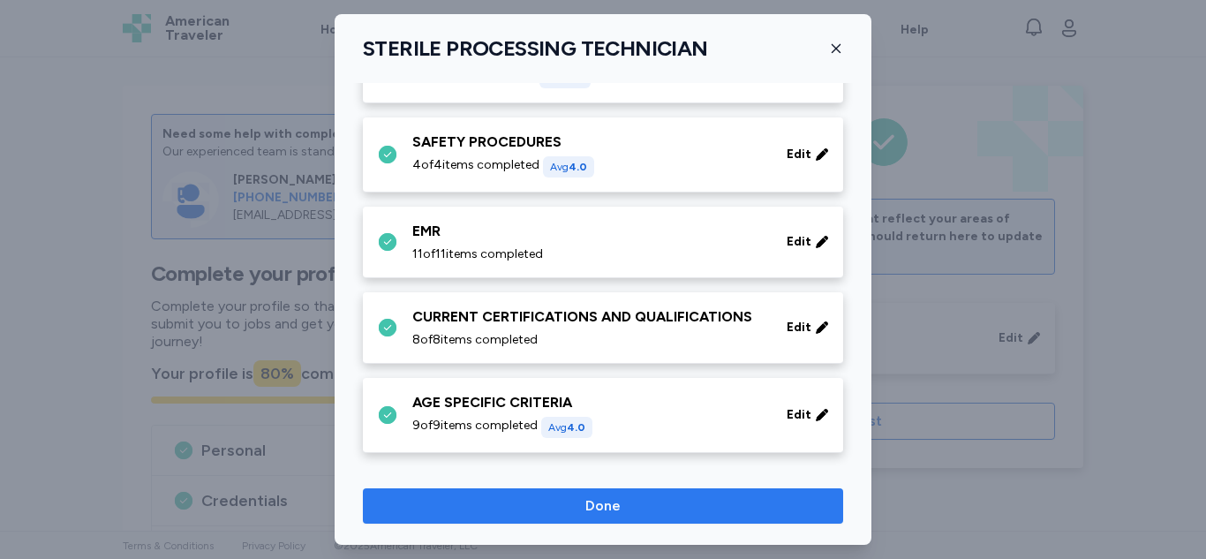
click at [636, 508] on span "Done" at bounding box center [603, 505] width 452 height 21
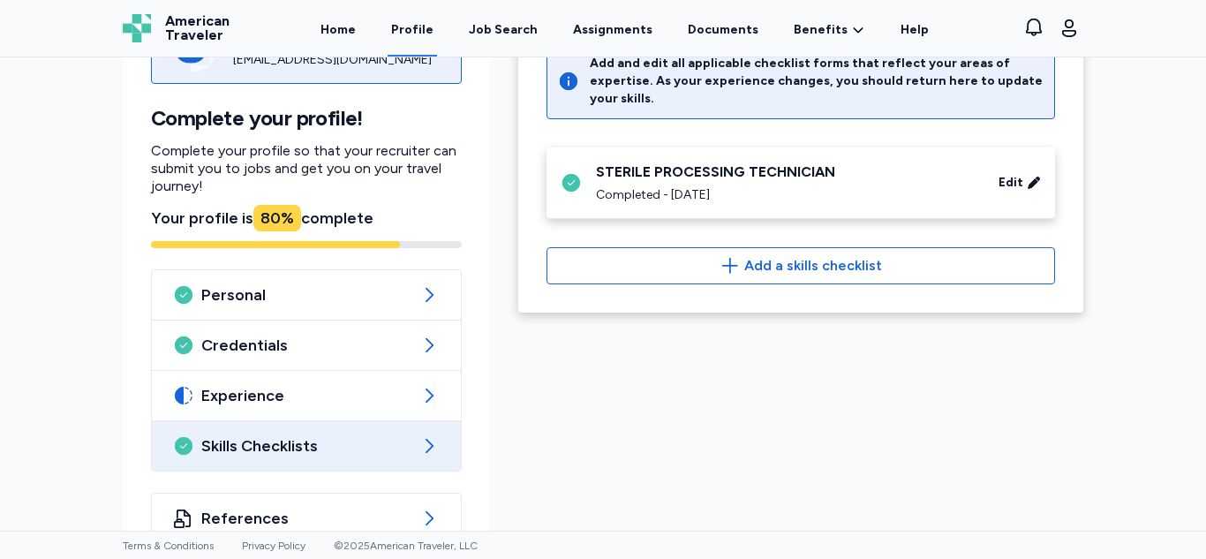
scroll to position [197, 0]
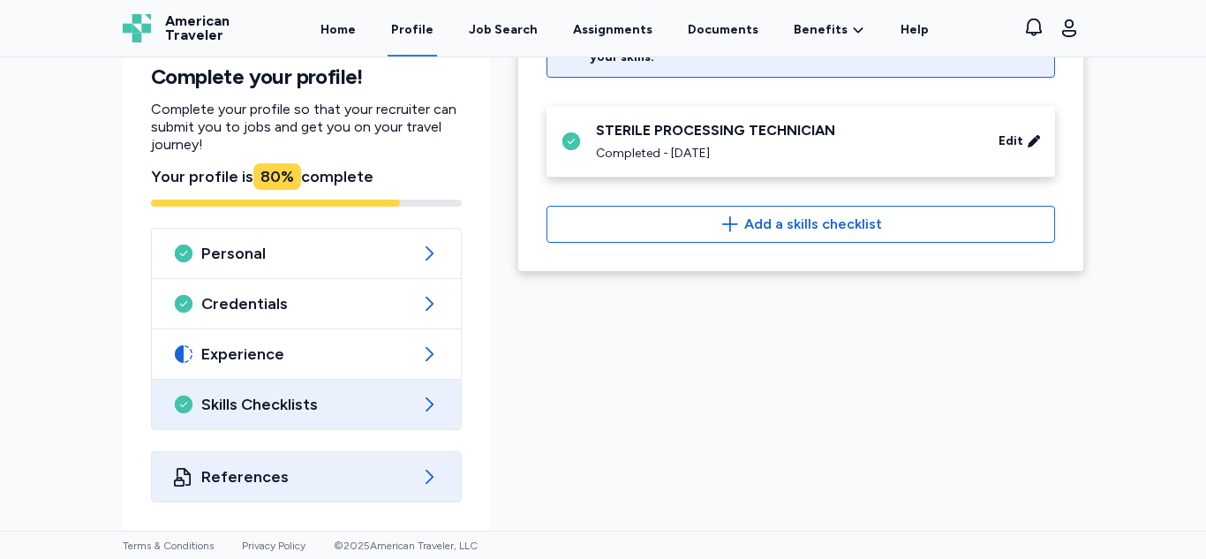
click at [384, 479] on span "References" at bounding box center [306, 476] width 210 height 21
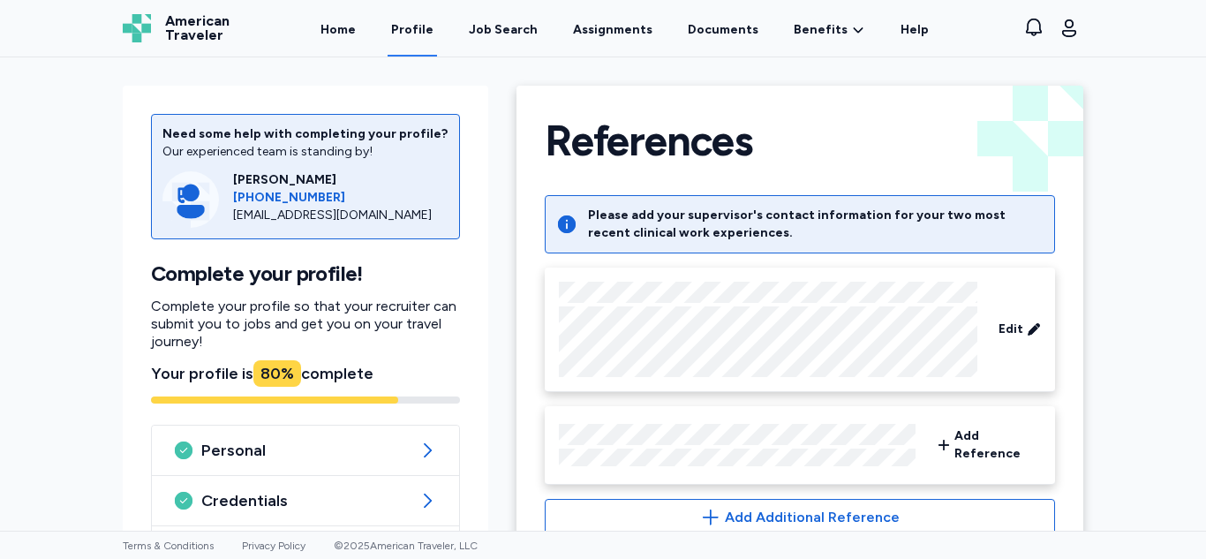
click at [437, 46] on link "Profile" at bounding box center [412, 29] width 49 height 55
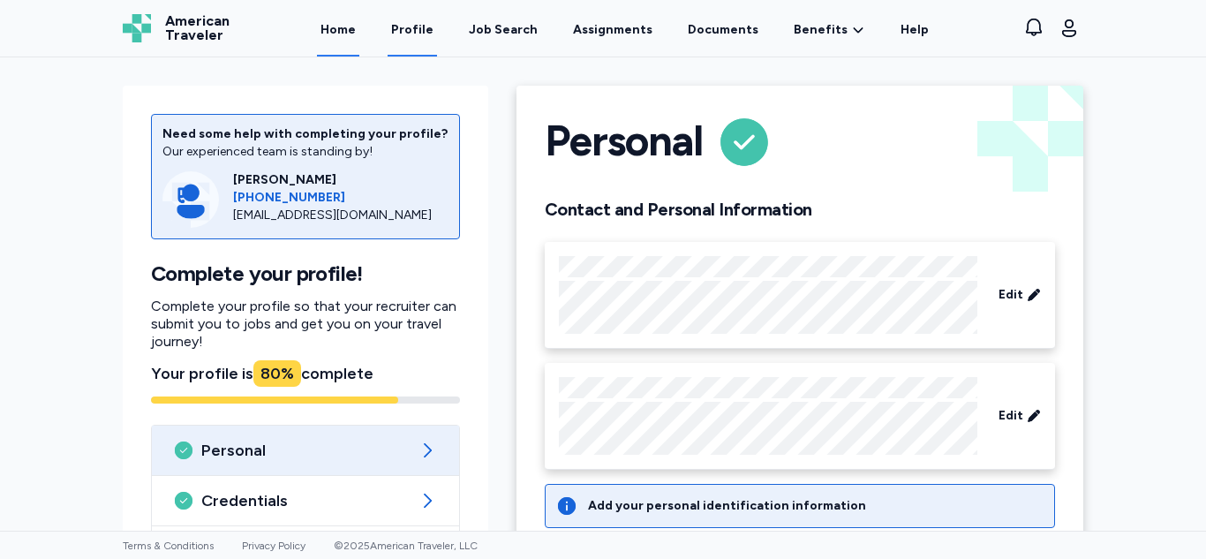
click at [359, 28] on link "Home" at bounding box center [338, 29] width 42 height 55
